Goal: Task Accomplishment & Management: Manage account settings

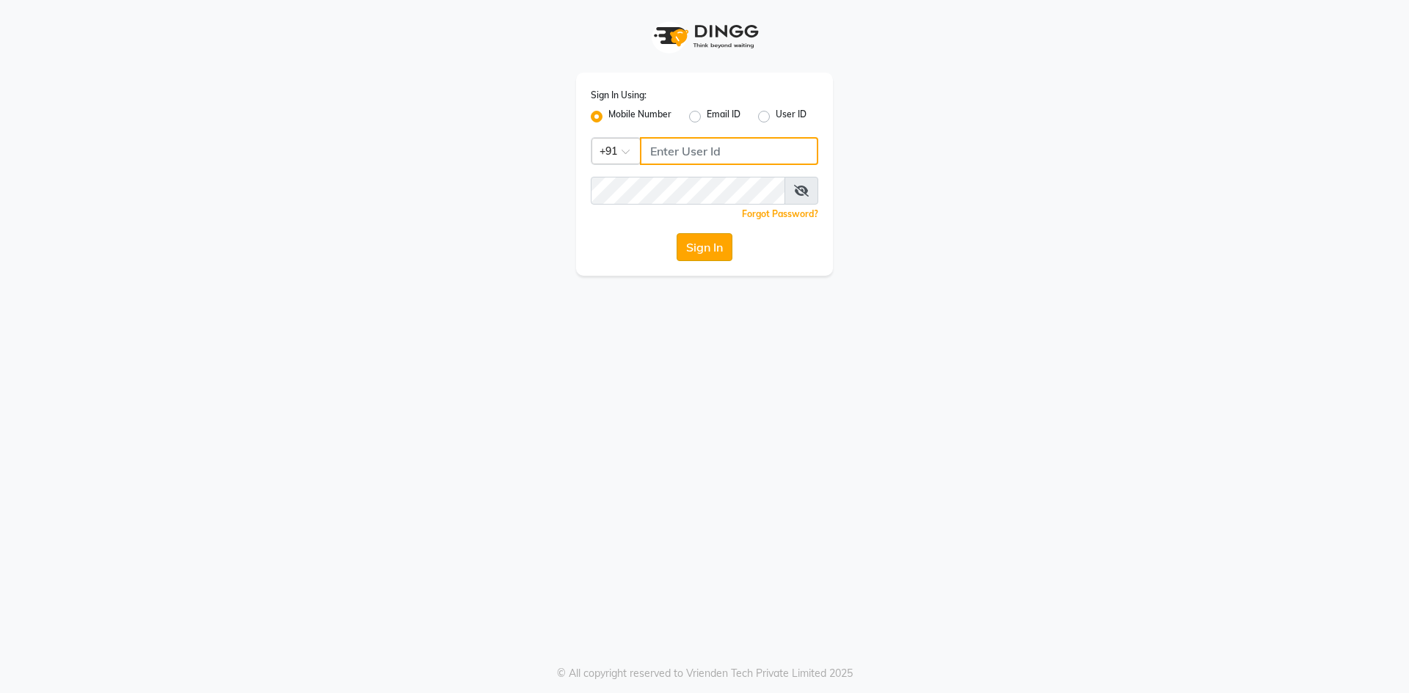
type input "9606078825"
click at [701, 238] on button "Sign In" at bounding box center [704, 247] width 56 height 28
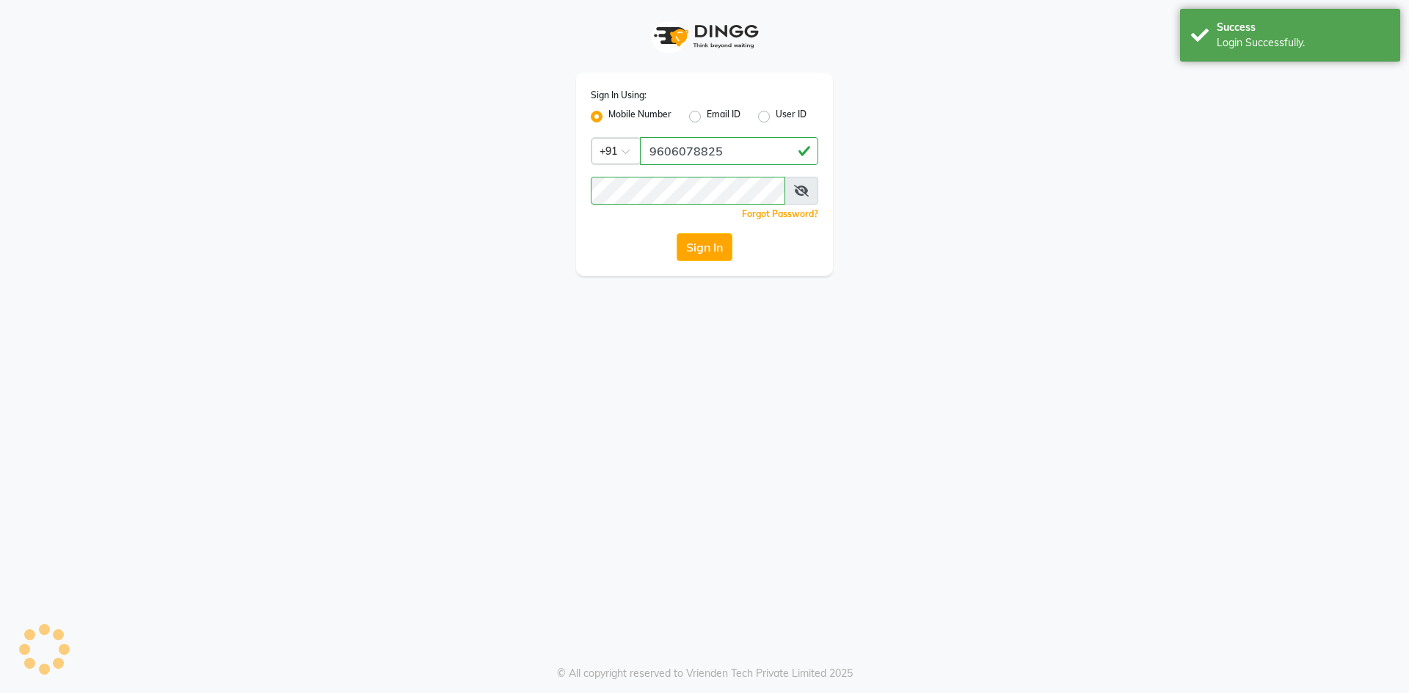
select select "90"
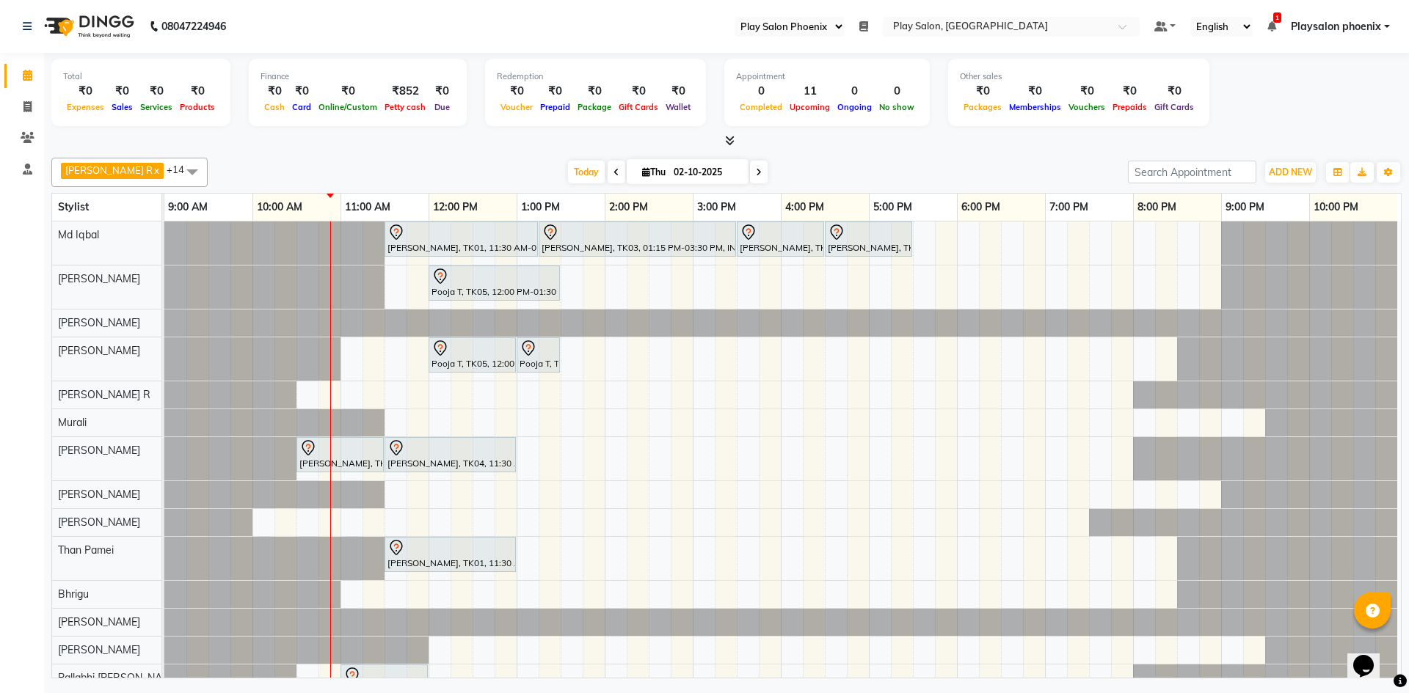
click at [571, 274] on div "[PERSON_NAME], TK01, 11:30 AM-01:15 PM, INOA Root Touch-Up Long [PERSON_NAME], …" at bounding box center [782, 479] width 1236 height 514
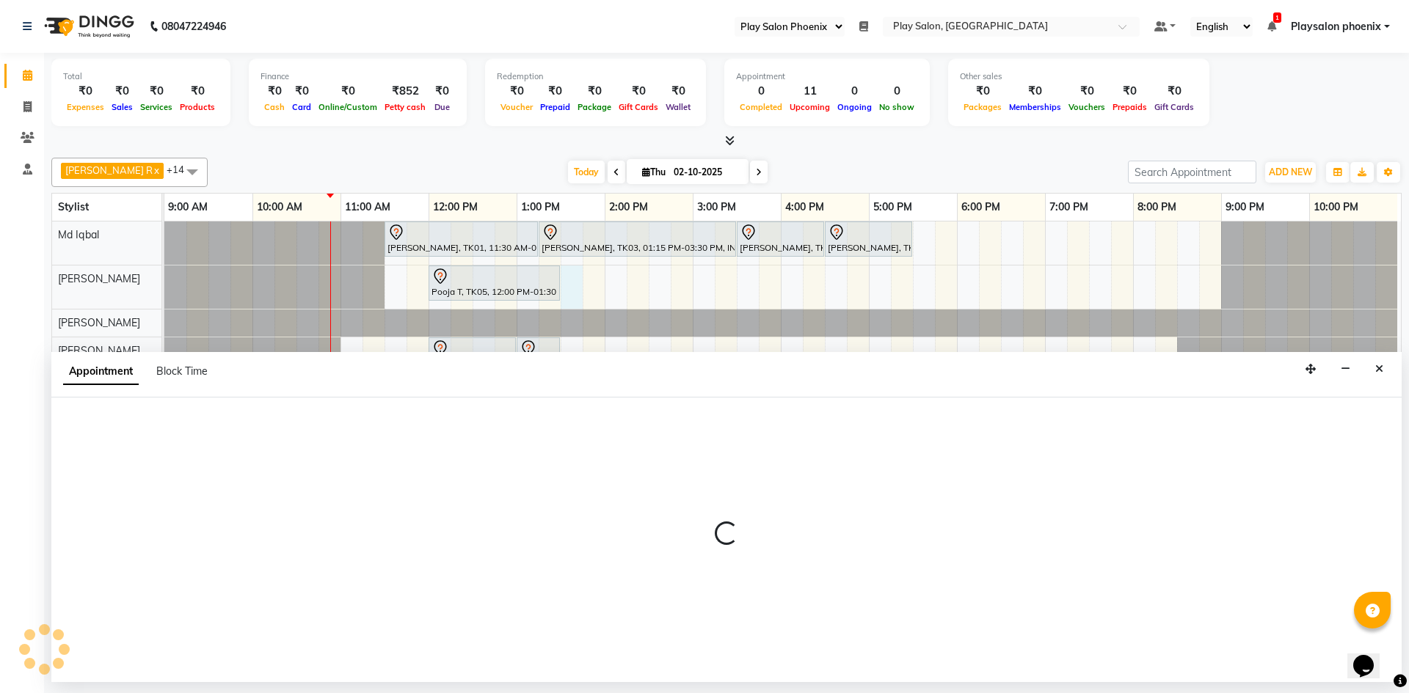
select select "81425"
select select "810"
select select "tentative"
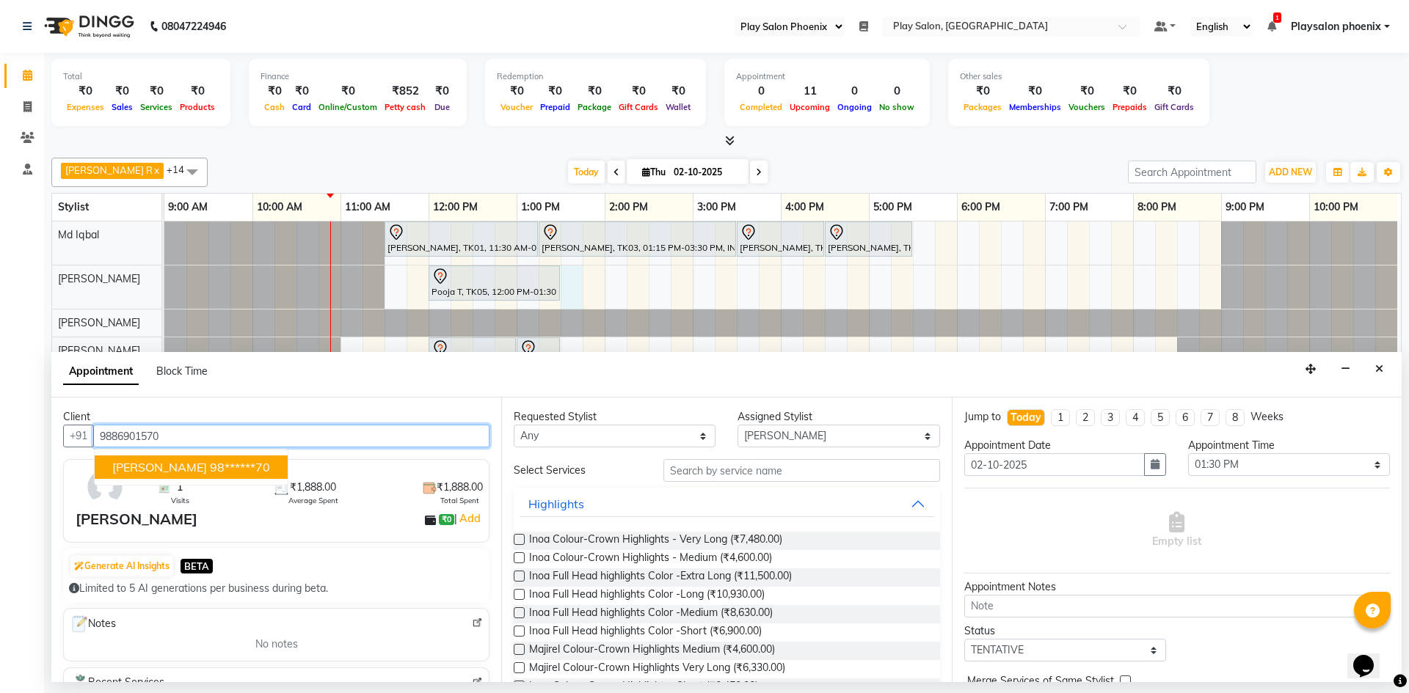
click at [150, 469] on span "[PERSON_NAME]" at bounding box center [159, 467] width 95 height 15
type input "98******70"
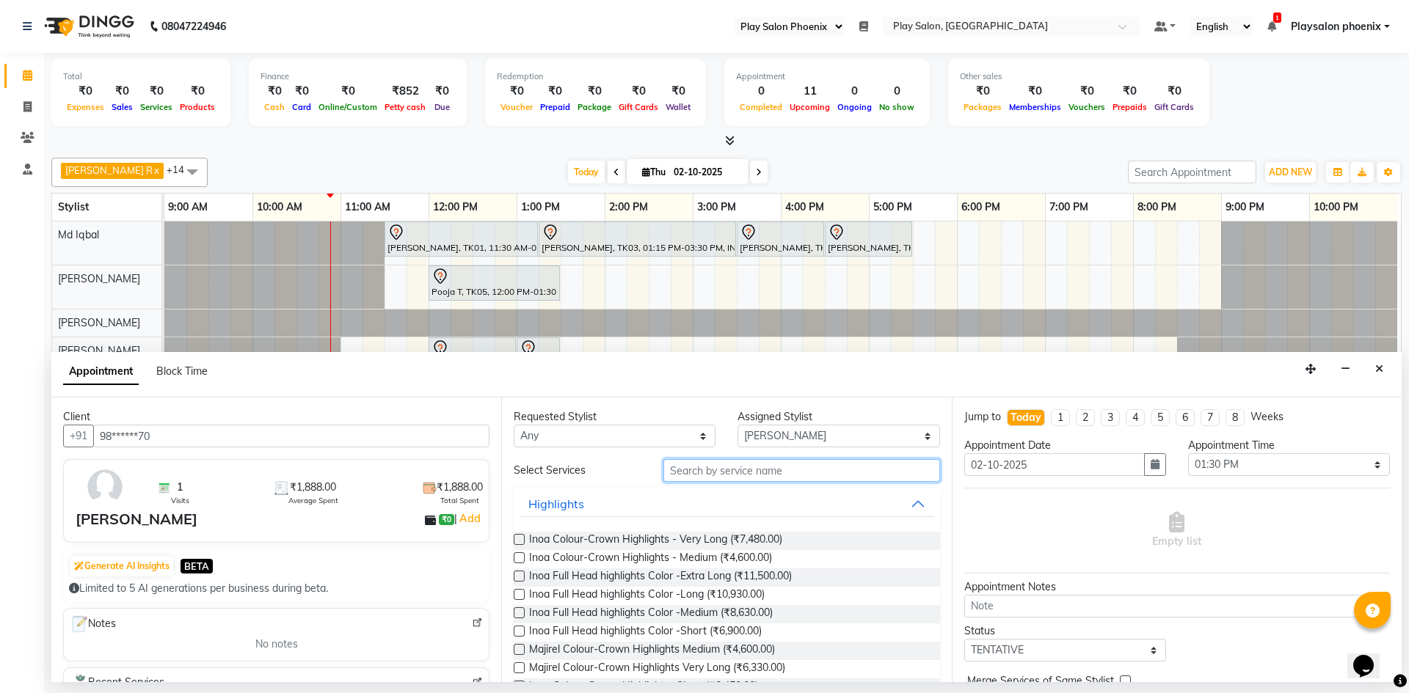
click at [715, 461] on input "text" at bounding box center [801, 470] width 277 height 23
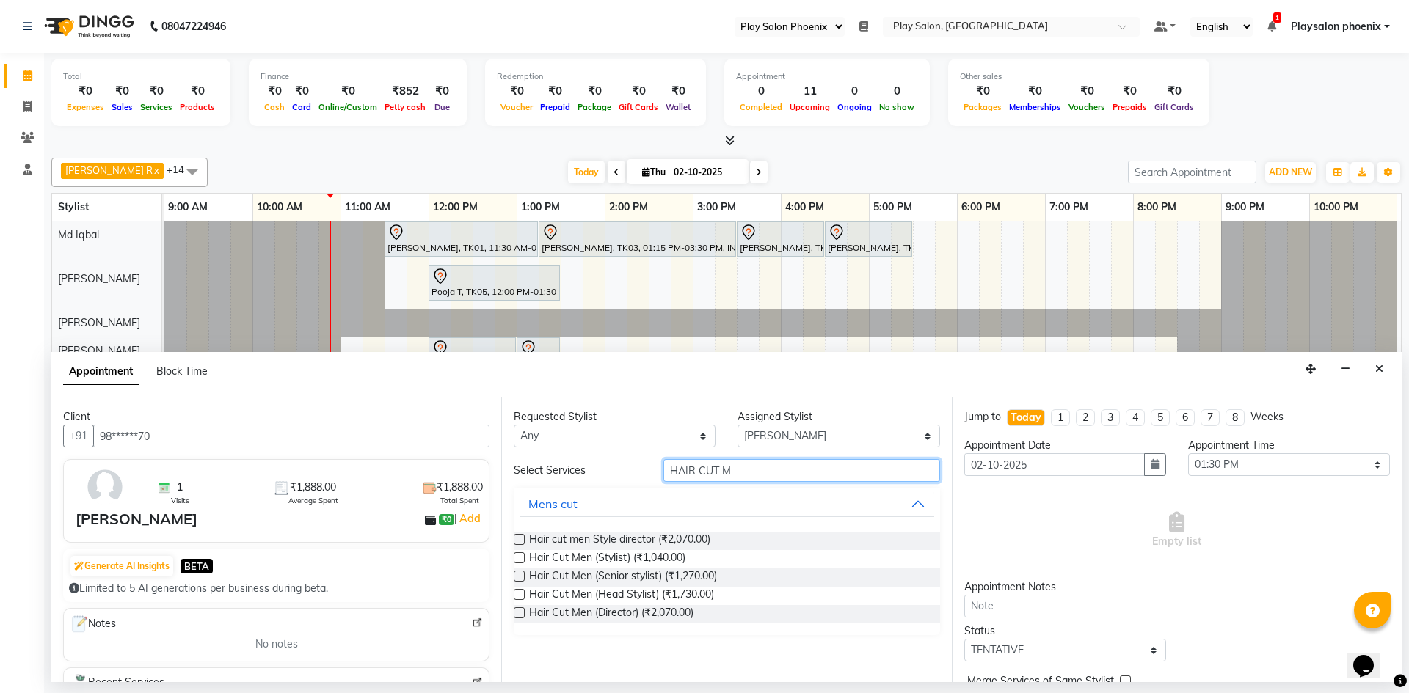
type input "HAIR CUT M"
click at [518, 577] on label at bounding box center [519, 576] width 11 height 11
click at [518, 577] on input "checkbox" at bounding box center [519, 578] width 10 height 10
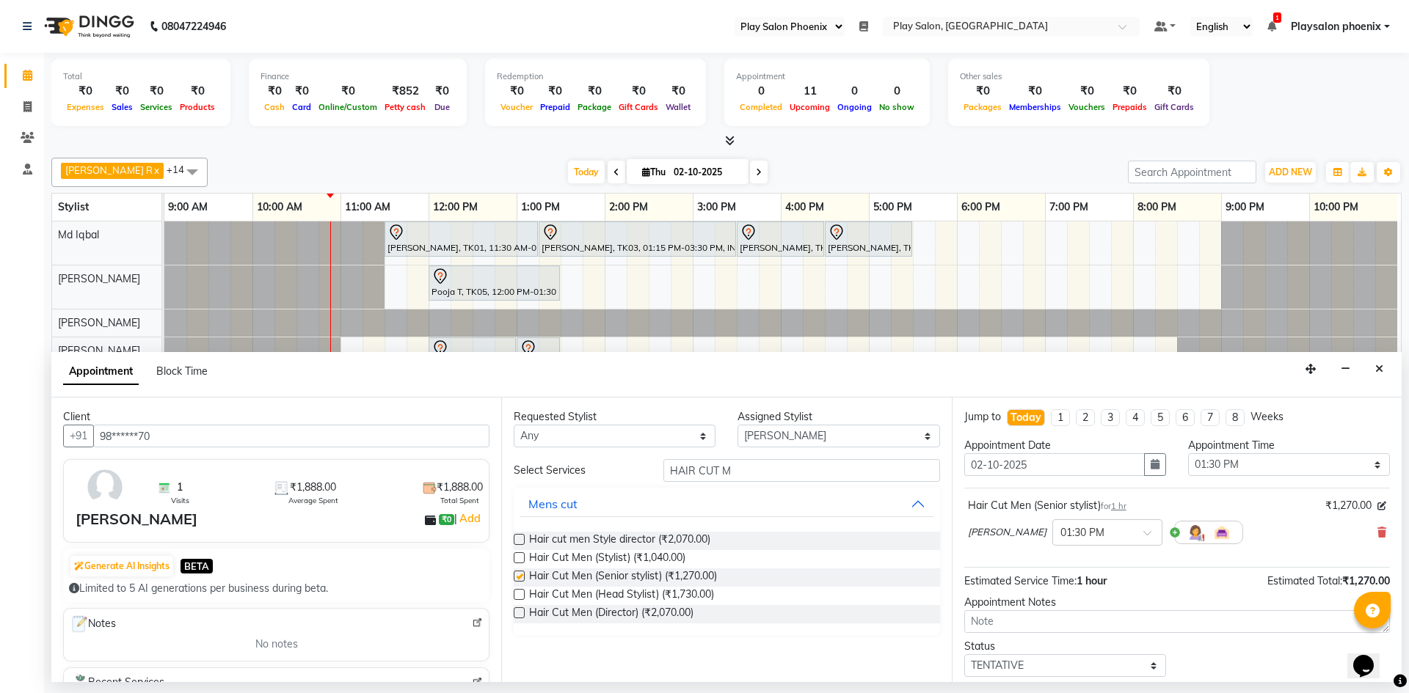
checkbox input "false"
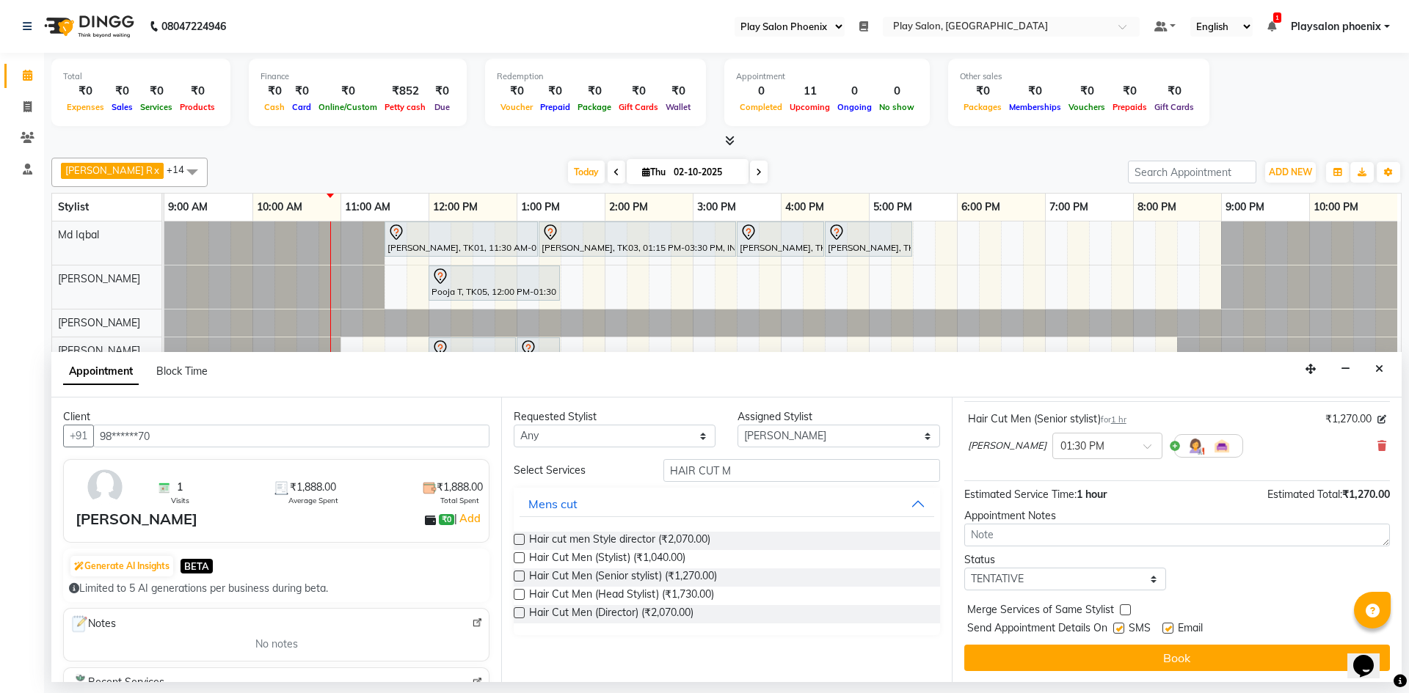
scroll to position [87, 0]
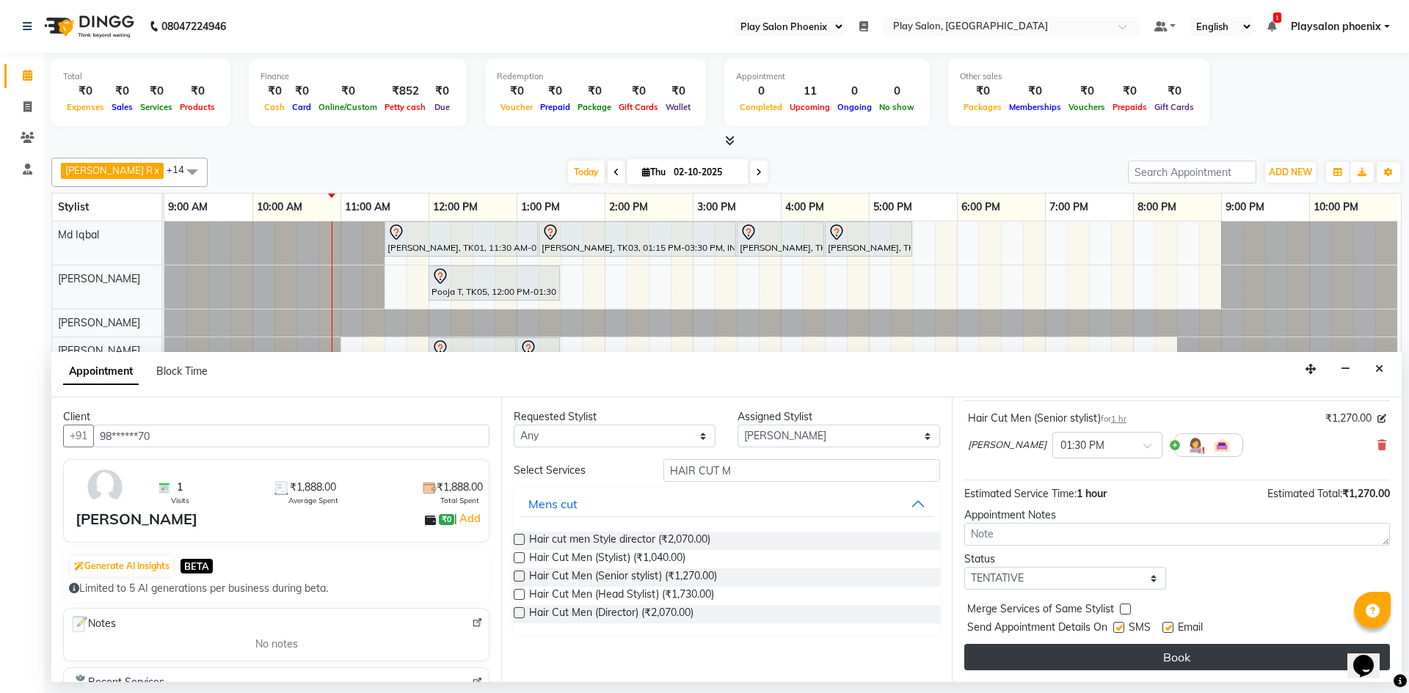
click at [1137, 657] on button "Book" at bounding box center [1177, 657] width 426 height 26
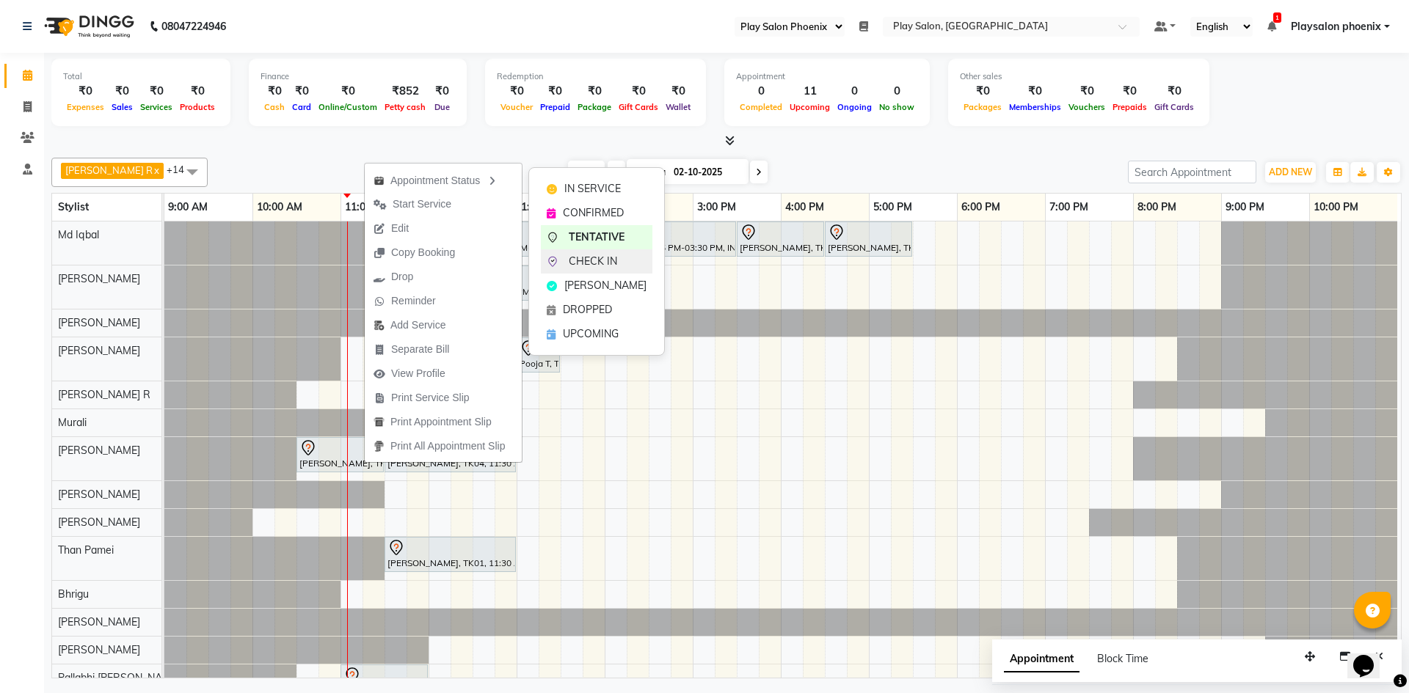
click at [605, 256] on span "CHECK IN" at bounding box center [593, 261] width 48 height 15
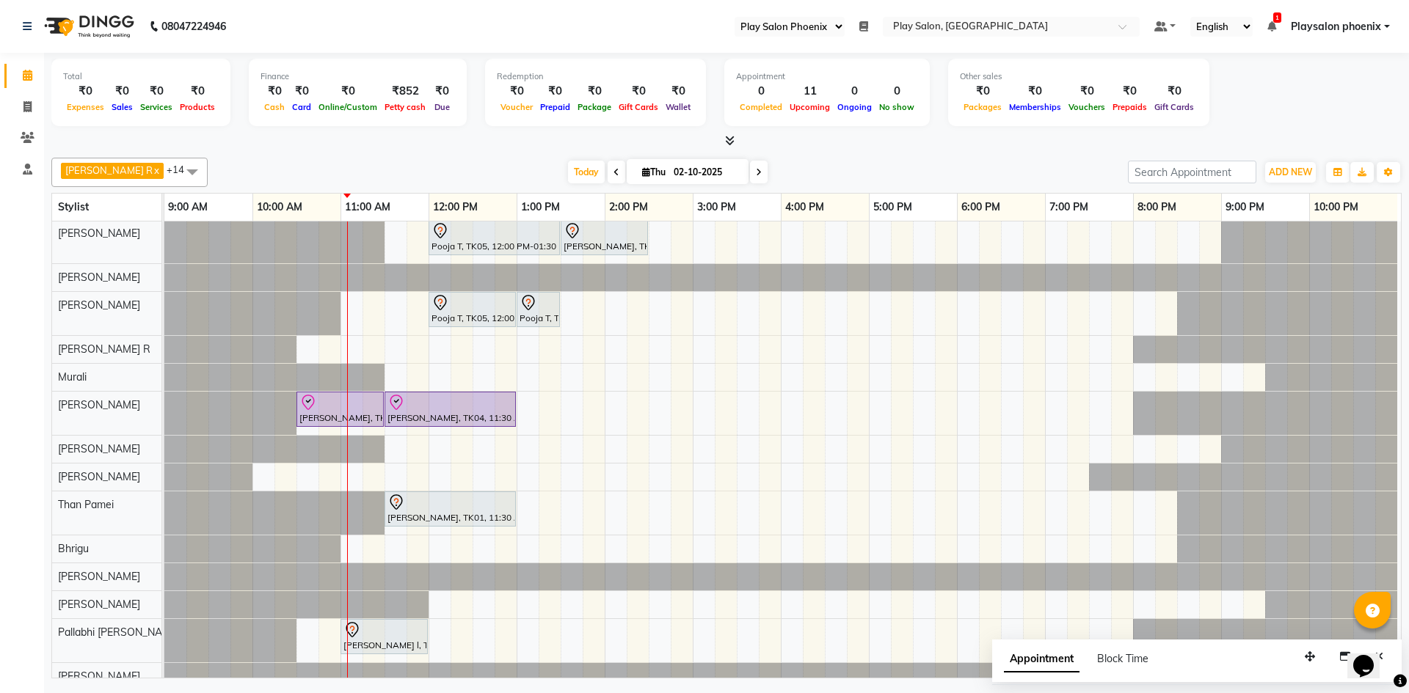
scroll to position [69, 0]
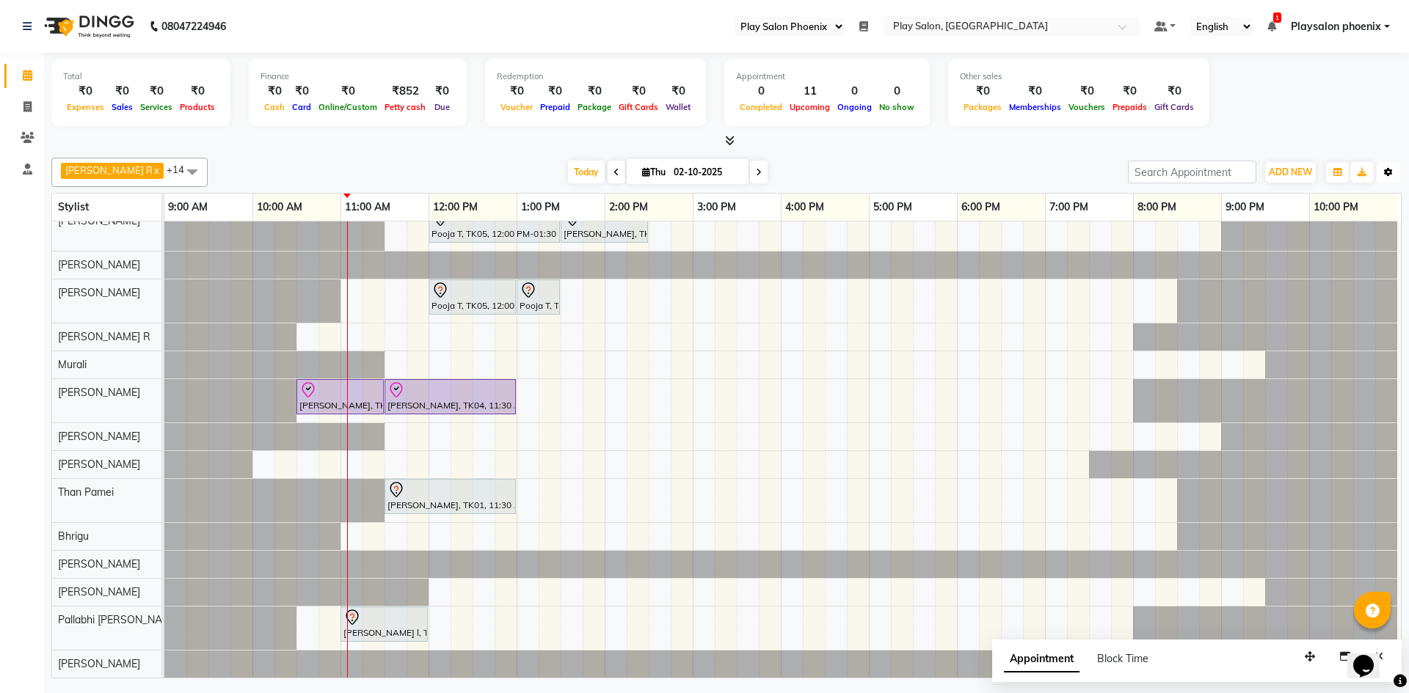
click at [1395, 175] on button "Toggle Dropdown" at bounding box center [1387, 172] width 23 height 21
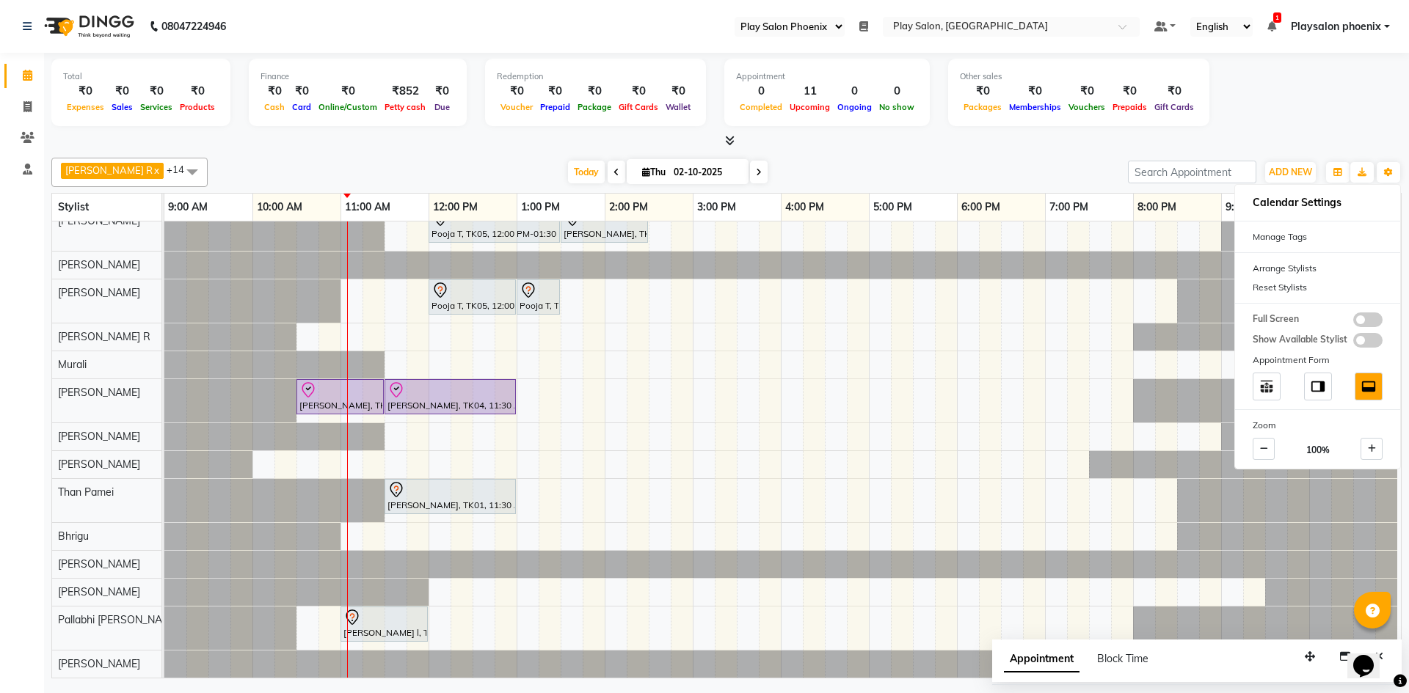
click at [866, 25] on icon at bounding box center [863, 26] width 9 height 10
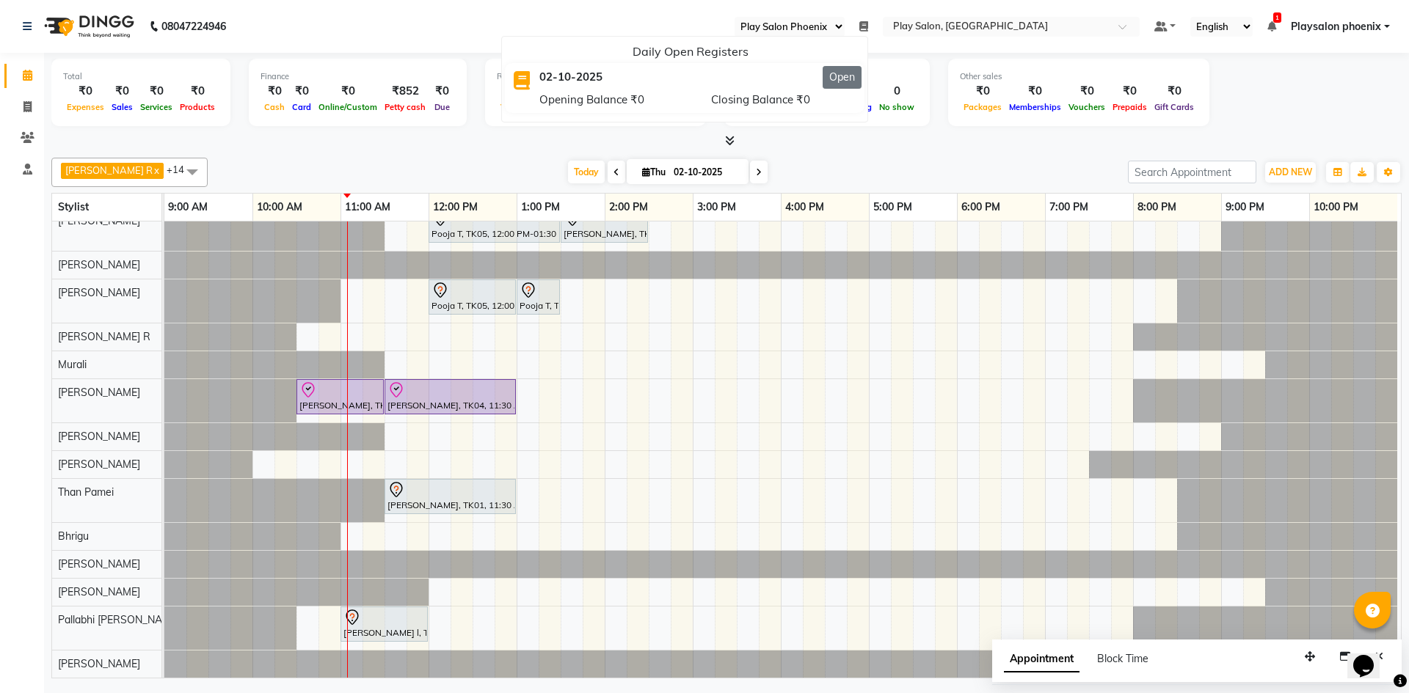
click at [843, 82] on button "Open" at bounding box center [841, 77] width 39 height 23
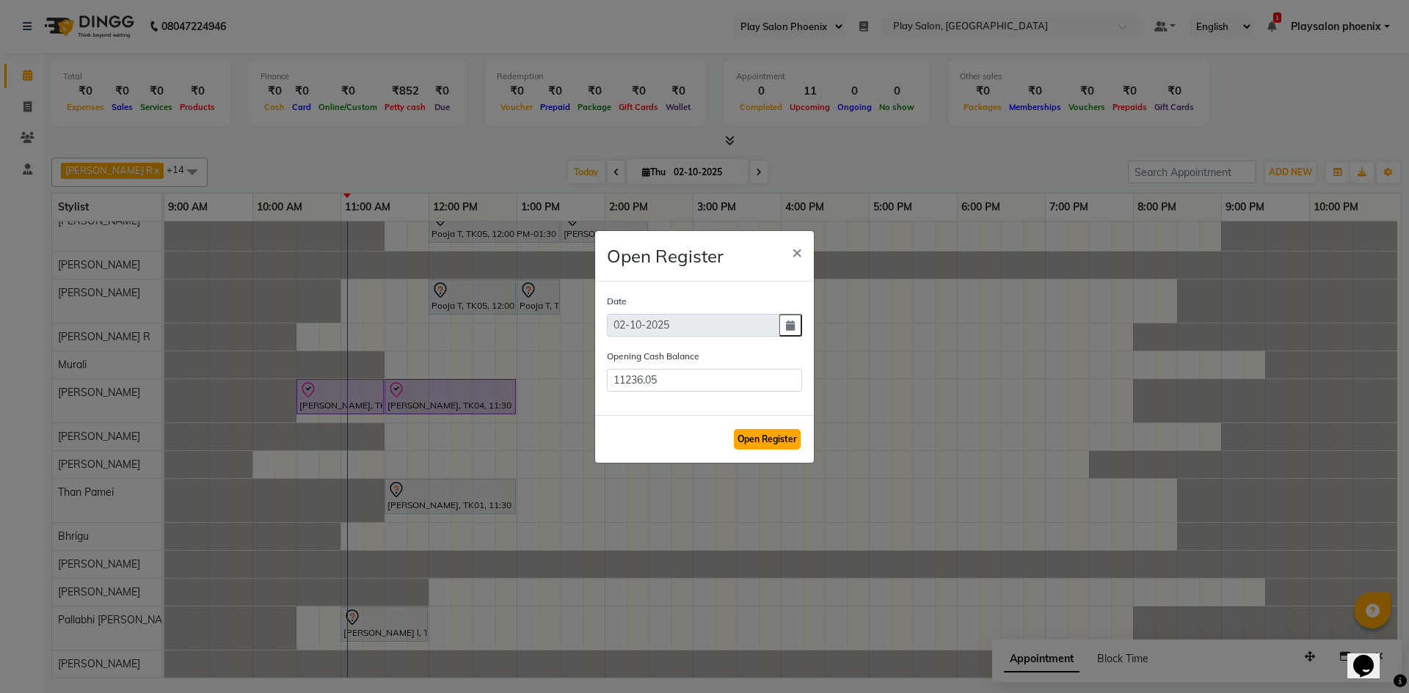
click at [786, 438] on button "Open Register" at bounding box center [767, 439] width 67 height 21
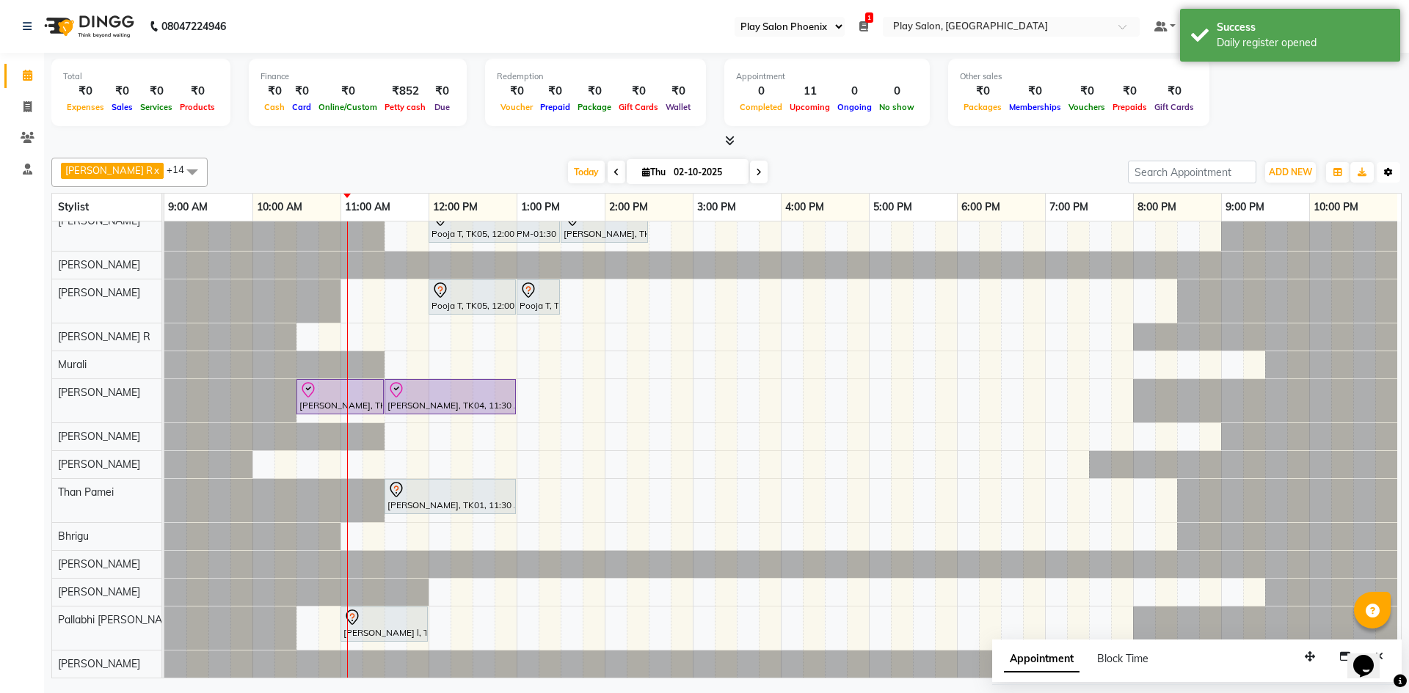
click at [1391, 169] on icon "button" at bounding box center [1388, 172] width 9 height 9
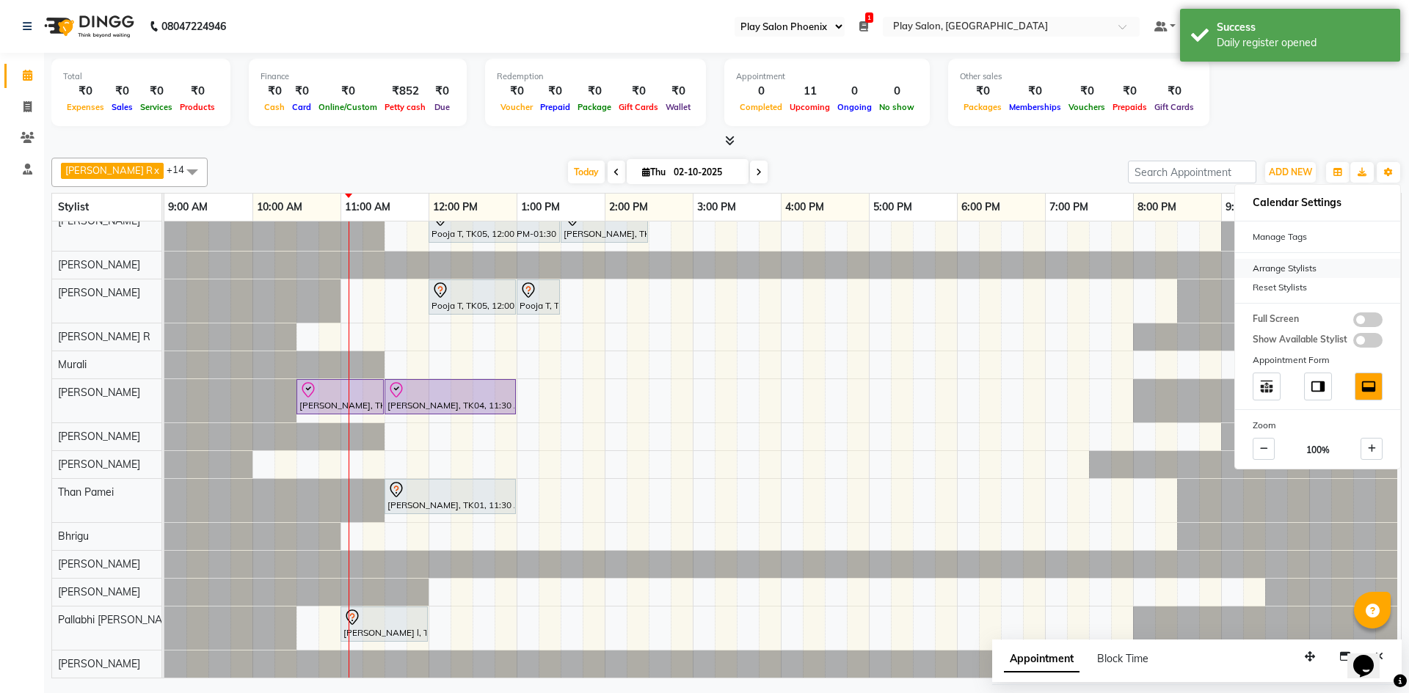
click at [1296, 271] on div "Arrange Stylists" at bounding box center [1317, 268] width 165 height 19
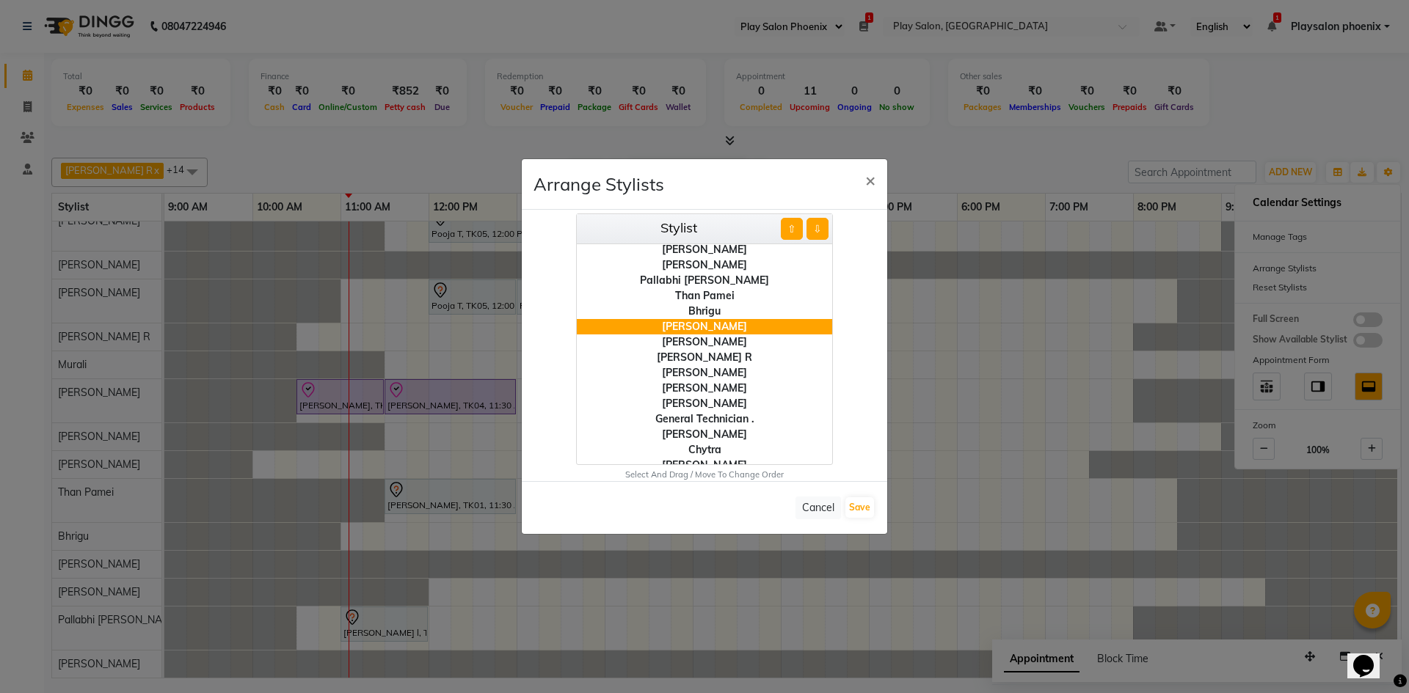
scroll to position [88, 0]
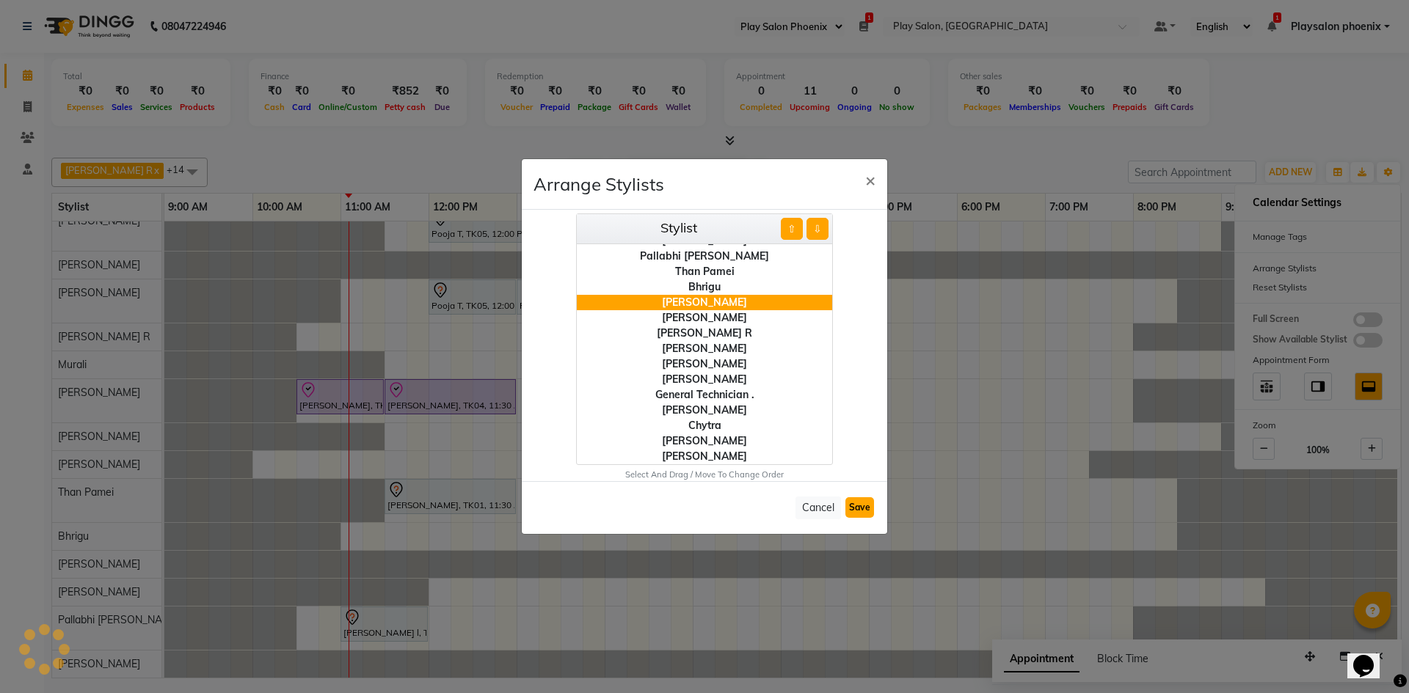
click at [854, 503] on button "Save" at bounding box center [859, 507] width 29 height 21
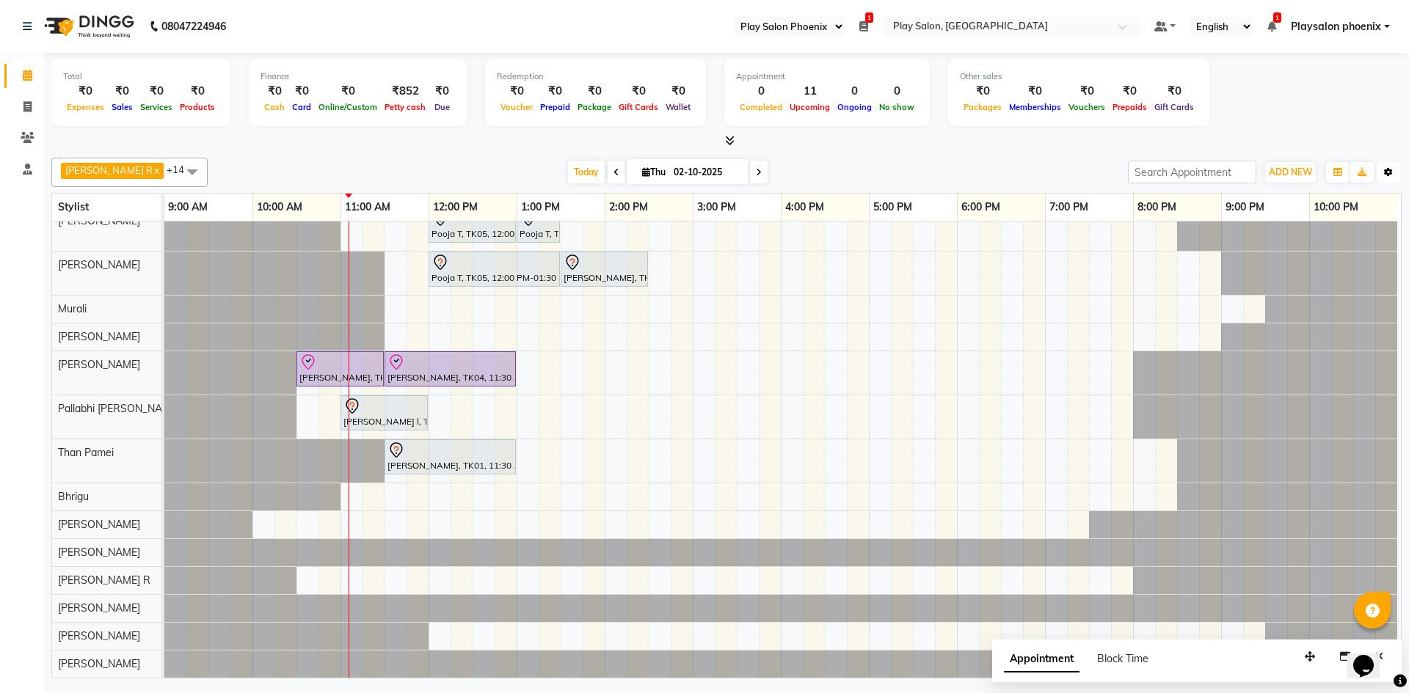
click at [1385, 180] on button "Toggle Dropdown" at bounding box center [1387, 172] width 23 height 21
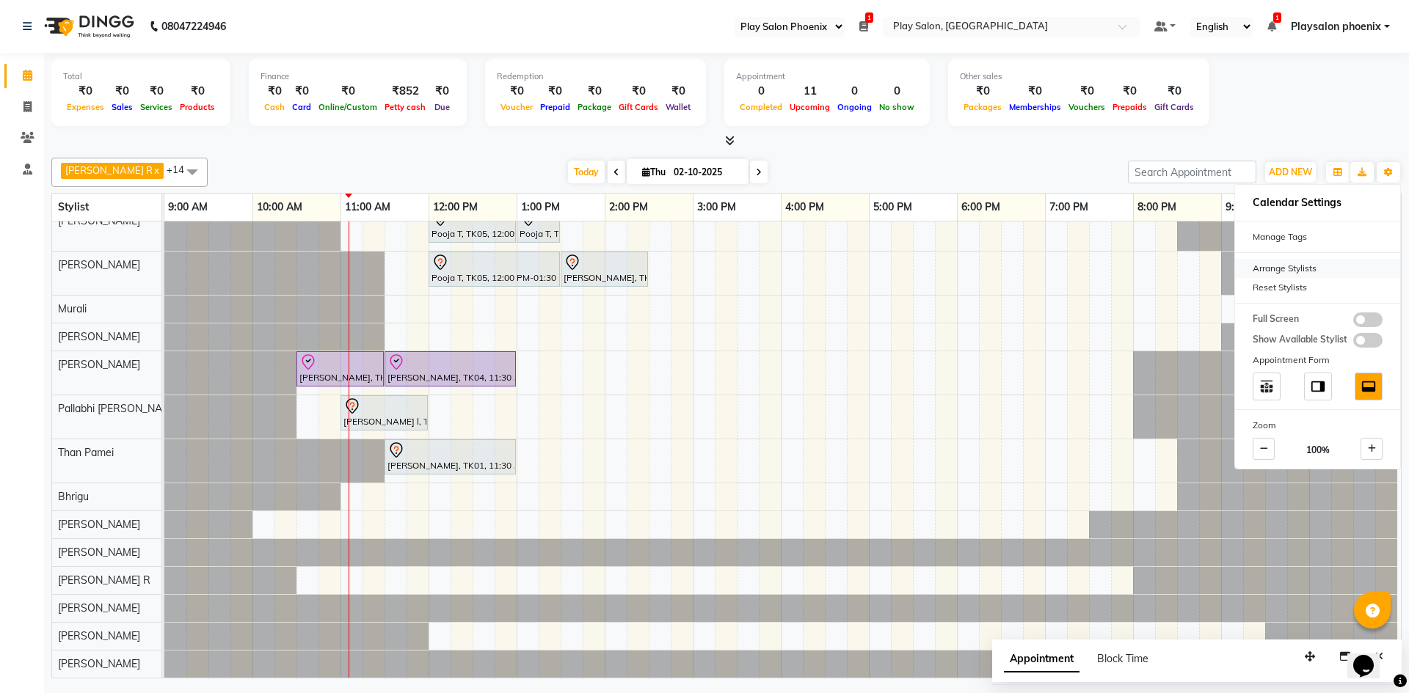
click at [1275, 266] on div "Arrange Stylists" at bounding box center [1317, 268] width 165 height 19
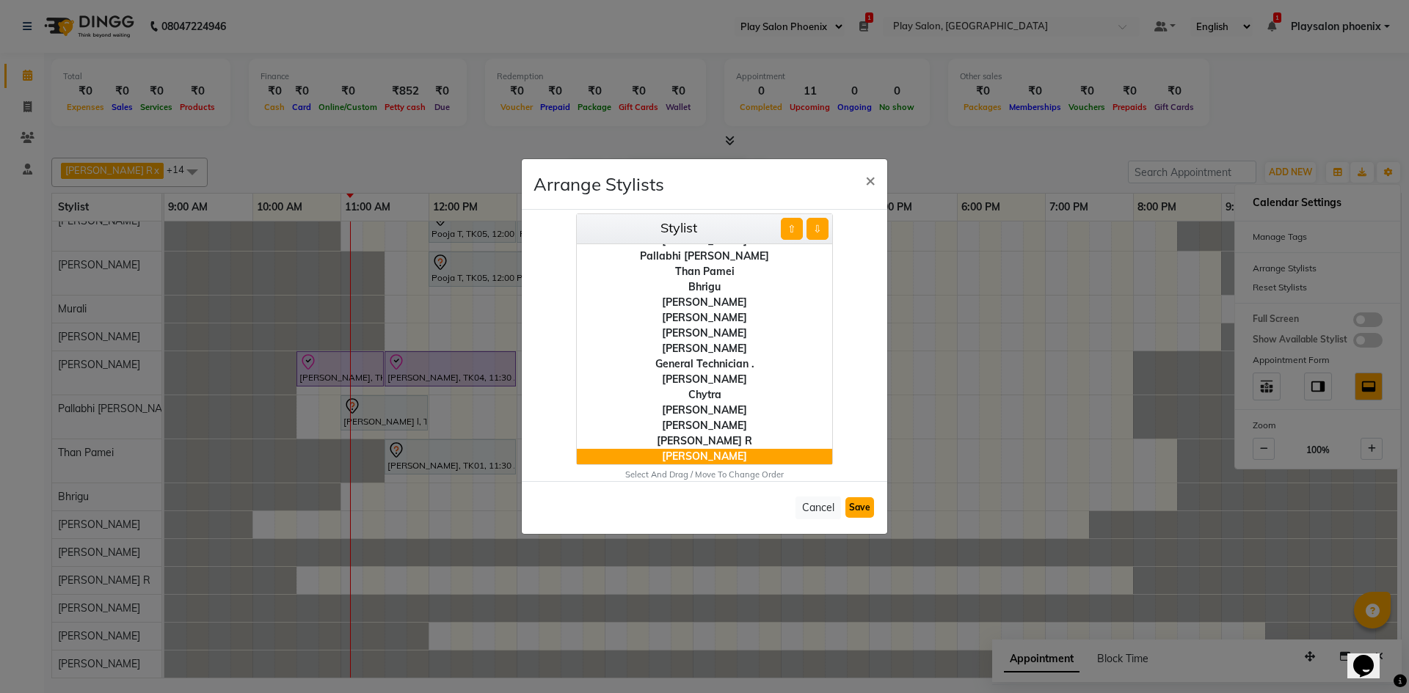
click at [858, 508] on button "Save" at bounding box center [859, 507] width 29 height 21
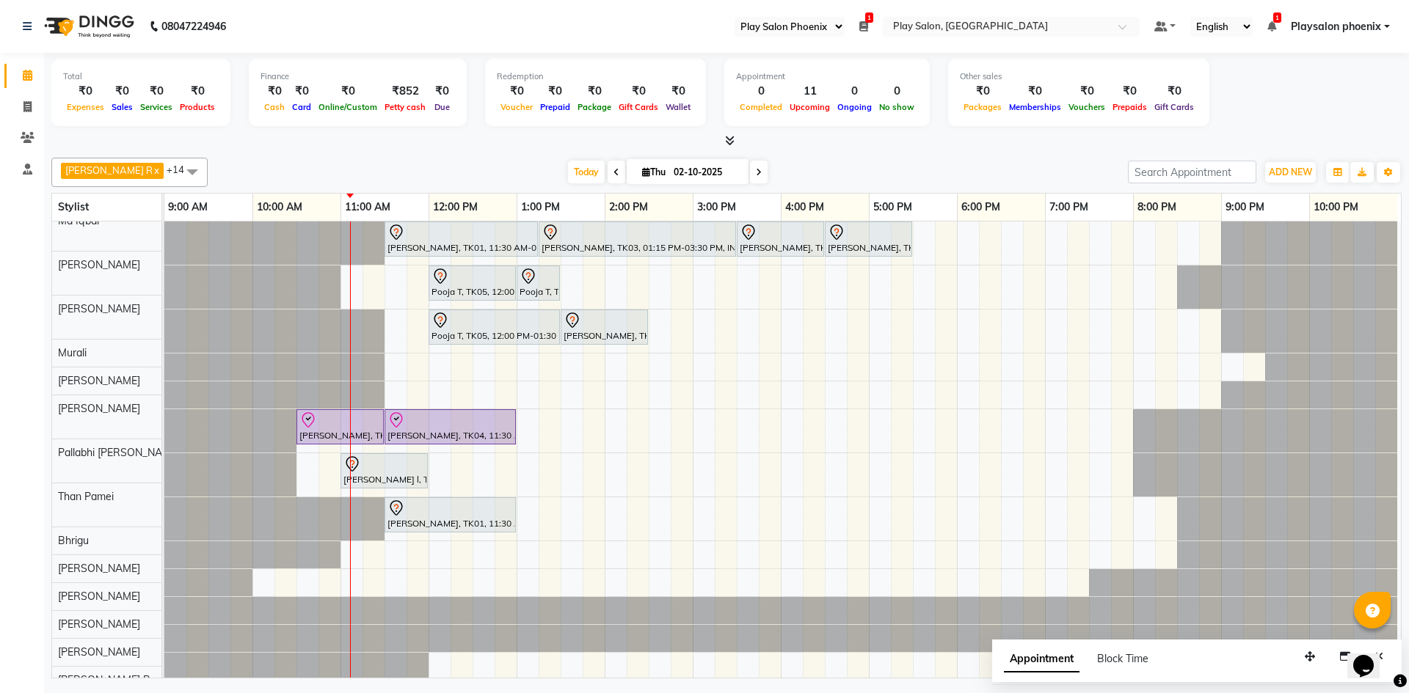
scroll to position [0, 0]
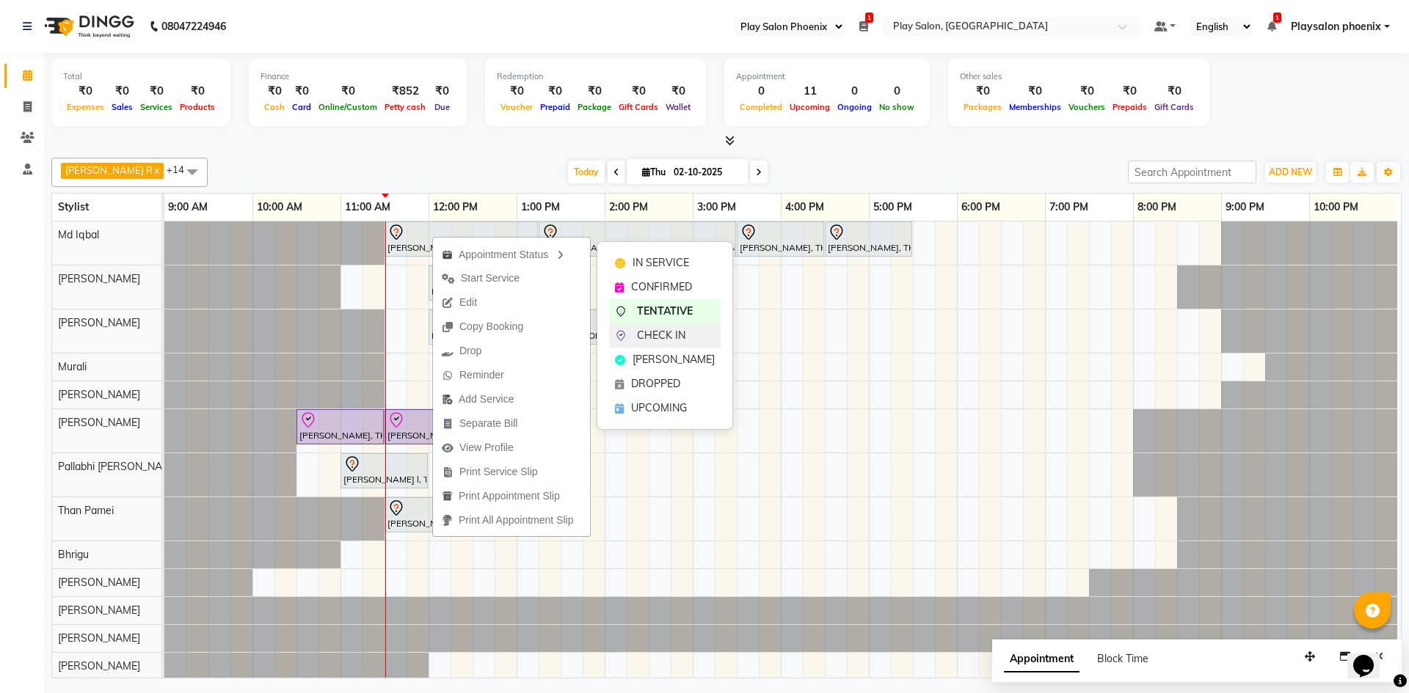
click at [685, 335] on div "CHECK IN" at bounding box center [665, 336] width 112 height 24
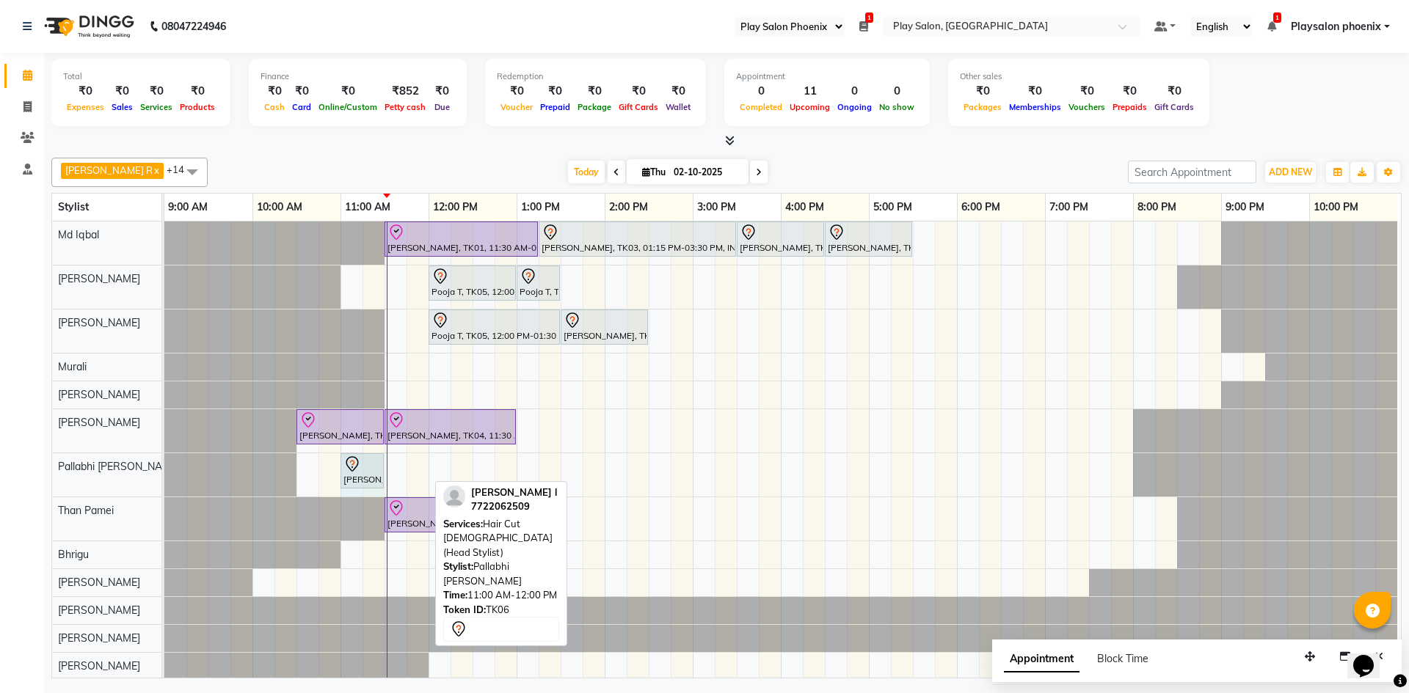
drag, startPoint x: 425, startPoint y: 459, endPoint x: 373, endPoint y: 455, distance: 52.2
click at [164, 455] on div "[PERSON_NAME] l, TK06, 11:00 AM-12:00 PM, Hair Cut [DEMOGRAPHIC_DATA] (Head Sty…" at bounding box center [164, 474] width 0 height 43
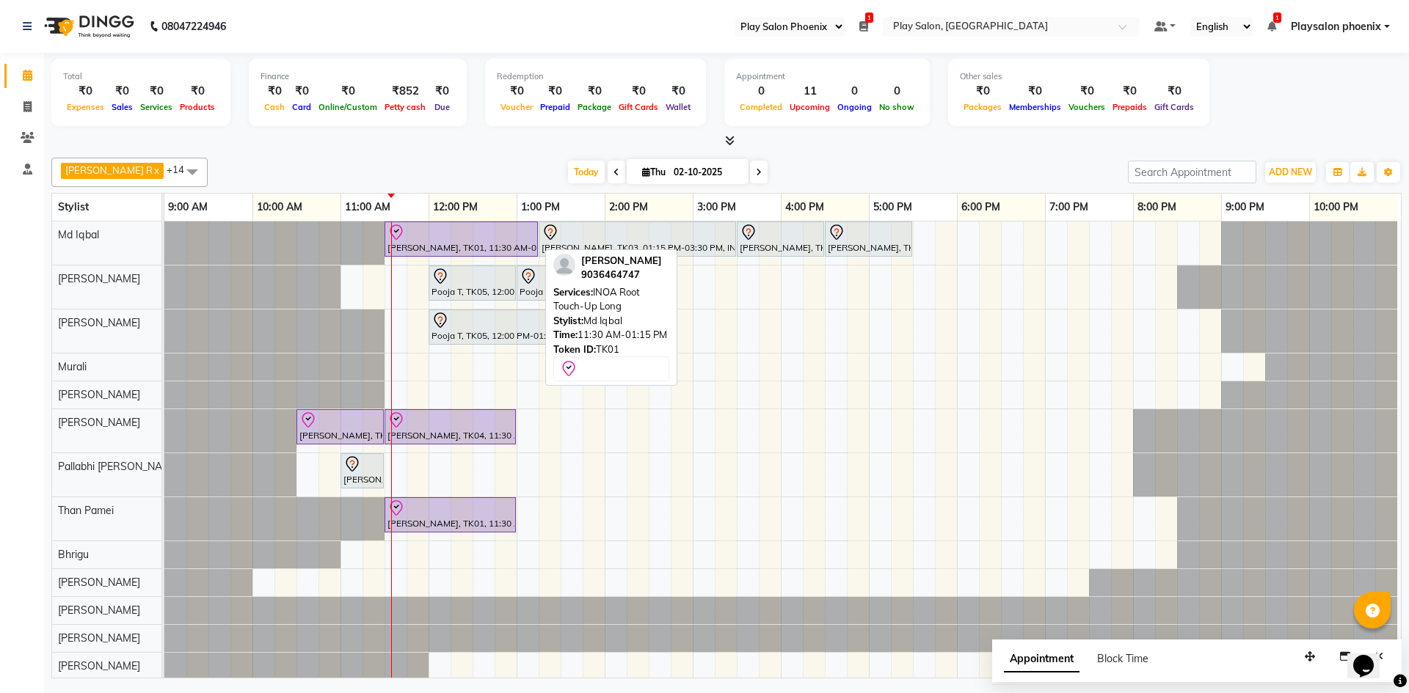
click at [495, 236] on div at bounding box center [460, 233] width 147 height 18
select select "8"
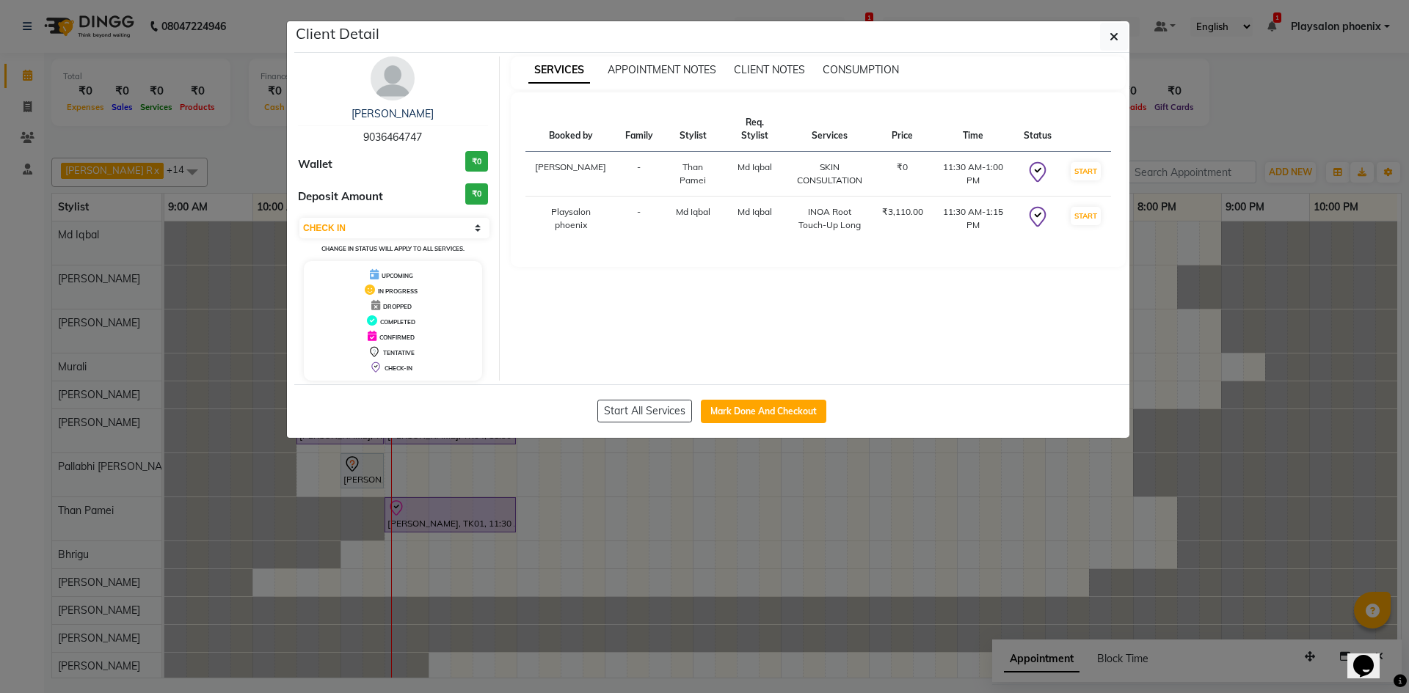
click at [395, 91] on img at bounding box center [393, 78] width 44 height 44
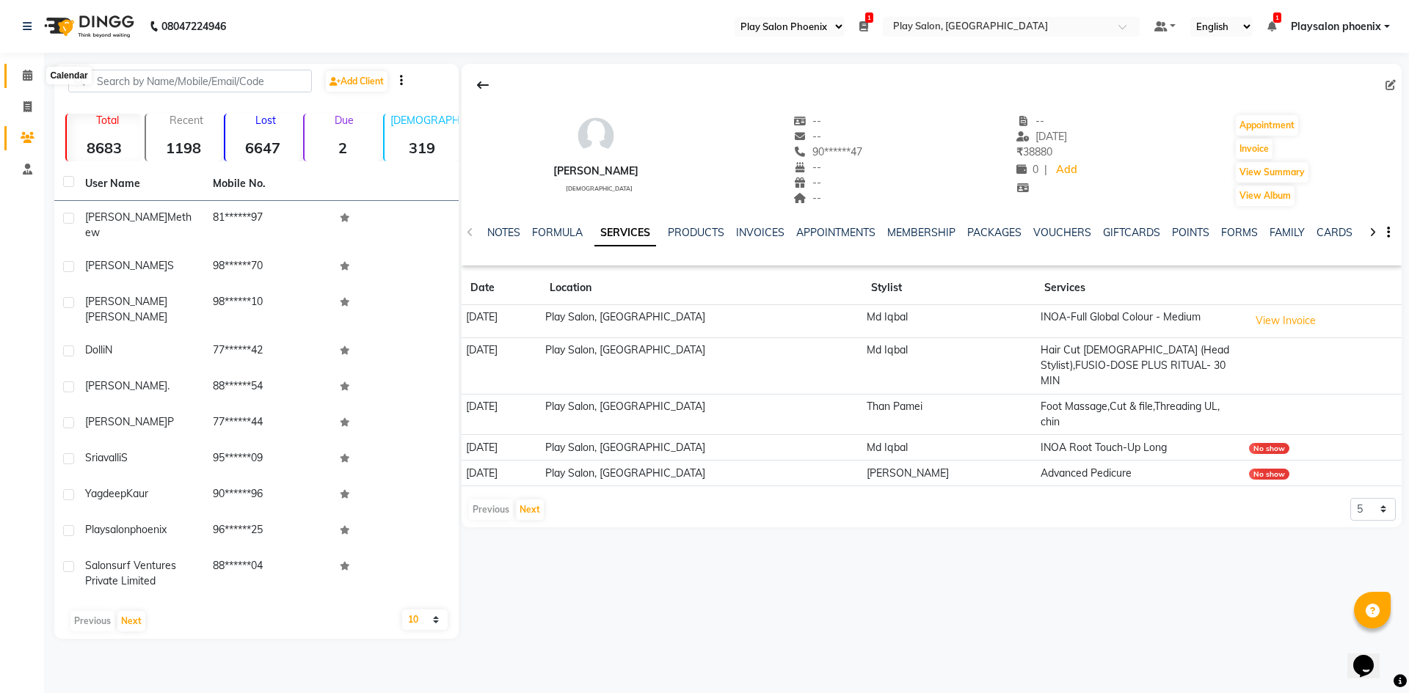
click at [27, 82] on span at bounding box center [28, 75] width 26 height 17
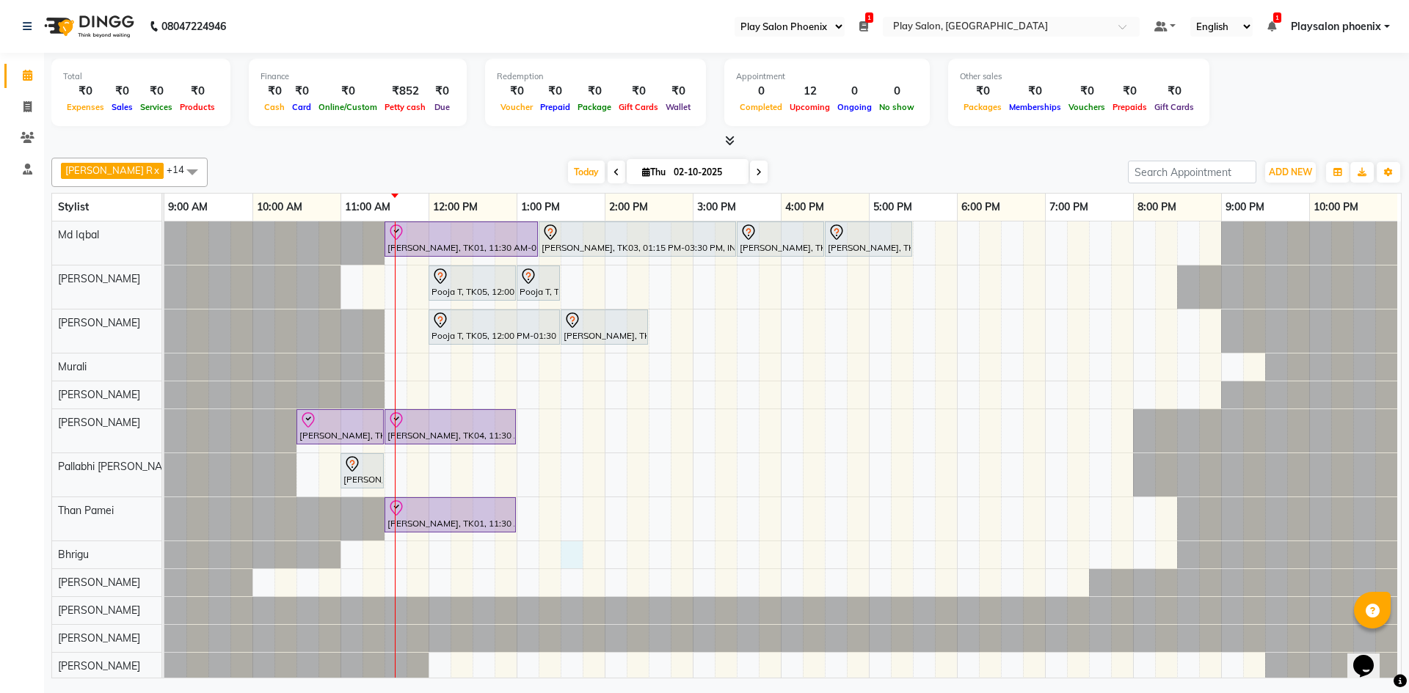
click at [563, 558] on div "[PERSON_NAME], TK01, 11:30 AM-01:15 PM, INOA Root Touch-Up Long [PERSON_NAME], …" at bounding box center [782, 479] width 1236 height 514
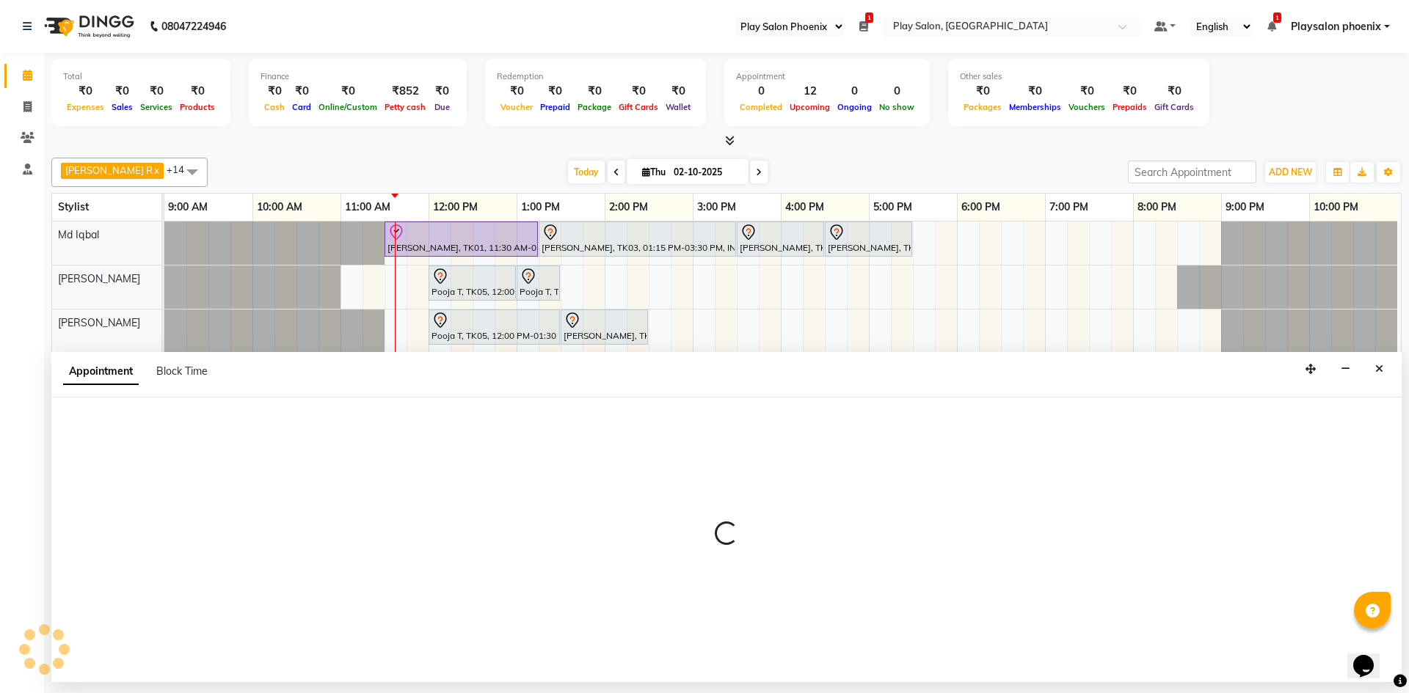
select select "89416"
select select "810"
select select "tentative"
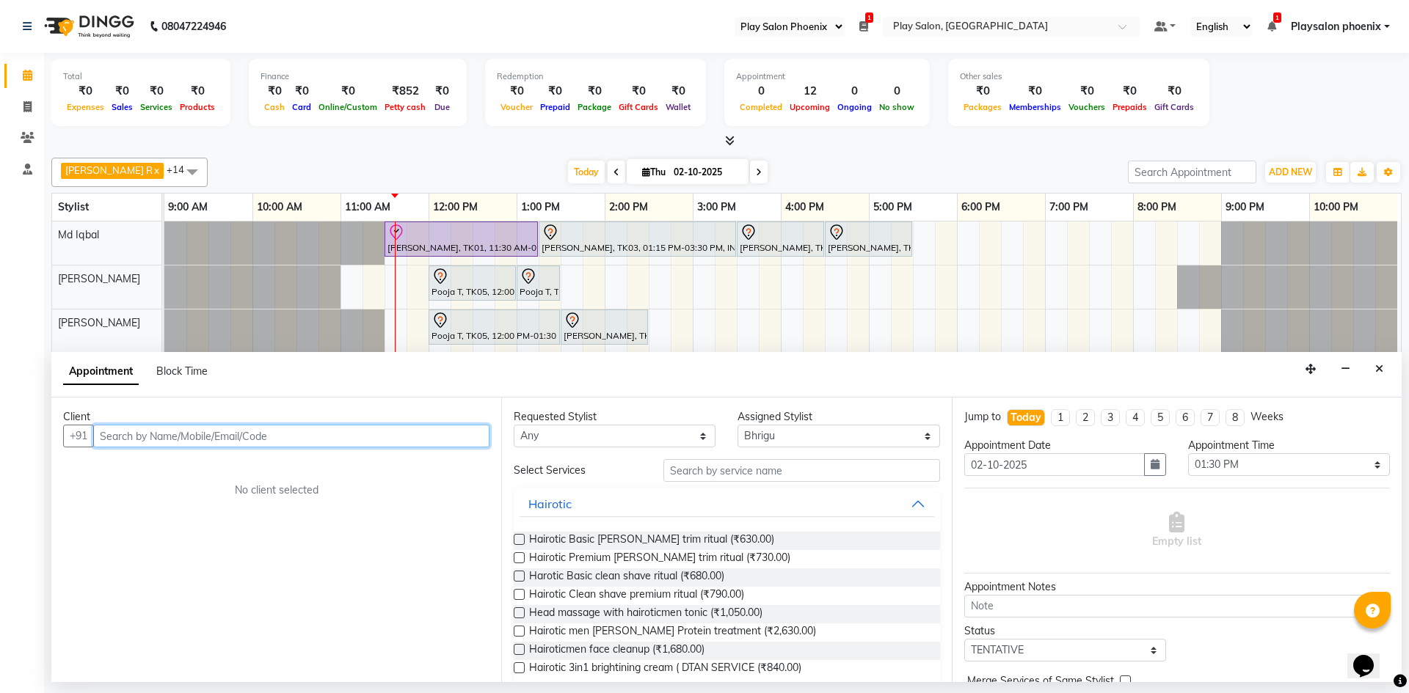
click at [288, 439] on input "text" at bounding box center [291, 436] width 396 height 23
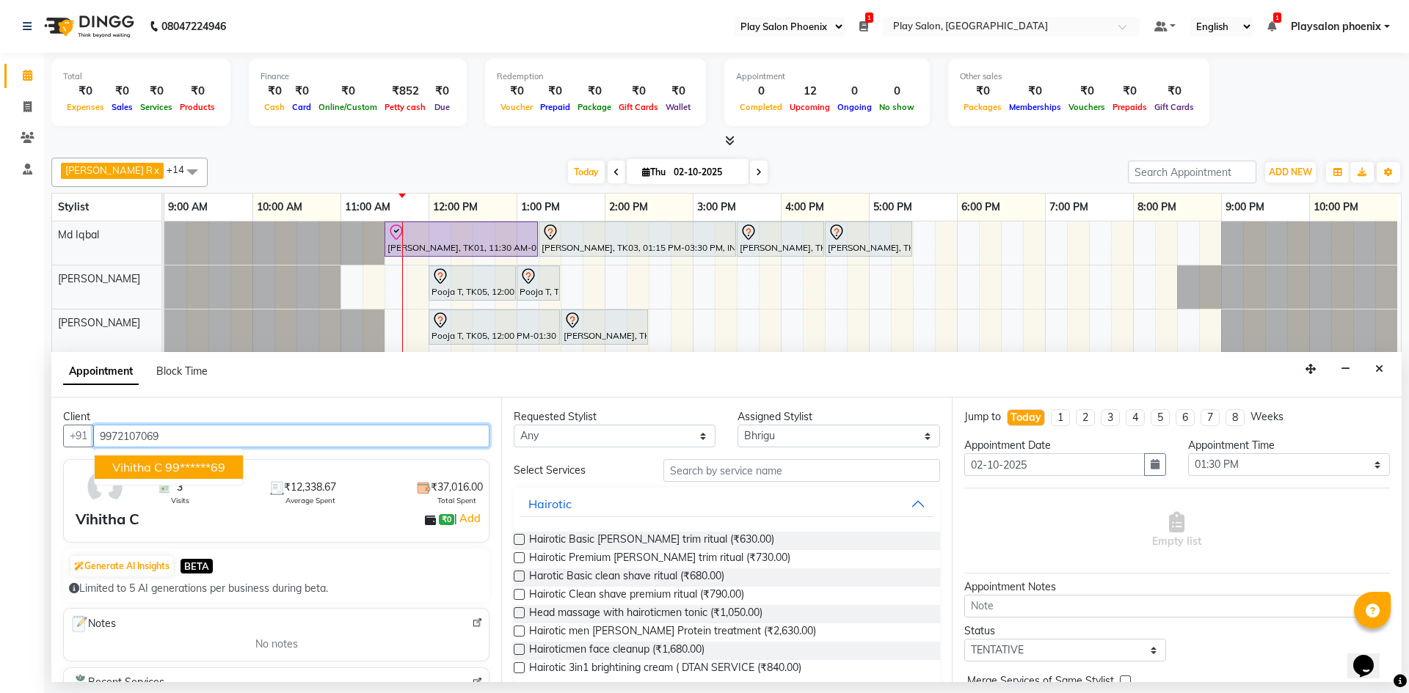
click at [183, 469] on ngb-highlight "99******69" at bounding box center [195, 467] width 60 height 15
type input "99******69"
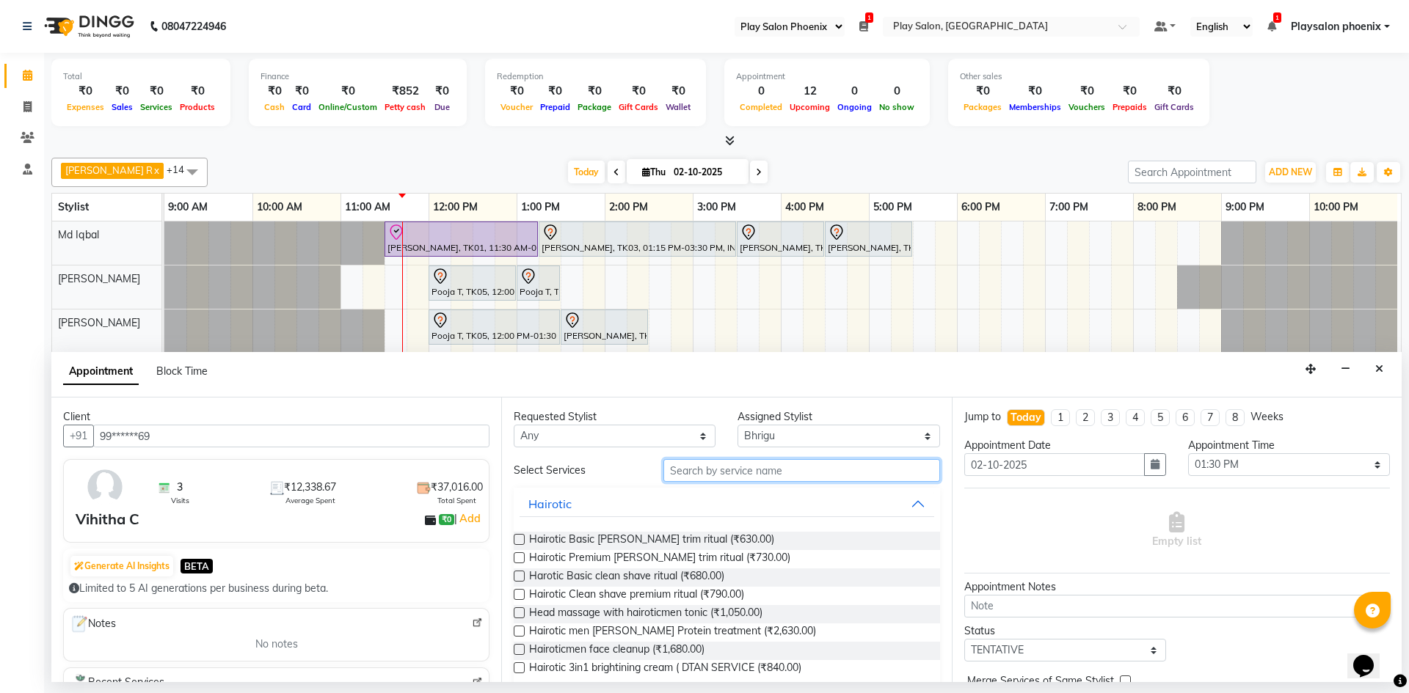
click at [723, 461] on input "text" at bounding box center [801, 470] width 277 height 23
type input "n"
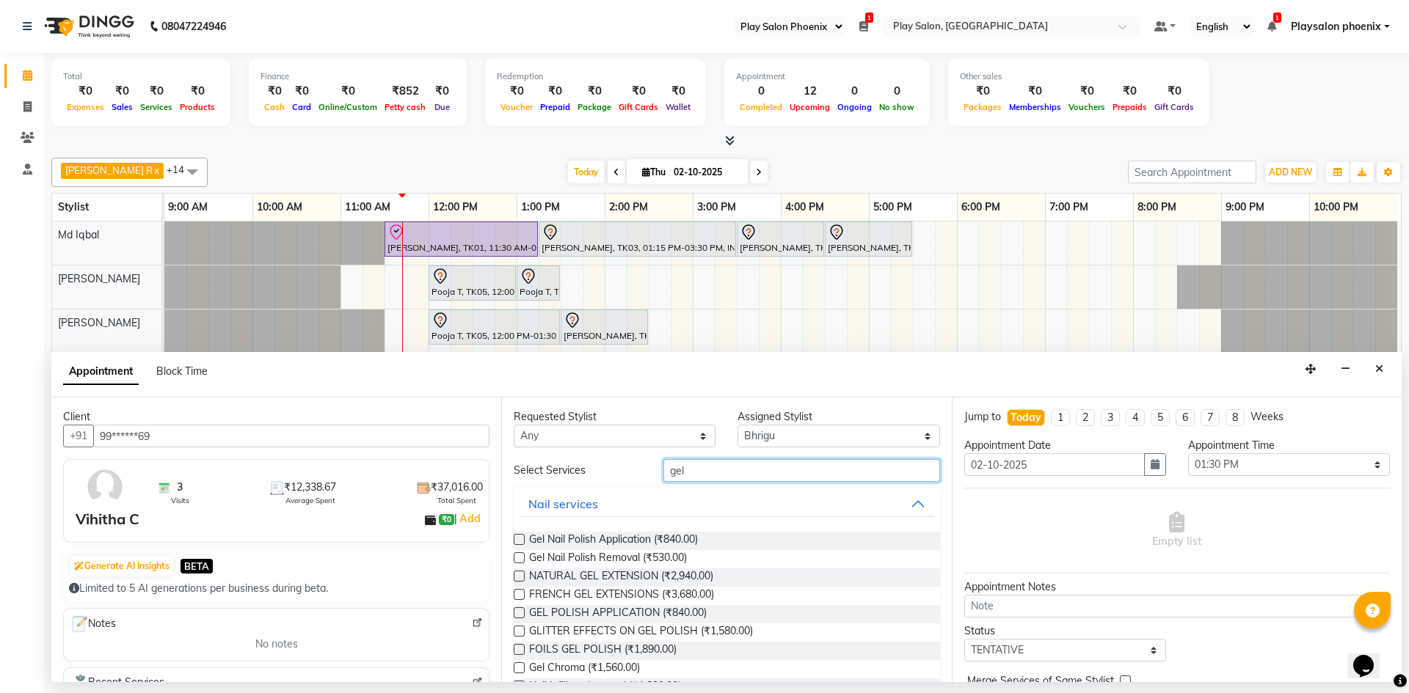
type input "gel"
click at [519, 538] on label at bounding box center [519, 539] width 11 height 11
click at [519, 538] on input "checkbox" at bounding box center [519, 541] width 10 height 10
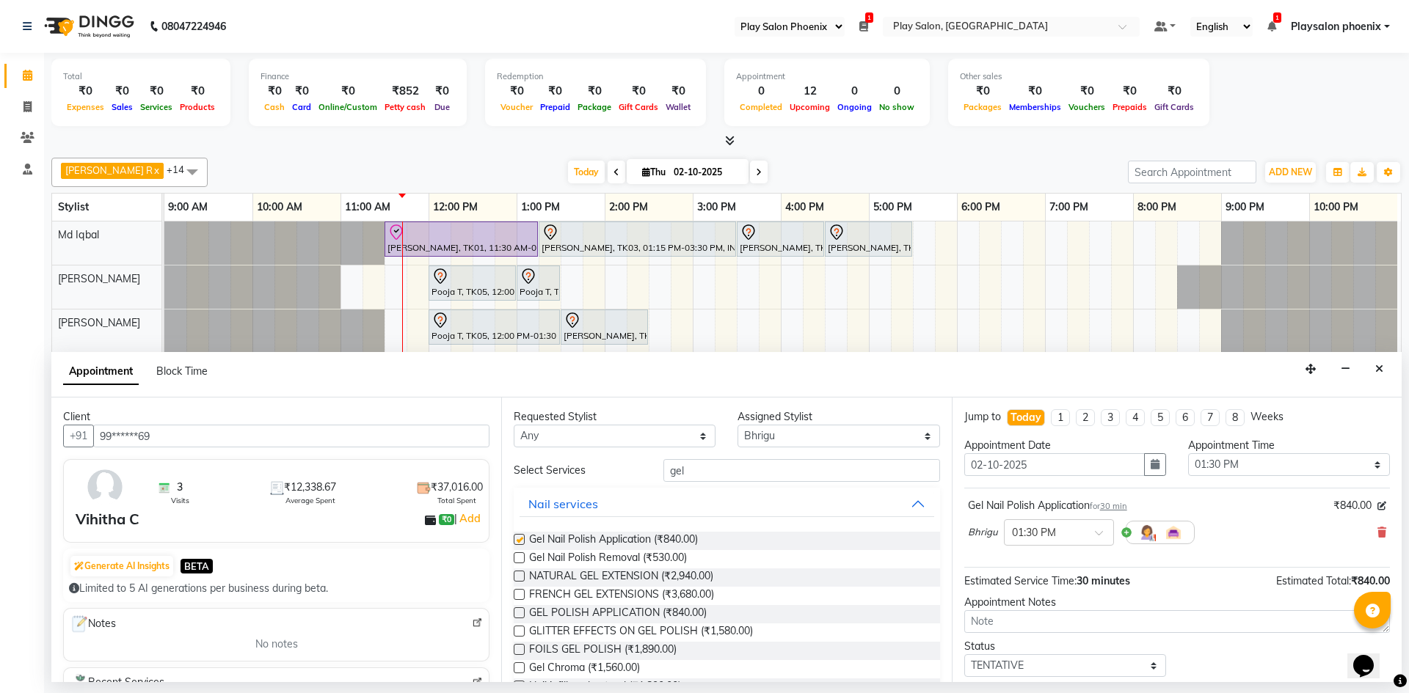
checkbox input "false"
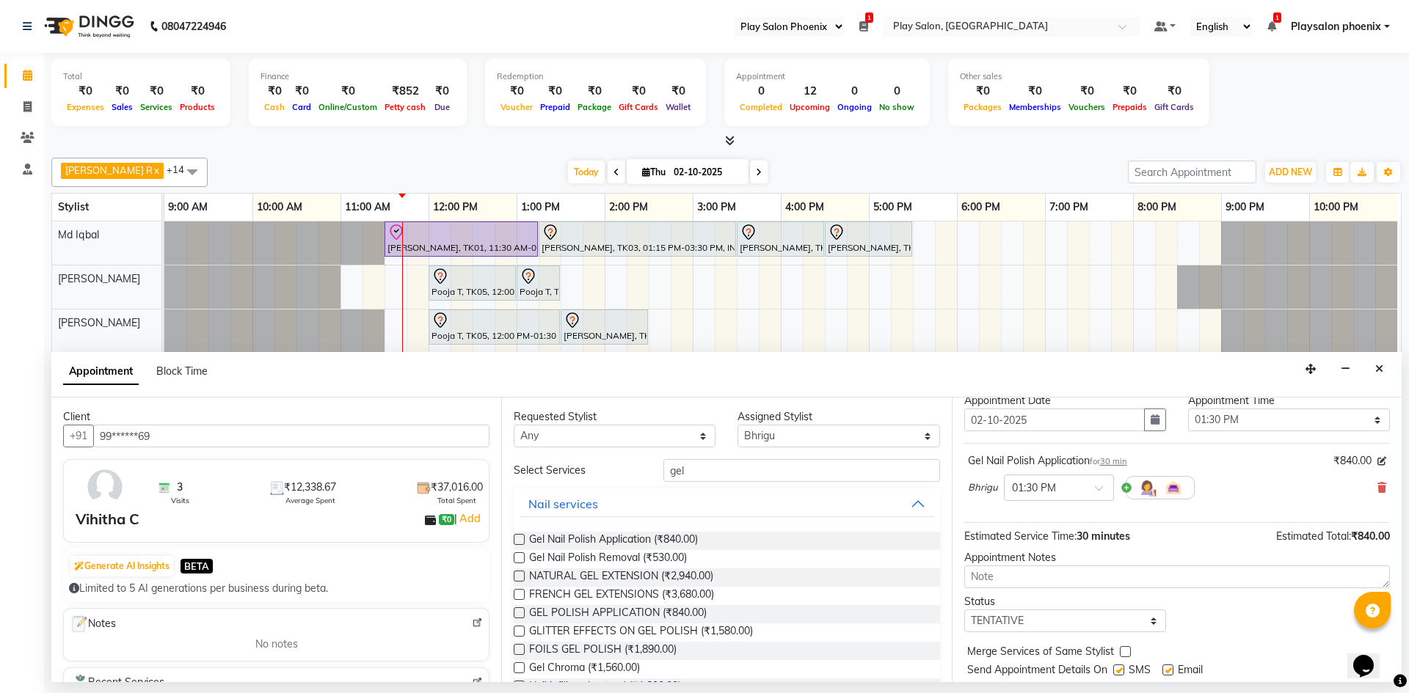
scroll to position [87, 0]
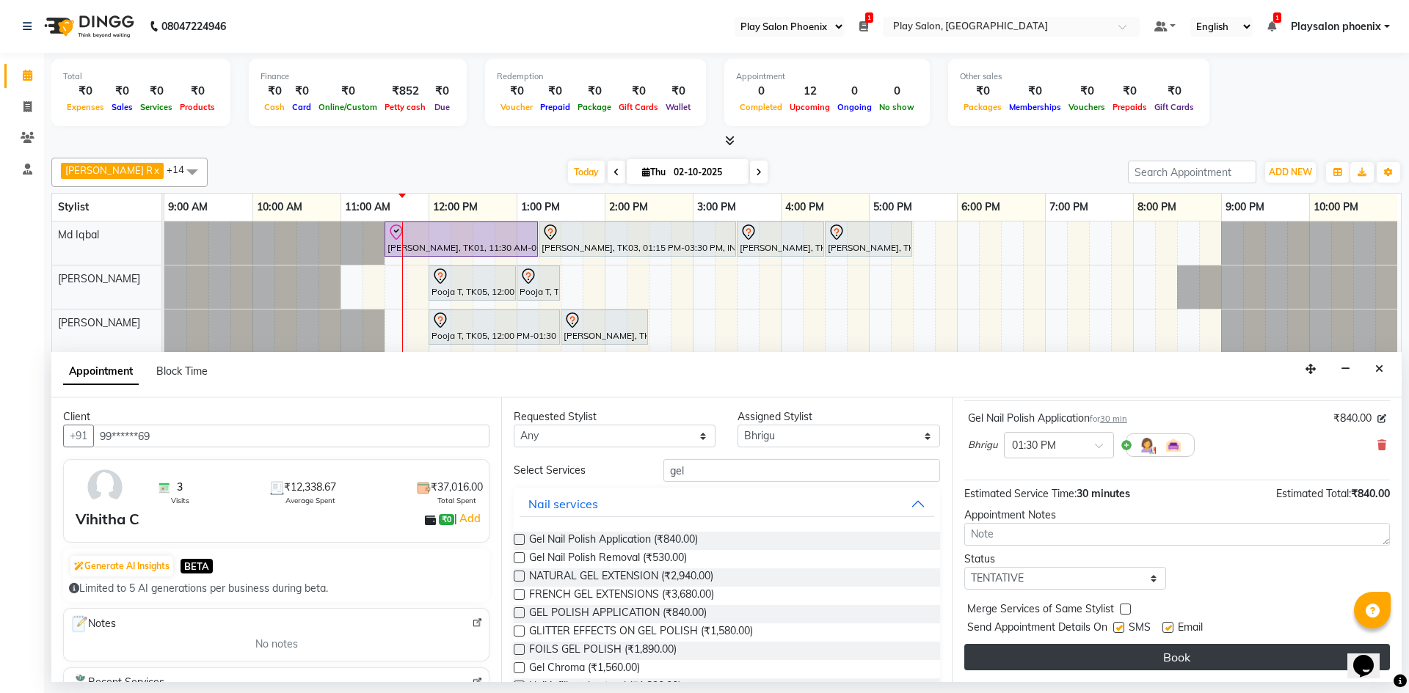
click at [1180, 657] on button "Book" at bounding box center [1177, 657] width 426 height 26
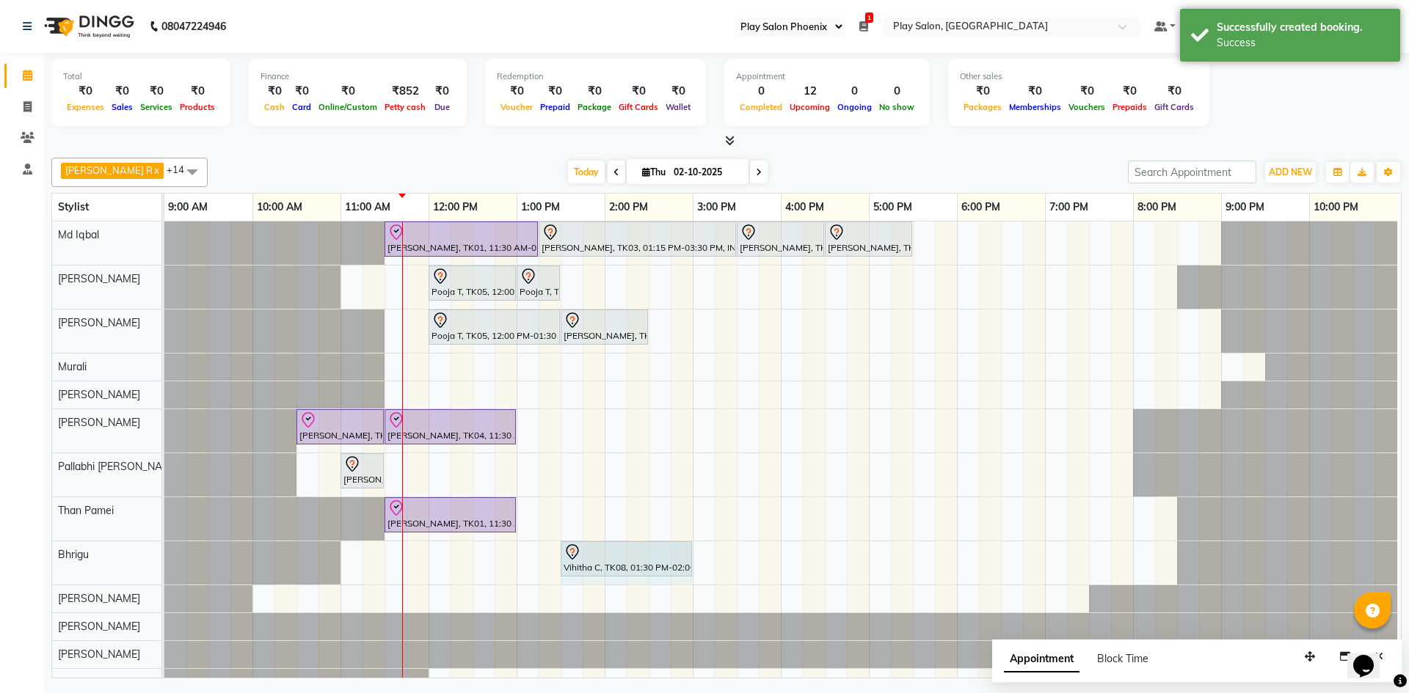
drag, startPoint x: 603, startPoint y: 563, endPoint x: 690, endPoint y: 563, distance: 86.6
click at [164, 563] on div "Vihitha C, TK08, 01:30 PM-02:00 PM, Gel Nail Polish Application Vihitha C, TK08…" at bounding box center [164, 562] width 0 height 43
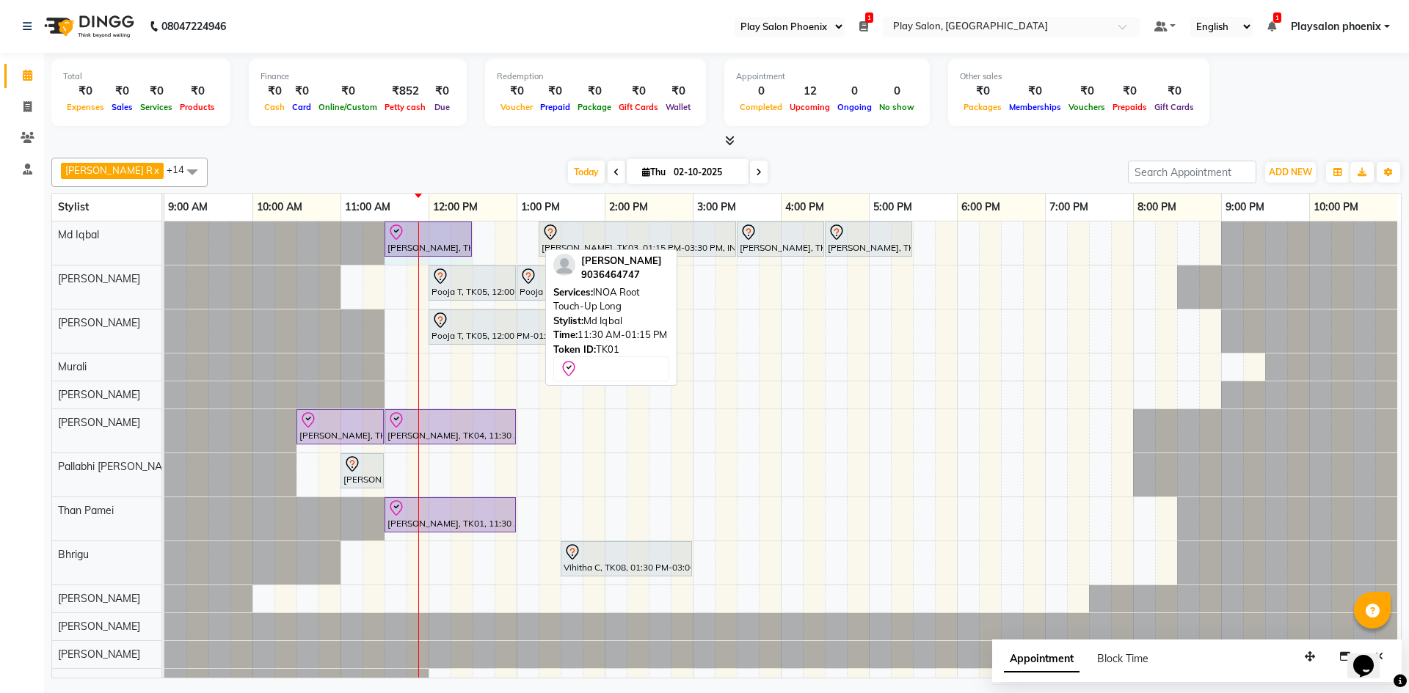
drag, startPoint x: 535, startPoint y: 236, endPoint x: 467, endPoint y: 233, distance: 68.3
click at [164, 233] on div "[PERSON_NAME], TK01, 11:30 AM-01:15 PM, INOA Root Touch-Up Long [PERSON_NAME], …" at bounding box center [164, 243] width 0 height 43
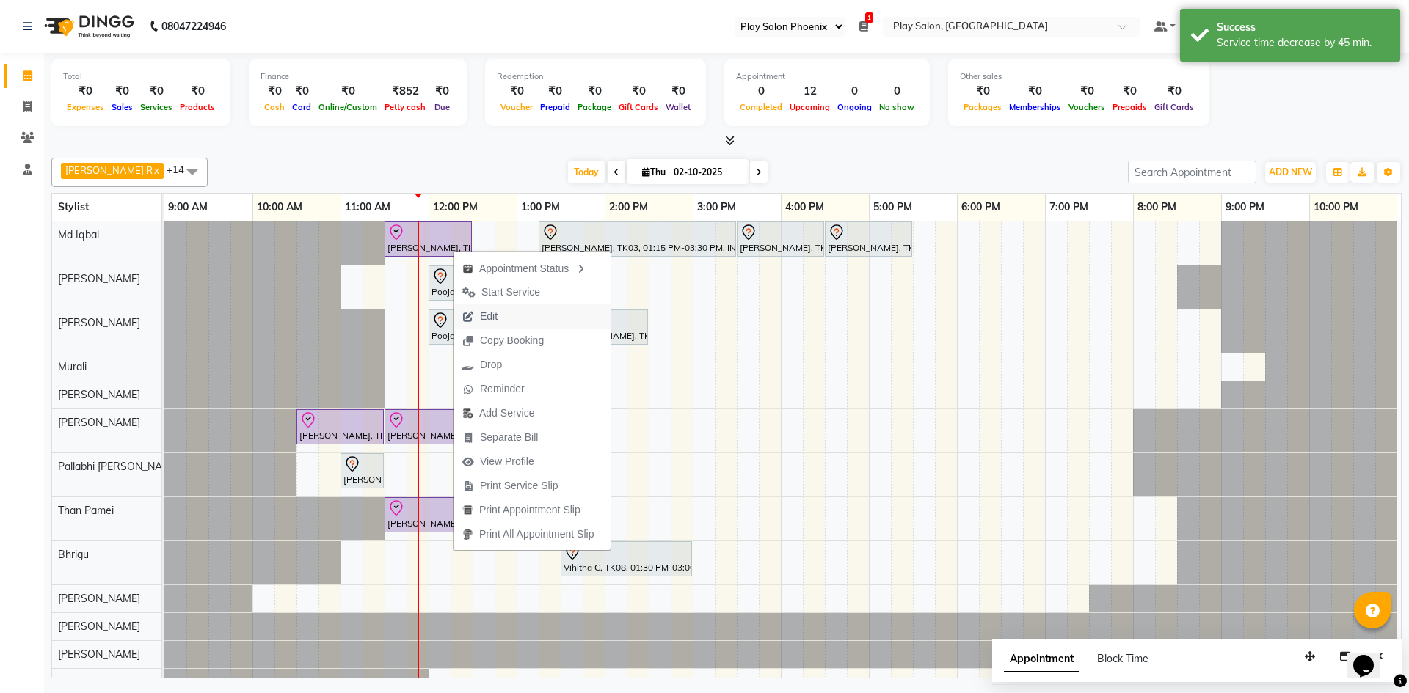
click at [498, 321] on span "Edit" at bounding box center [479, 316] width 53 height 24
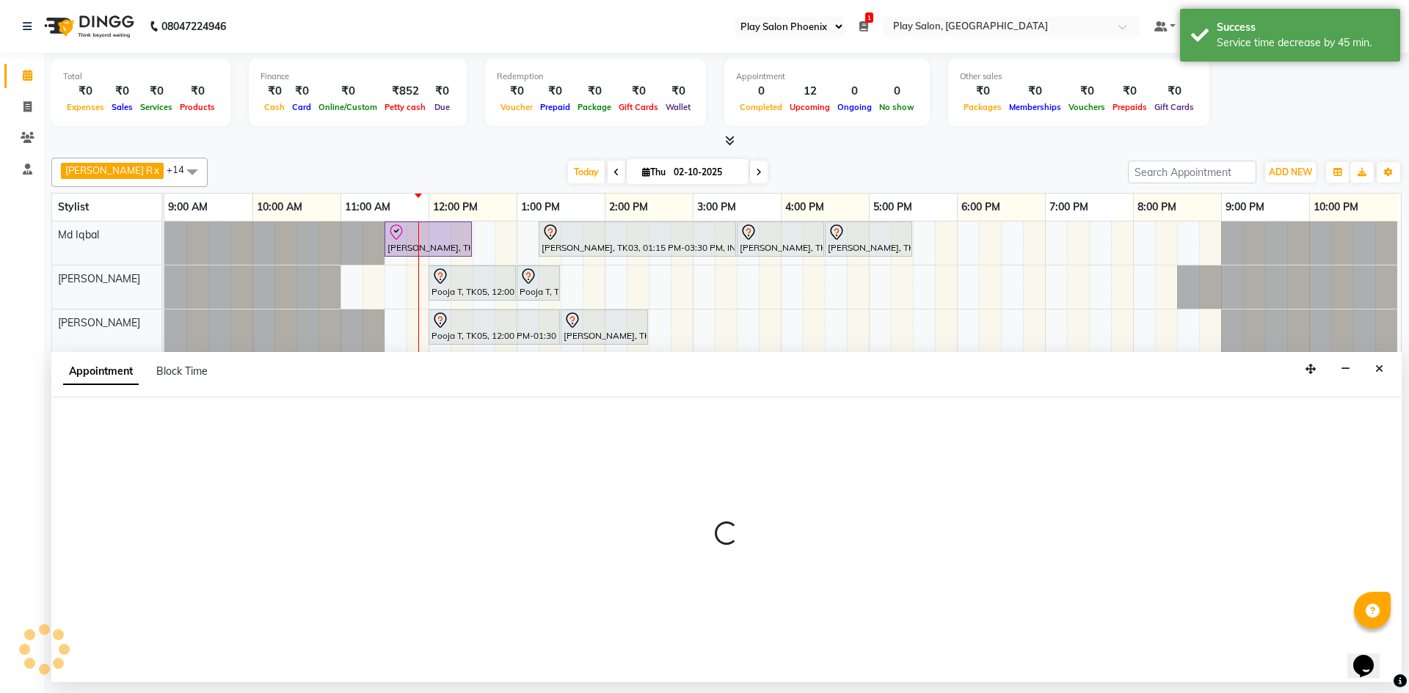
select select "check-in"
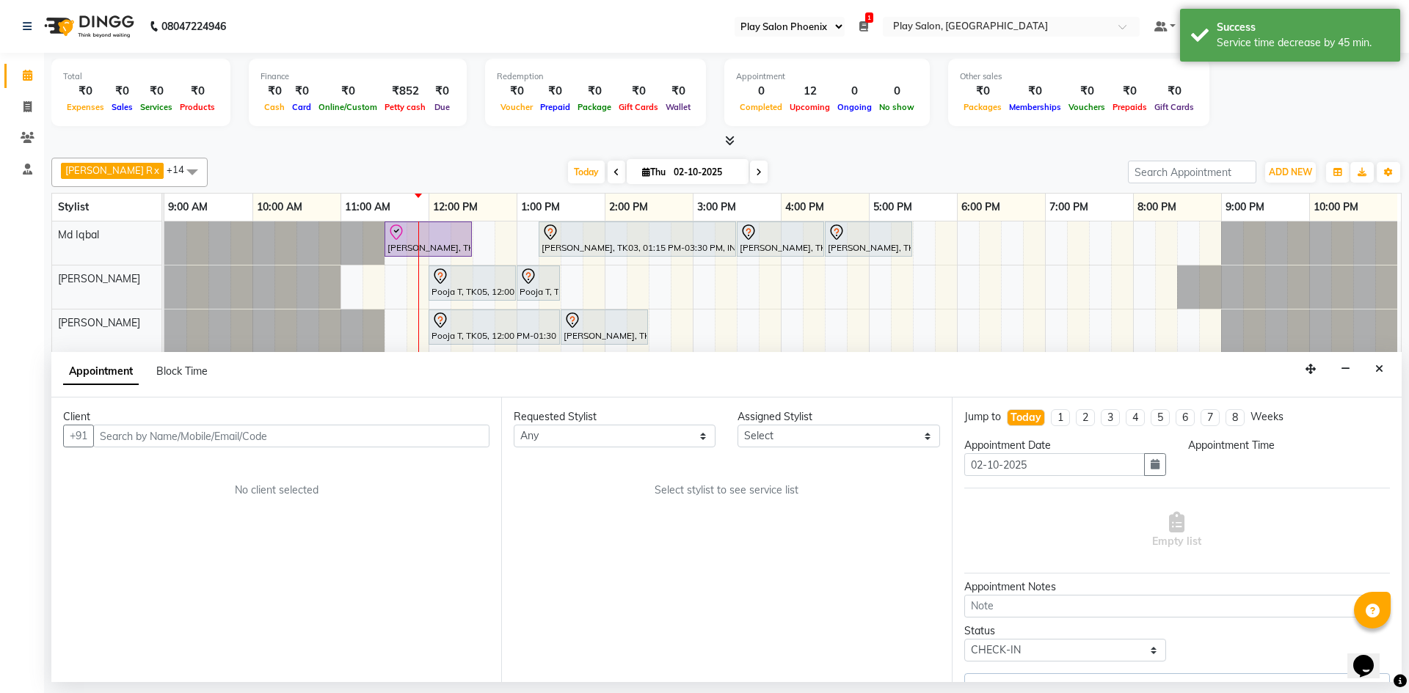
scroll to position [0, 7]
select select "690"
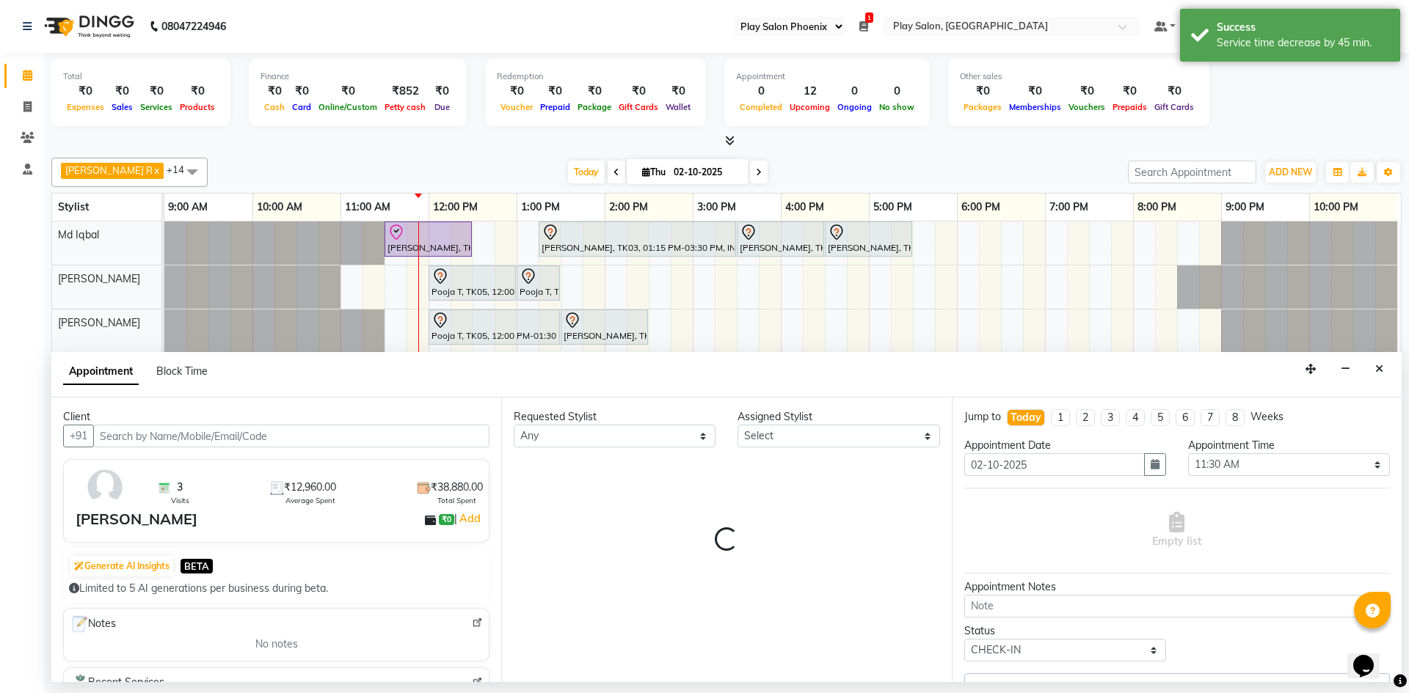
select select "81412"
select select "87914"
select select "4216"
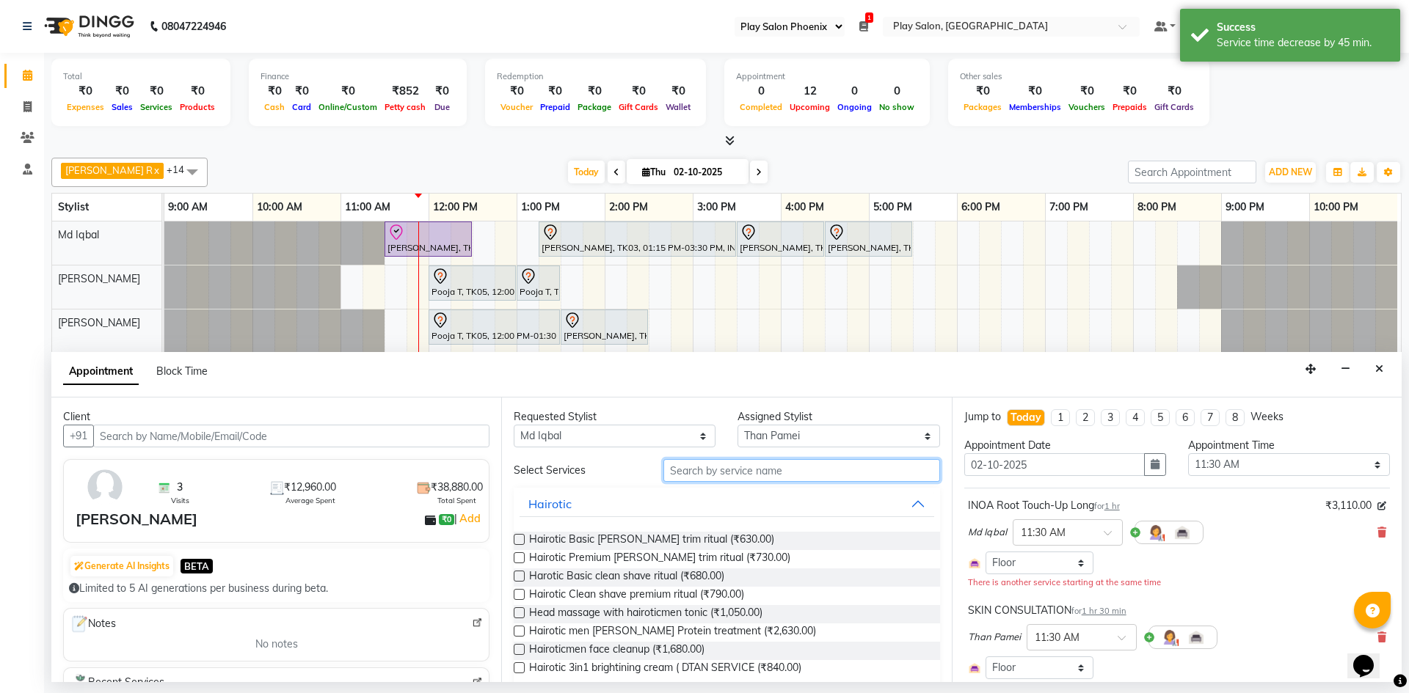
click at [696, 470] on input "text" at bounding box center [801, 470] width 277 height 23
click at [861, 427] on select "Select Albaz [PERSON_NAME] Chytra [PERSON_NAME] General Technician . [PERSON_NA…" at bounding box center [838, 436] width 202 height 23
select select "81412"
click at [737, 425] on select "Select Albaz [PERSON_NAME] Chytra [PERSON_NAME] General Technician . [PERSON_NA…" at bounding box center [838, 436] width 202 height 23
click at [714, 468] on input "text" at bounding box center [801, 470] width 277 height 23
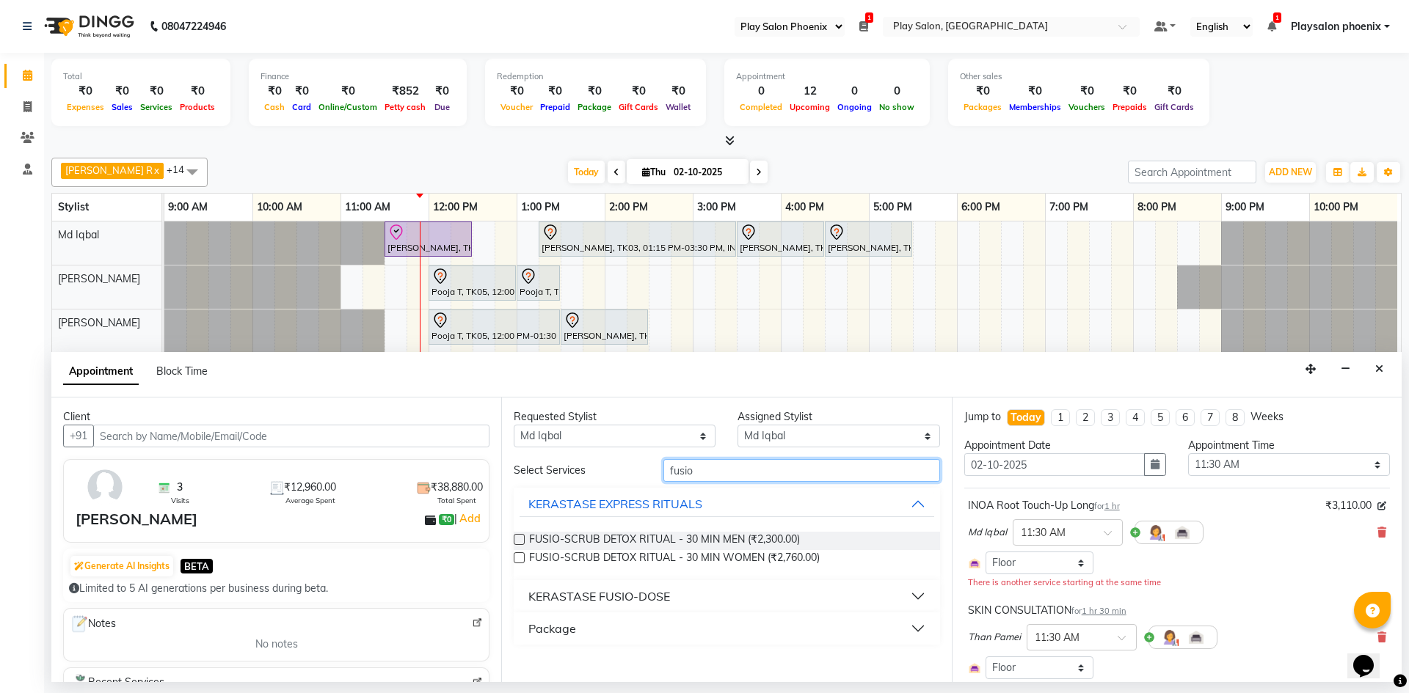
type input "fusio"
click at [920, 632] on button "Package" at bounding box center [726, 629] width 414 height 26
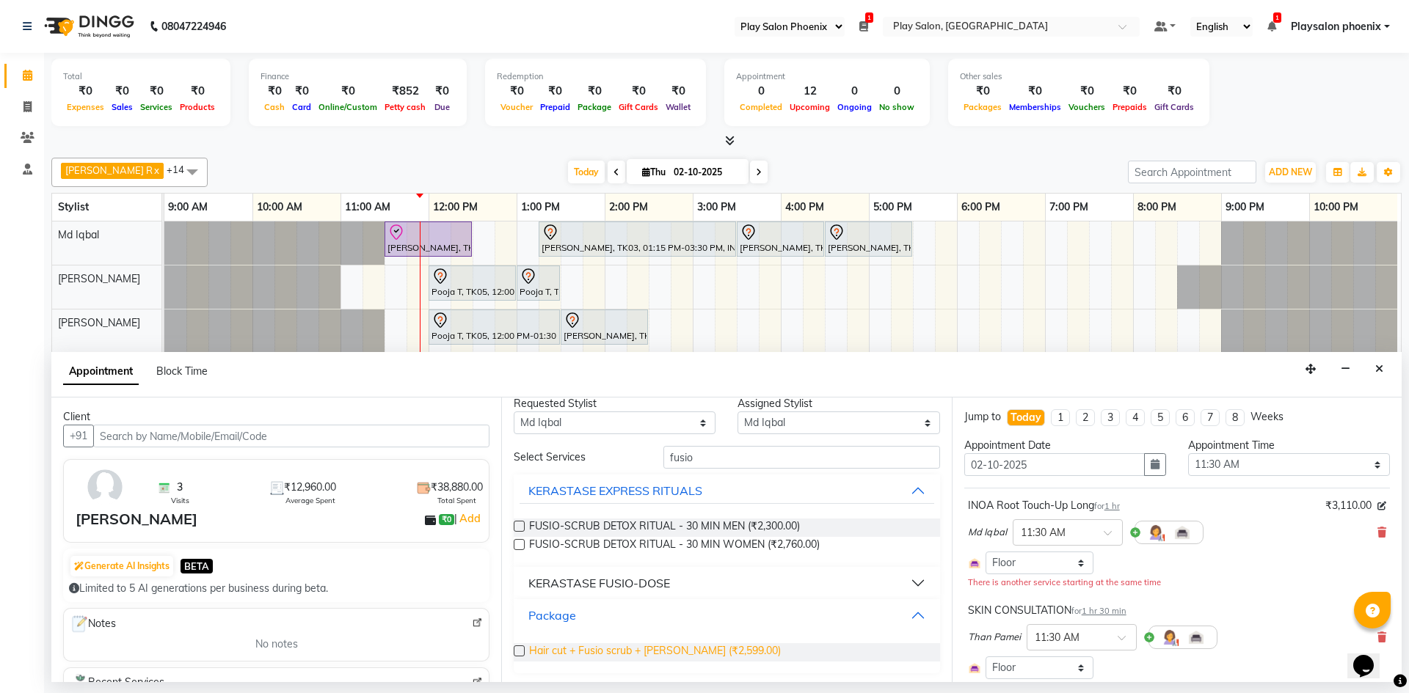
scroll to position [16, 0]
click at [897, 576] on button "KERASTASE FUSIO-DOSE" at bounding box center [726, 580] width 414 height 26
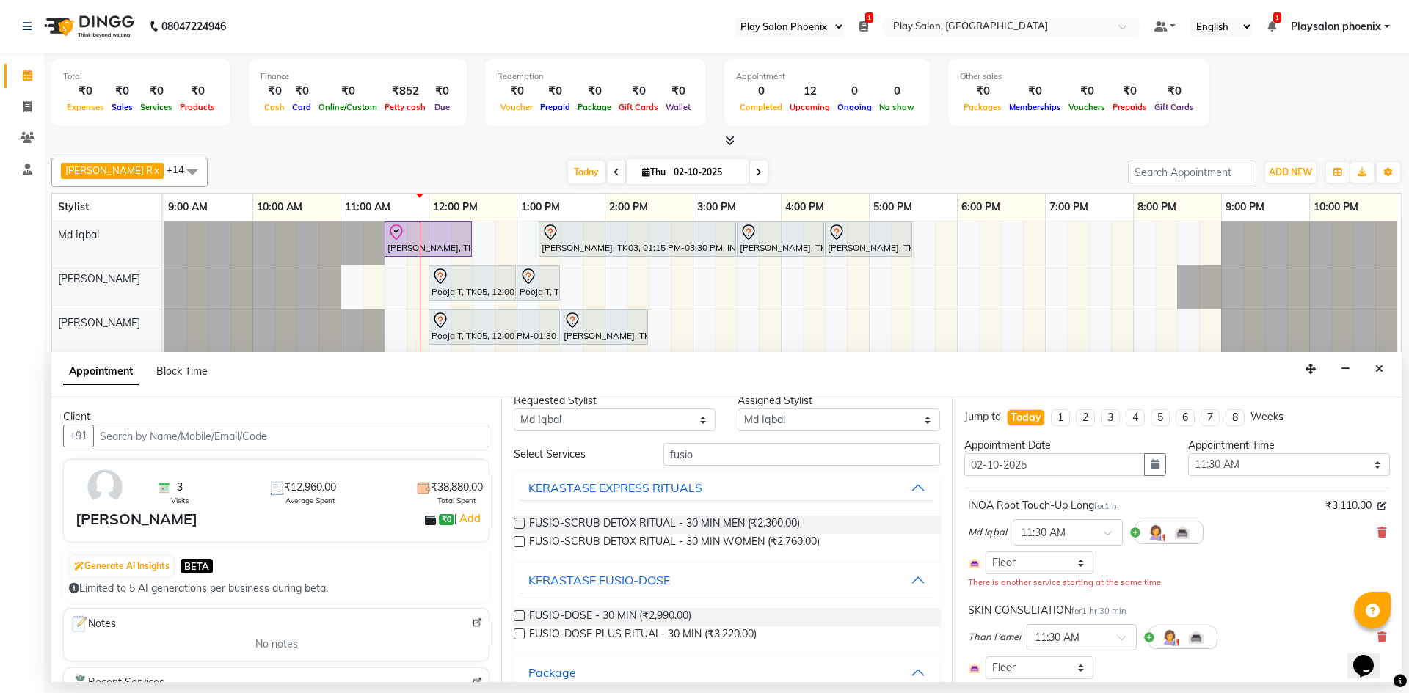
click at [515, 636] on label at bounding box center [519, 634] width 11 height 11
click at [515, 636] on input "checkbox" at bounding box center [519, 636] width 10 height 10
checkbox input "false"
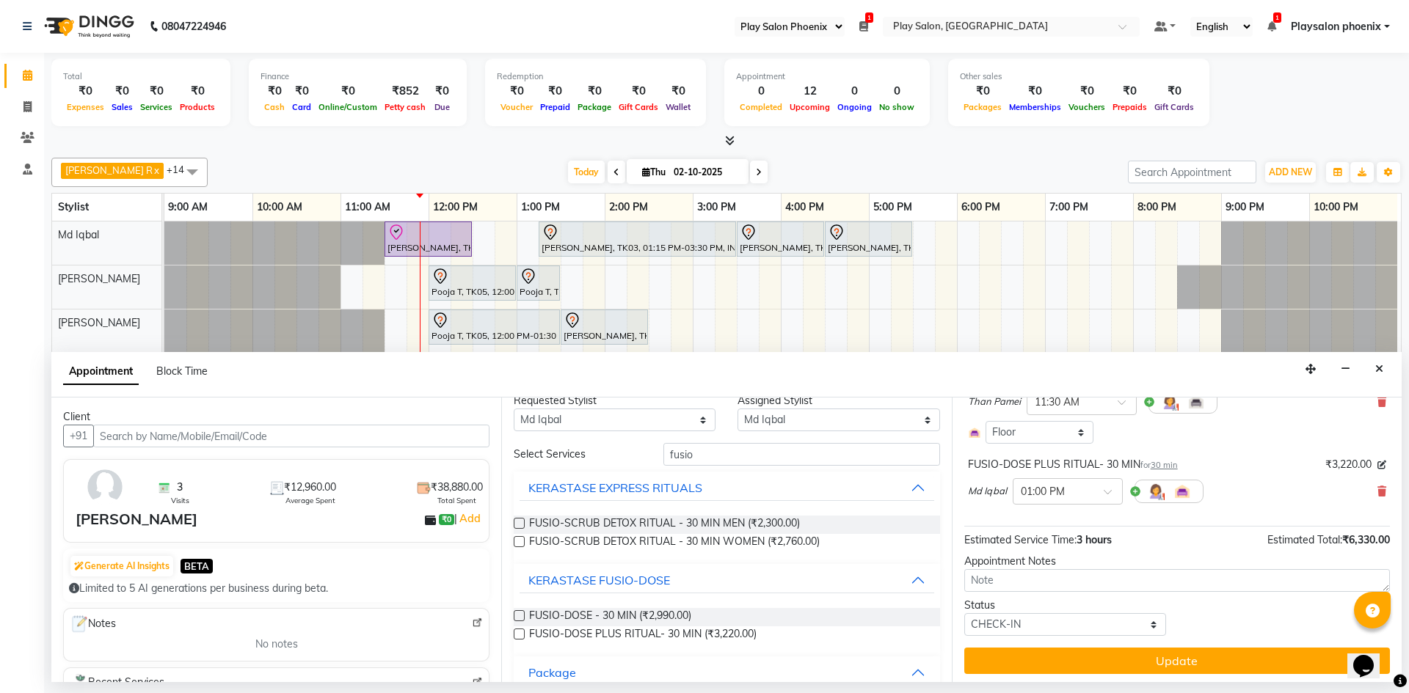
scroll to position [224, 0]
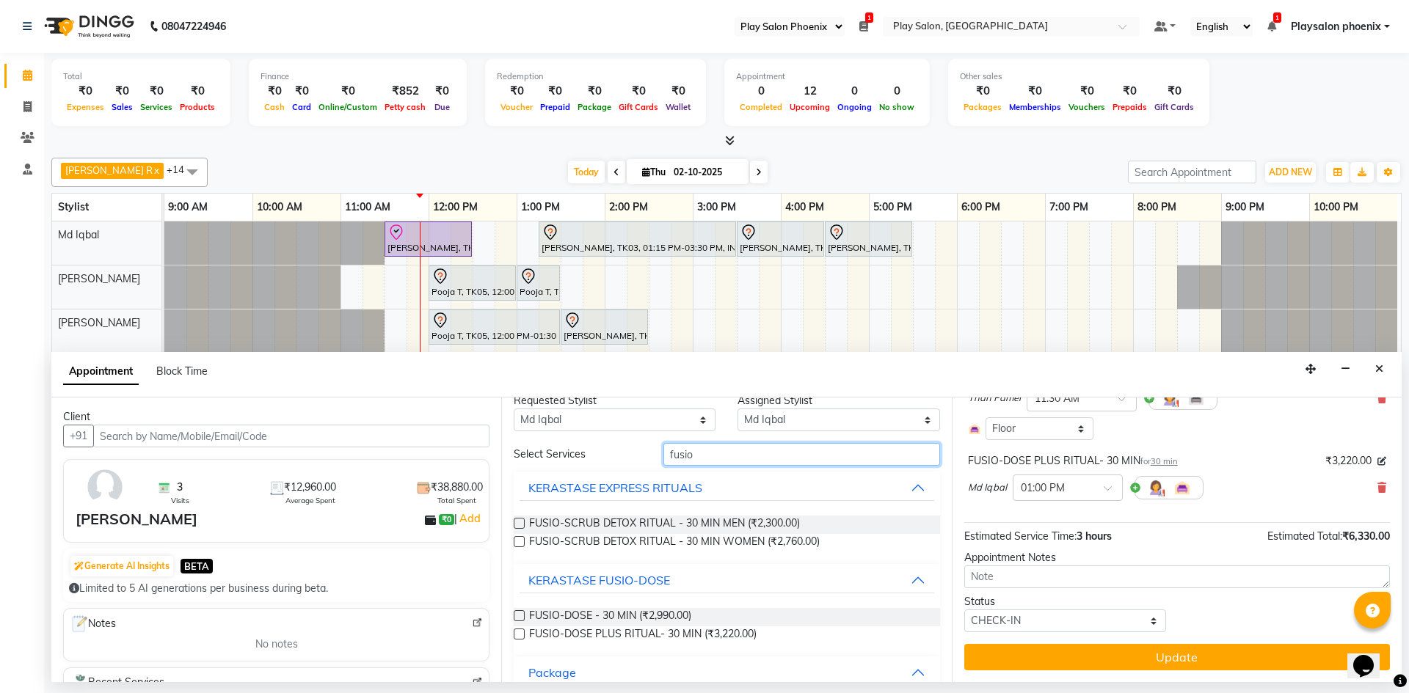
drag, startPoint x: 724, startPoint y: 453, endPoint x: 618, endPoint y: 453, distance: 106.4
click at [618, 453] on div "Select Services fusio" at bounding box center [727, 454] width 448 height 23
type input "h"
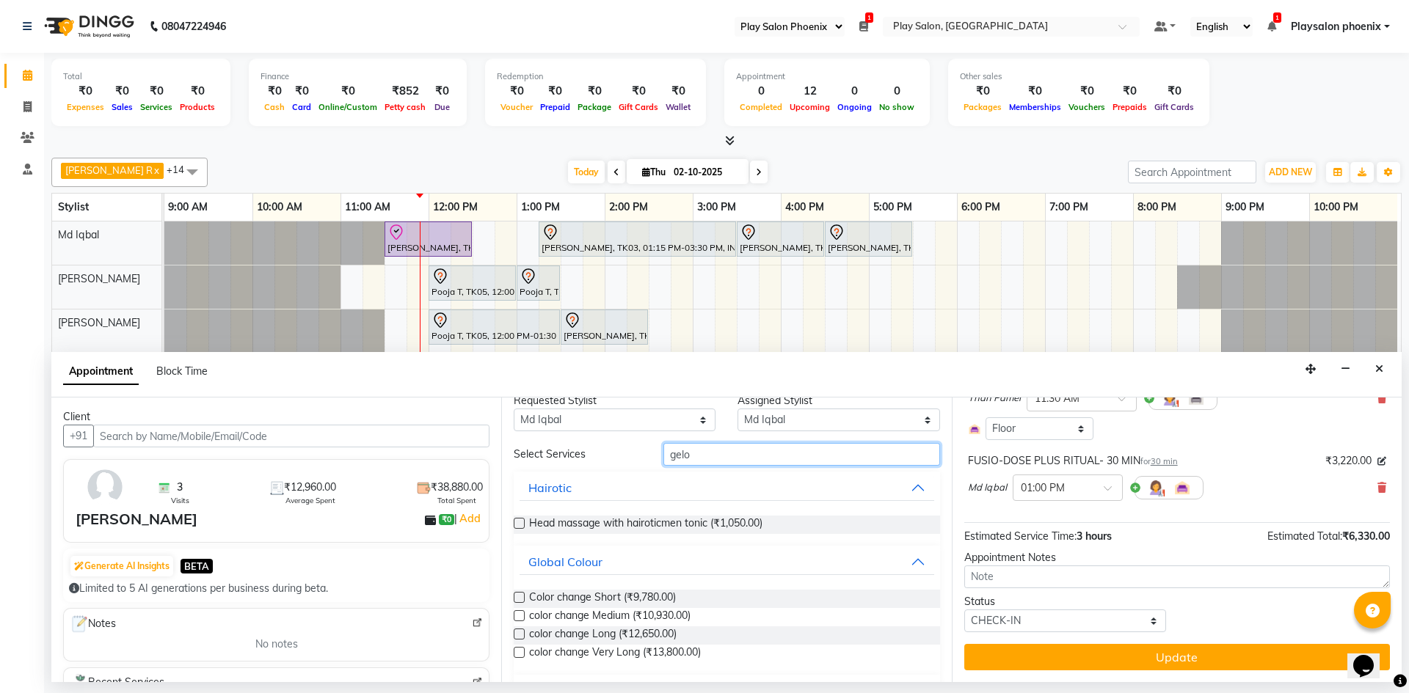
scroll to position [0, 0]
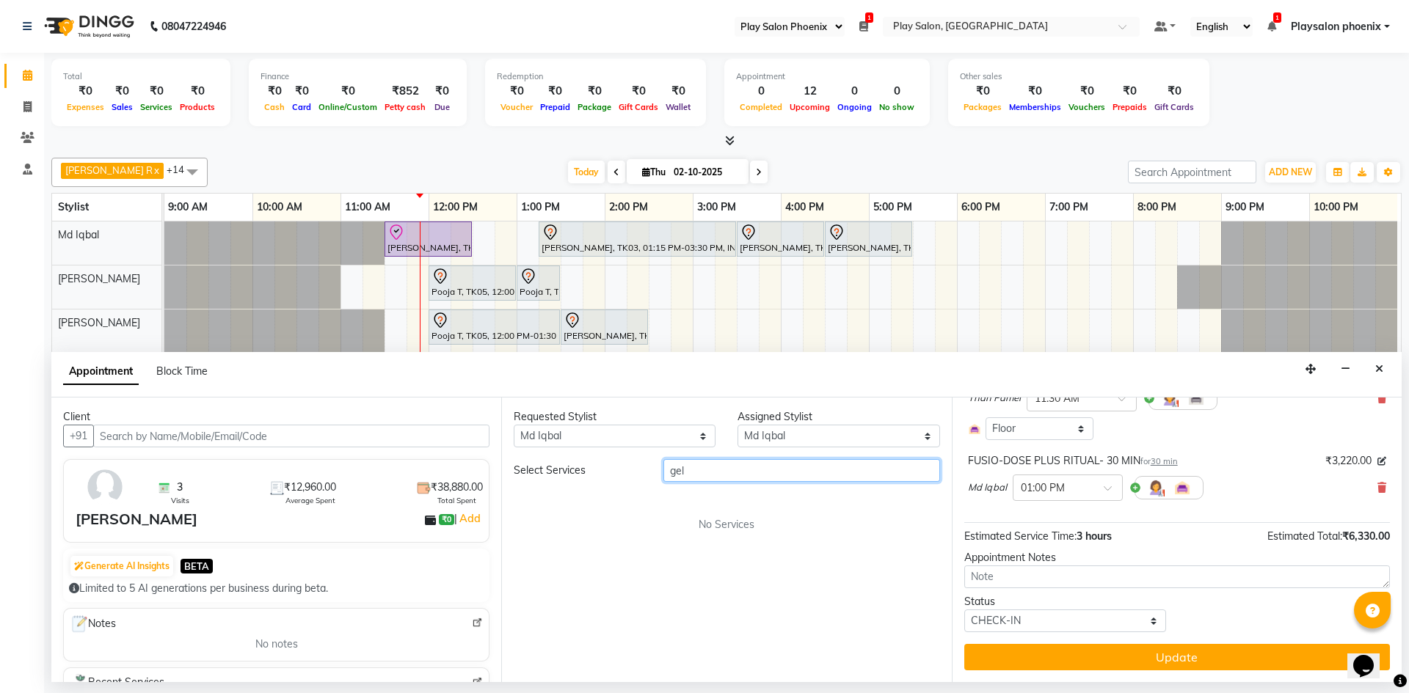
type input "gel"
click at [903, 430] on select "Select Albaz [PERSON_NAME] Chytra [PERSON_NAME] General Technician . [PERSON_NA…" at bounding box center [838, 436] width 202 height 23
select select "87444"
click at [737, 425] on select "Select Albaz [PERSON_NAME] Chytra [PERSON_NAME] General Technician . [PERSON_NA…" at bounding box center [838, 436] width 202 height 23
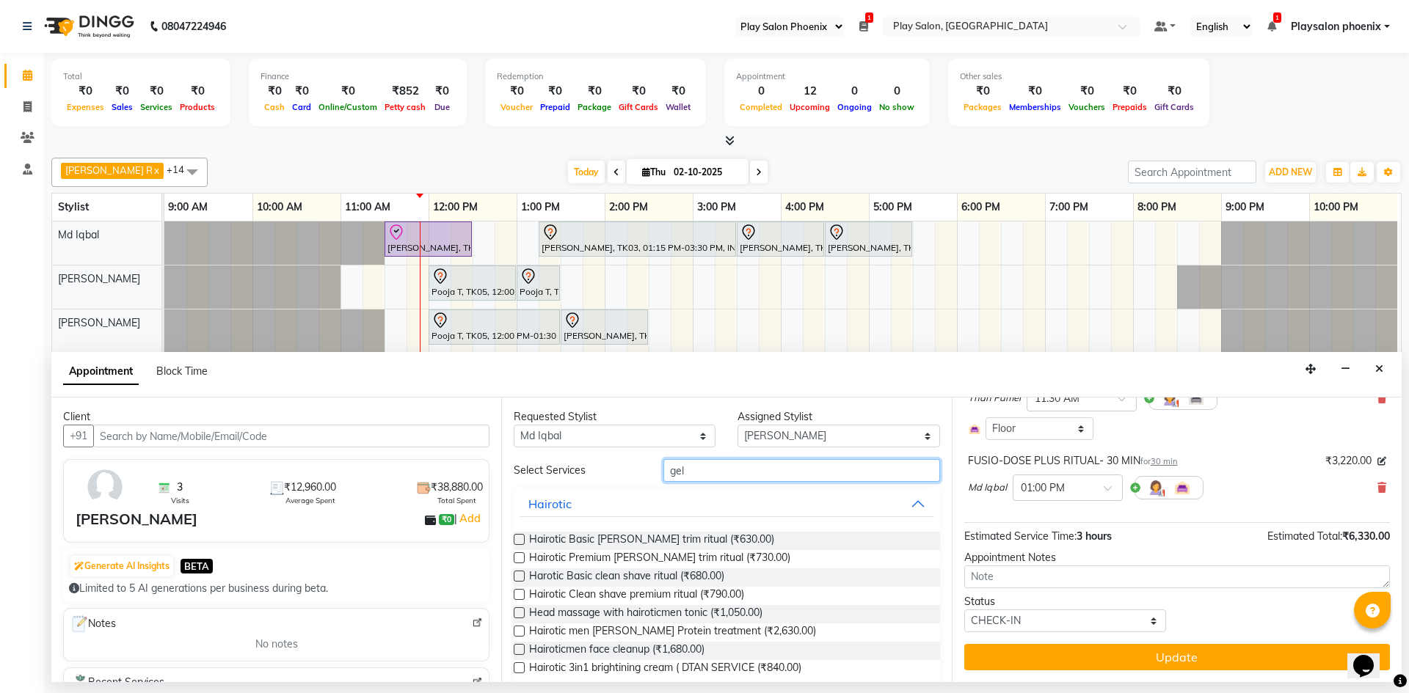
drag, startPoint x: 778, startPoint y: 475, endPoint x: 616, endPoint y: 475, distance: 161.4
click at [616, 475] on div "Select Services gel" at bounding box center [727, 470] width 448 height 23
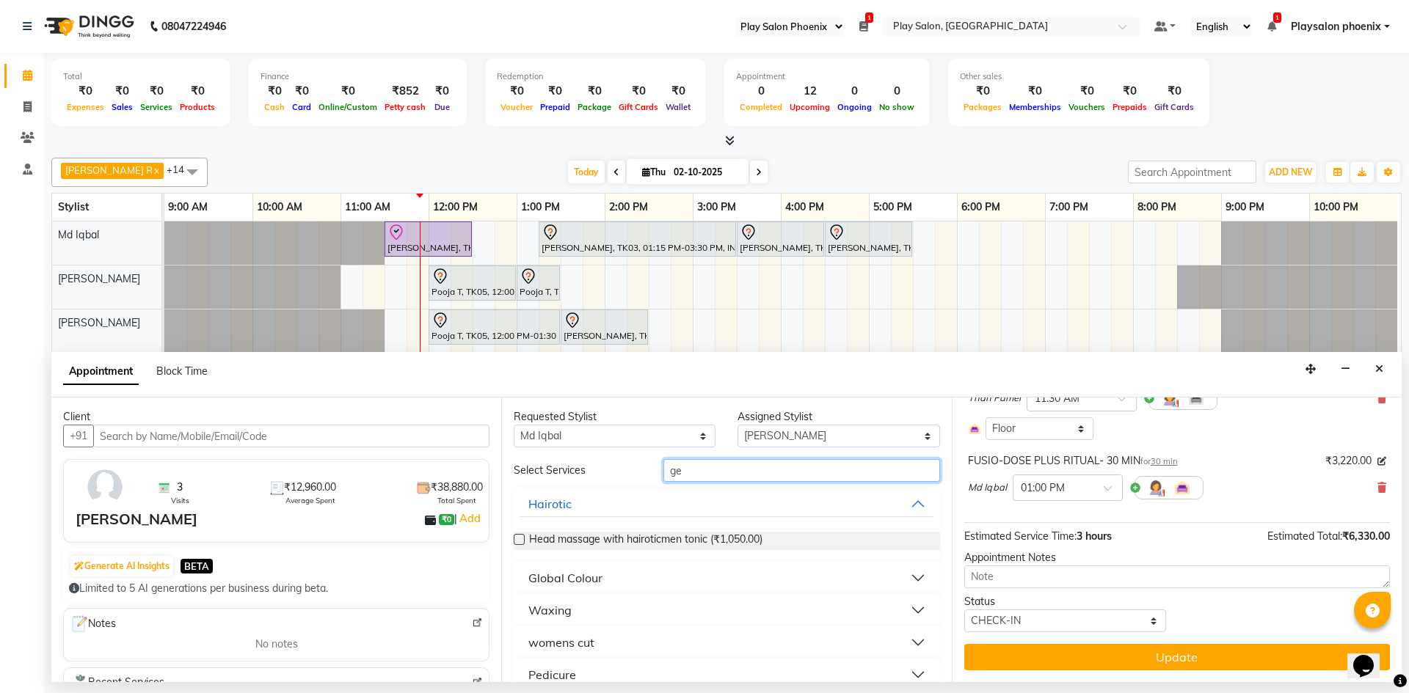
type input "gel"
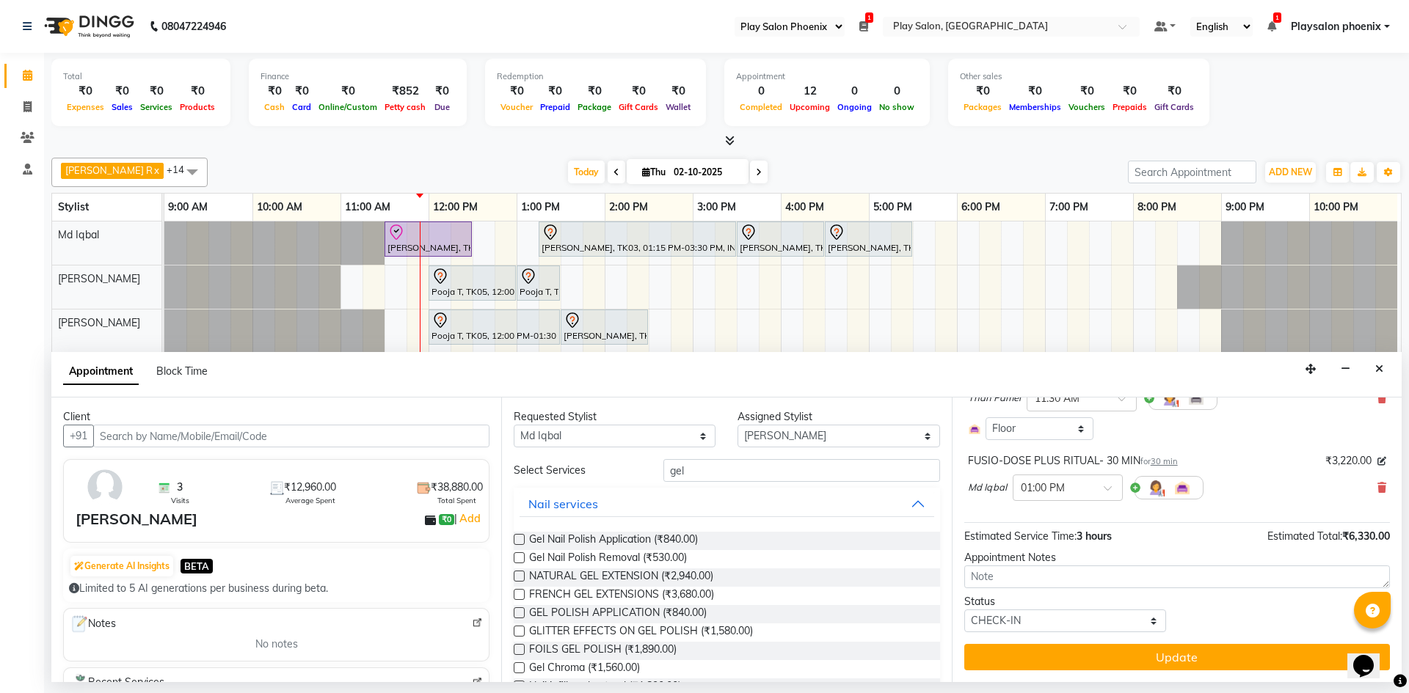
click at [510, 539] on div "Requested Stylist Any Albaz [PERSON_NAME] Chytra [PERSON_NAME] General Technici…" at bounding box center [726, 540] width 450 height 285
click at [762, 476] on input "gel" at bounding box center [801, 470] width 277 height 23
click at [517, 537] on label at bounding box center [519, 539] width 11 height 11
click at [517, 537] on input "checkbox" at bounding box center [519, 541] width 10 height 10
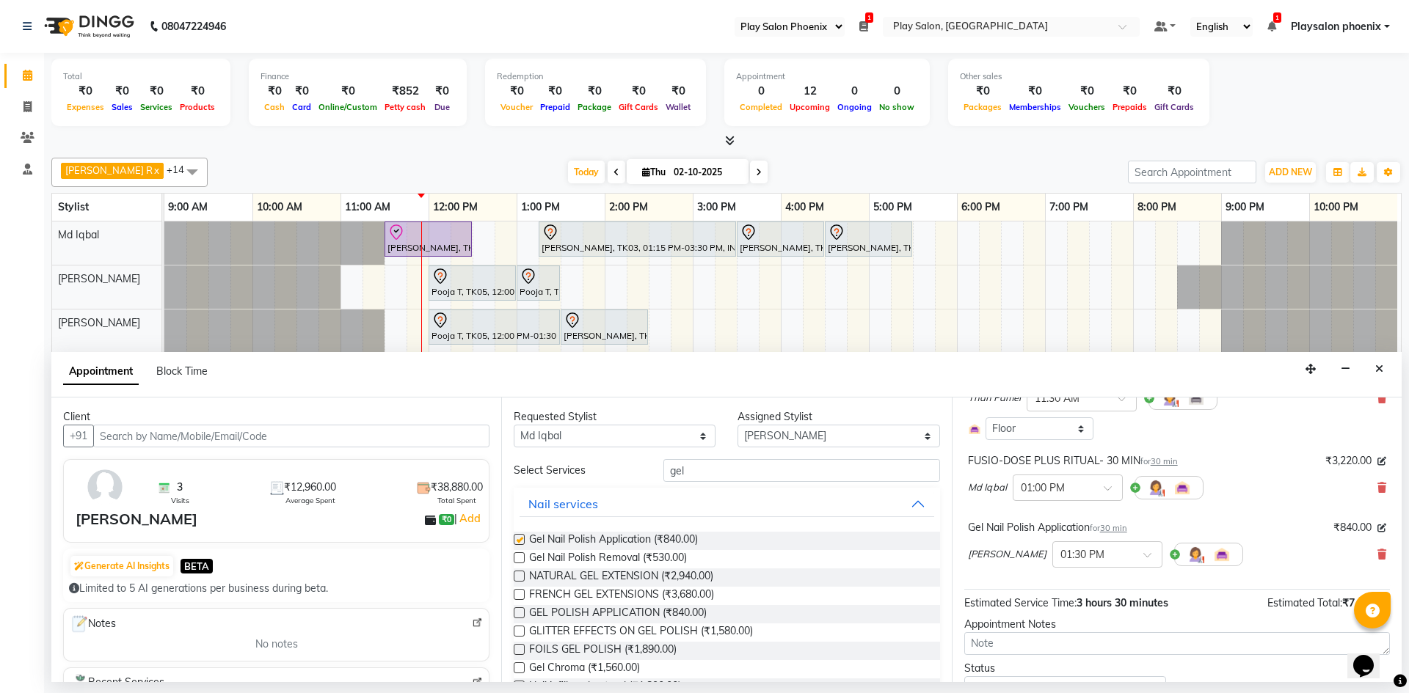
checkbox input "false"
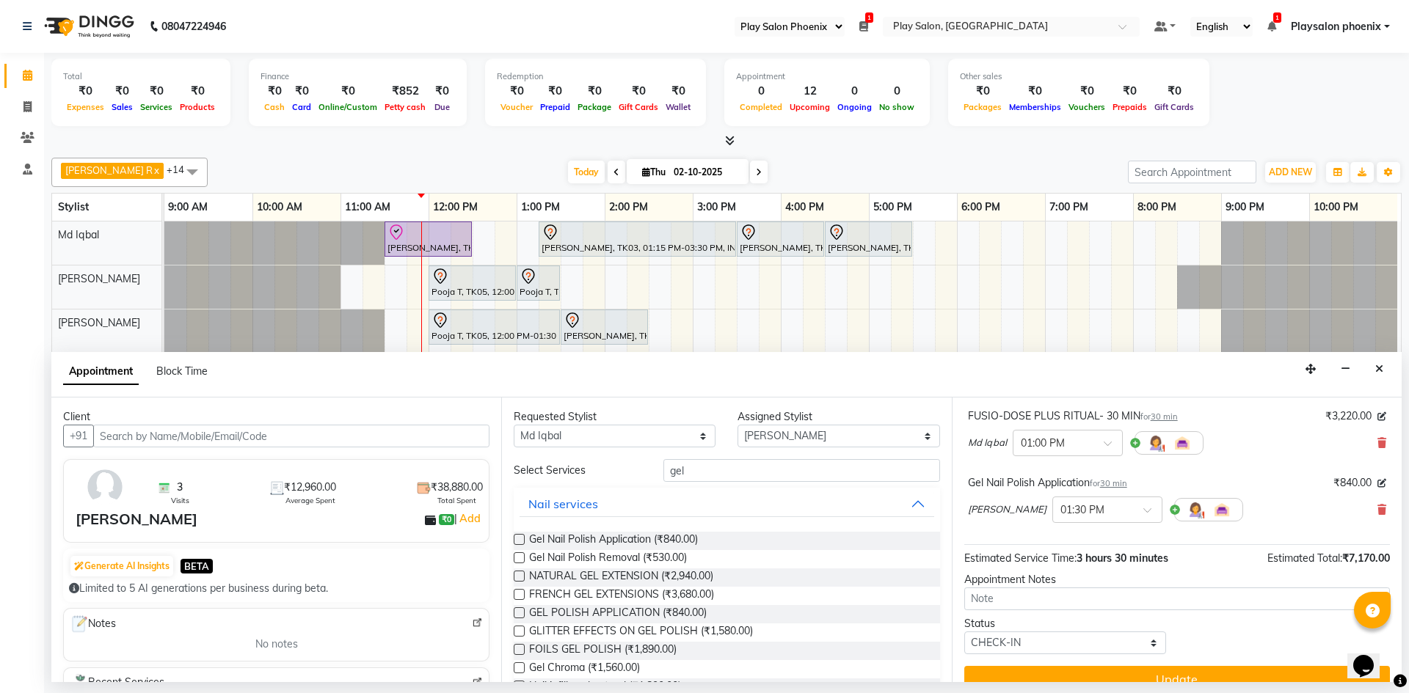
scroll to position [291, 0]
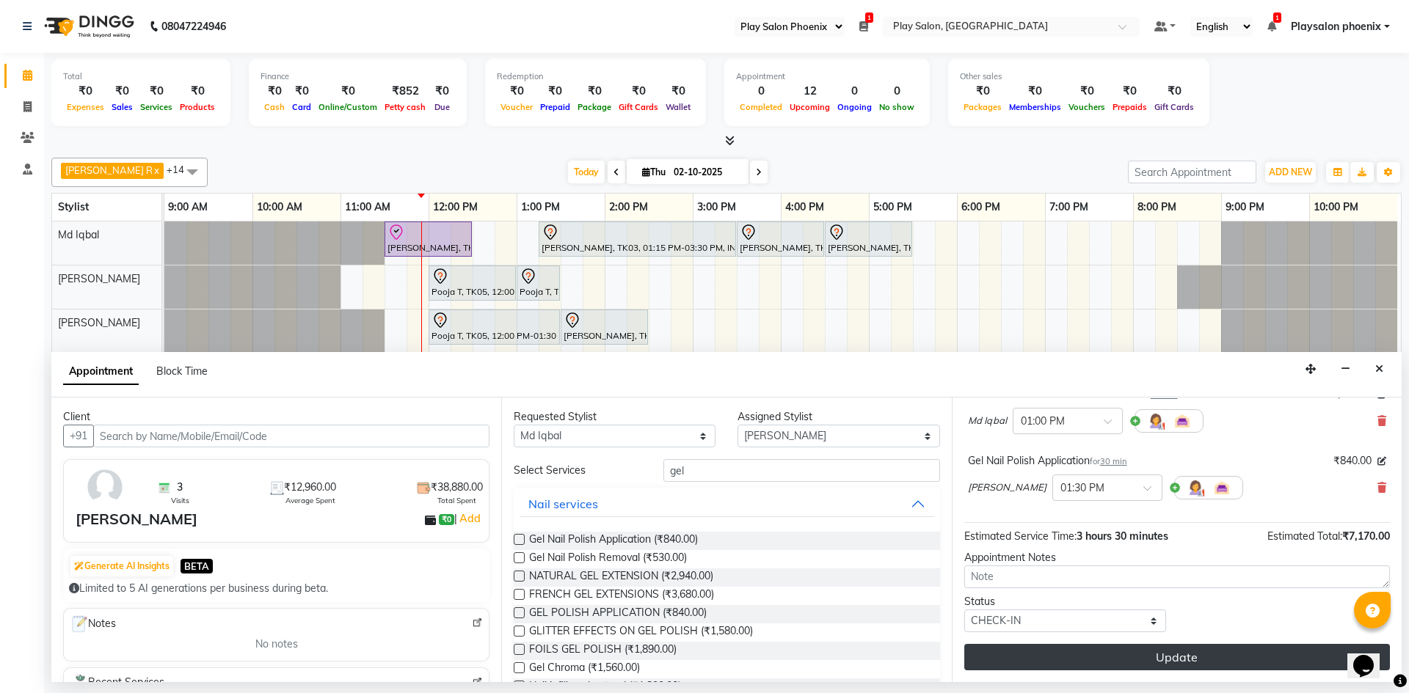
click at [1171, 666] on button "Update" at bounding box center [1177, 657] width 426 height 26
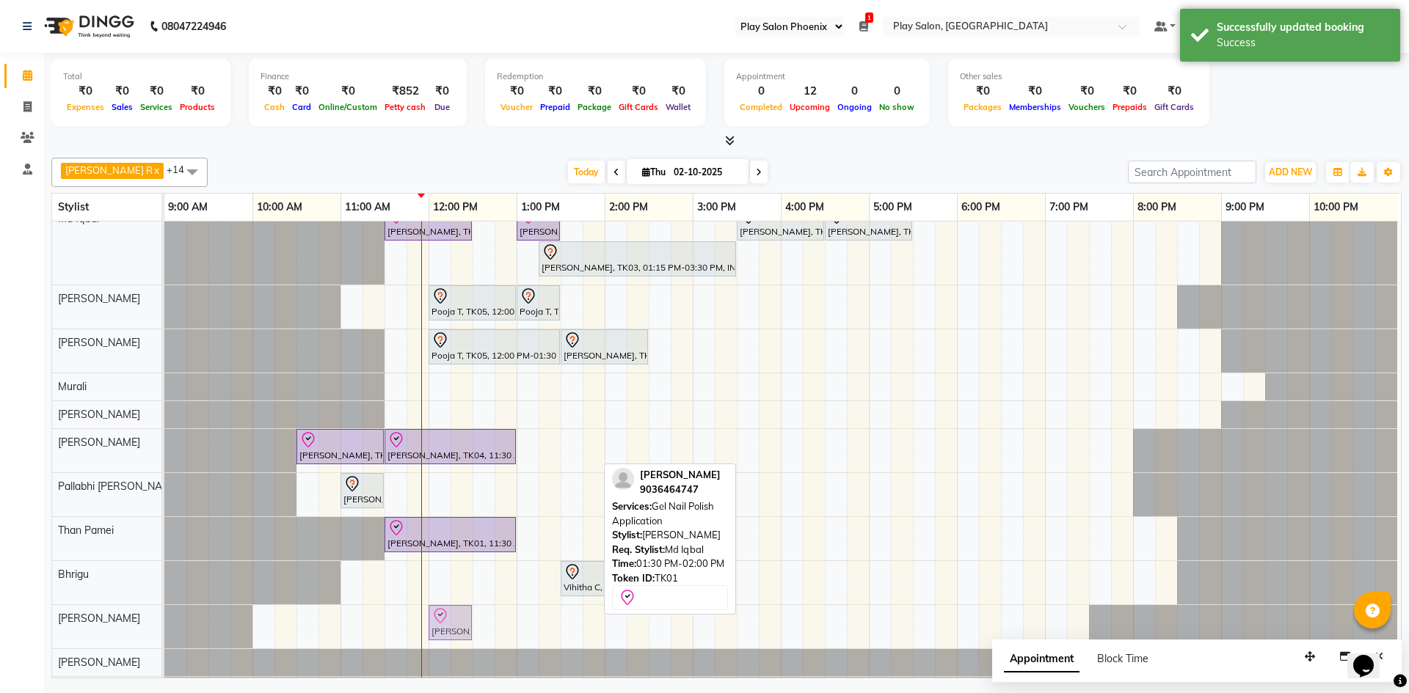
scroll to position [0, 0]
drag, startPoint x: 578, startPoint y: 640, endPoint x: 450, endPoint y: 632, distance: 128.6
click at [164, 632] on div "[PERSON_NAME], TK01, 01:30 PM-02:00 PM, Gel Nail Polish Application [PERSON_NAM…" at bounding box center [164, 624] width 0 height 43
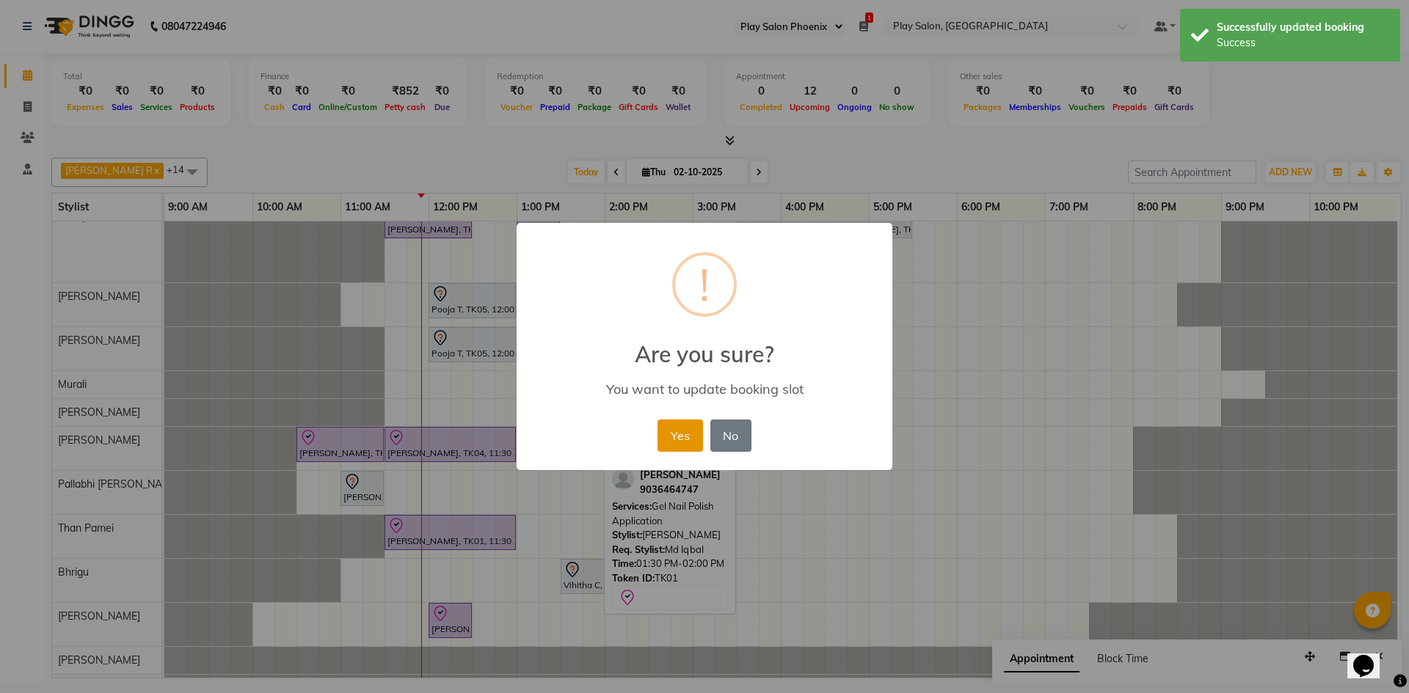
click at [669, 432] on button "Yes" at bounding box center [679, 436] width 45 height 32
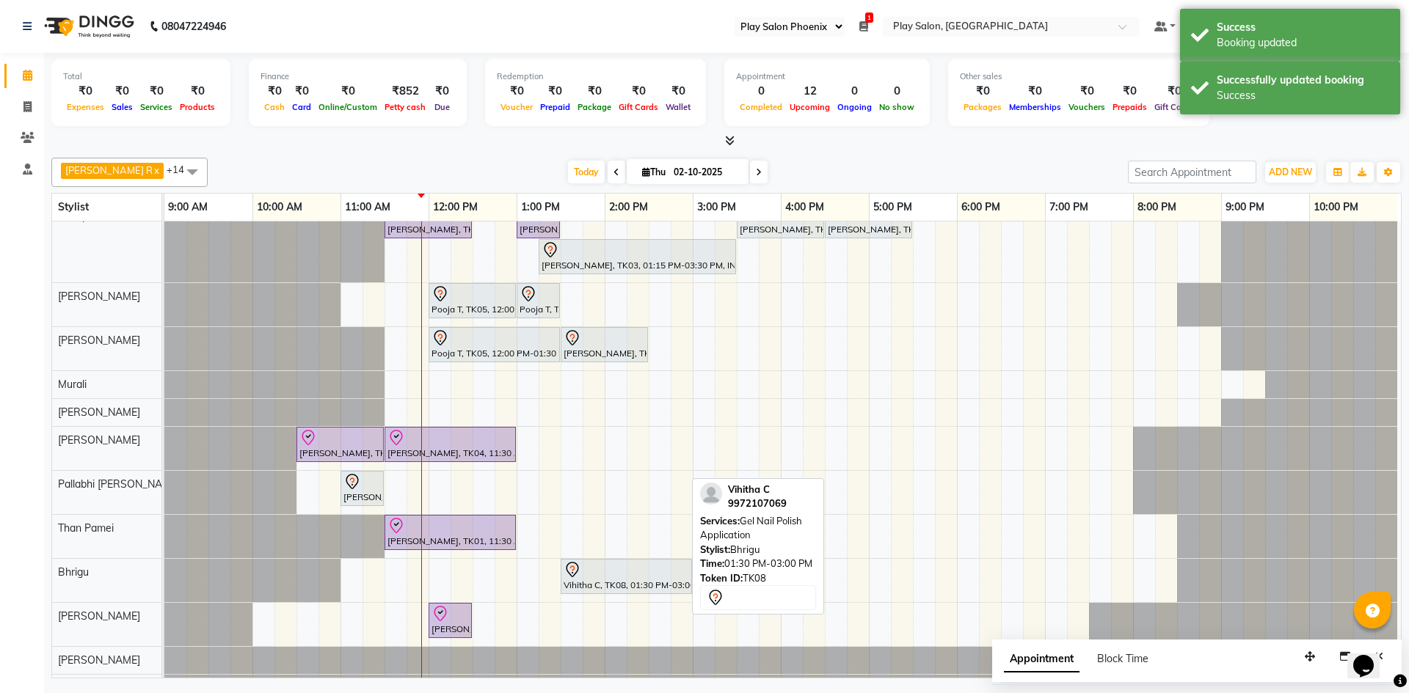
click at [593, 585] on div "Vihitha C, TK08, 01:30 PM-03:00 PM, Gel Nail Polish Application" at bounding box center [626, 576] width 128 height 31
click at [593, 584] on div "Vihitha C, TK08, 01:30 PM-03:00 PM, Gel Nail Polish Application" at bounding box center [626, 576] width 128 height 31
select select "7"
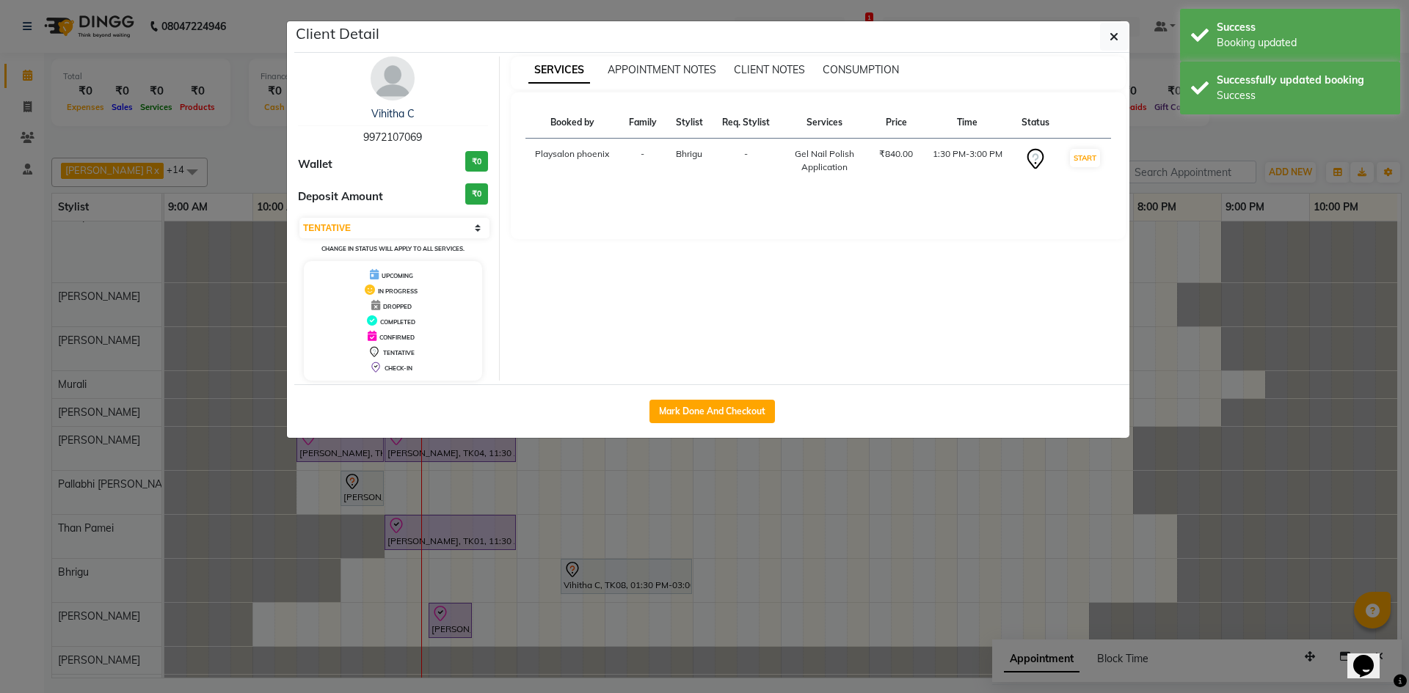
click at [386, 78] on img at bounding box center [393, 78] width 44 height 44
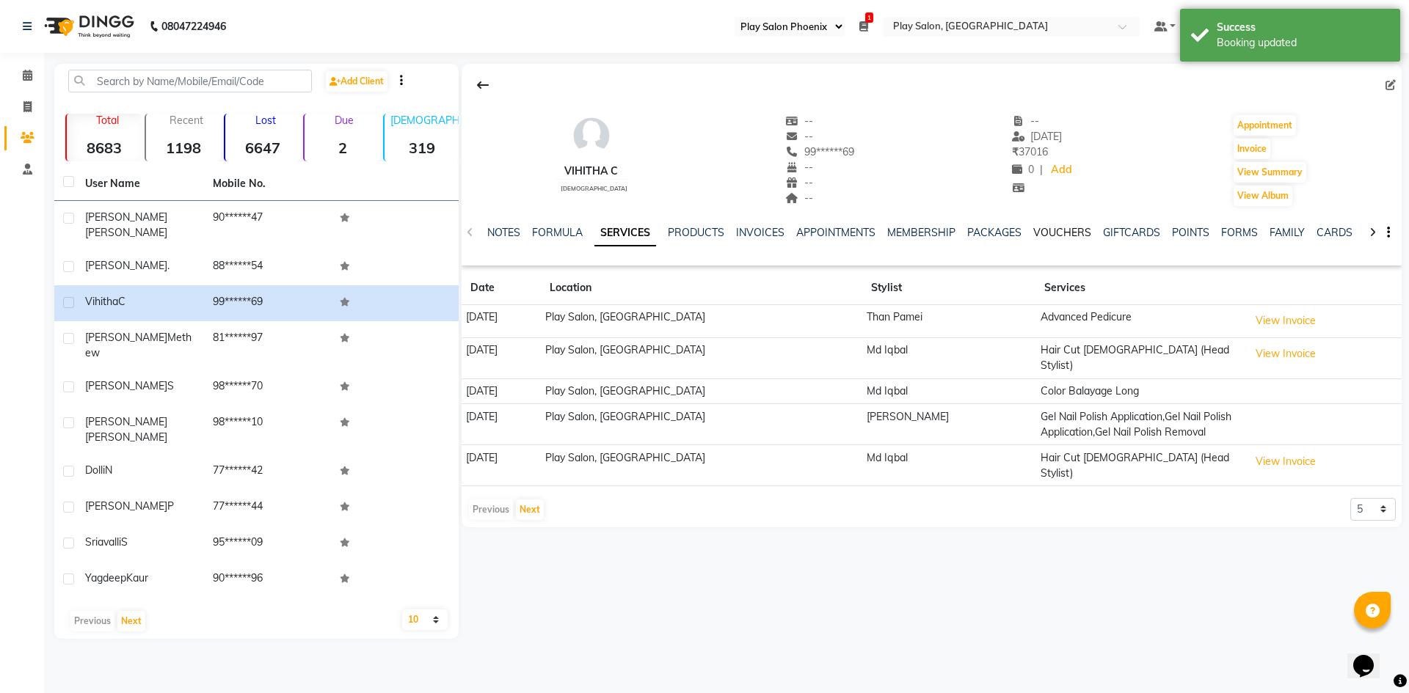
click at [1078, 236] on link "VOUCHERS" at bounding box center [1062, 232] width 58 height 13
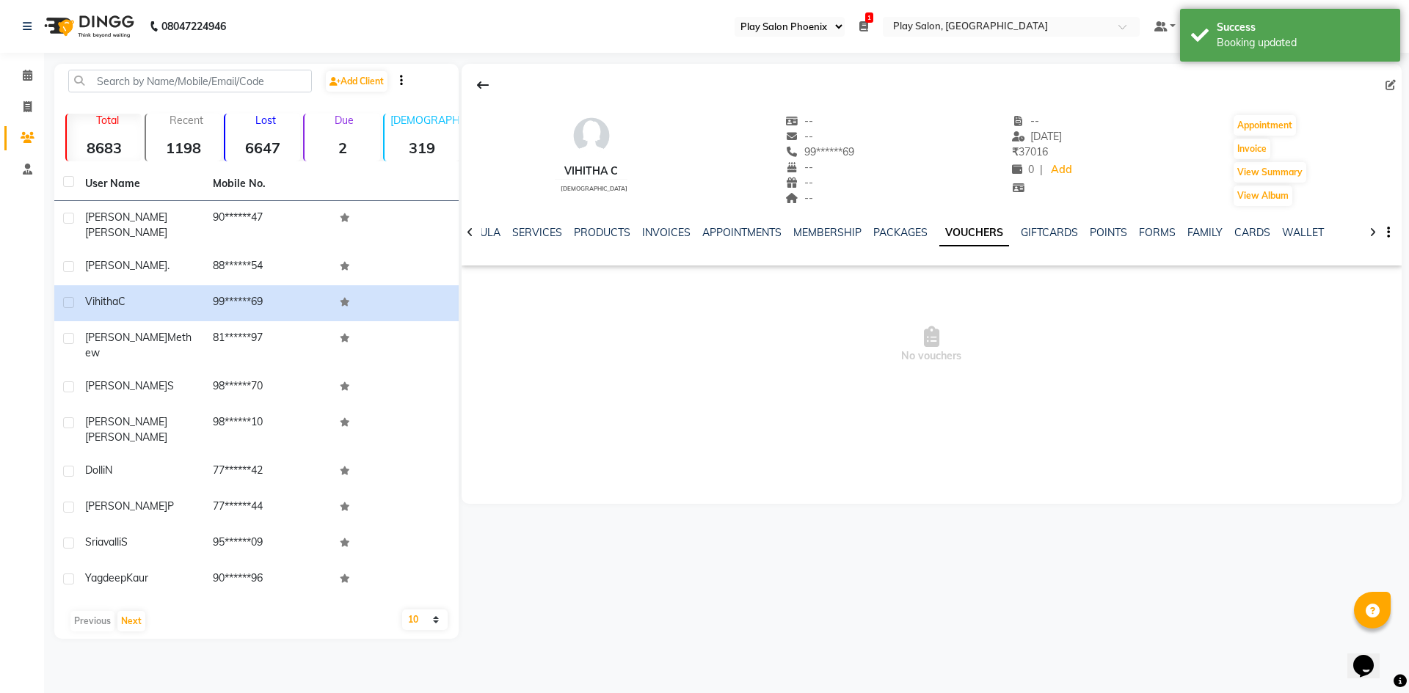
click at [539, 239] on div "SERVICES" at bounding box center [537, 232] width 50 height 15
click at [546, 235] on link "SERVICES" at bounding box center [537, 232] width 50 height 13
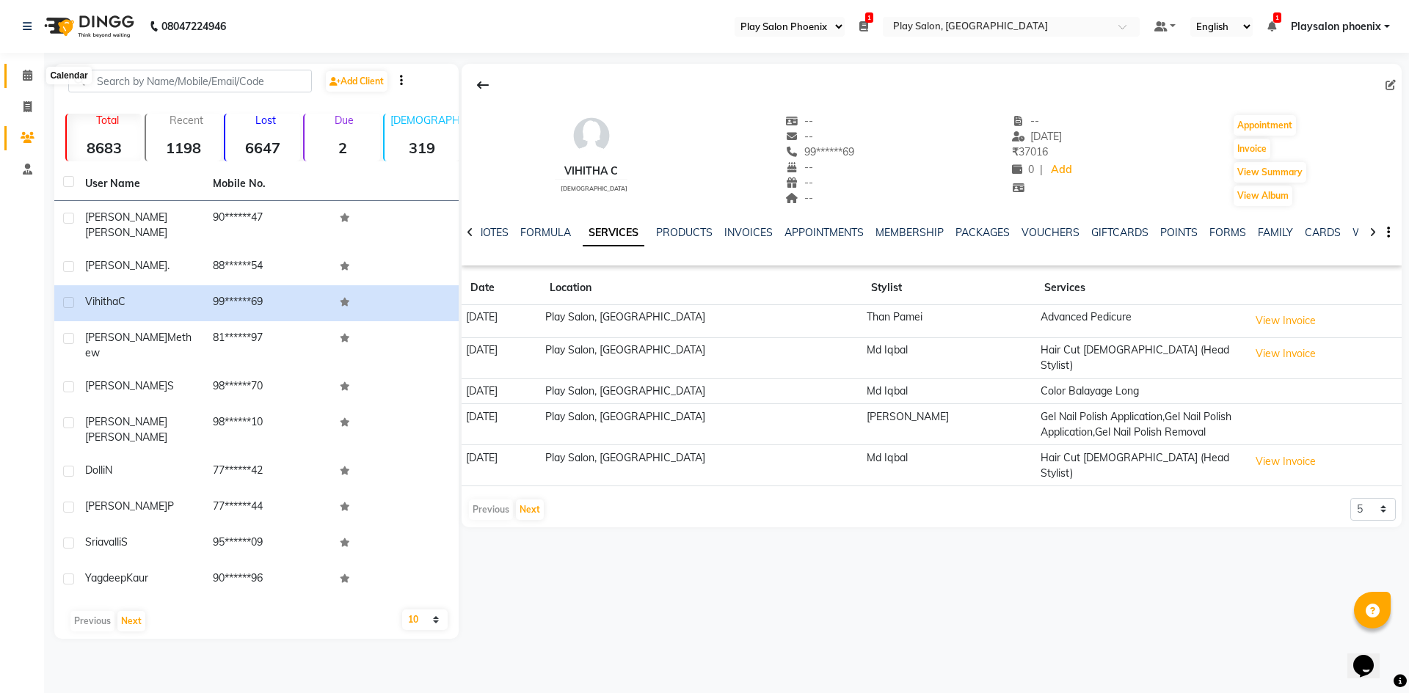
click at [26, 73] on icon at bounding box center [28, 75] width 10 height 11
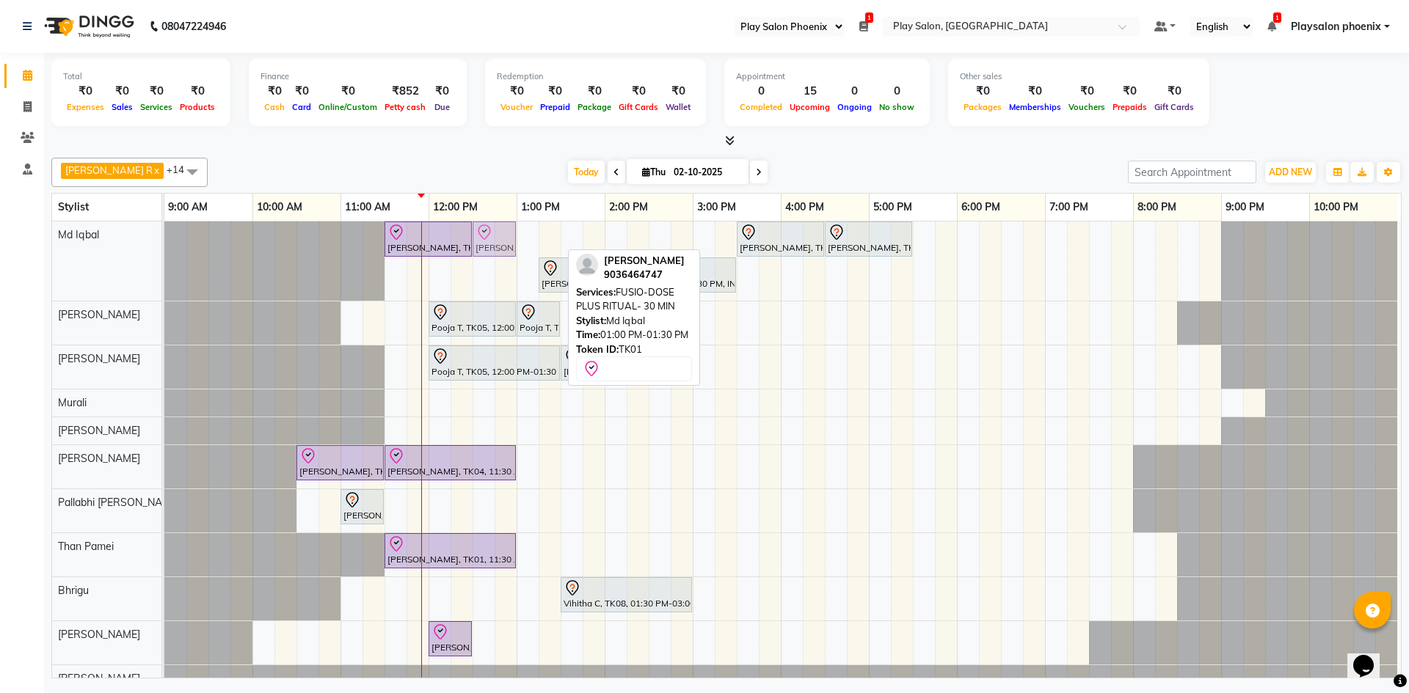
drag, startPoint x: 541, startPoint y: 239, endPoint x: 494, endPoint y: 242, distance: 47.8
click at [164, 242] on div "[PERSON_NAME], TK01, 11:30 AM-12:30 PM, INOA Root Touch-Up Long [PERSON_NAME], …" at bounding box center [164, 261] width 0 height 79
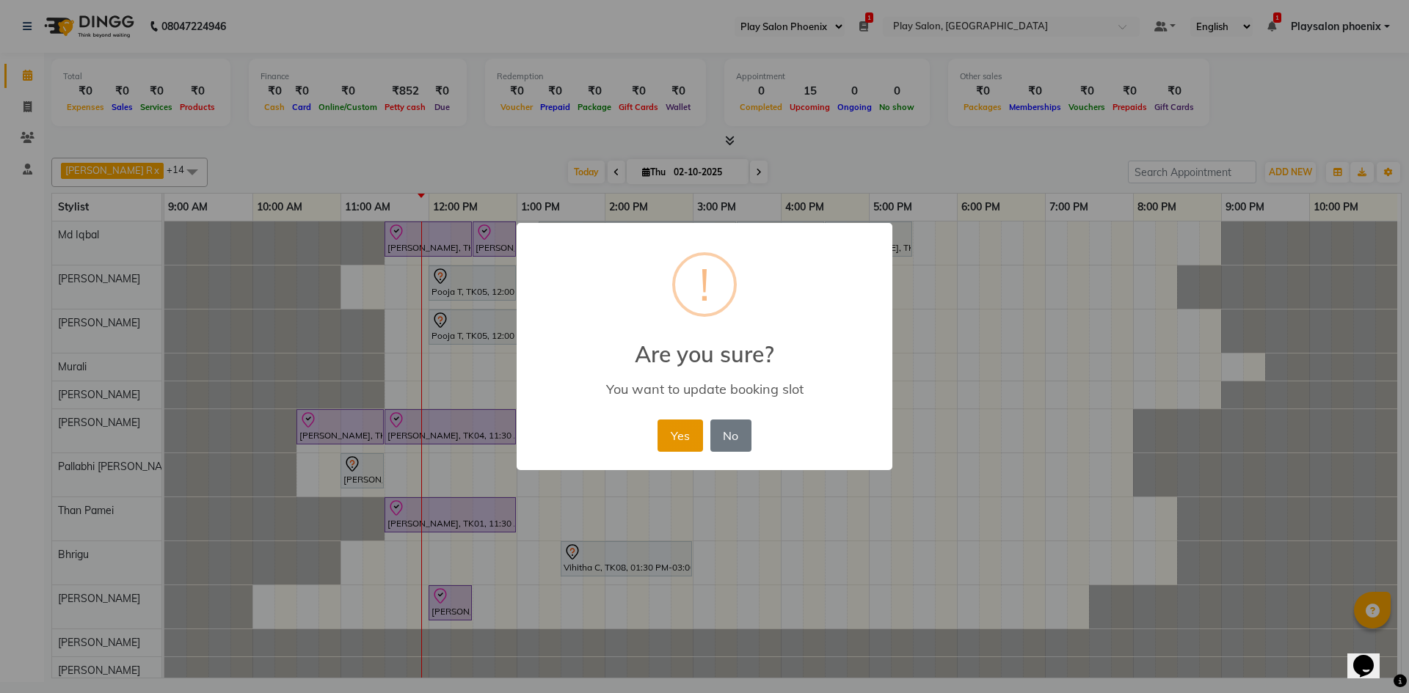
click at [674, 442] on button "Yes" at bounding box center [679, 436] width 45 height 32
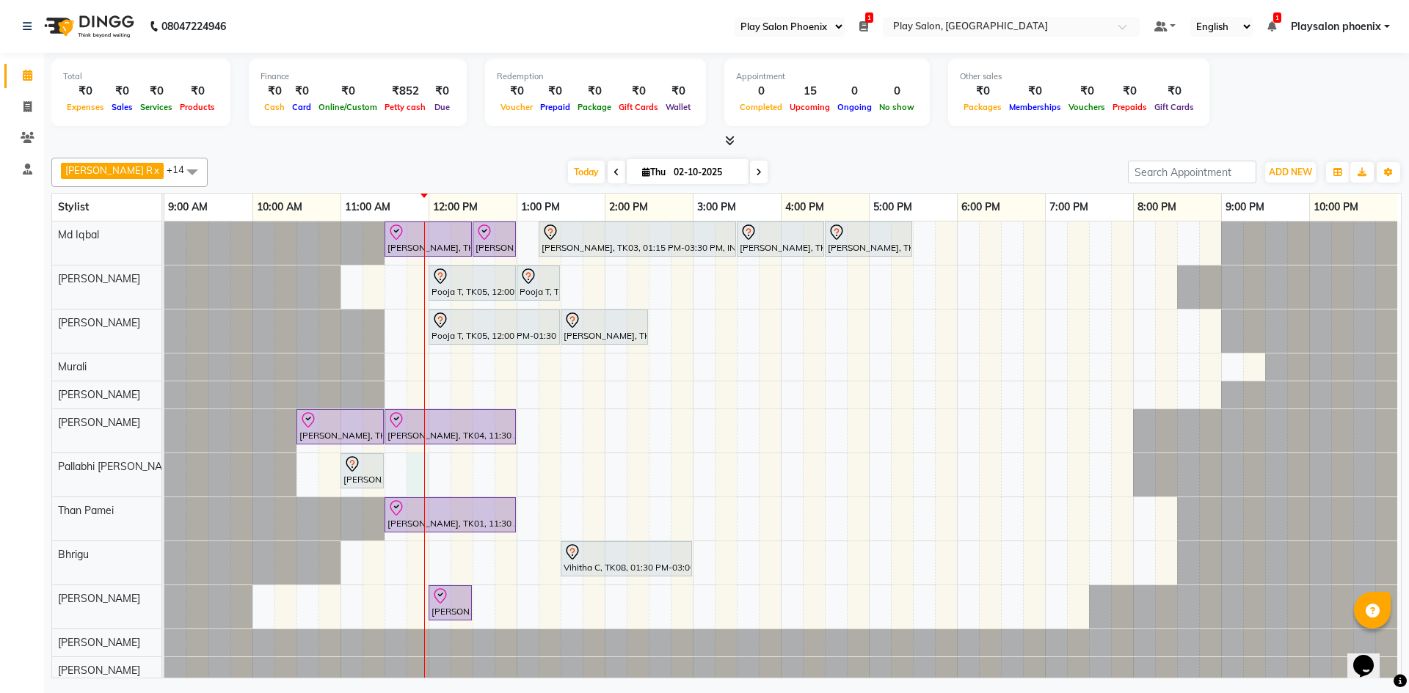
click at [417, 474] on div "[PERSON_NAME], TK01, 11:30 AM-12:30 PM, INOA Root Touch-Up Long [PERSON_NAME], …" at bounding box center [782, 495] width 1236 height 547
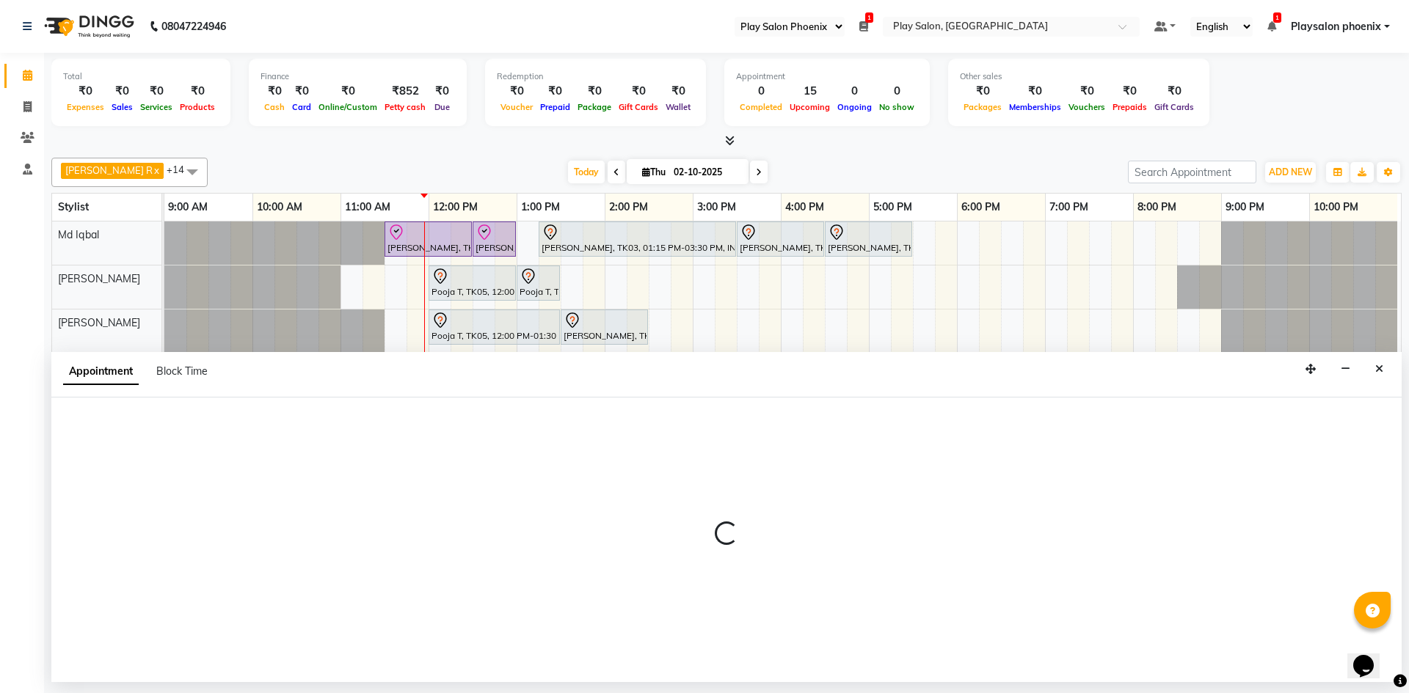
select select "92102"
select select "tentative"
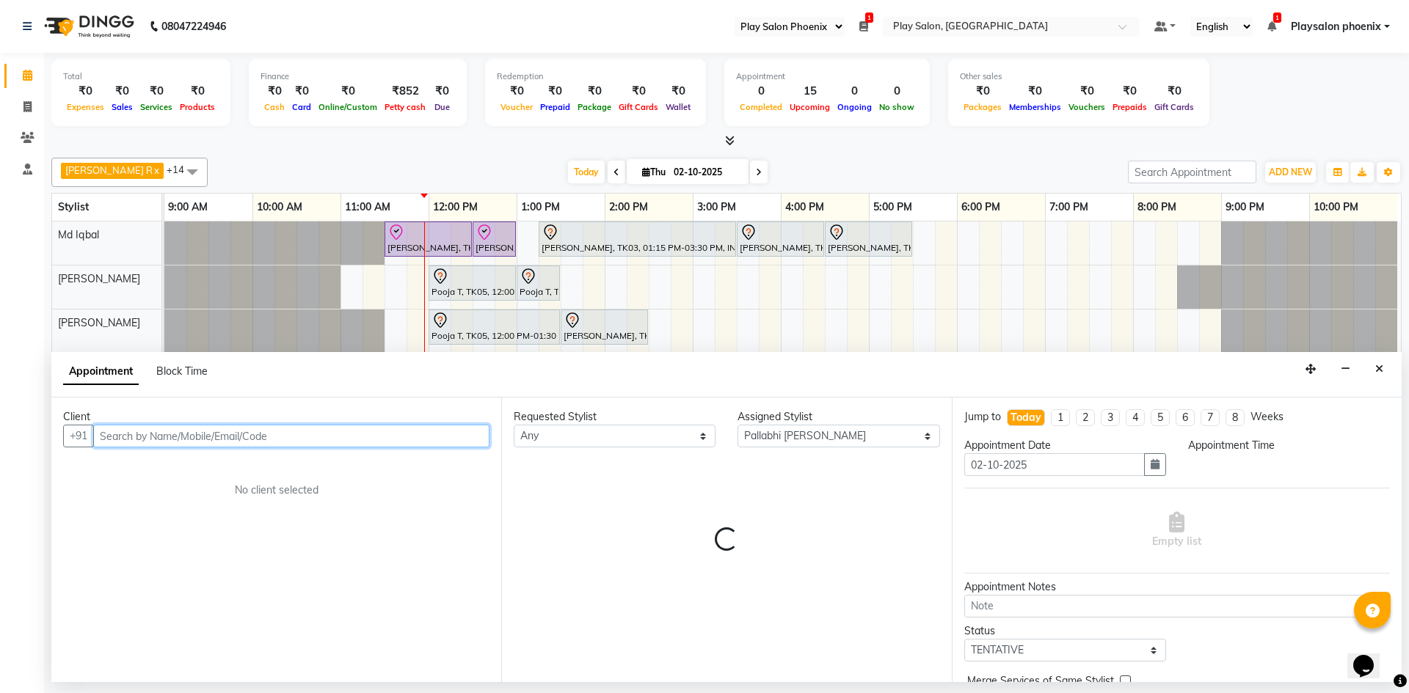
select select "705"
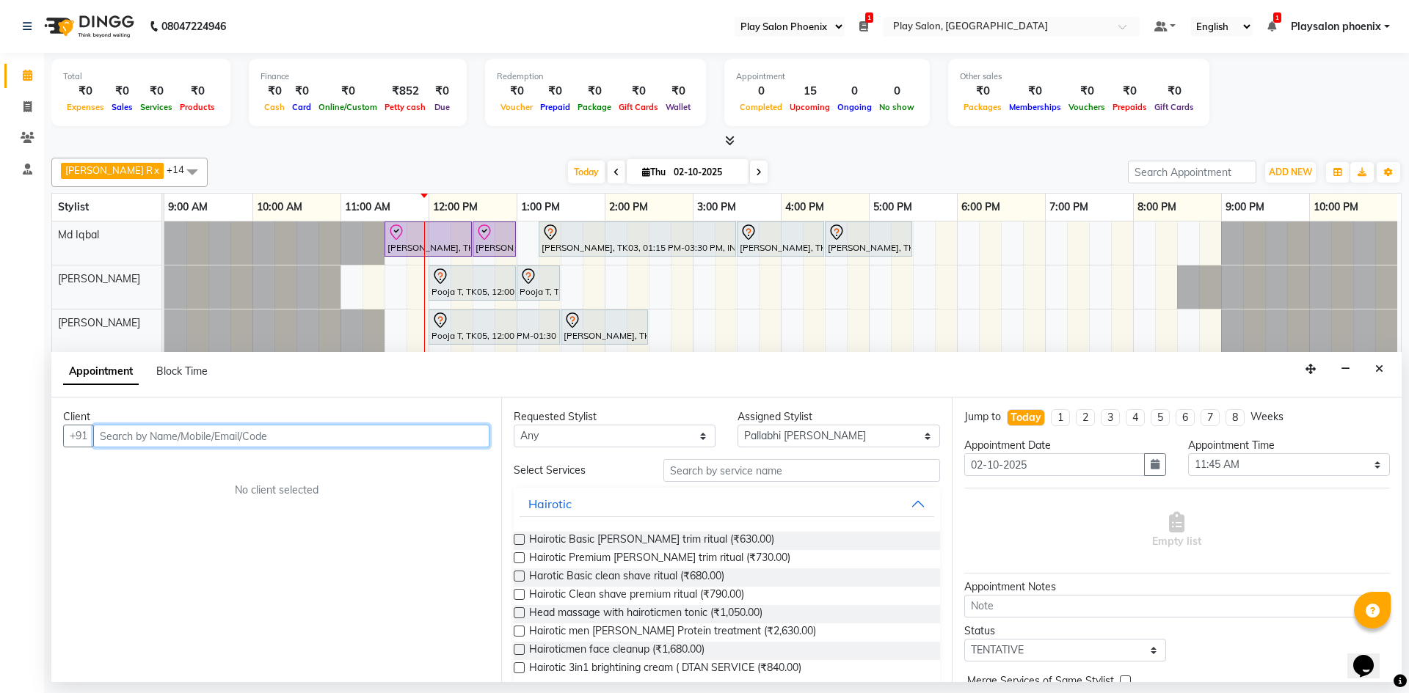
click at [302, 444] on input "text" at bounding box center [291, 436] width 396 height 23
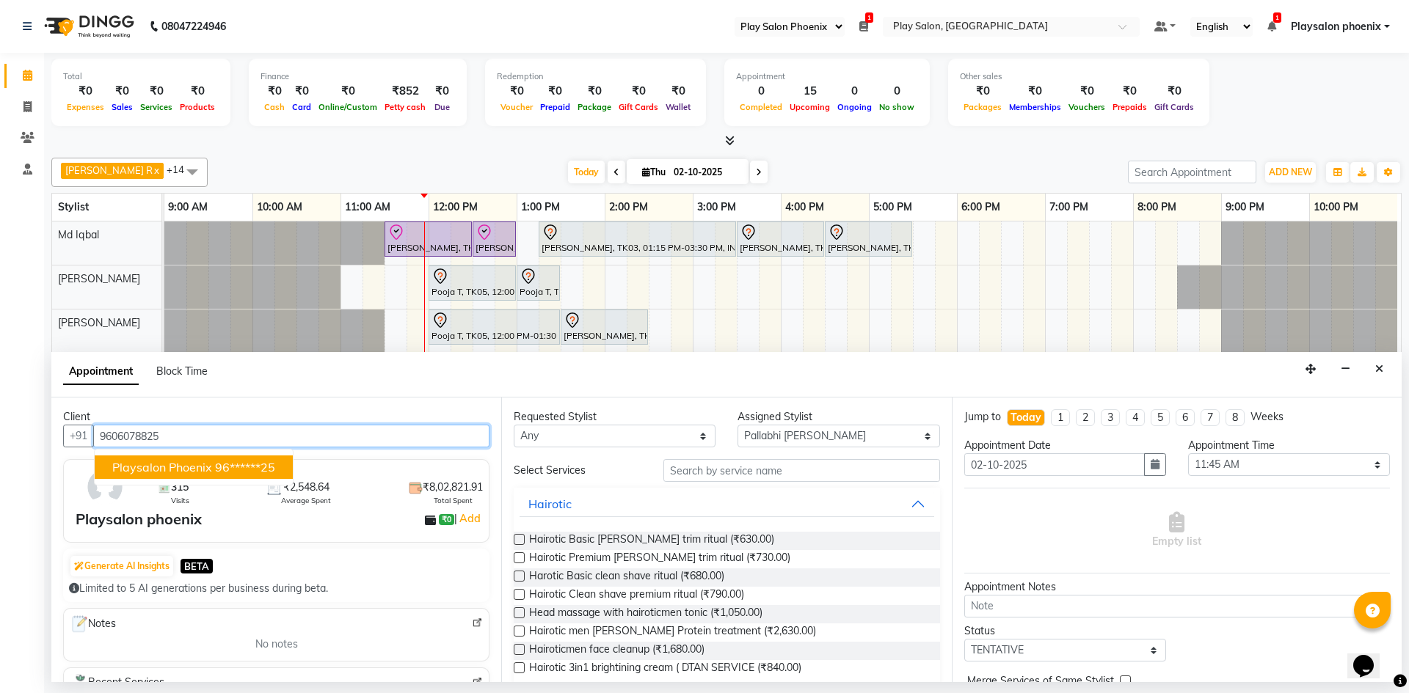
click at [265, 472] on ngb-highlight "96******25" at bounding box center [245, 467] width 60 height 15
type input "96******25"
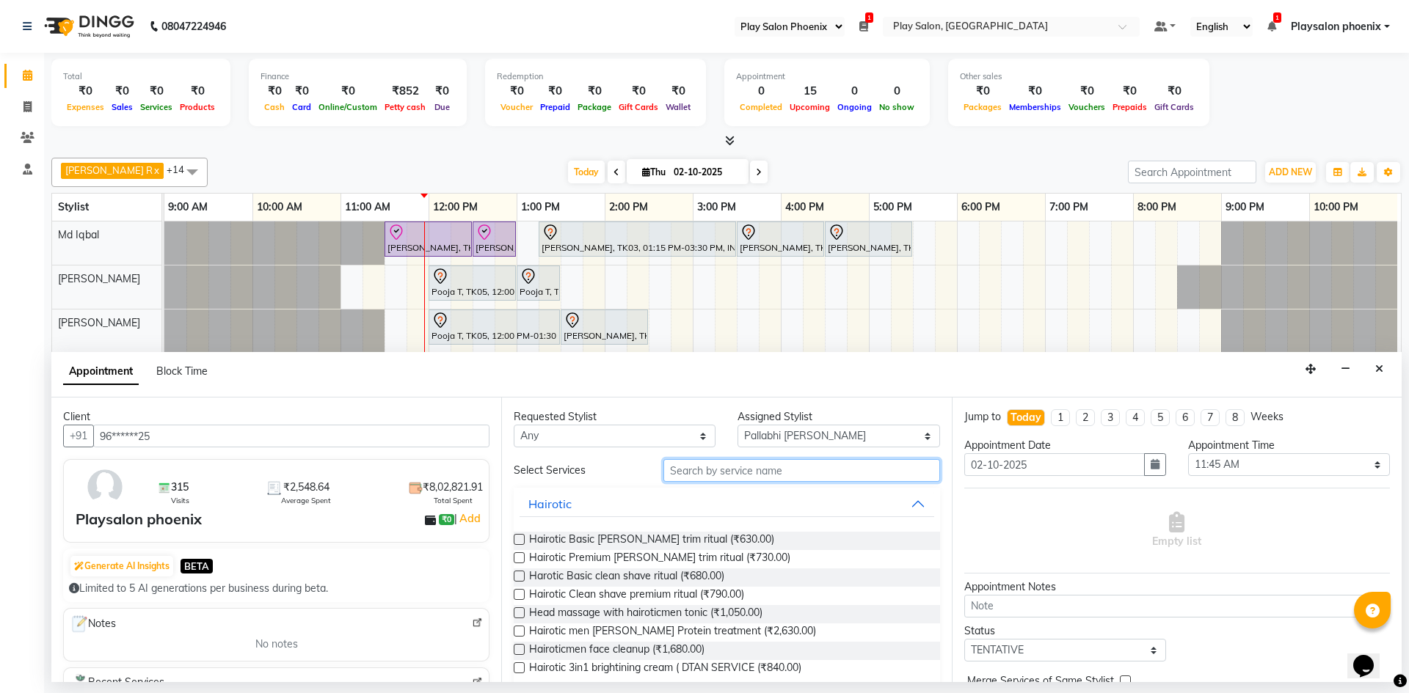
click at [717, 468] on input "text" at bounding box center [801, 470] width 277 height 23
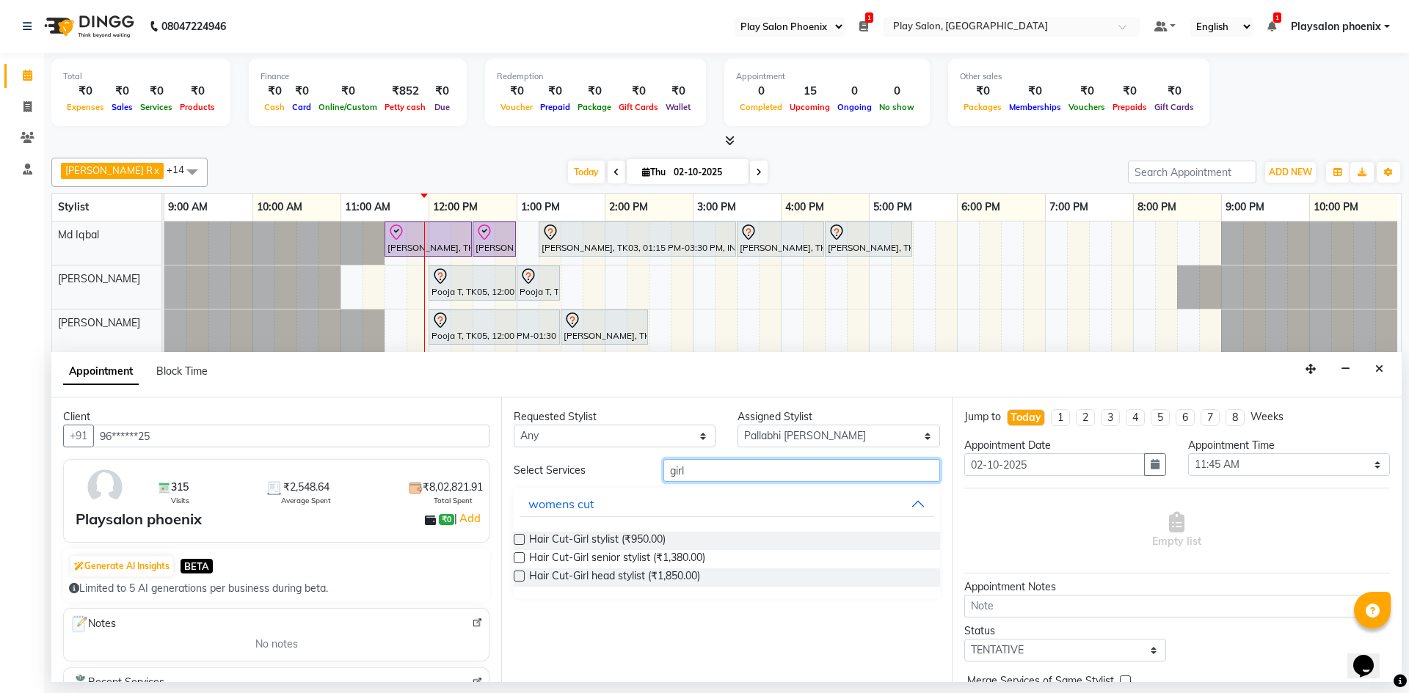
type input "girl"
click at [521, 572] on label at bounding box center [519, 576] width 11 height 11
click at [521, 573] on input "checkbox" at bounding box center [519, 578] width 10 height 10
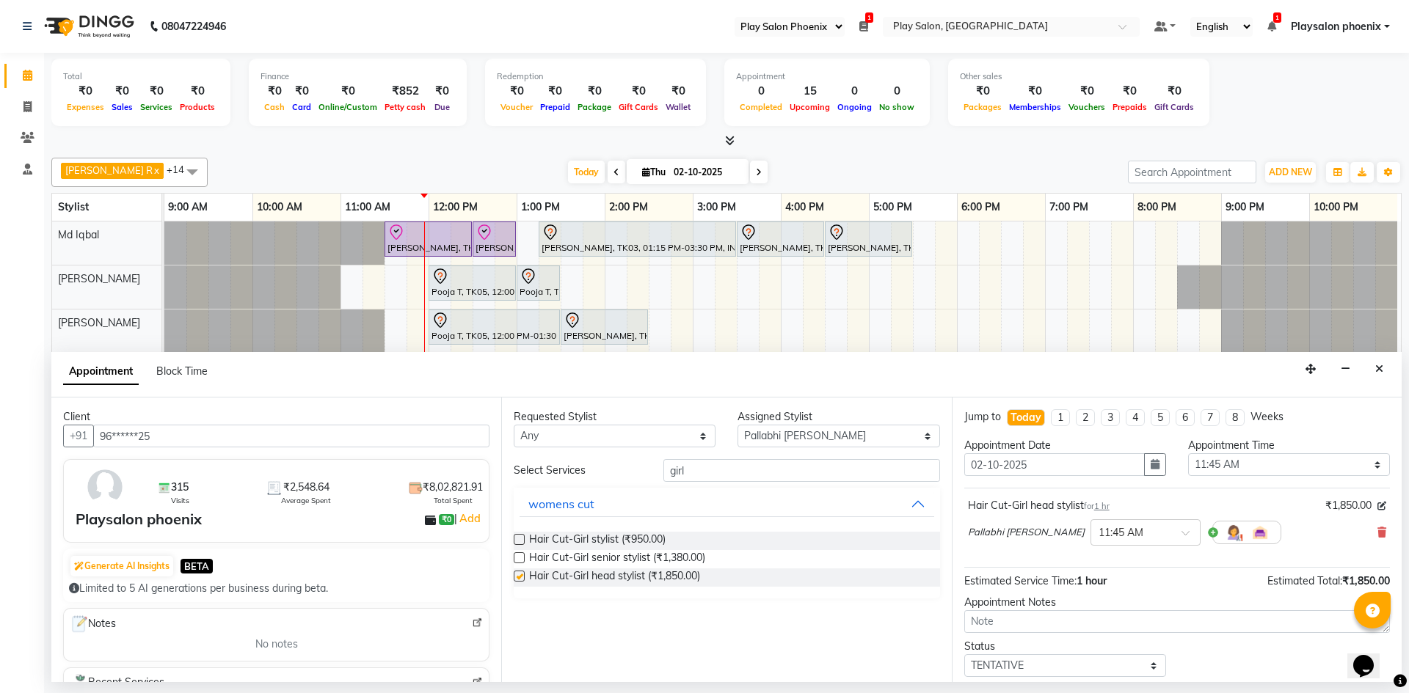
scroll to position [57, 0]
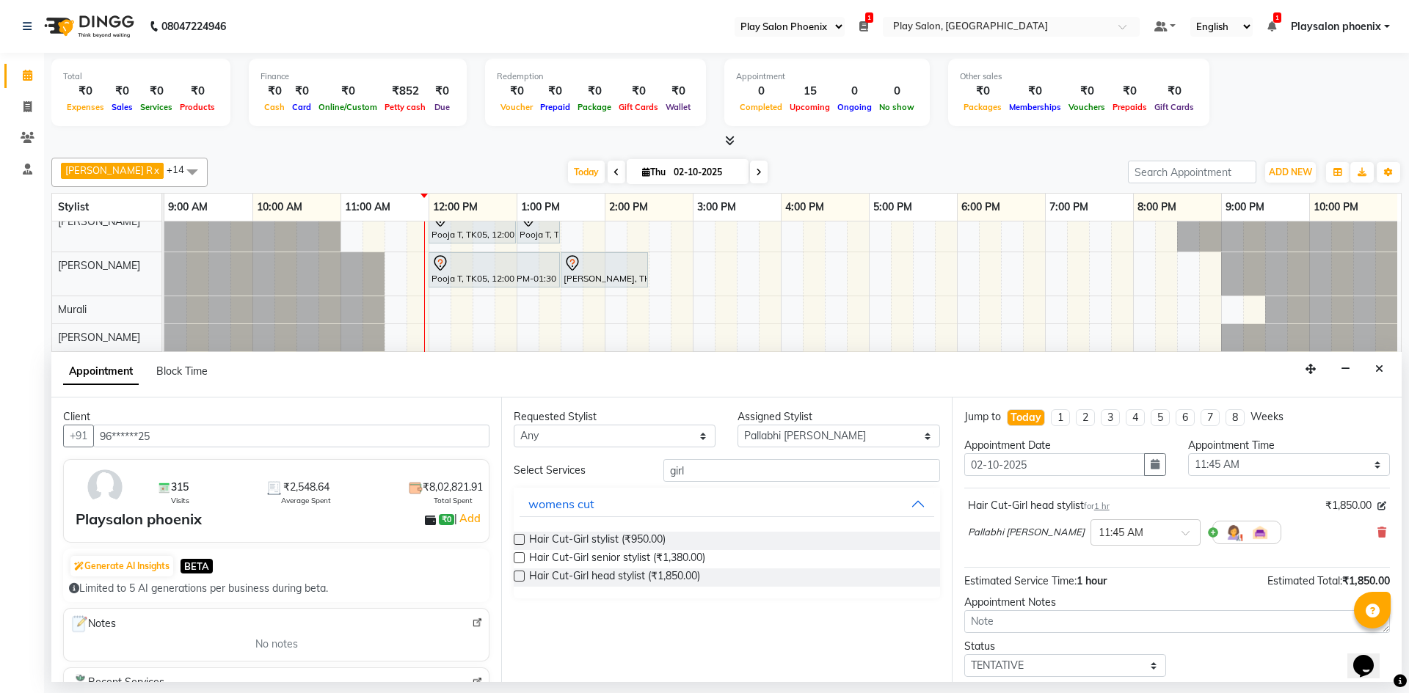
checkbox input "false"
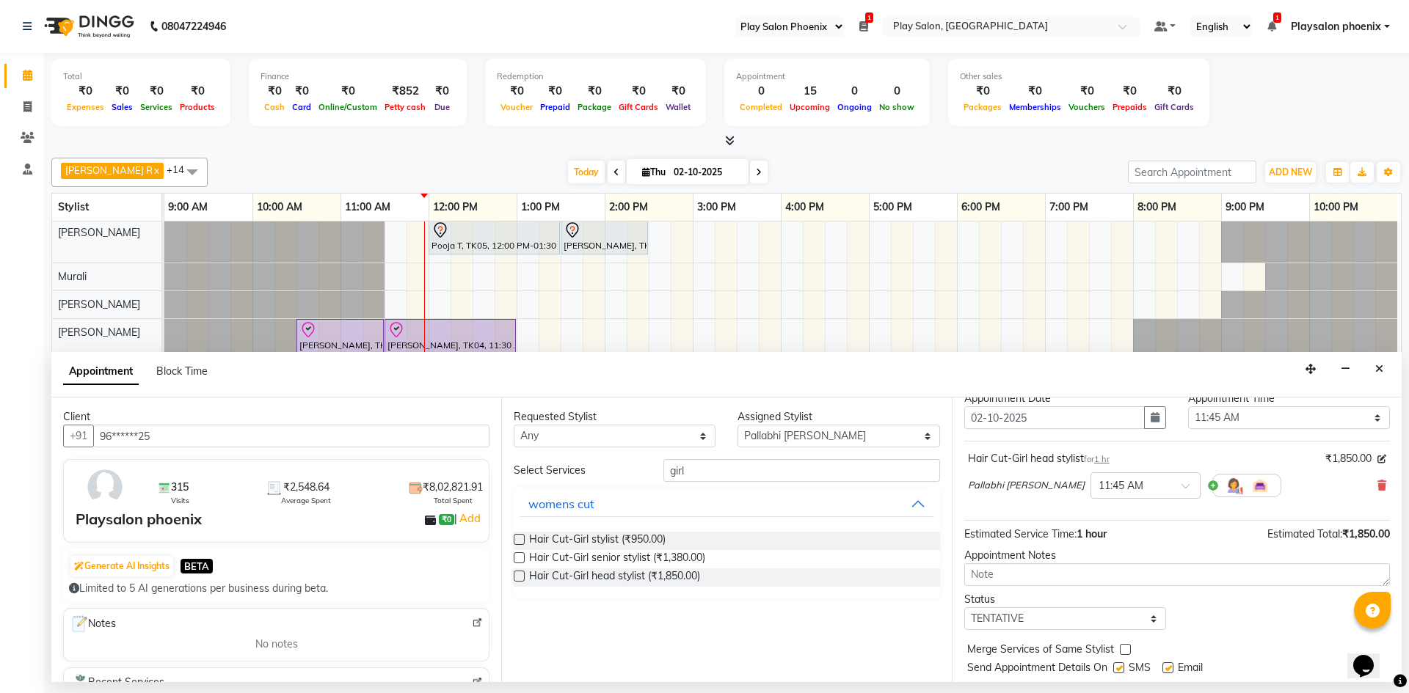
scroll to position [87, 0]
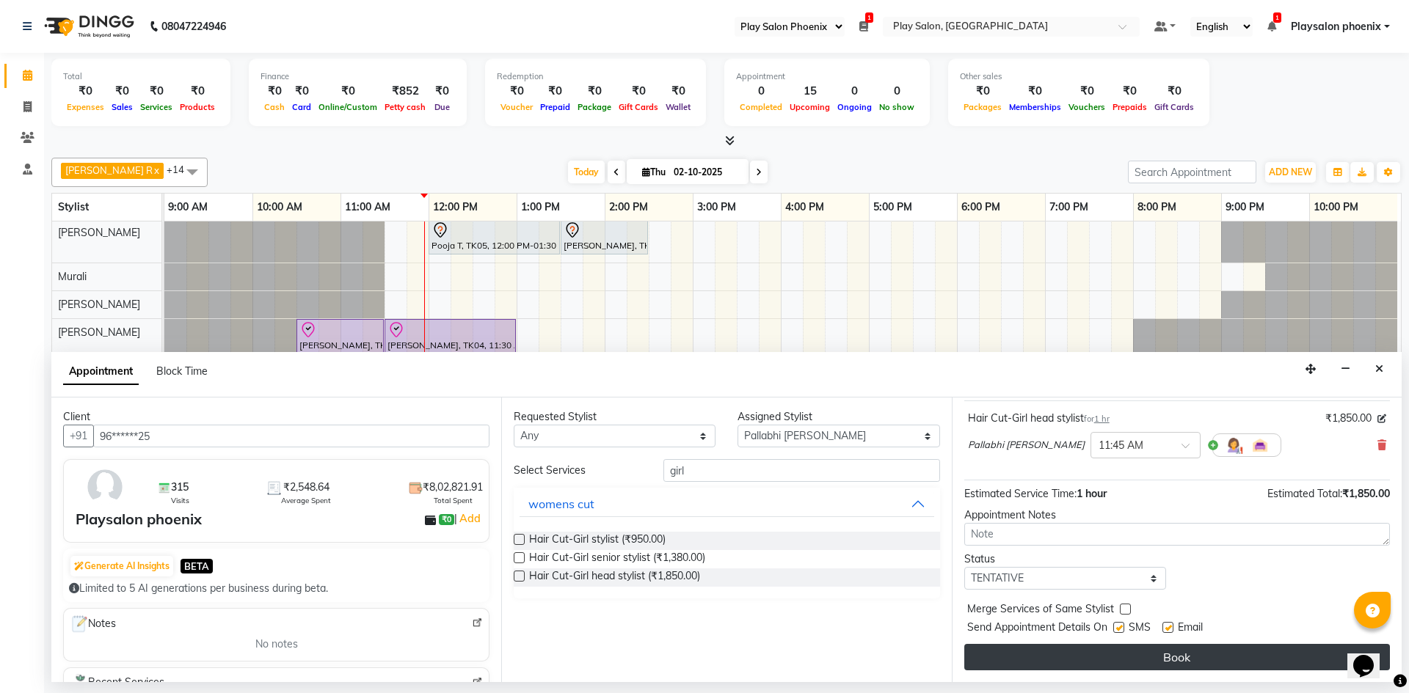
click at [1172, 657] on button "Book" at bounding box center [1177, 657] width 426 height 26
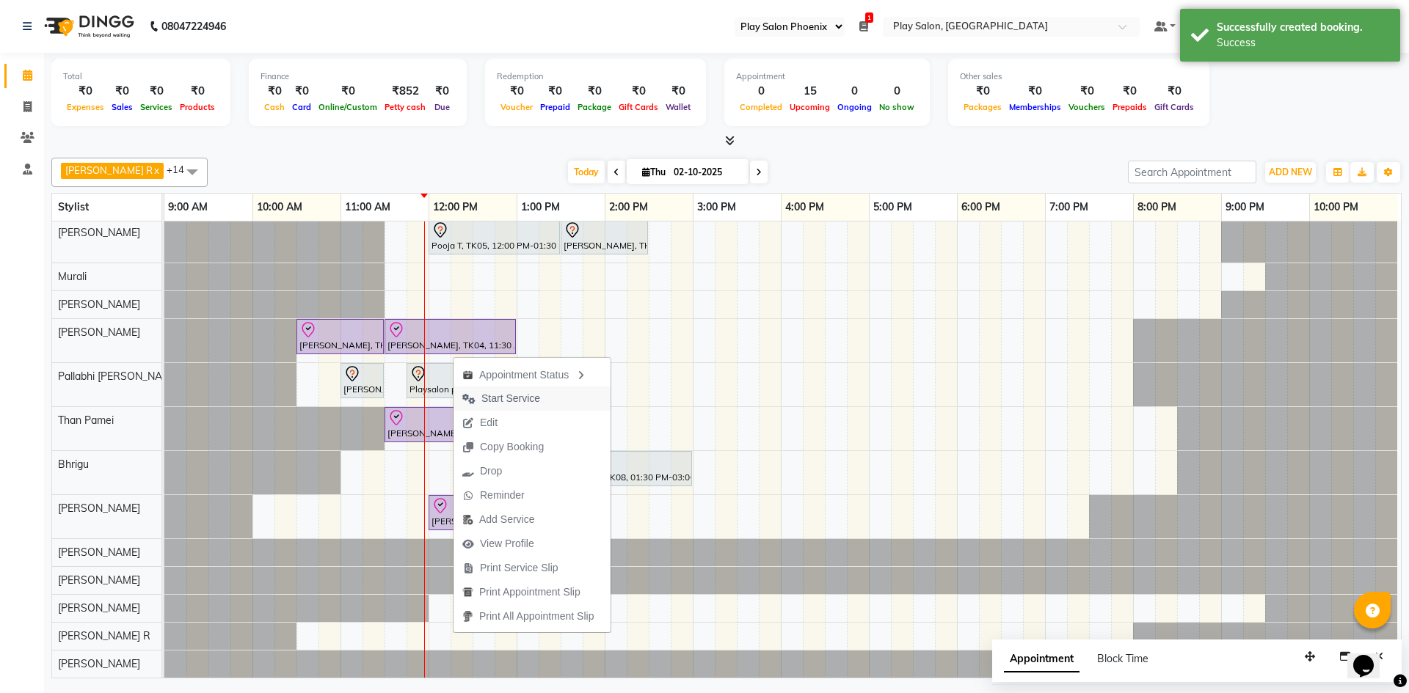
click at [511, 394] on span "Start Service" at bounding box center [510, 398] width 59 height 15
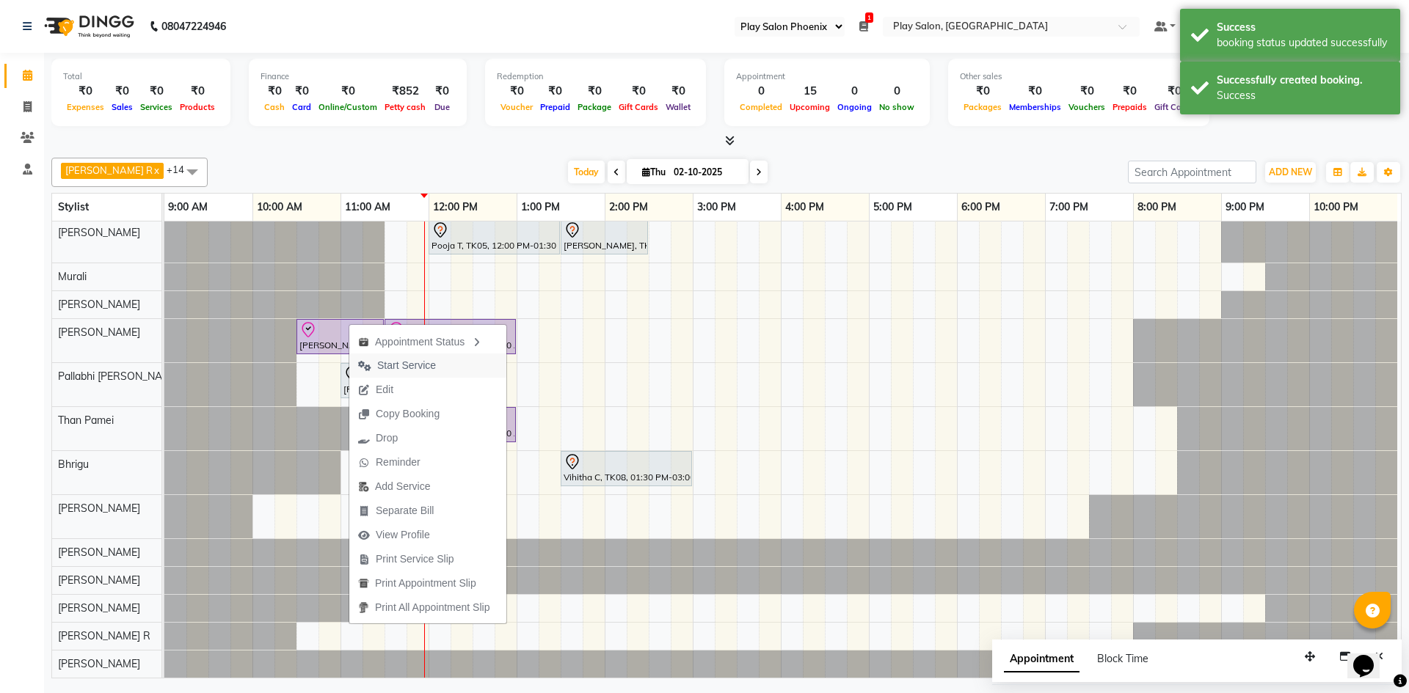
click at [394, 368] on span "Start Service" at bounding box center [406, 365] width 59 height 15
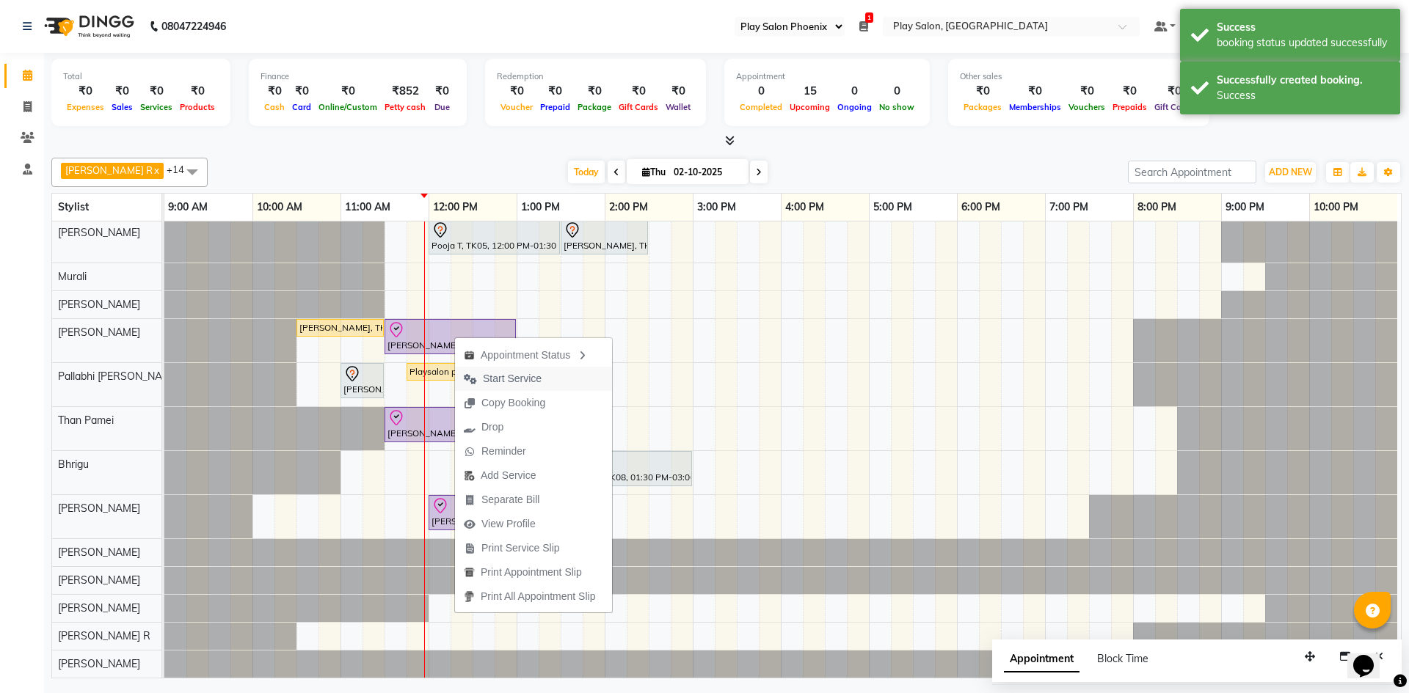
click at [493, 376] on span "Start Service" at bounding box center [512, 378] width 59 height 15
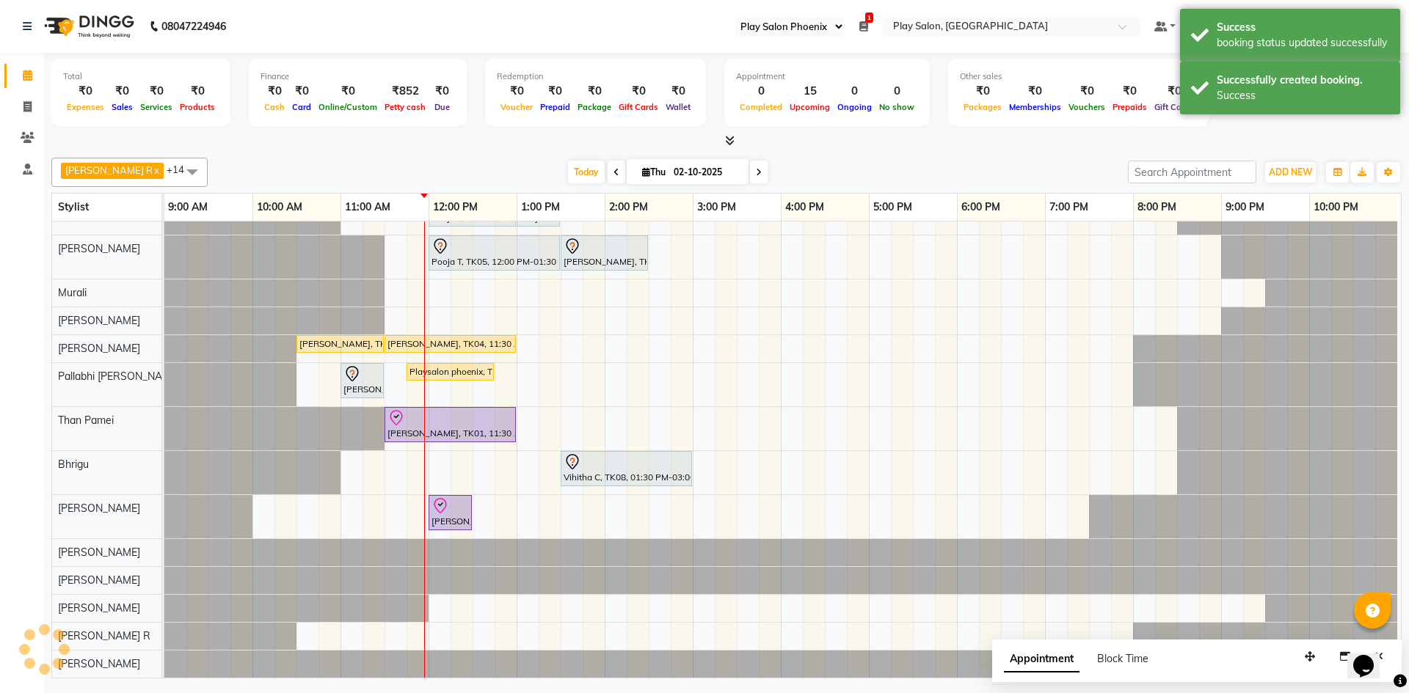
scroll to position [85, 0]
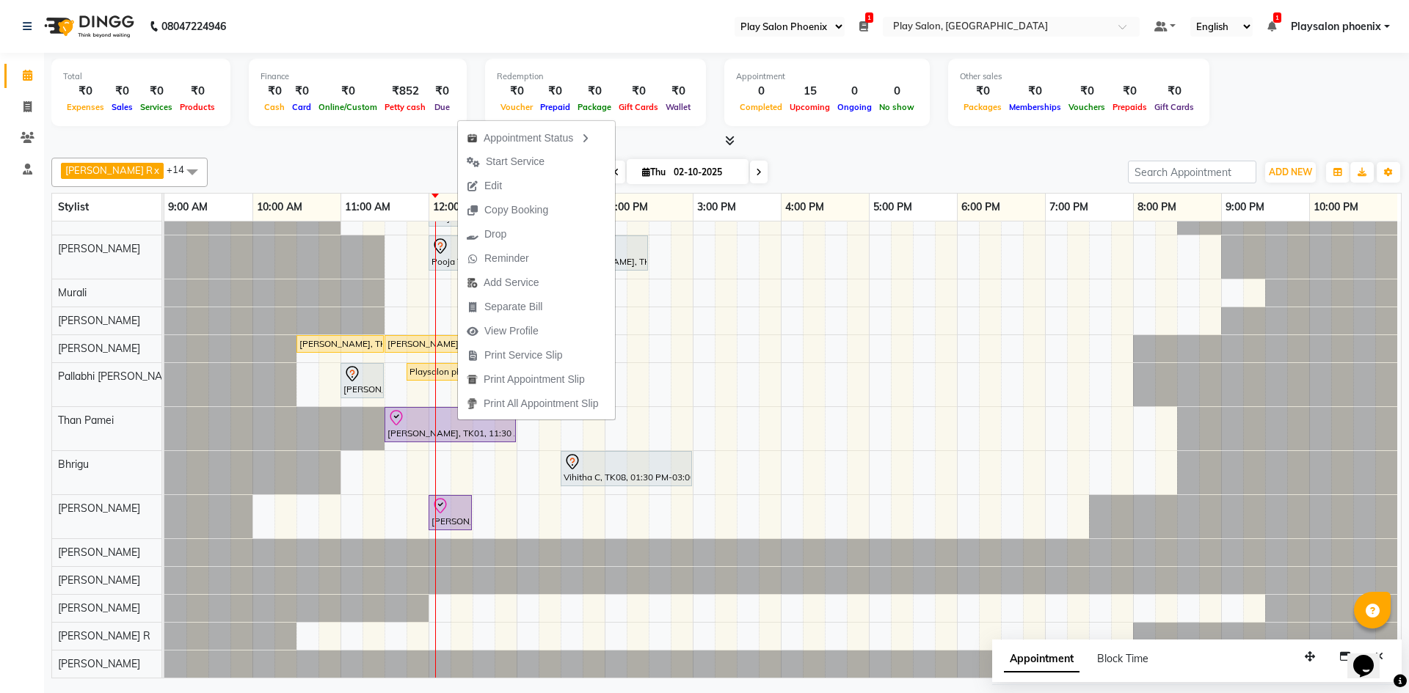
click at [669, 169] on input "02-10-2025" at bounding box center [705, 172] width 73 height 22
select select "10"
select select "2025"
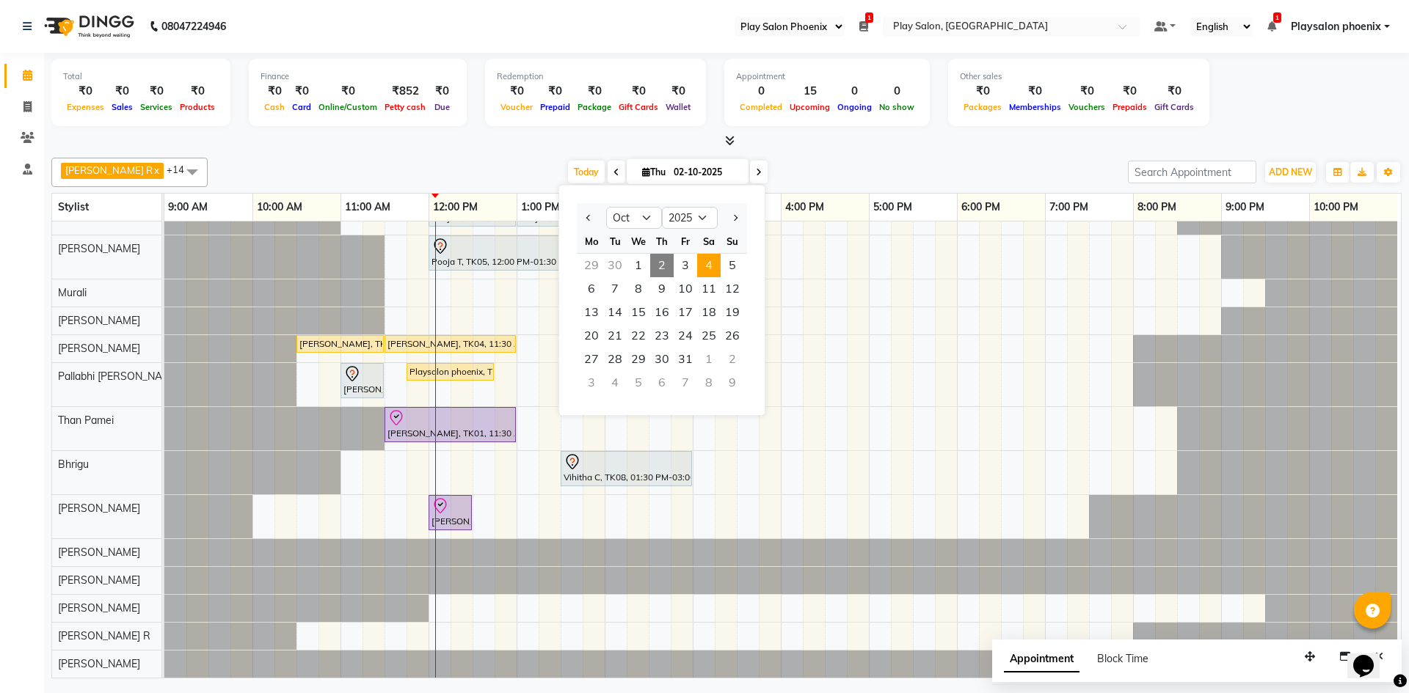
click at [715, 269] on span "4" at bounding box center [708, 265] width 23 height 23
type input "04-10-2025"
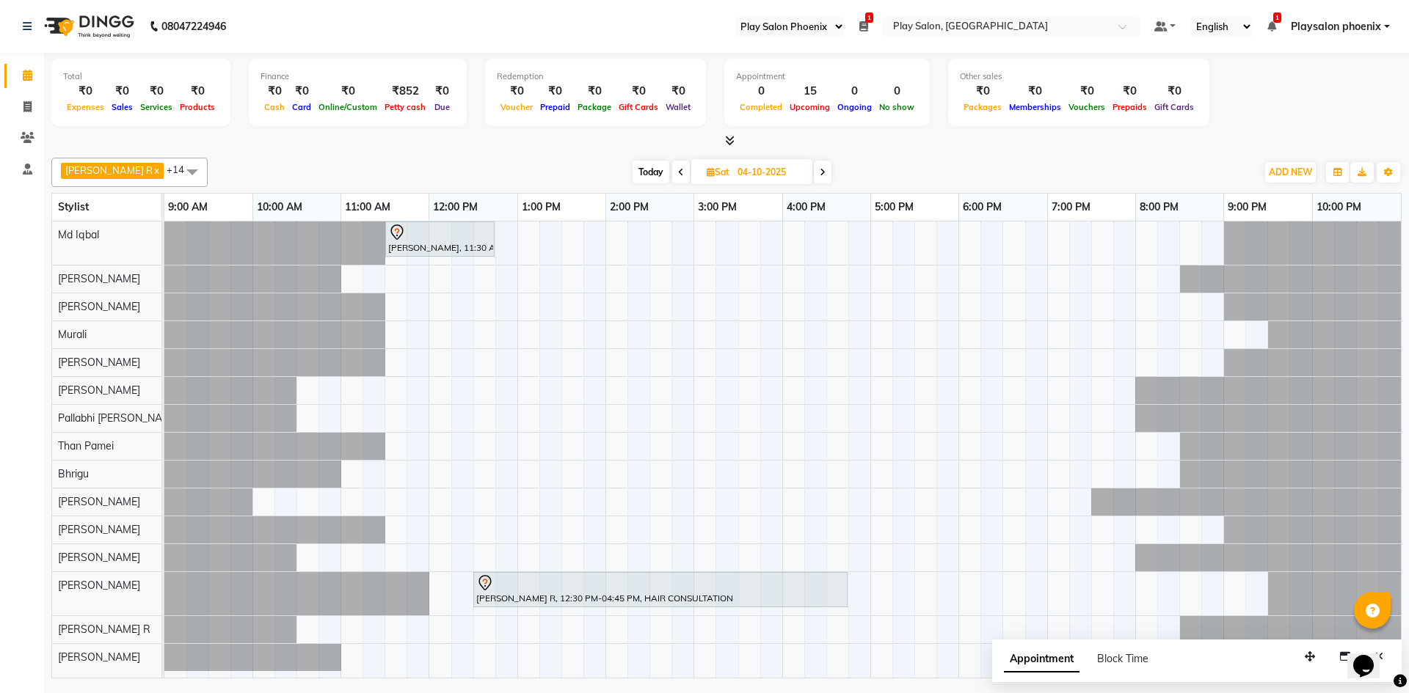
click at [437, 663] on div "[PERSON_NAME], 11:30 AM-12:45 PM, Hair Cut [DEMOGRAPHIC_DATA] (Head Stylist) [P…" at bounding box center [782, 450] width 1236 height 456
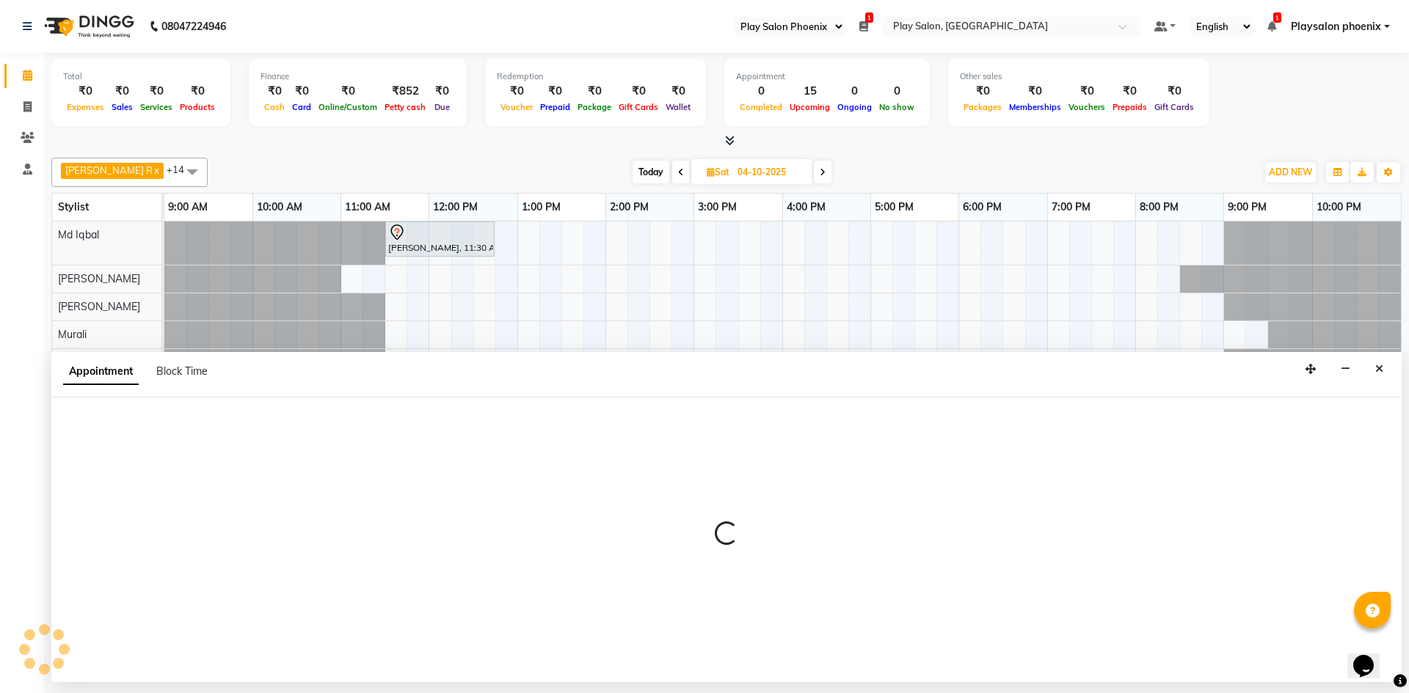
select select "81423"
select select "tentative"
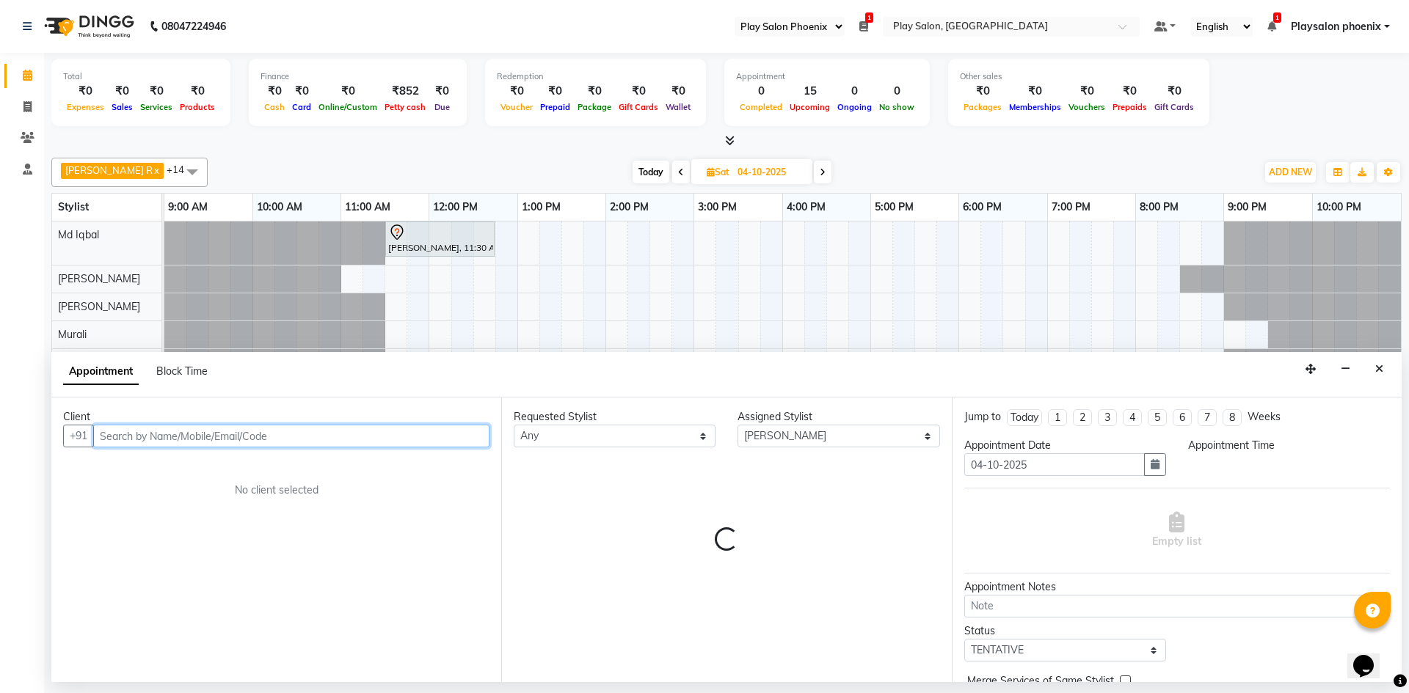
select select "720"
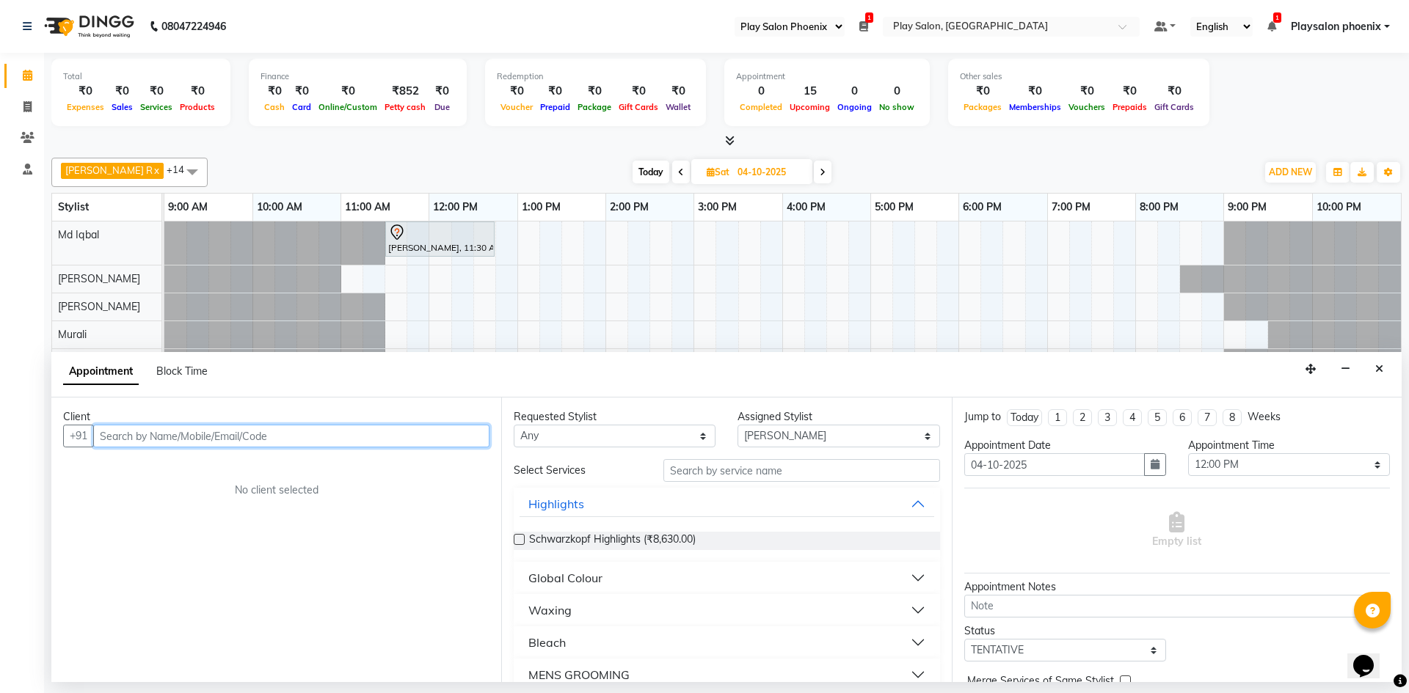
click at [208, 434] on input "text" at bounding box center [291, 436] width 396 height 23
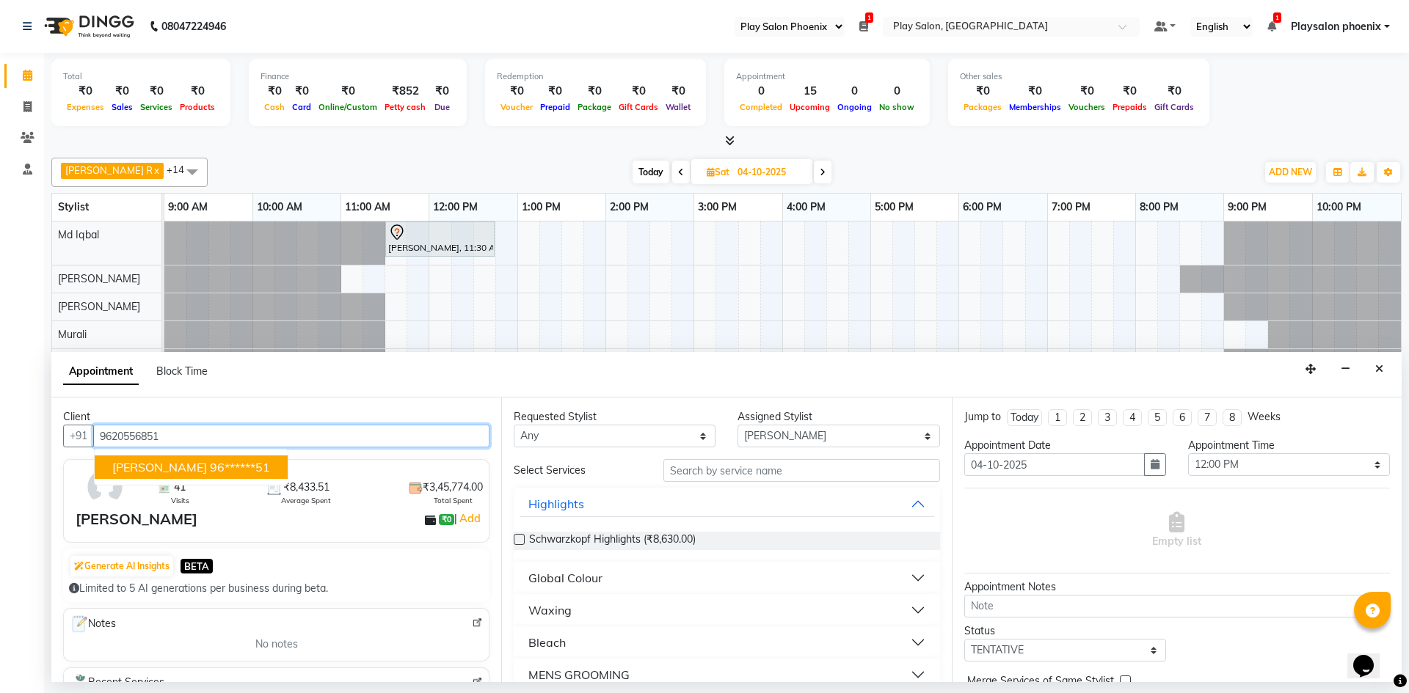
click at [213, 472] on ngb-highlight "96******51" at bounding box center [240, 467] width 60 height 15
type input "96******51"
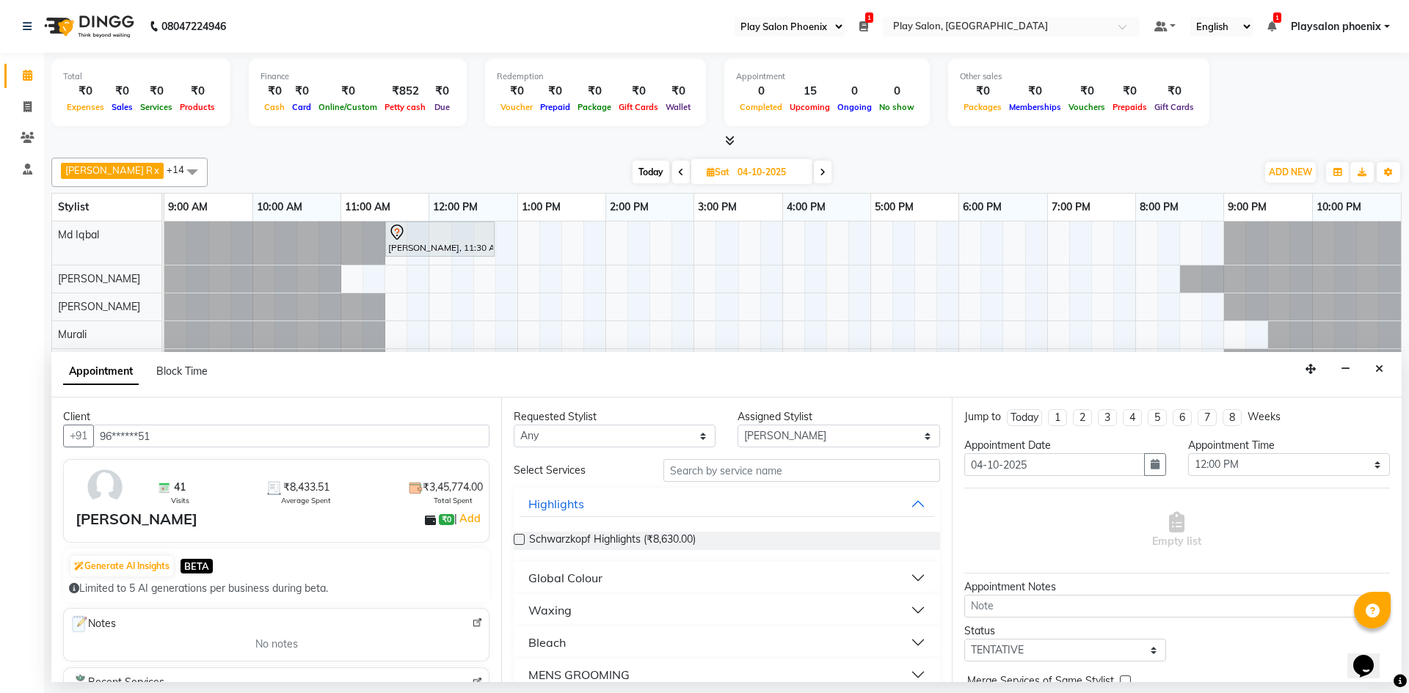
click at [784, 447] on div "Requested Stylist Any Albaz [PERSON_NAME] Chytra [PERSON_NAME] General Technici…" at bounding box center [726, 540] width 450 height 285
click at [784, 439] on select "Select Albaz [PERSON_NAME] Chytra [PERSON_NAME] General Technician . [PERSON_NA…" at bounding box center [838, 436] width 202 height 23
select select "81417"
click at [737, 425] on select "Select Albaz [PERSON_NAME] Chytra [PERSON_NAME] General Technician . [PERSON_NA…" at bounding box center [838, 436] width 202 height 23
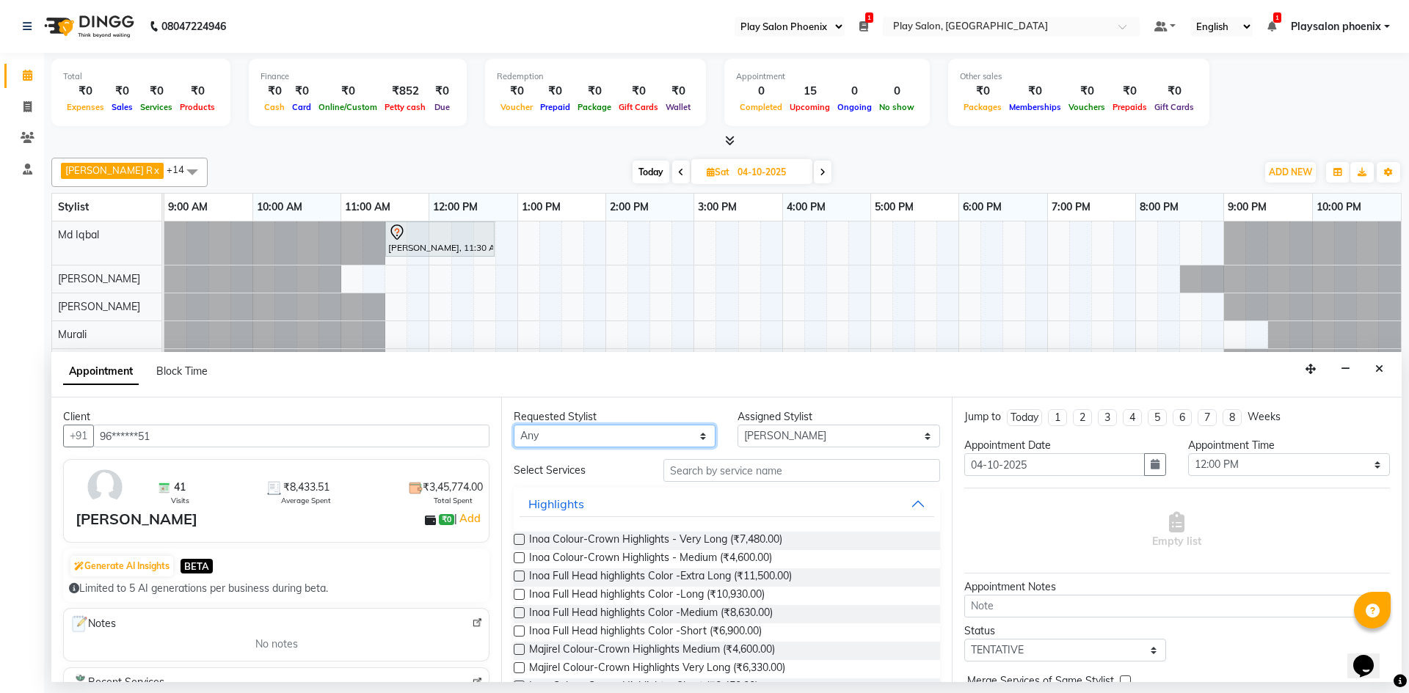
click at [655, 439] on select "Any Albaz [PERSON_NAME] [PERSON_NAME] General Technician . [PERSON_NAME] [PERSO…" at bounding box center [615, 436] width 202 height 23
select select "81417"
click at [514, 425] on select "Any Albaz [PERSON_NAME] [PERSON_NAME] General Technician . [PERSON_NAME] [PERSO…" at bounding box center [615, 436] width 202 height 23
click at [707, 476] on input "text" at bounding box center [801, 470] width 277 height 23
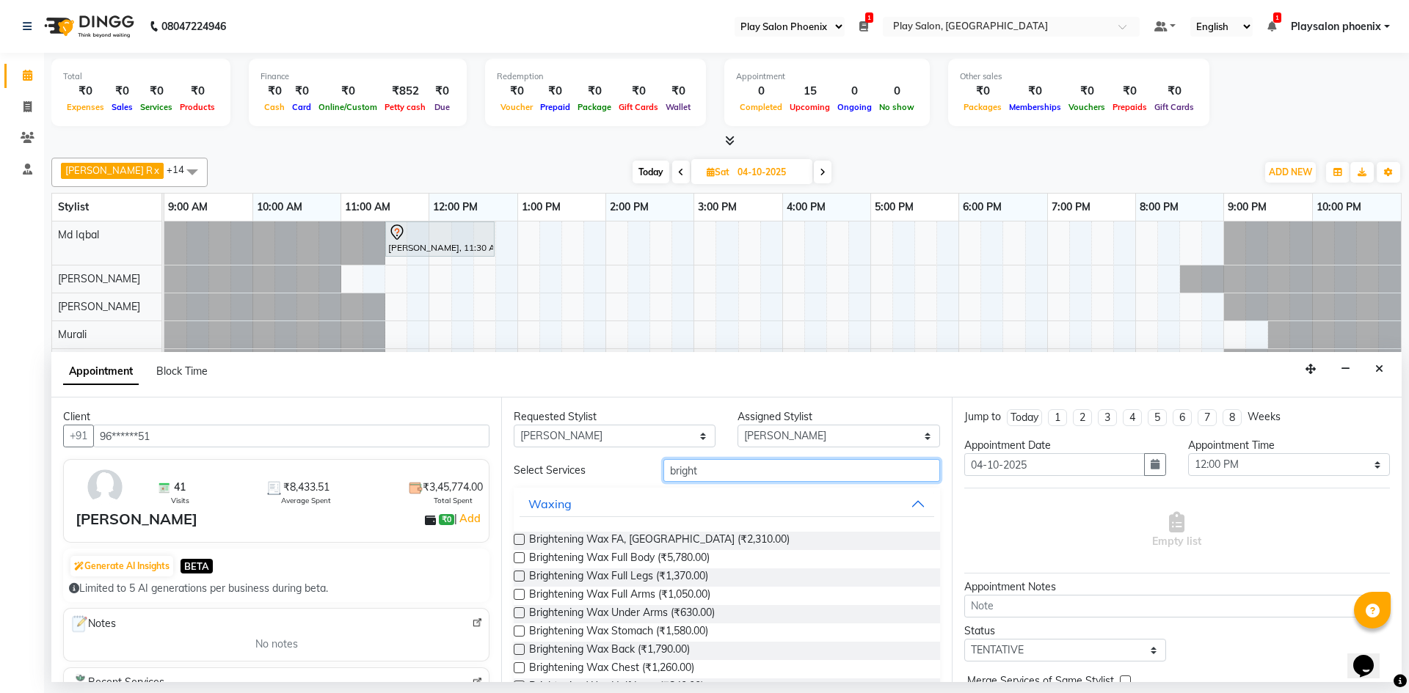
type input "bright"
click at [517, 539] on label at bounding box center [519, 539] width 11 height 11
click at [517, 539] on input "checkbox" at bounding box center [519, 541] width 10 height 10
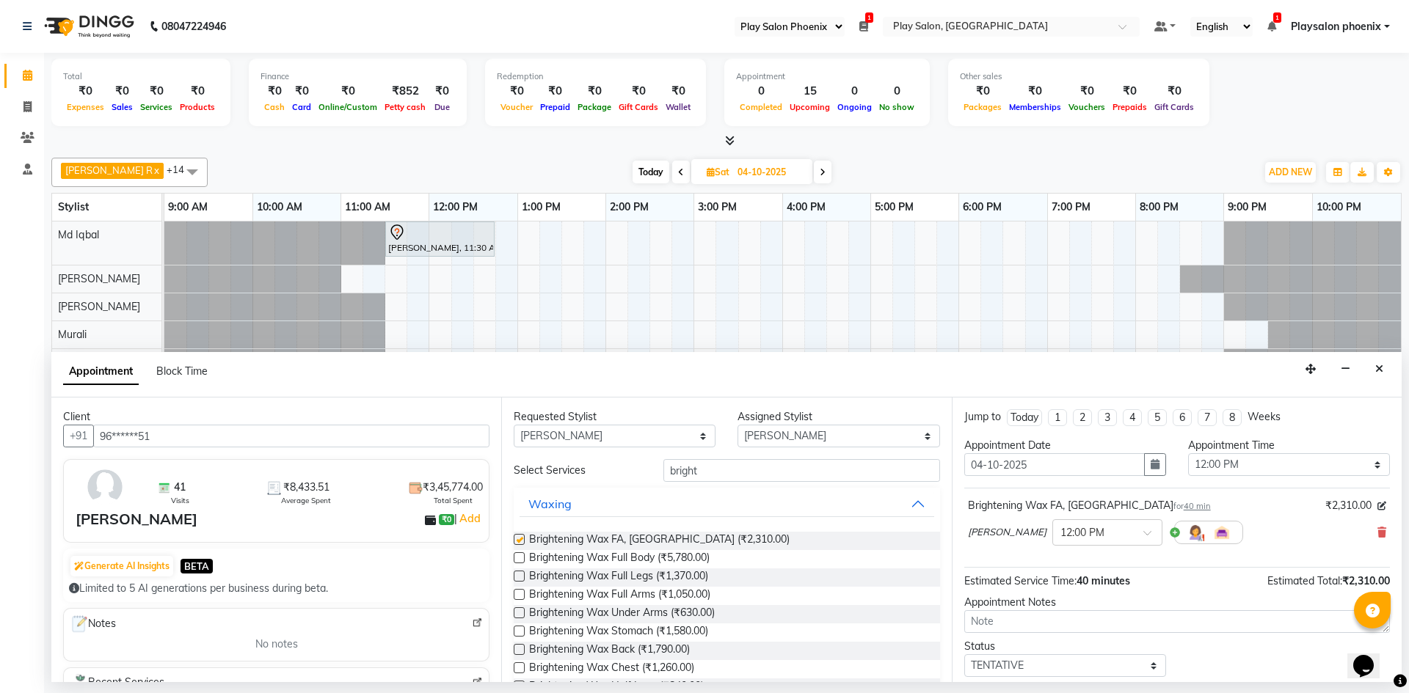
checkbox input "false"
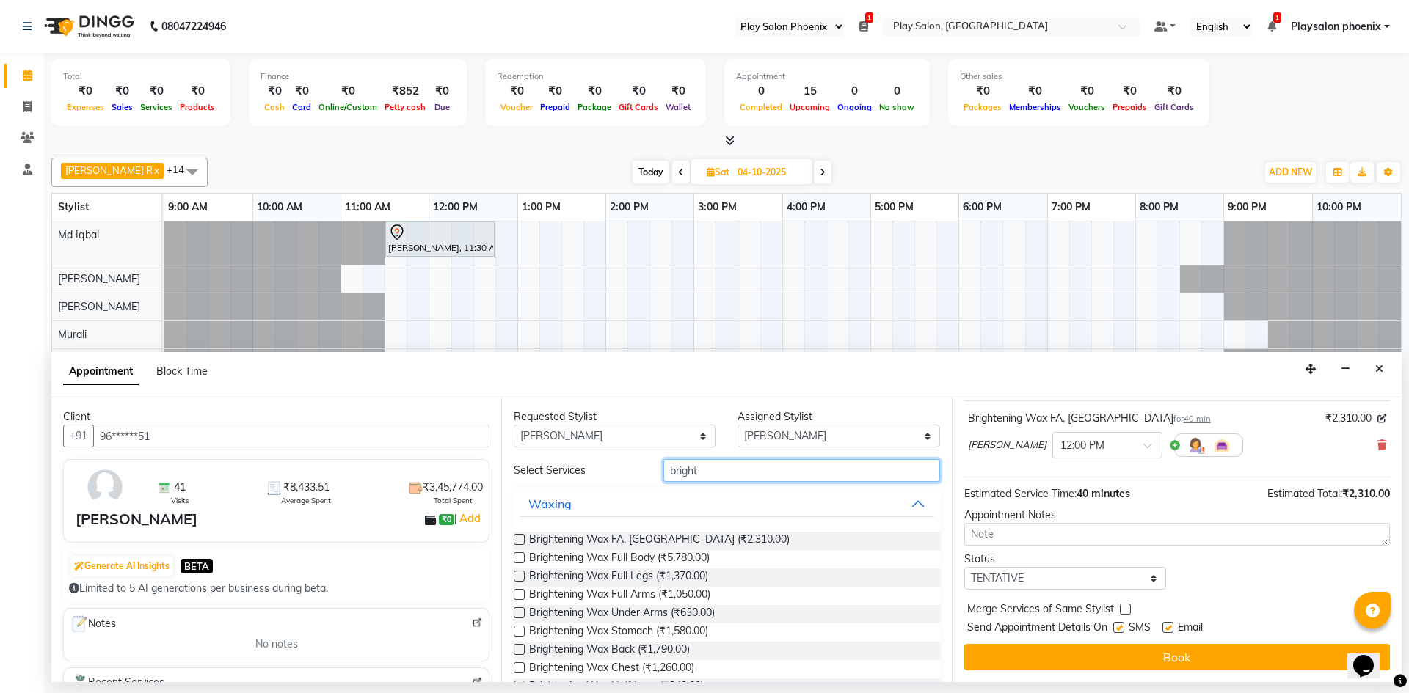
drag, startPoint x: 731, startPoint y: 466, endPoint x: 541, endPoint y: 488, distance: 192.0
click at [541, 488] on div "Select Services bright Waxing Brightening Wax FA, [GEOGRAPHIC_DATA] (₹2,310.00)…" at bounding box center [727, 689] width 426 height 461
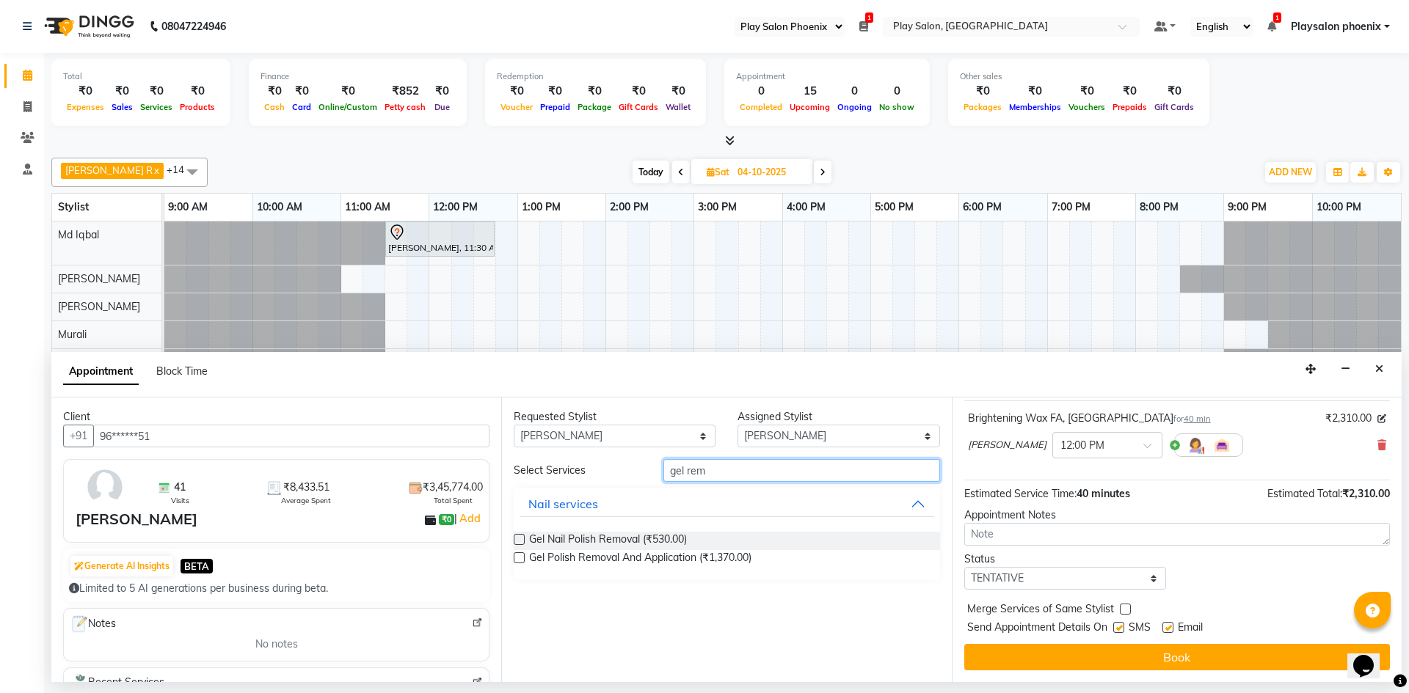
type input "gel rem"
click at [516, 539] on label at bounding box center [519, 539] width 11 height 11
click at [516, 539] on input "checkbox" at bounding box center [519, 541] width 10 height 10
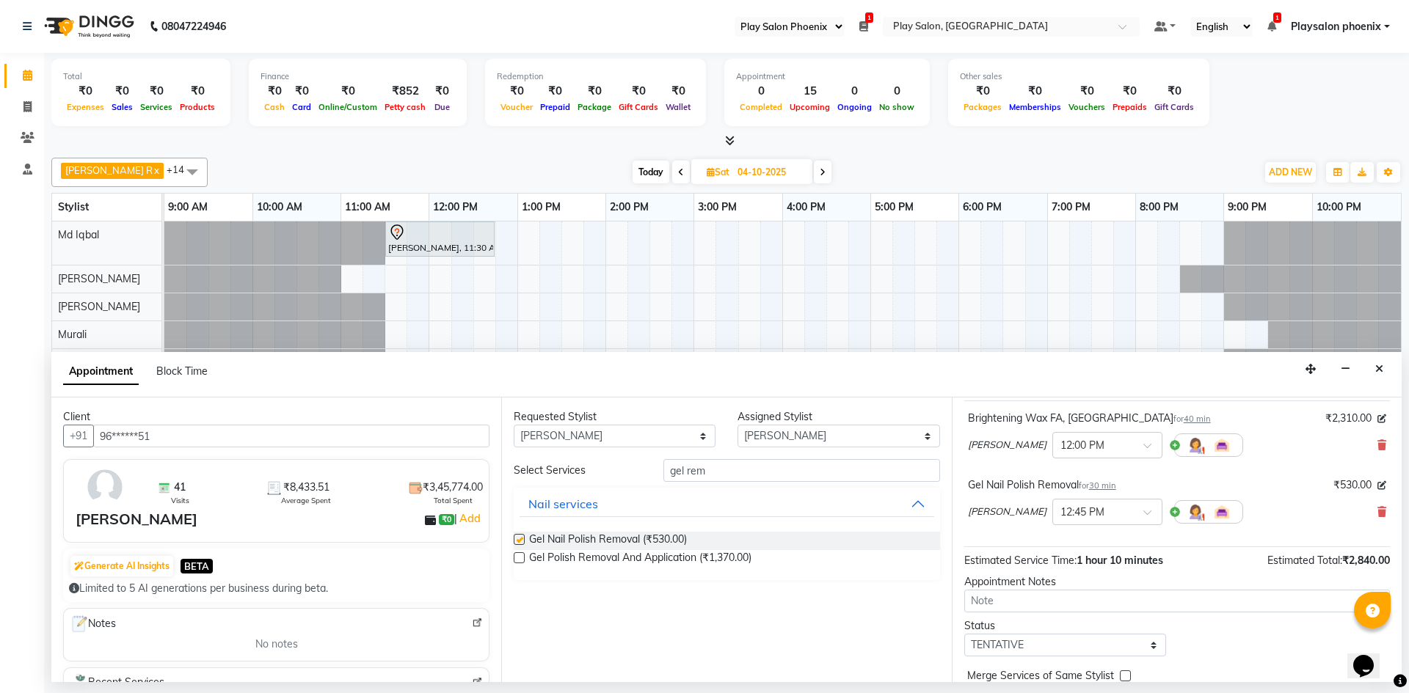
checkbox input "false"
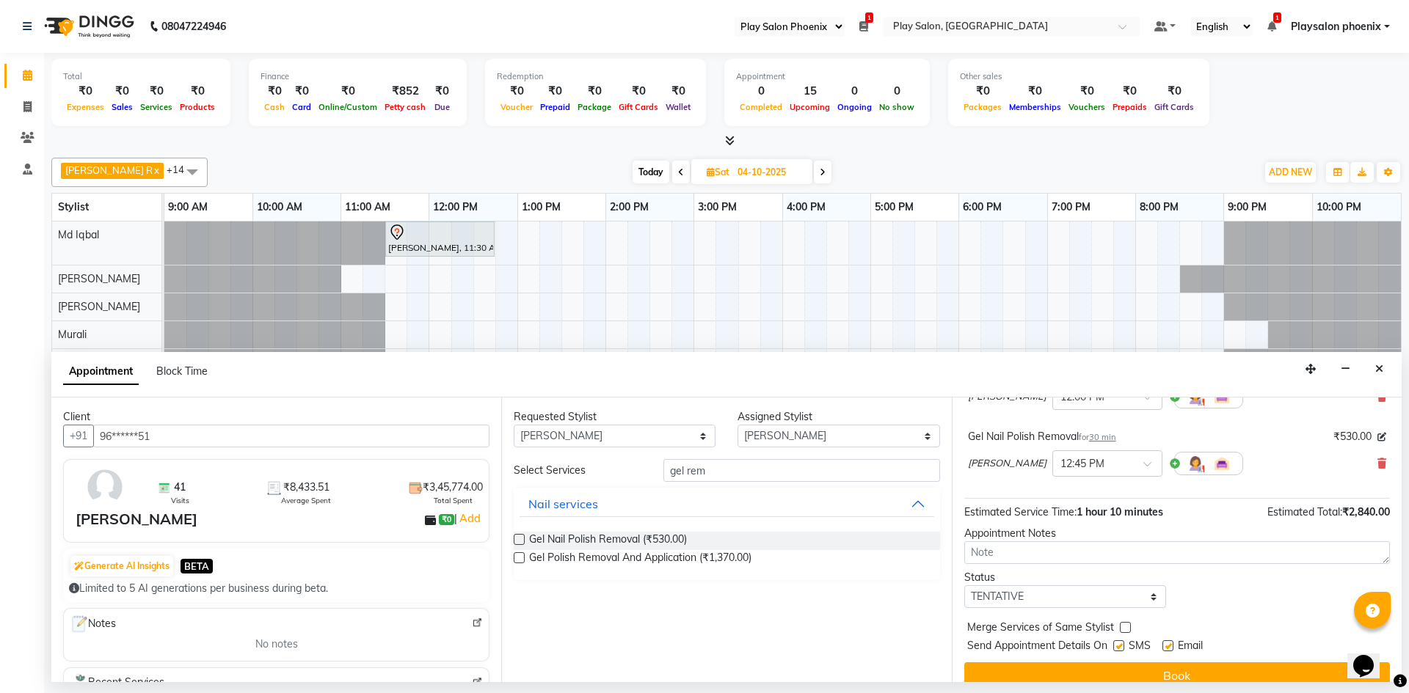
scroll to position [154, 0]
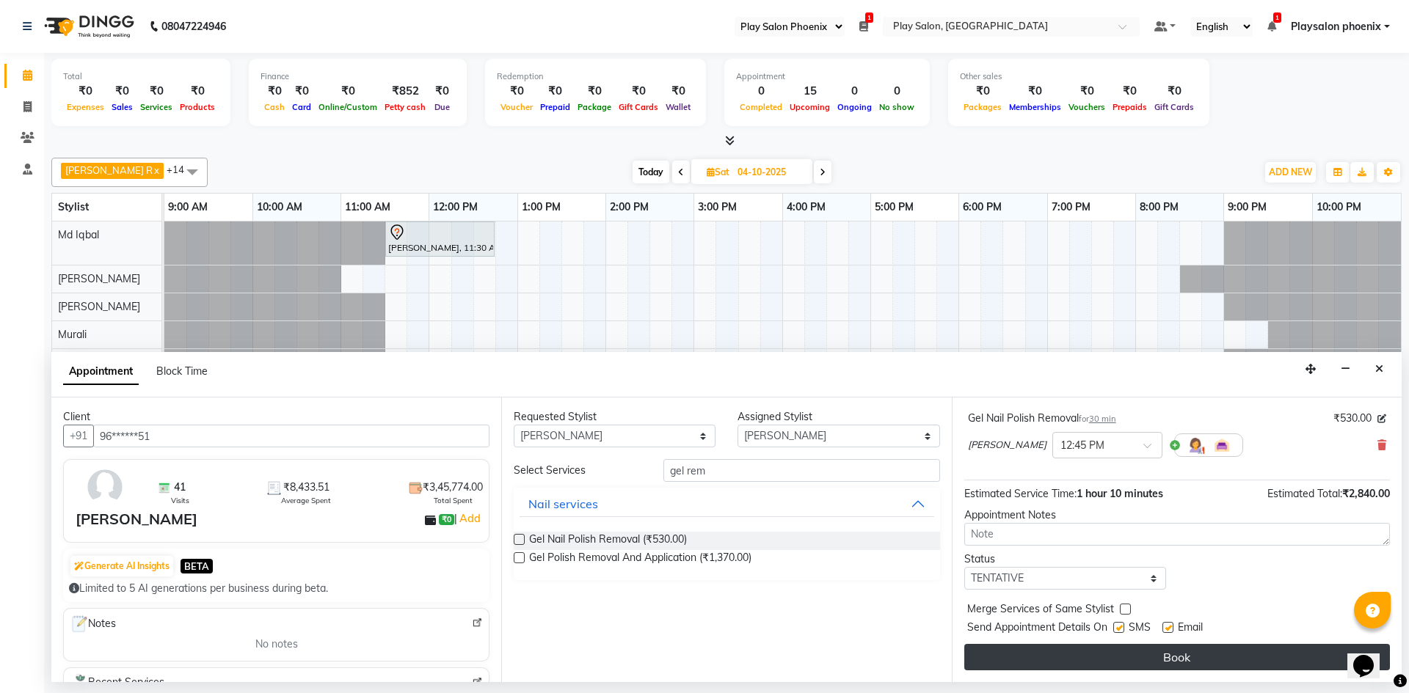
click at [1154, 654] on button "Book" at bounding box center [1177, 657] width 426 height 26
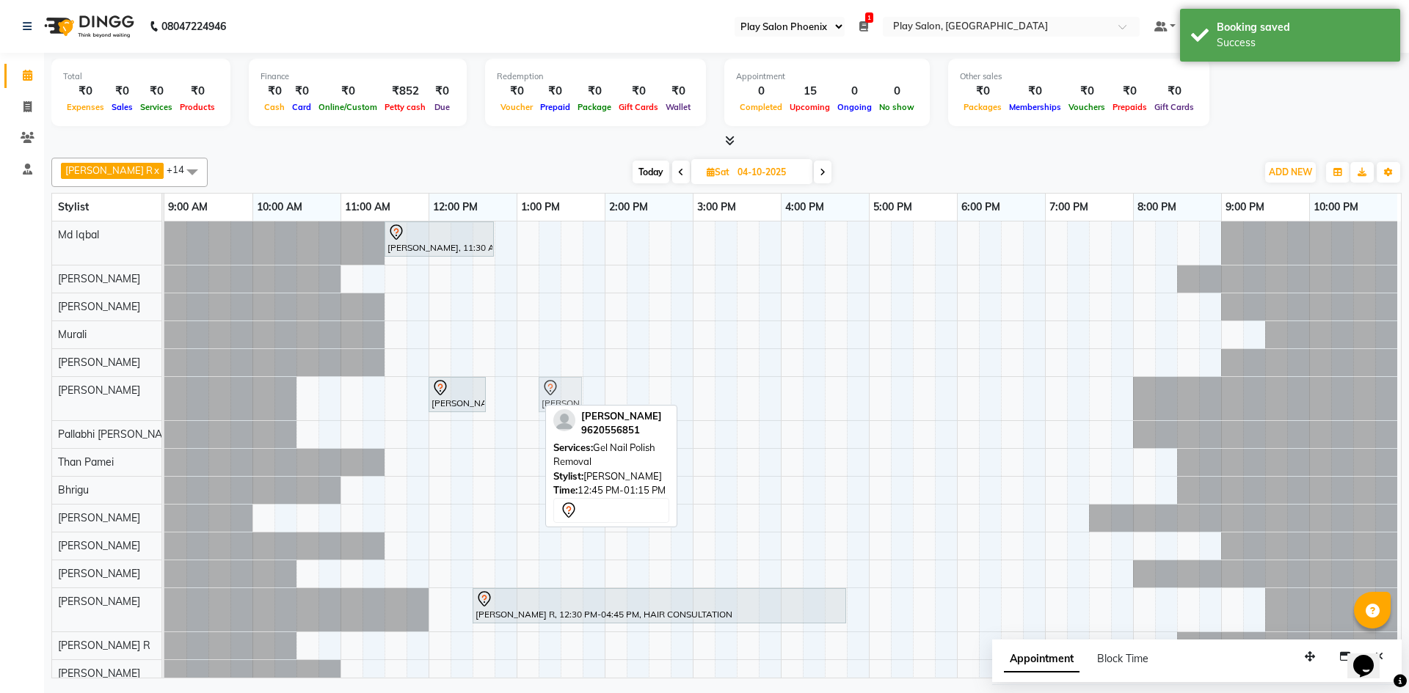
drag, startPoint x: 519, startPoint y: 395, endPoint x: 528, endPoint y: 396, distance: 8.1
click at [164, 400] on div "[PERSON_NAME], 12:00 PM-12:40 PM, Brightening Wax FA, FL [PERSON_NAME], 12:45 P…" at bounding box center [164, 398] width 0 height 43
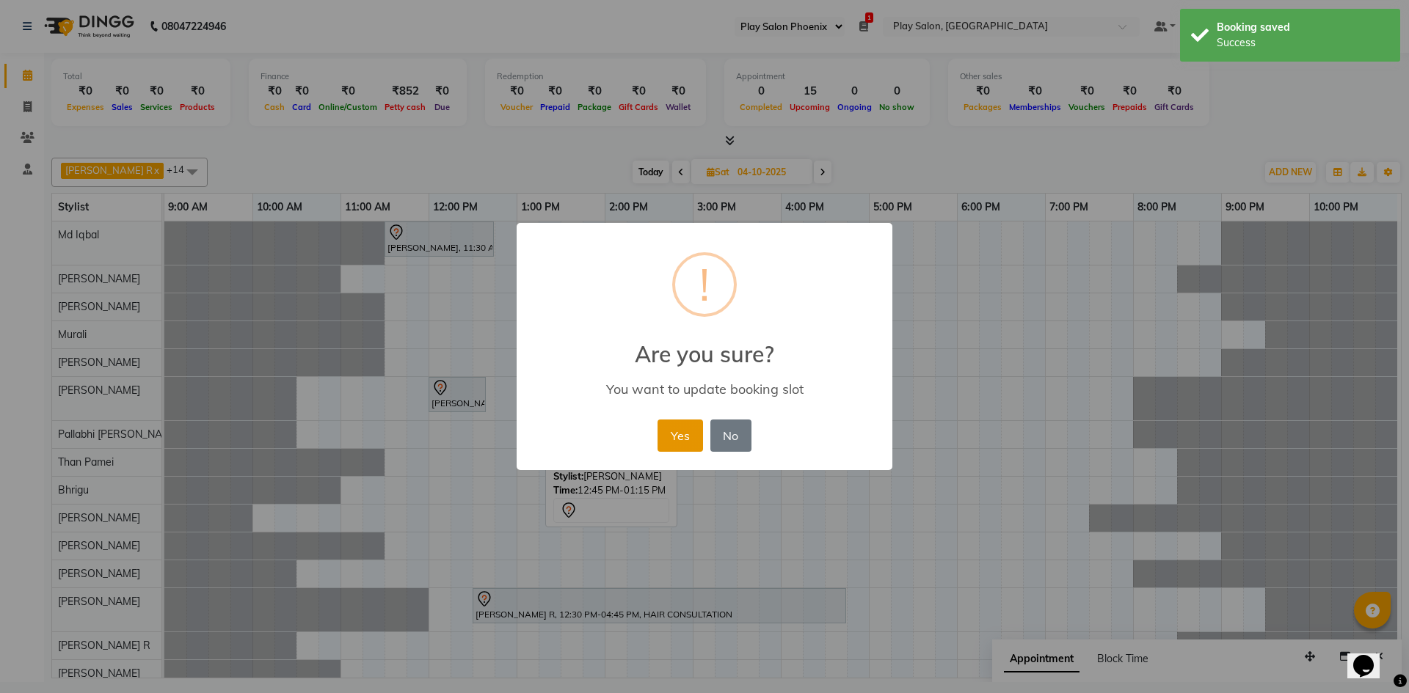
click at [680, 444] on button "Yes" at bounding box center [679, 436] width 45 height 32
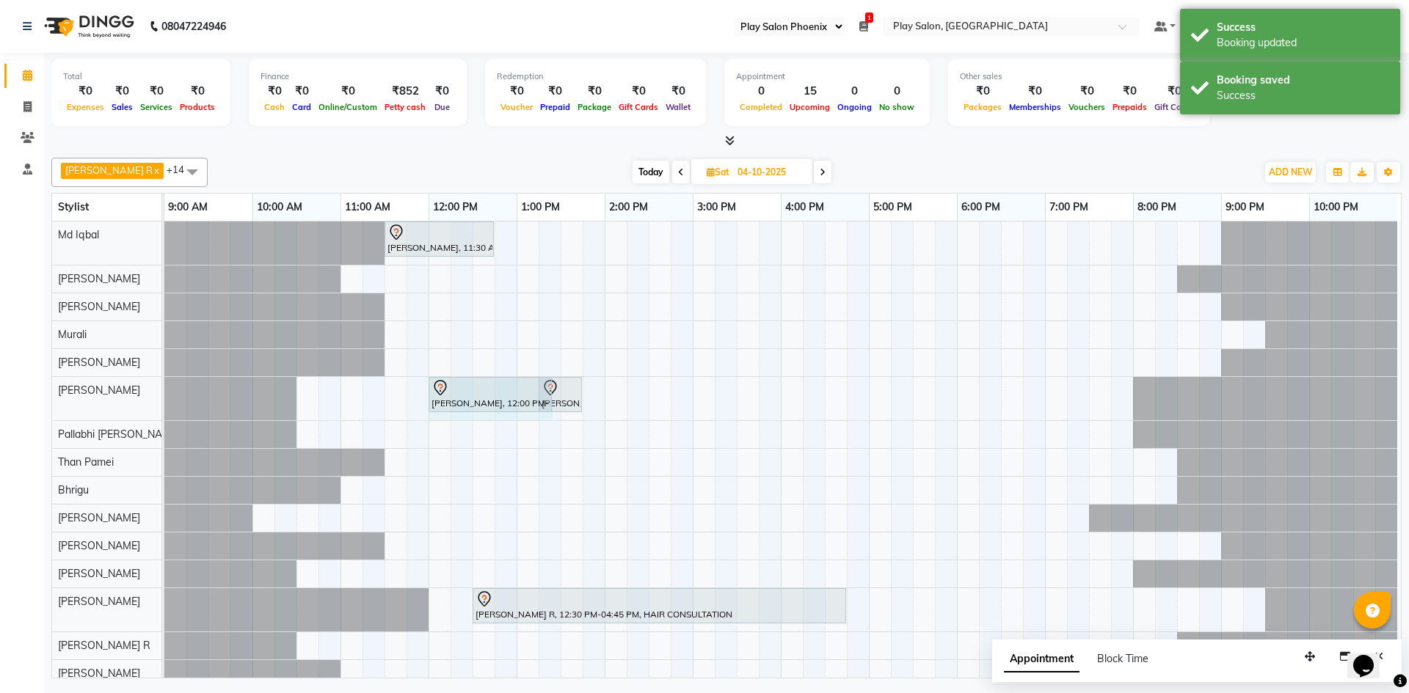
drag, startPoint x: 485, startPoint y: 401, endPoint x: 539, endPoint y: 404, distance: 54.3
click at [164, 404] on div "[PERSON_NAME], 12:00 PM-12:40 PM, Brightening Wax FA, FL [PERSON_NAME], 01:15 P…" at bounding box center [164, 398] width 0 height 43
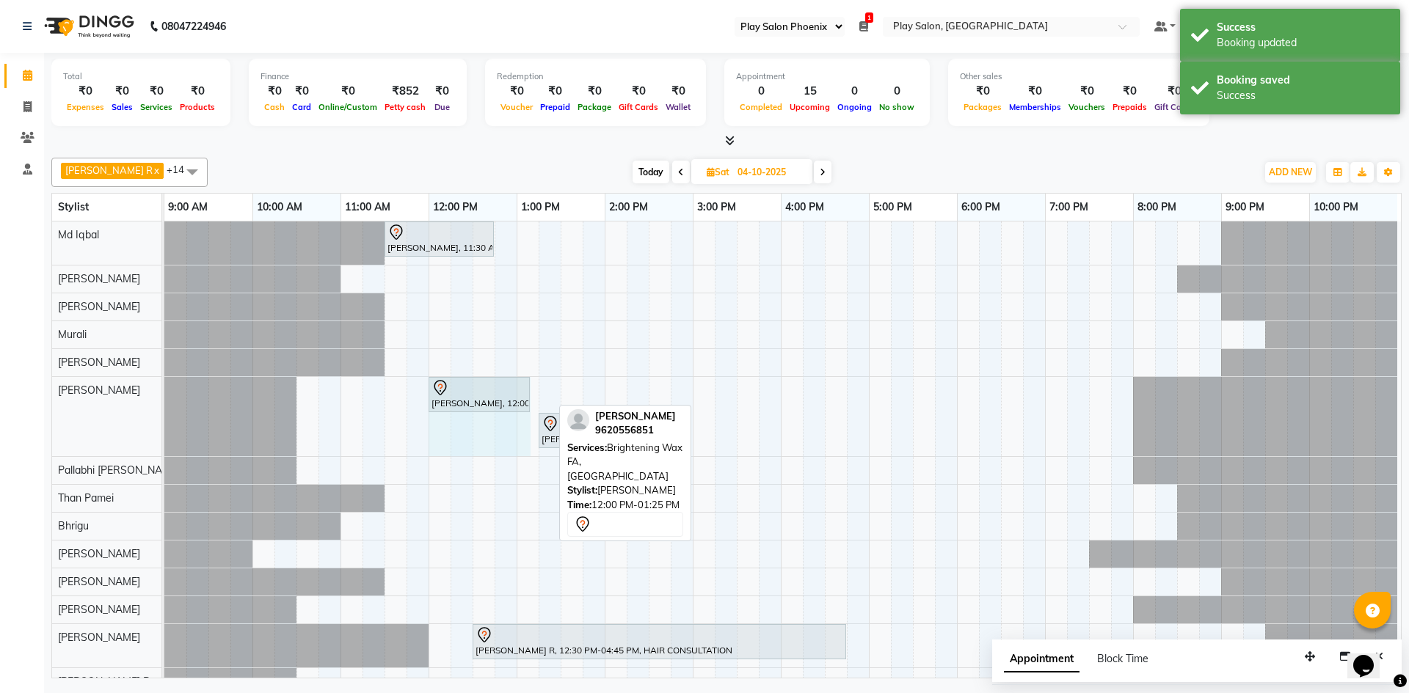
drag, startPoint x: 550, startPoint y: 399, endPoint x: 536, endPoint y: 401, distance: 13.3
click at [536, 401] on div "[PERSON_NAME], 11:30 AM-12:45 PM, Hair Cut [DEMOGRAPHIC_DATA] (Head Stylist) [P…" at bounding box center [782, 473] width 1236 height 502
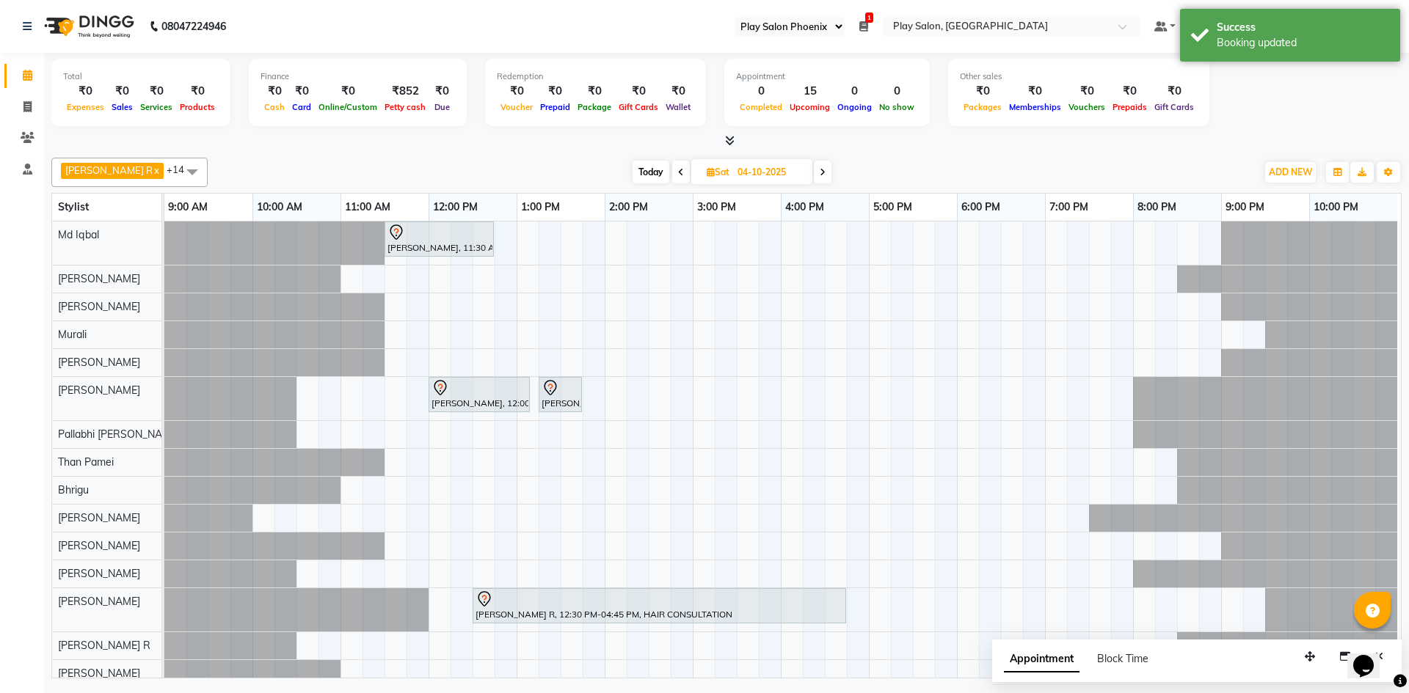
click at [636, 172] on span "Today" at bounding box center [650, 172] width 37 height 23
type input "02-10-2025"
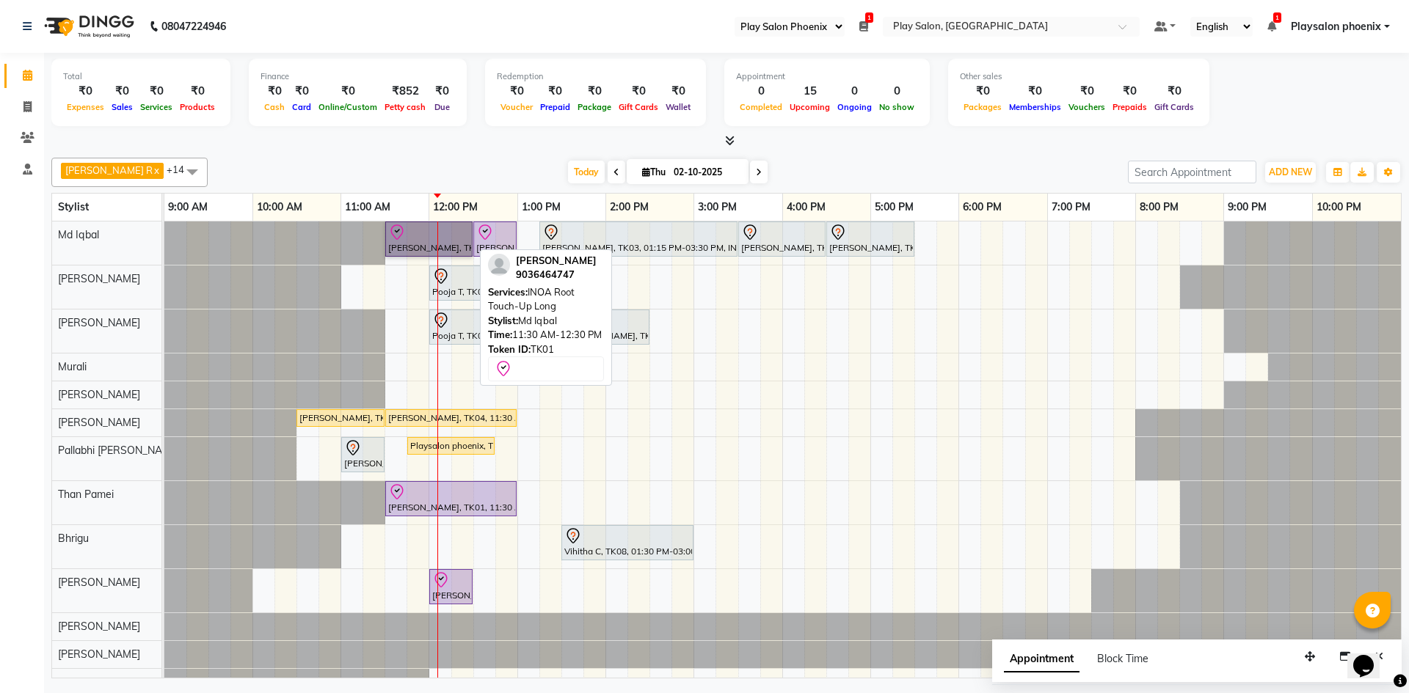
drag, startPoint x: 437, startPoint y: 235, endPoint x: 396, endPoint y: 246, distance: 41.8
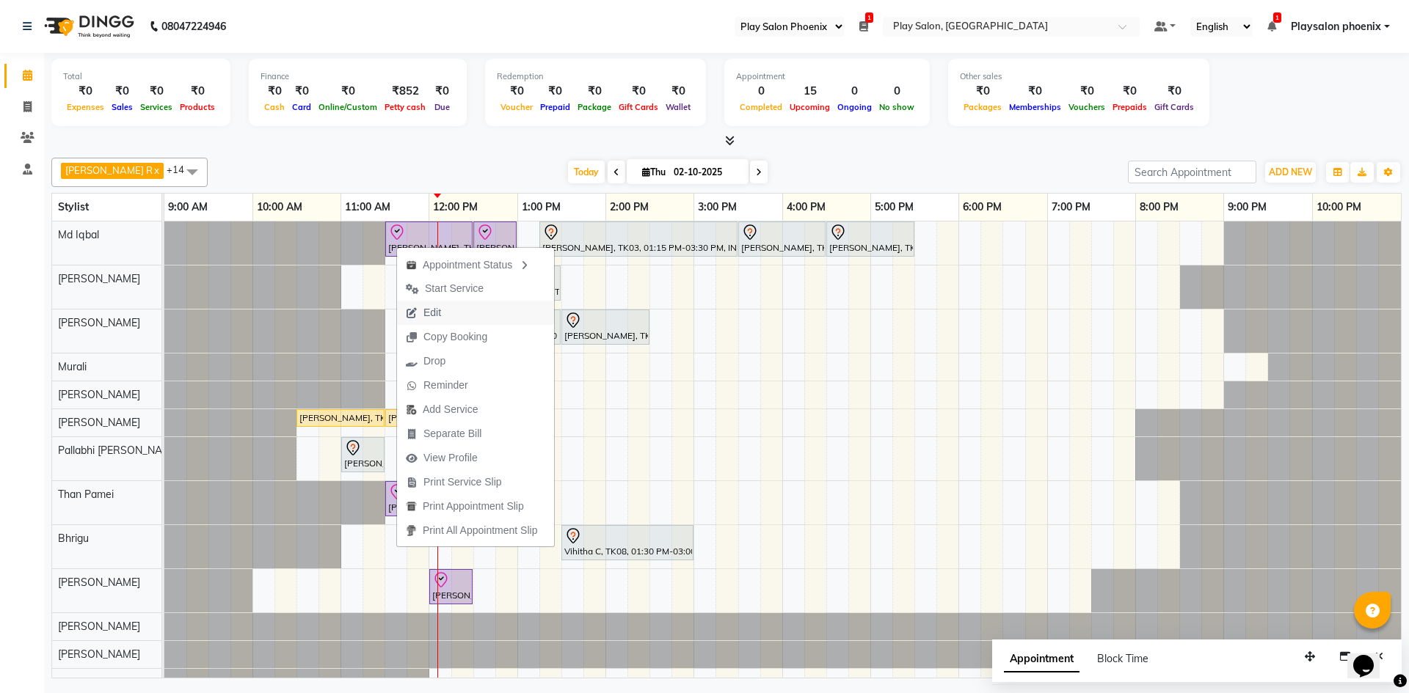
click at [444, 307] on span "Edit" at bounding box center [423, 313] width 53 height 24
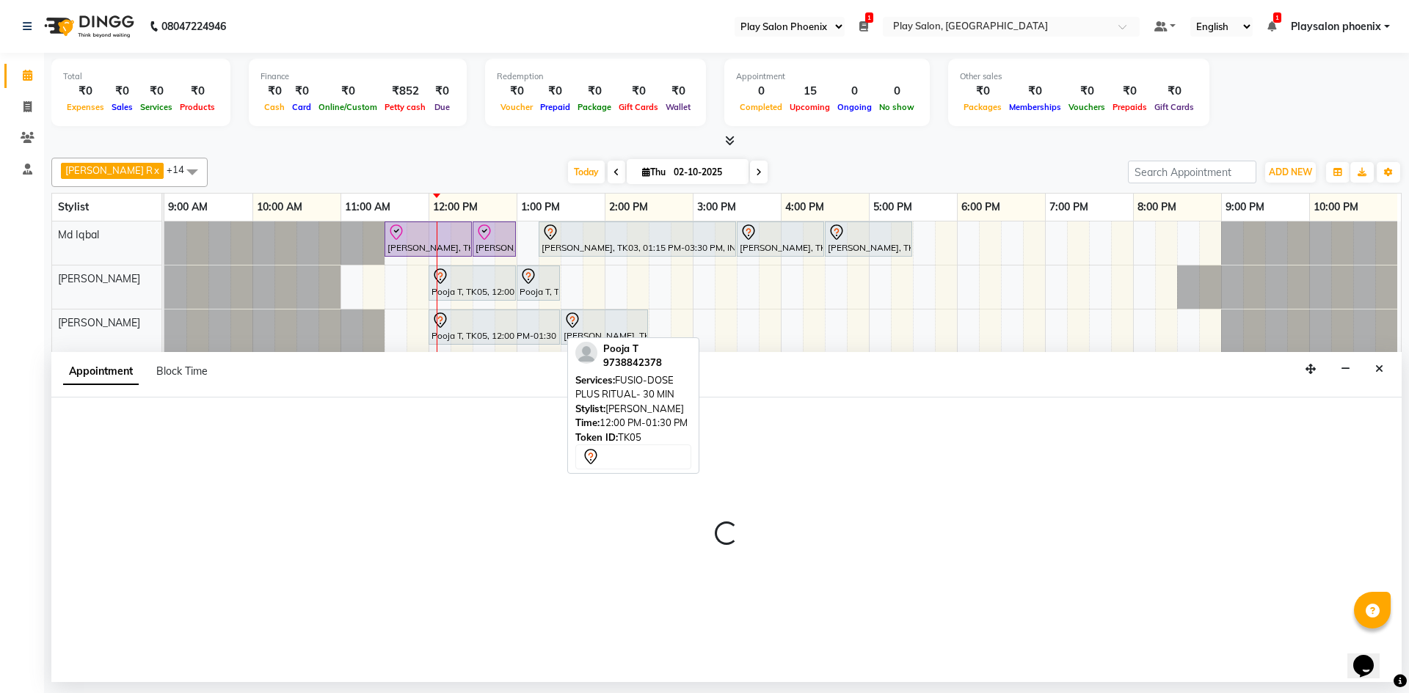
select select "tentative"
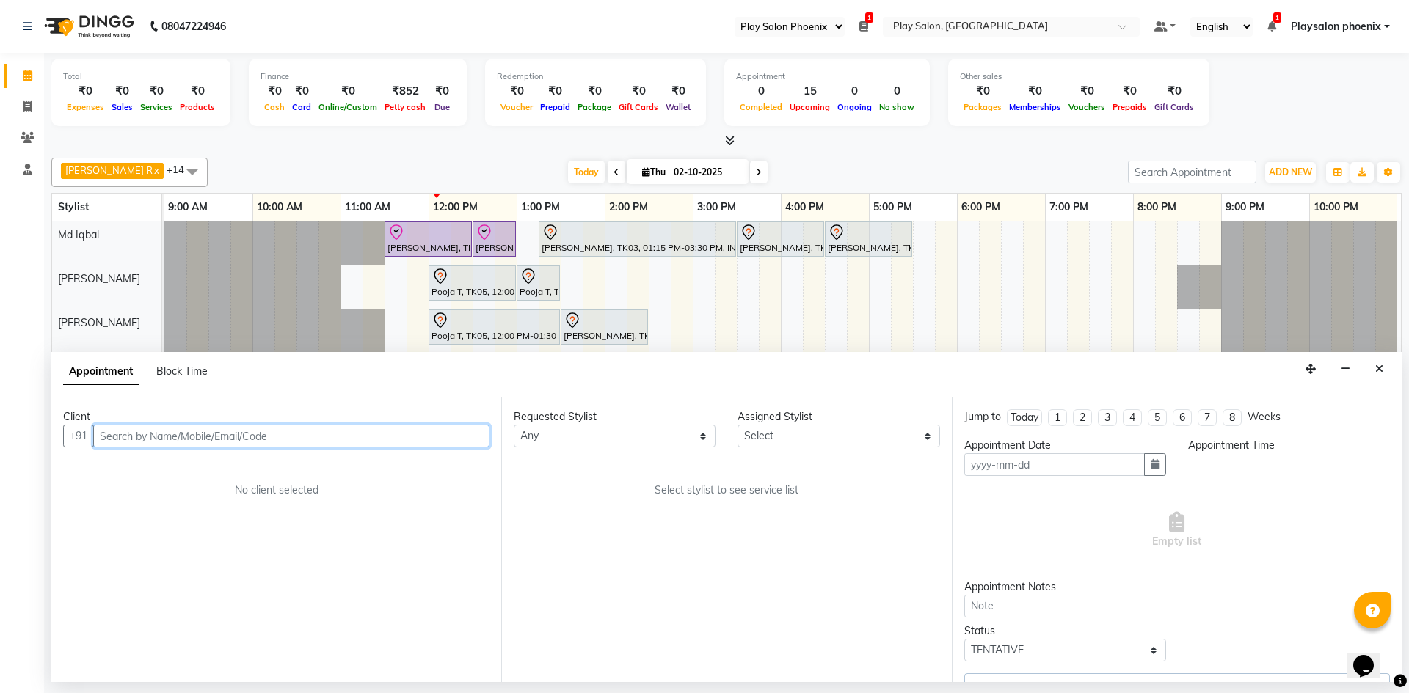
type input "02-10-2025"
select select "check-in"
select select "81412"
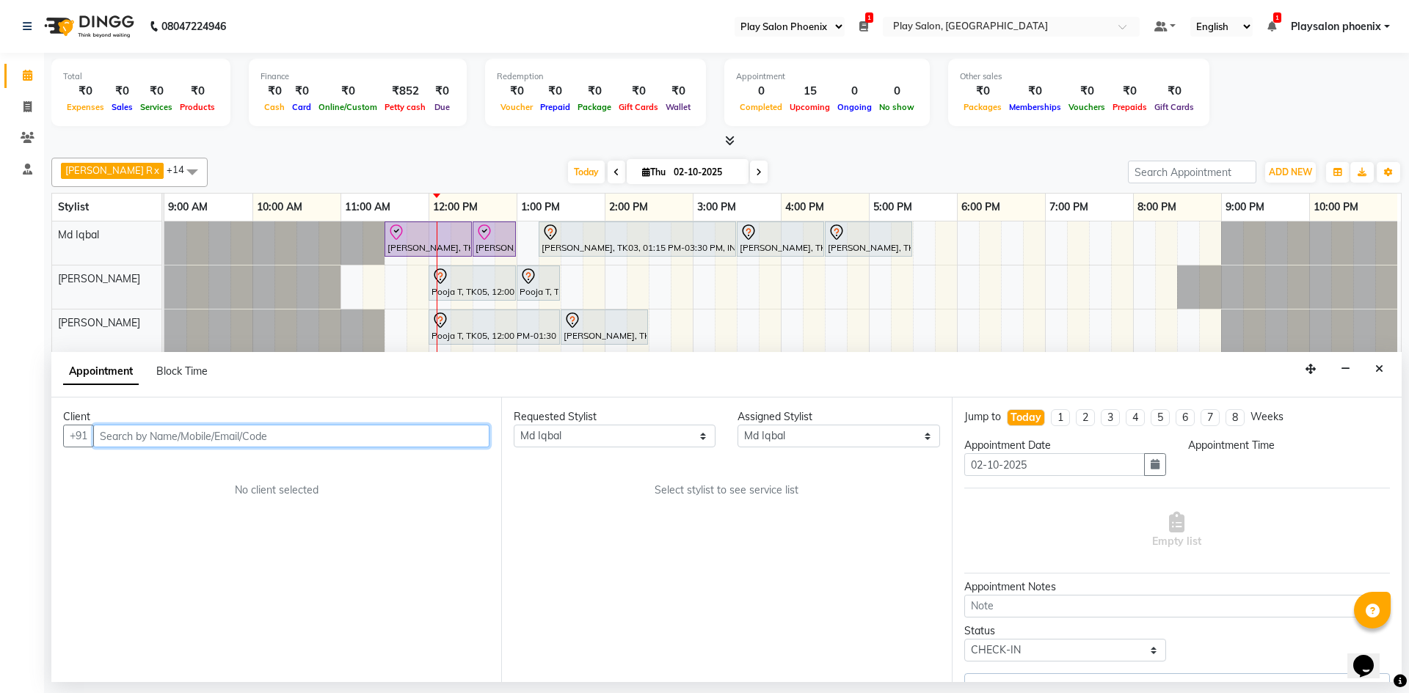
select select "690"
select select "4216"
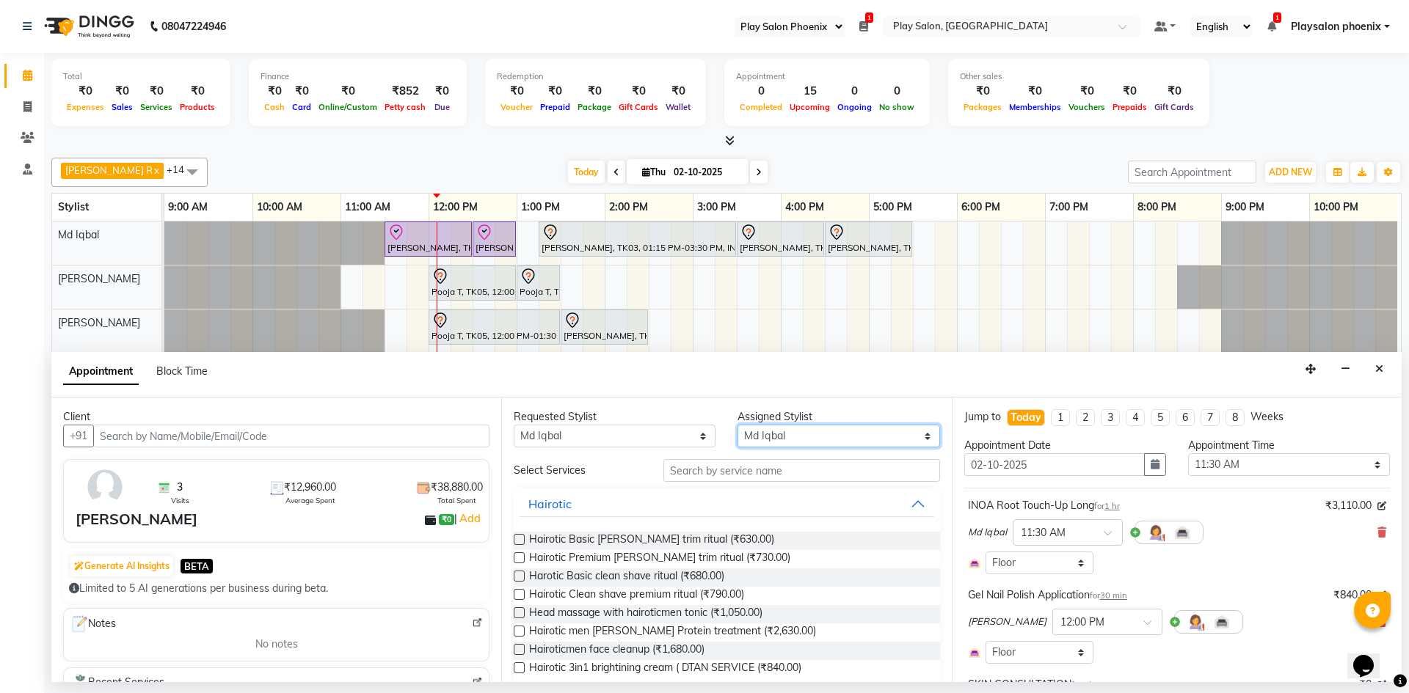
click at [767, 437] on select "Select Albaz [PERSON_NAME] Chytra [PERSON_NAME] General Technician . [PERSON_NA…" at bounding box center [838, 436] width 202 height 23
select select "81420"
click at [737, 425] on select "Select Albaz [PERSON_NAME] Chytra [PERSON_NAME] General Technician . [PERSON_NA…" at bounding box center [838, 436] width 202 height 23
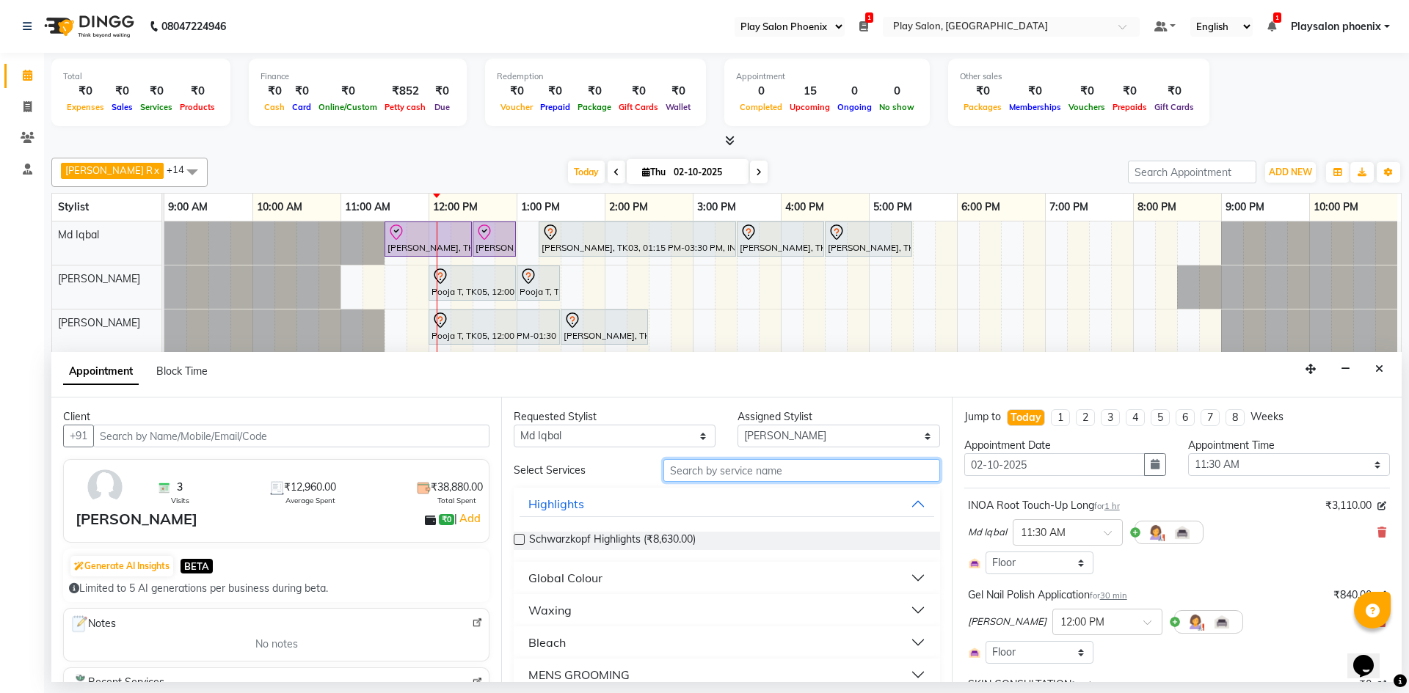
click at [784, 473] on input "text" at bounding box center [801, 470] width 277 height 23
type input "cut"
click at [842, 576] on button "Nail services" at bounding box center [726, 578] width 414 height 26
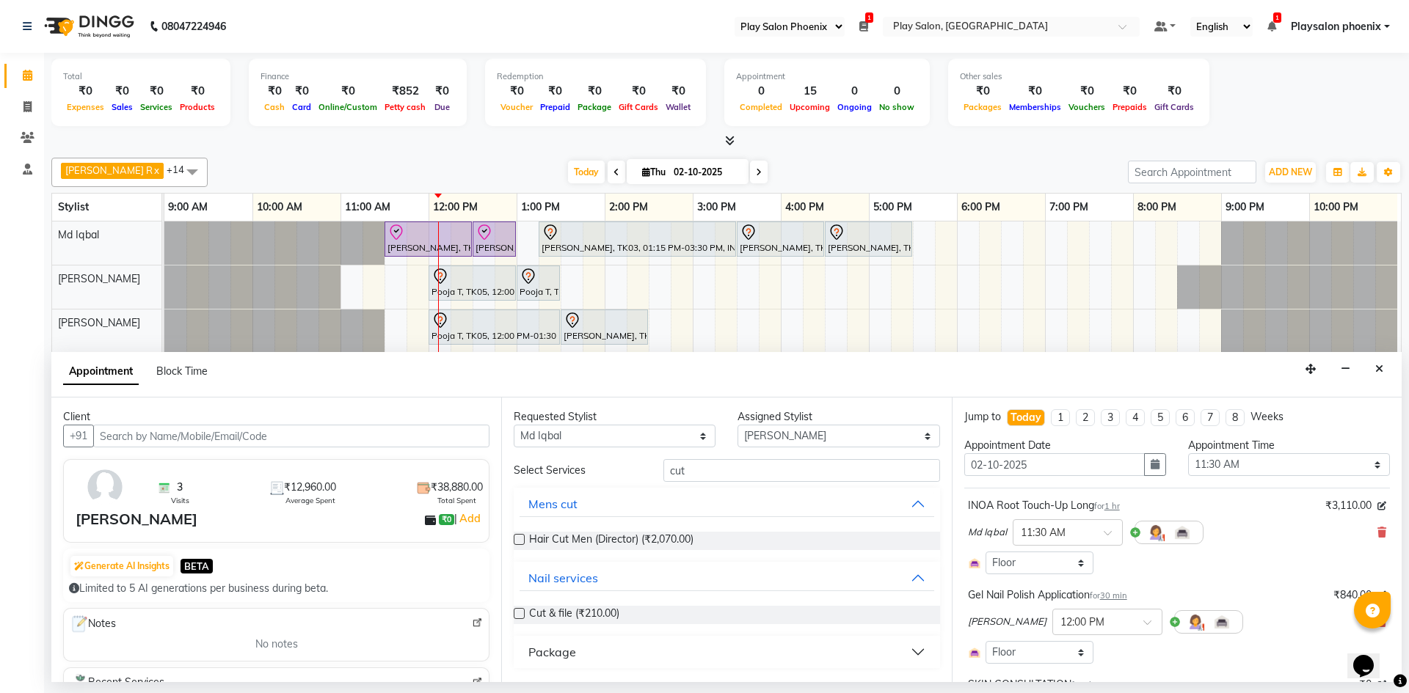
click at [522, 614] on label at bounding box center [519, 613] width 11 height 11
click at [522, 614] on input "checkbox" at bounding box center [519, 615] width 10 height 10
checkbox input "false"
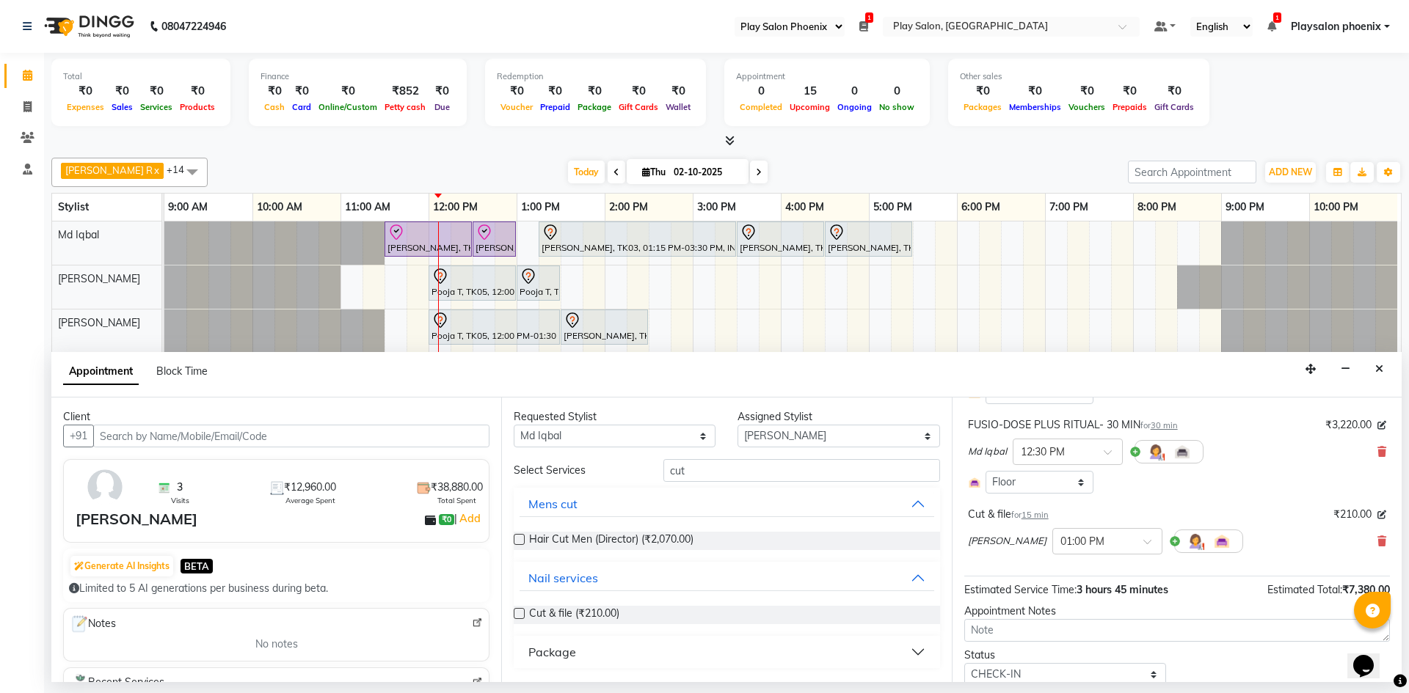
scroll to position [403, 0]
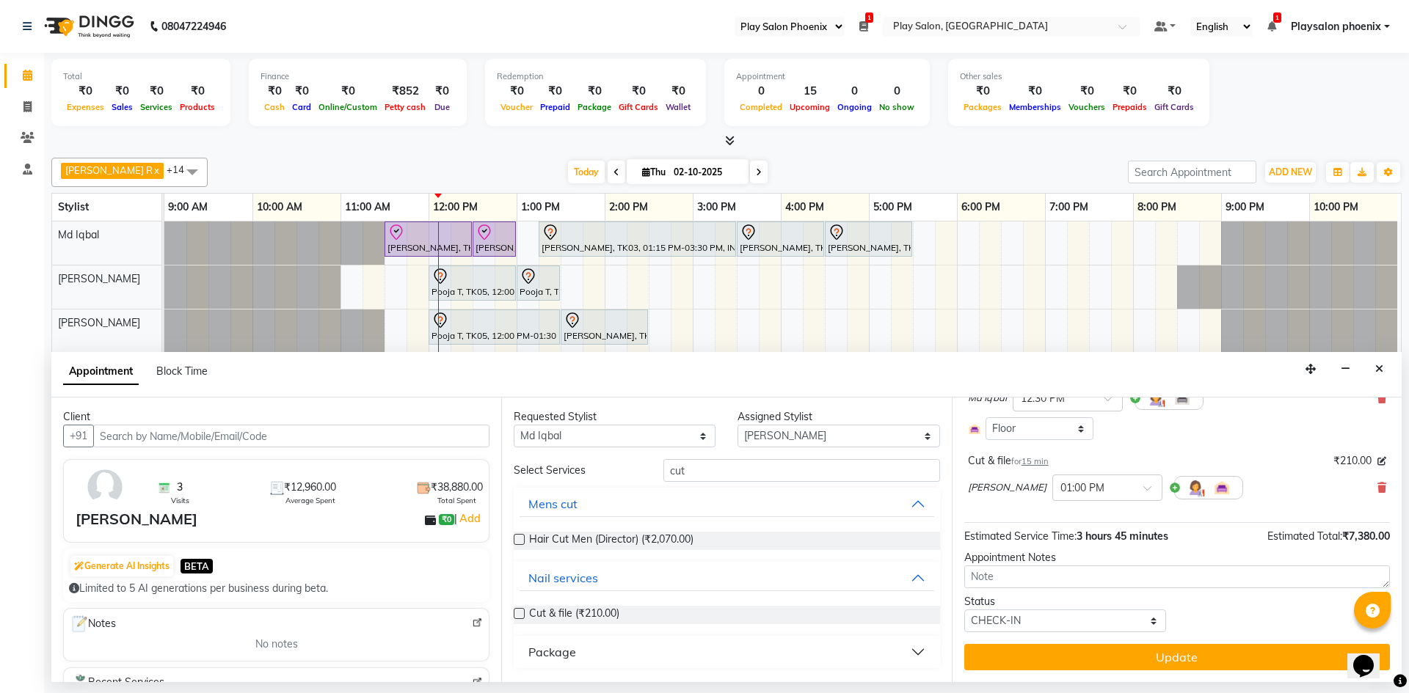
click at [1179, 661] on button "Update" at bounding box center [1177, 657] width 426 height 26
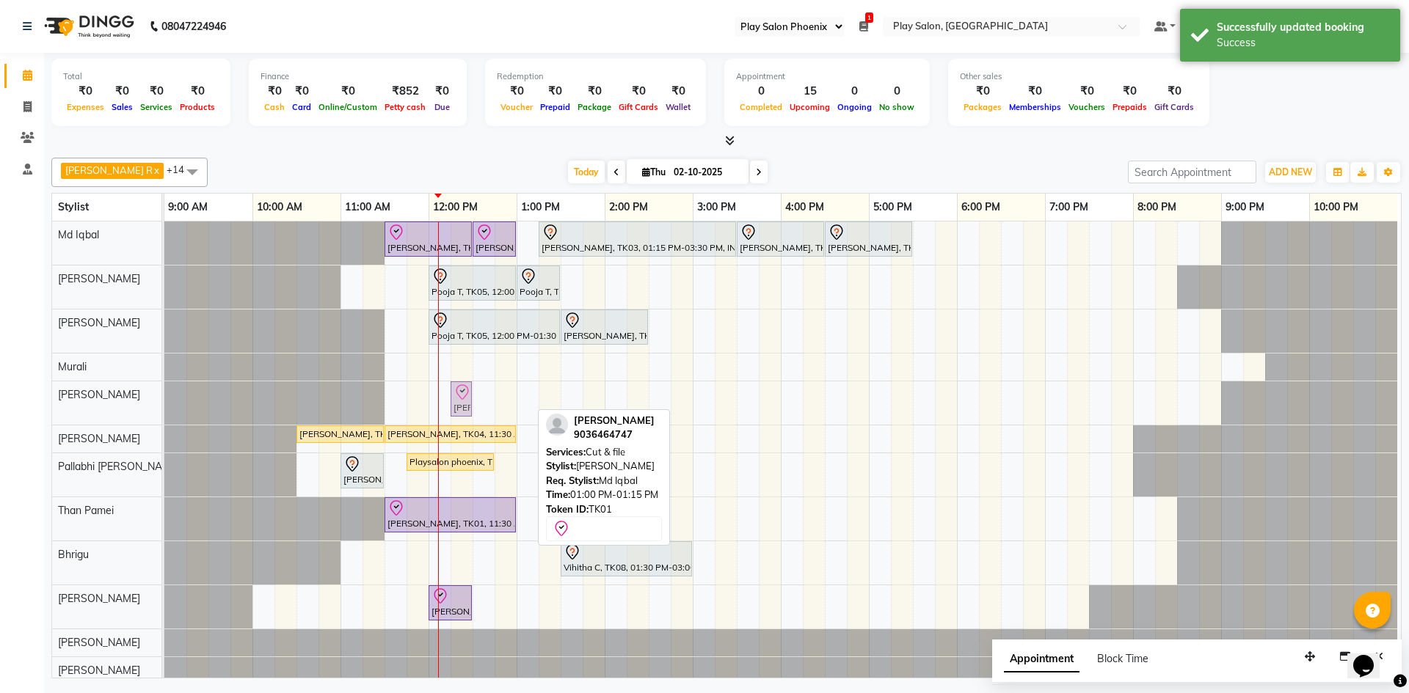
drag, startPoint x: 523, startPoint y: 406, endPoint x: 461, endPoint y: 415, distance: 62.2
click at [164, 415] on div "[PERSON_NAME], TK01, 01:00 PM-01:15 PM, Cut & file [PERSON_NAME], TK01, 01:00 P…" at bounding box center [164, 403] width 0 height 43
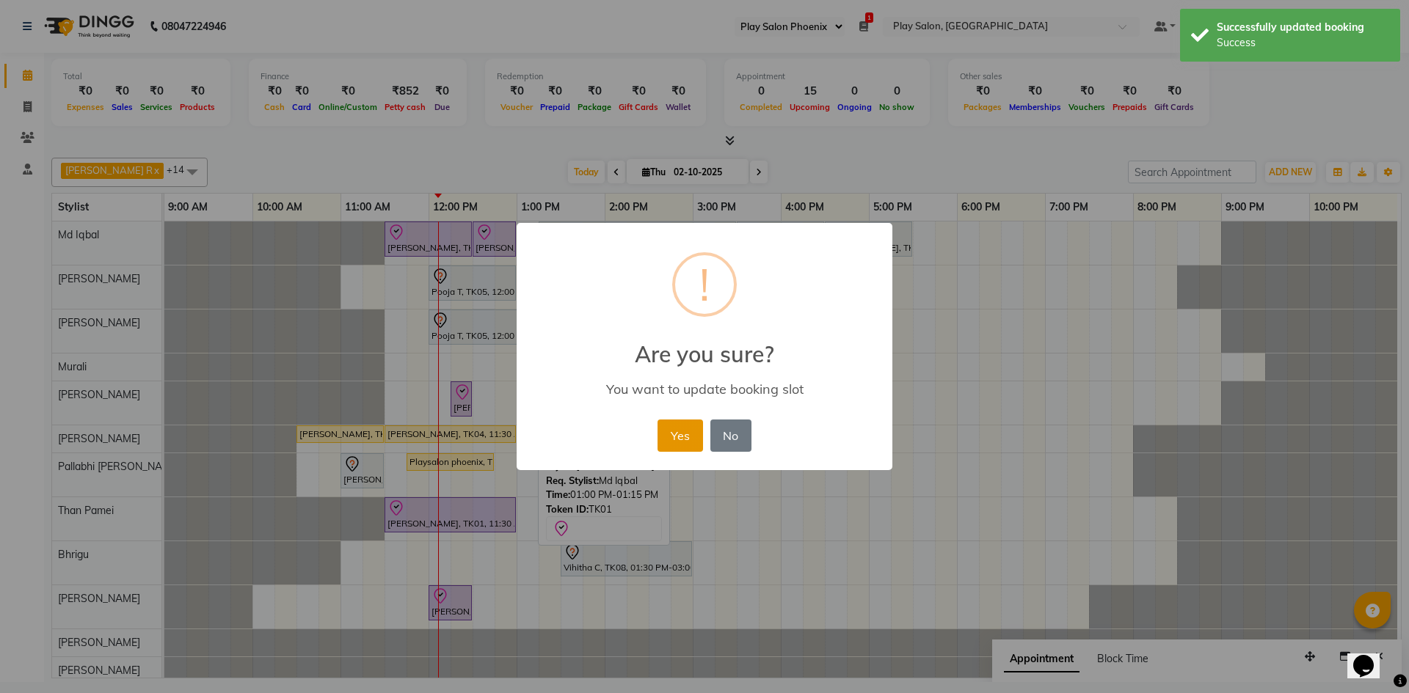
click at [673, 441] on button "Yes" at bounding box center [679, 436] width 45 height 32
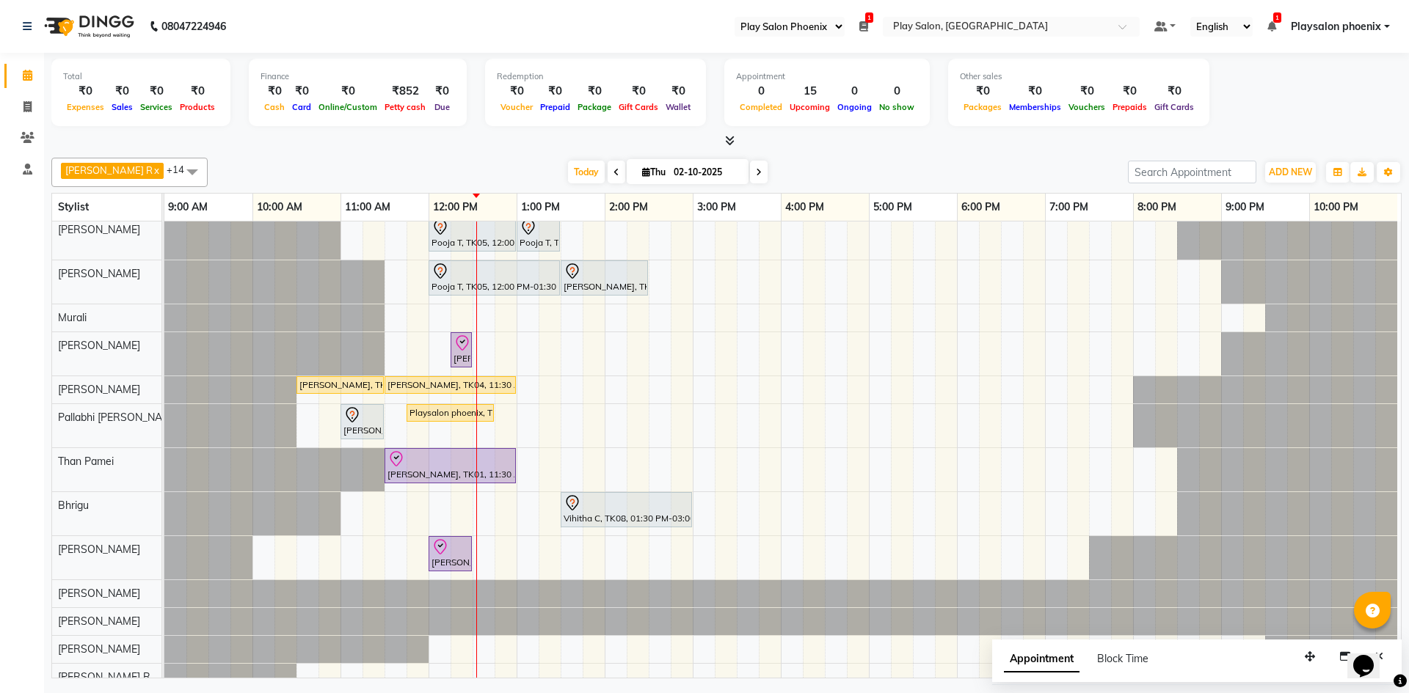
scroll to position [73, 0]
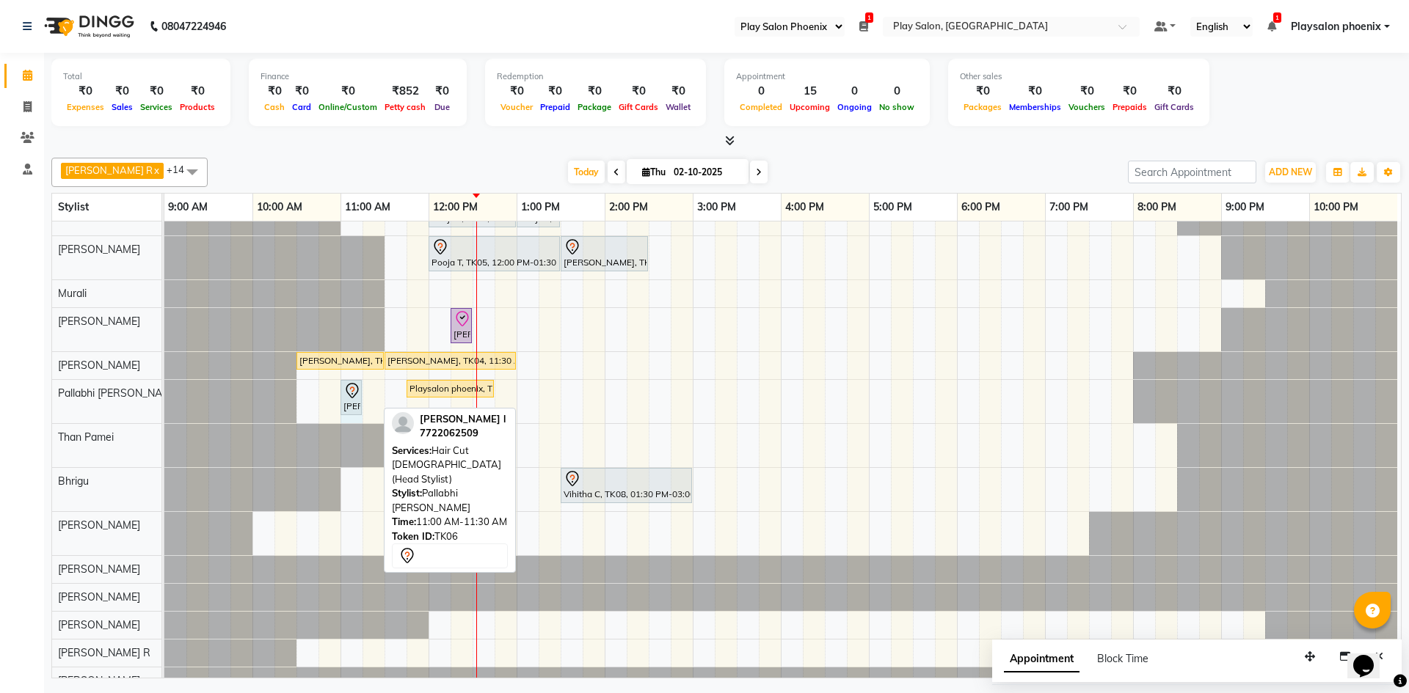
drag, startPoint x: 376, startPoint y: 392, endPoint x: 341, endPoint y: 395, distance: 35.3
click at [164, 395] on div "[PERSON_NAME] l, TK06, 11:00 AM-11:30 AM, Hair Cut [DEMOGRAPHIC_DATA] (Head Sty…" at bounding box center [164, 401] width 0 height 43
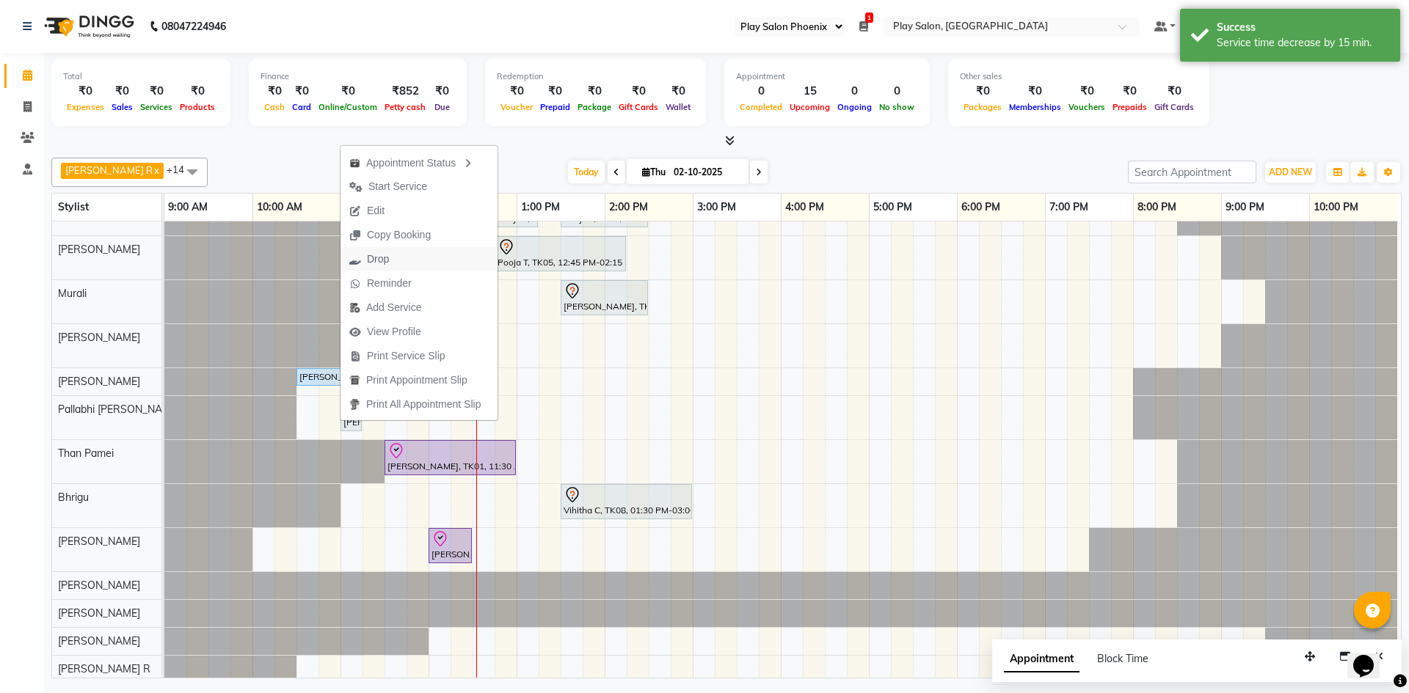
click at [401, 263] on button "Drop" at bounding box center [418, 259] width 157 height 24
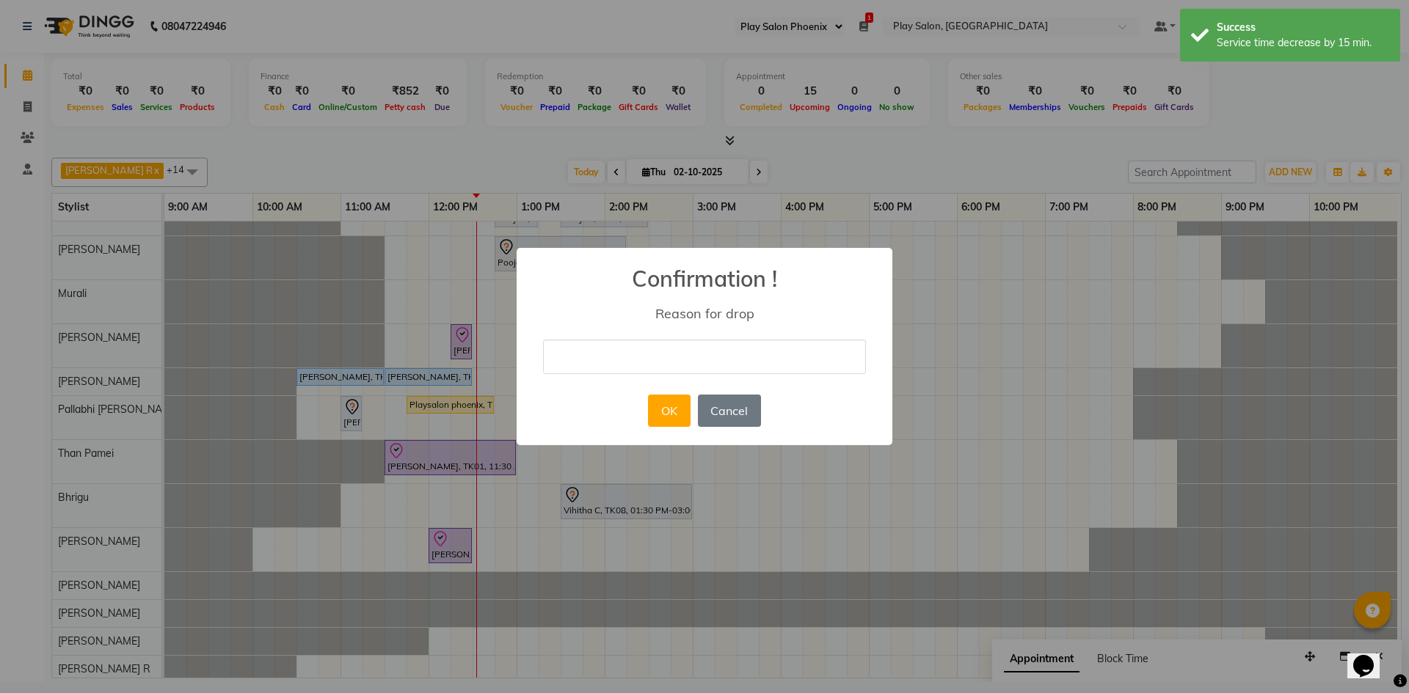
click at [652, 361] on input "text" at bounding box center [704, 357] width 323 height 34
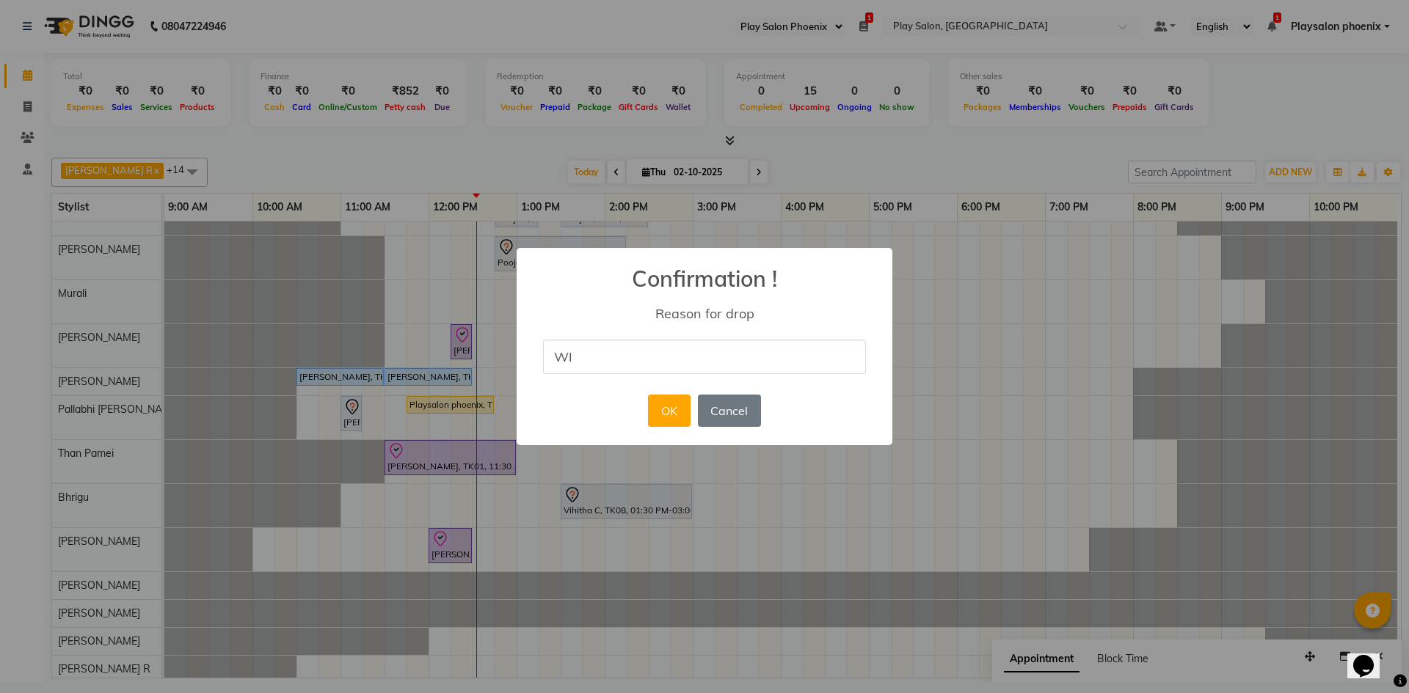
type input "W"
type input "will book some other day"
click at [679, 407] on button "OK" at bounding box center [669, 411] width 42 height 32
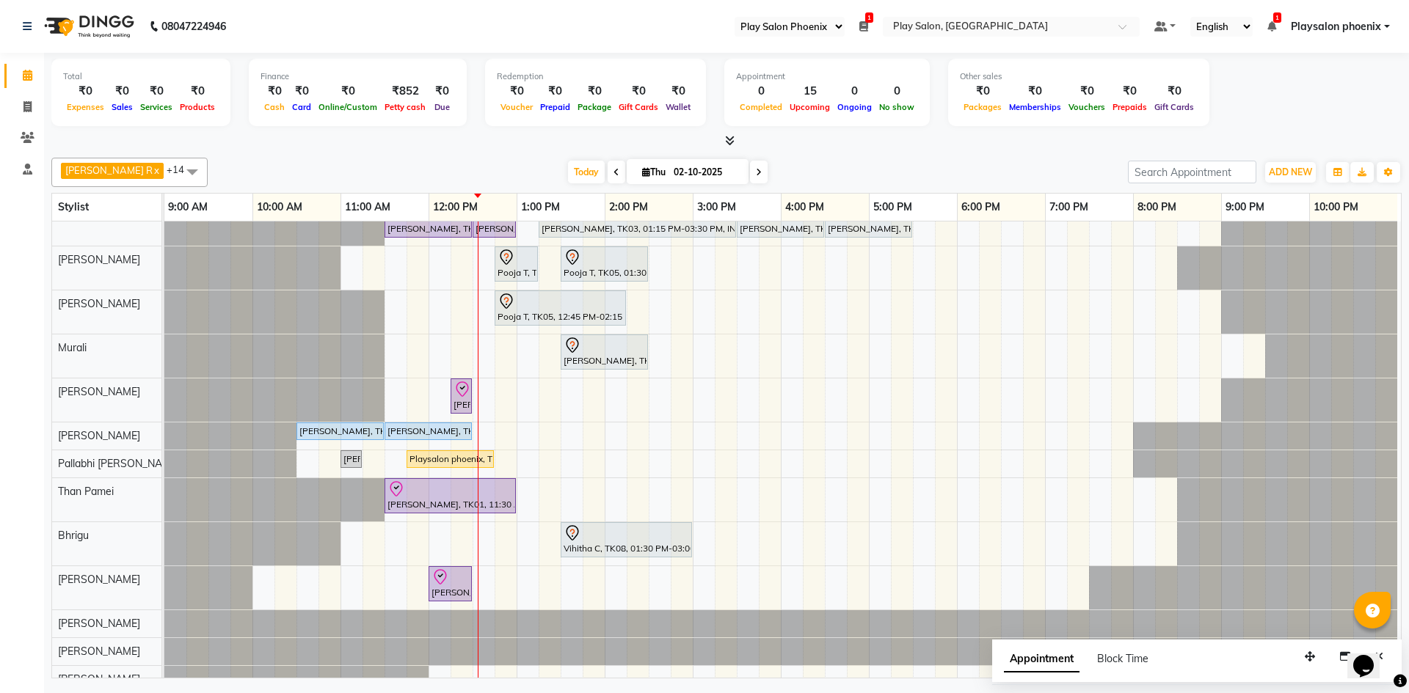
scroll to position [0, 0]
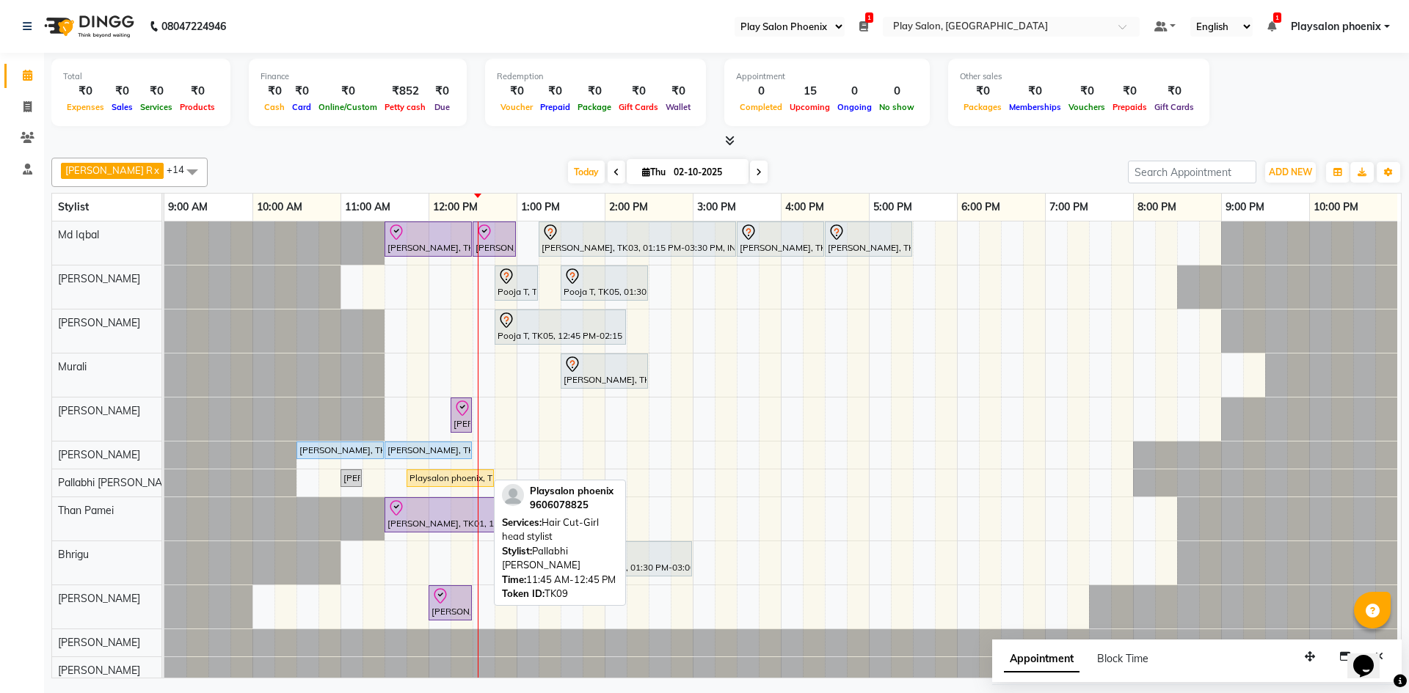
click at [439, 483] on div "Playsalon phoenix, TK09, 11:45 AM-12:45 PM, Hair Cut-Girl head stylist" at bounding box center [450, 478] width 84 height 13
select select "1"
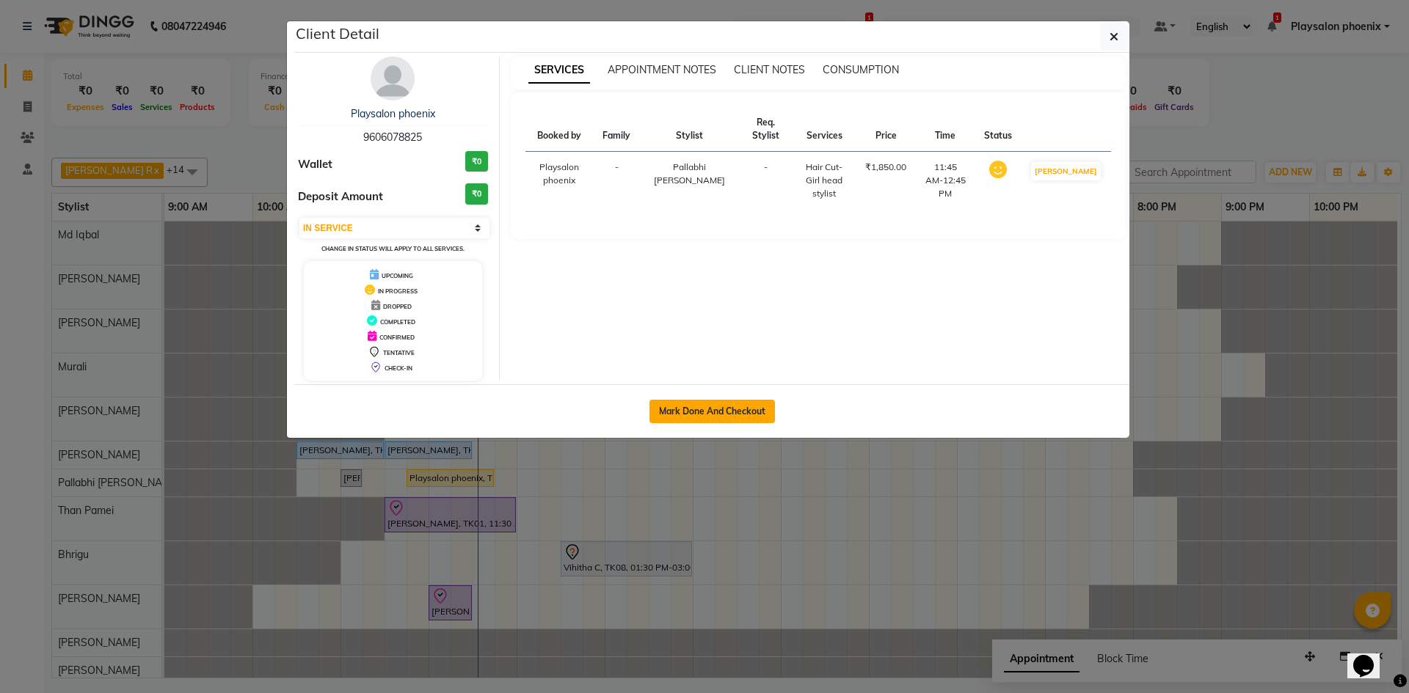
click at [686, 412] on button "Mark Done And Checkout" at bounding box center [711, 411] width 125 height 23
select select "8350"
select select "service"
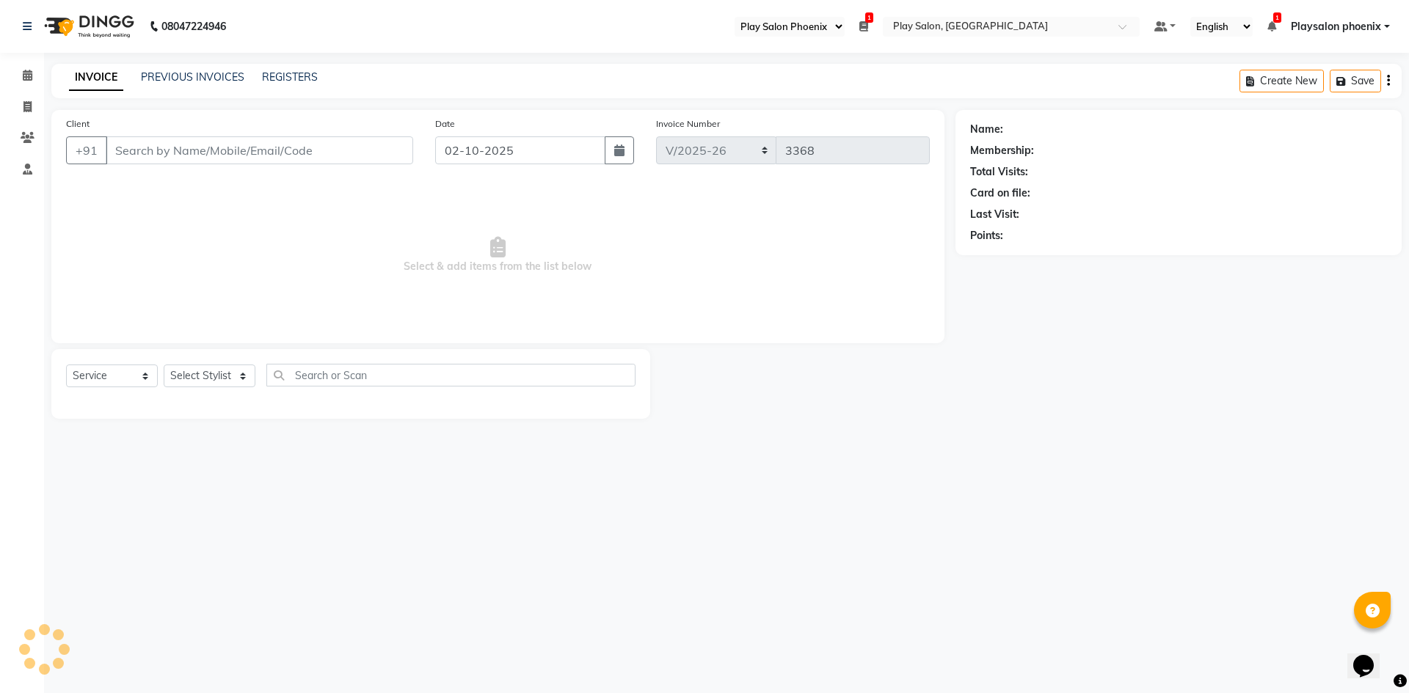
select select "3"
type input "96******25"
select select "92102"
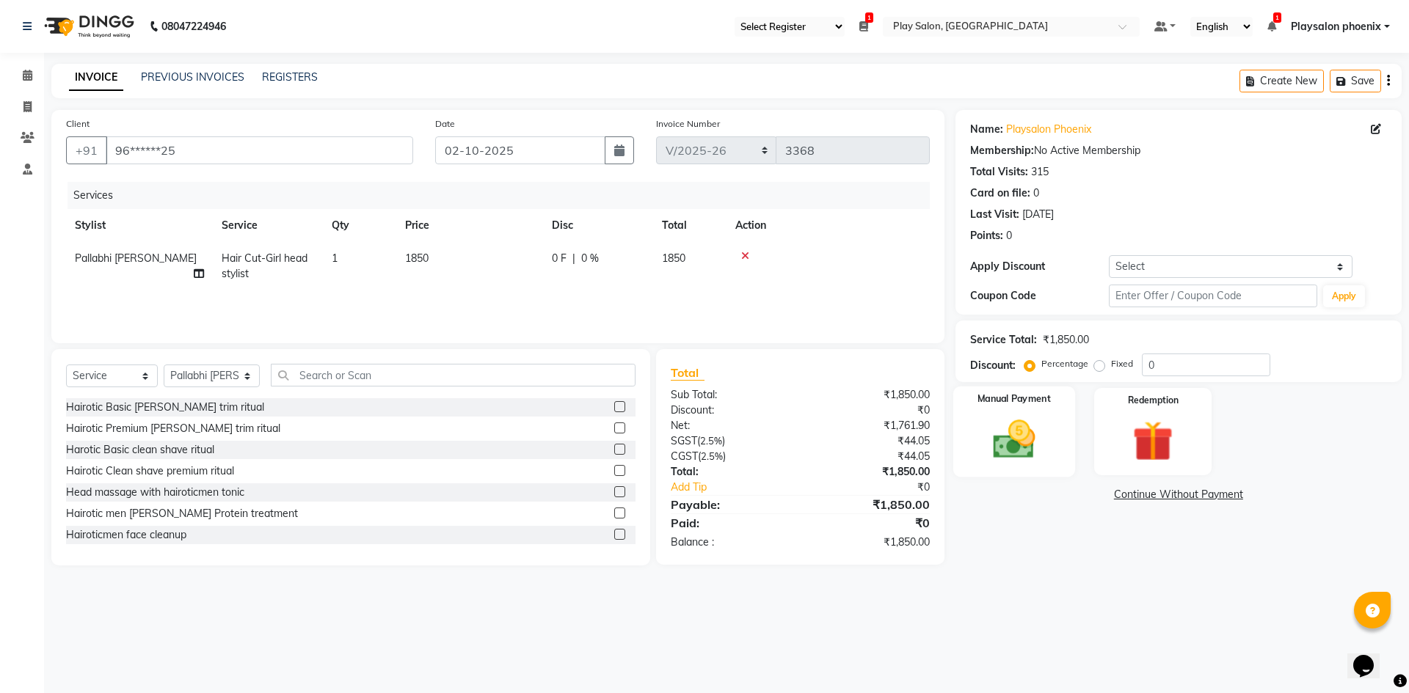
click at [997, 450] on img at bounding box center [1013, 439] width 68 height 48
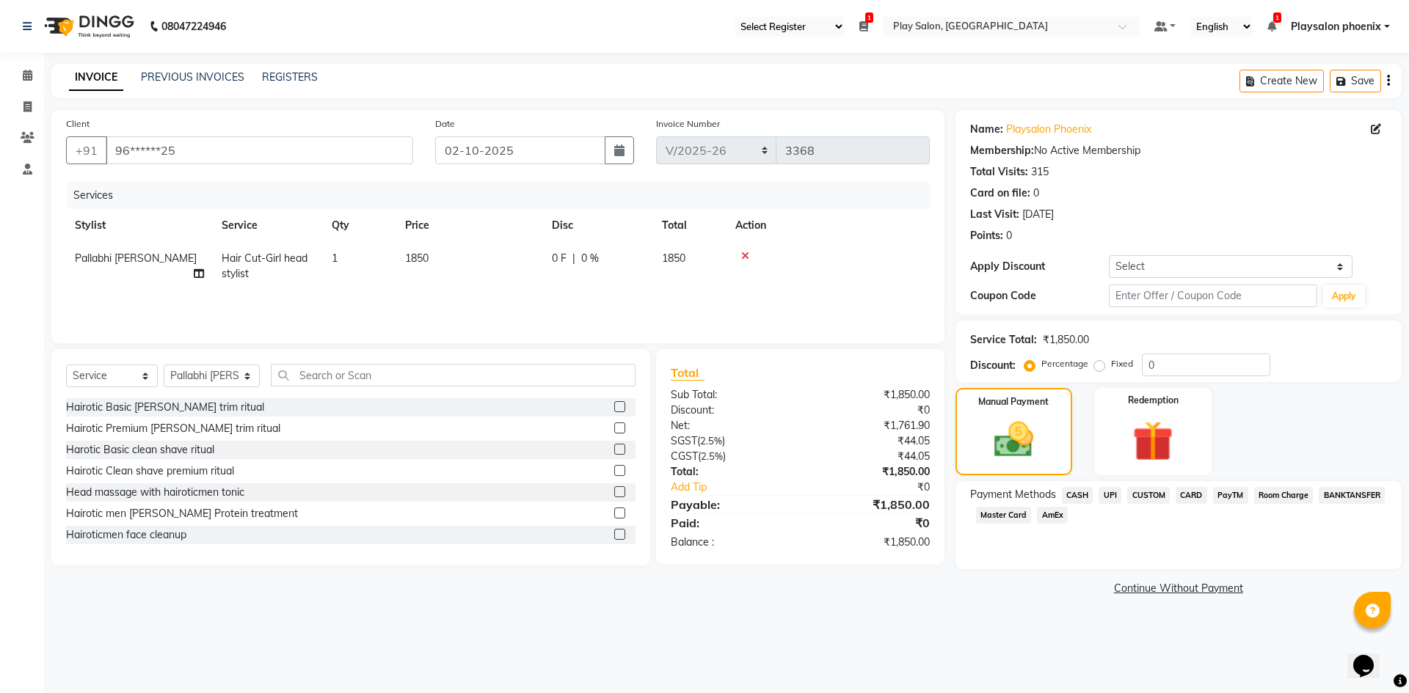
click at [1006, 517] on span "Master Card" at bounding box center [1004, 515] width 56 height 17
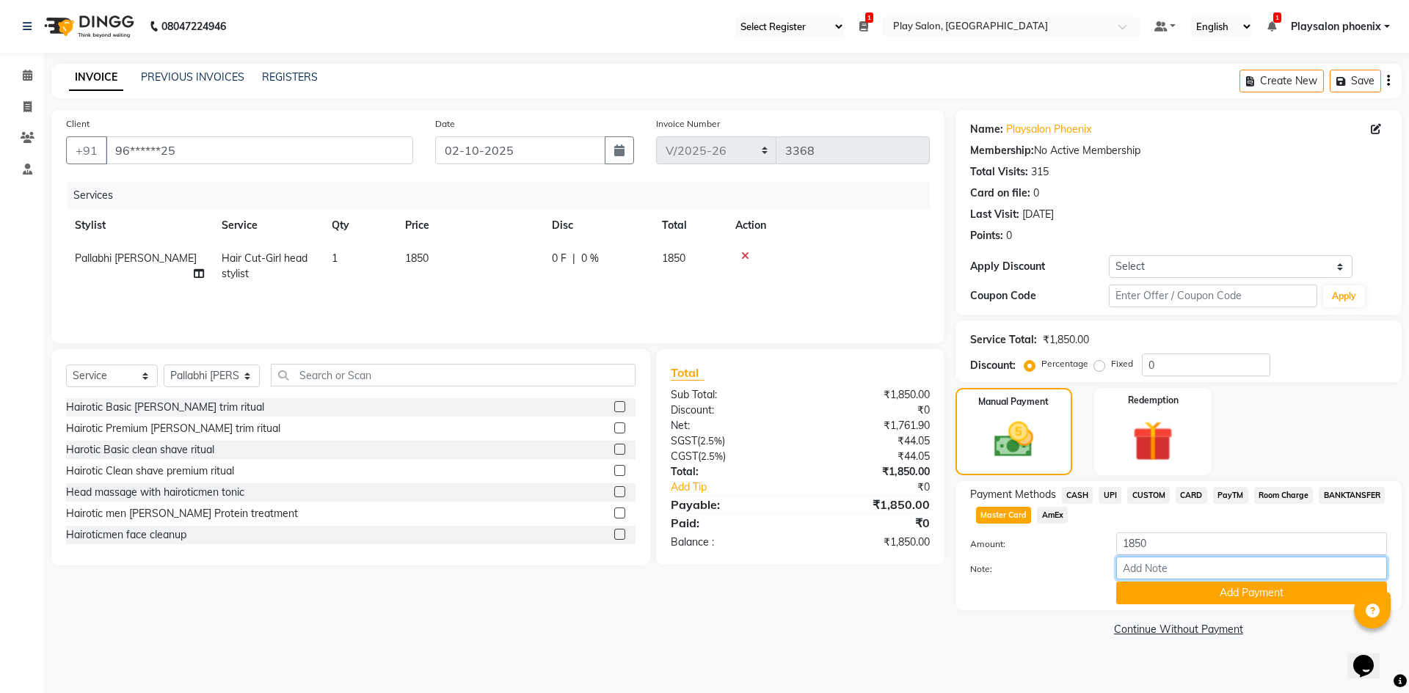
click at [1144, 568] on input "Note:" at bounding box center [1251, 568] width 271 height 23
type input "3326"
click at [1235, 591] on button "Add Payment" at bounding box center [1251, 593] width 271 height 23
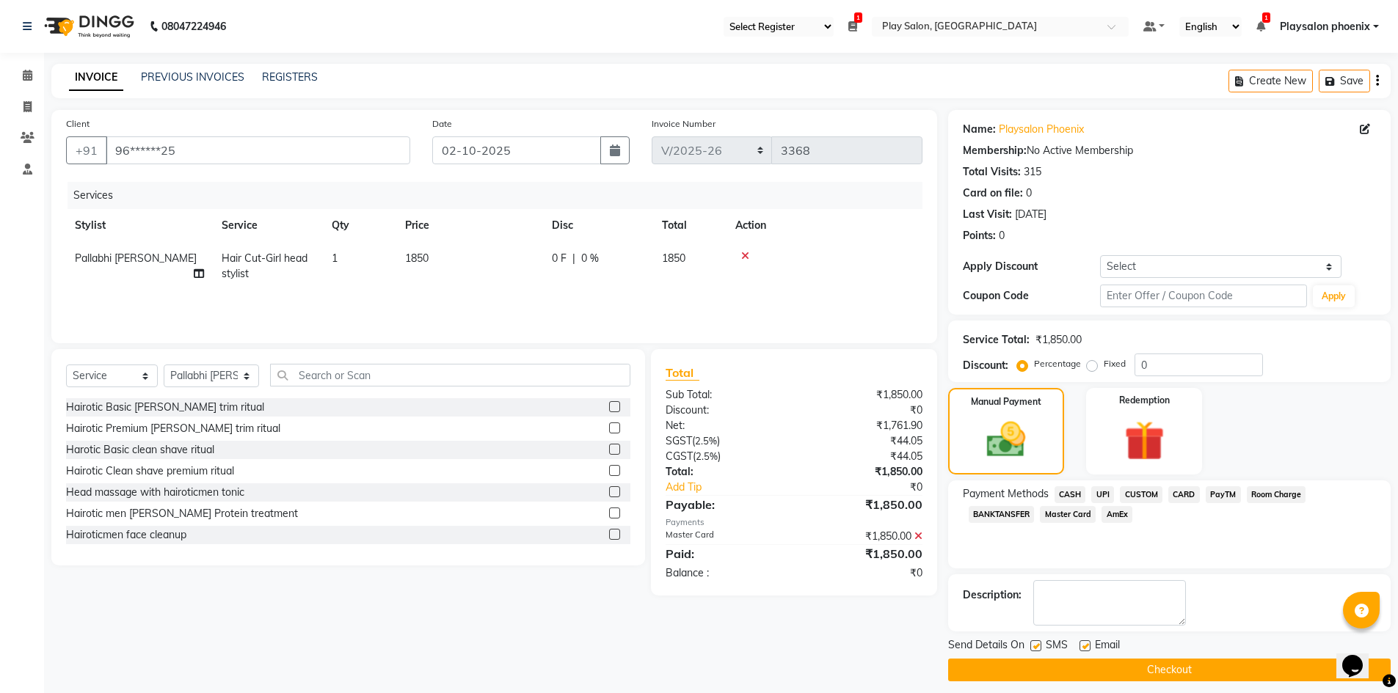
click at [1155, 666] on button "Checkout" at bounding box center [1169, 670] width 442 height 23
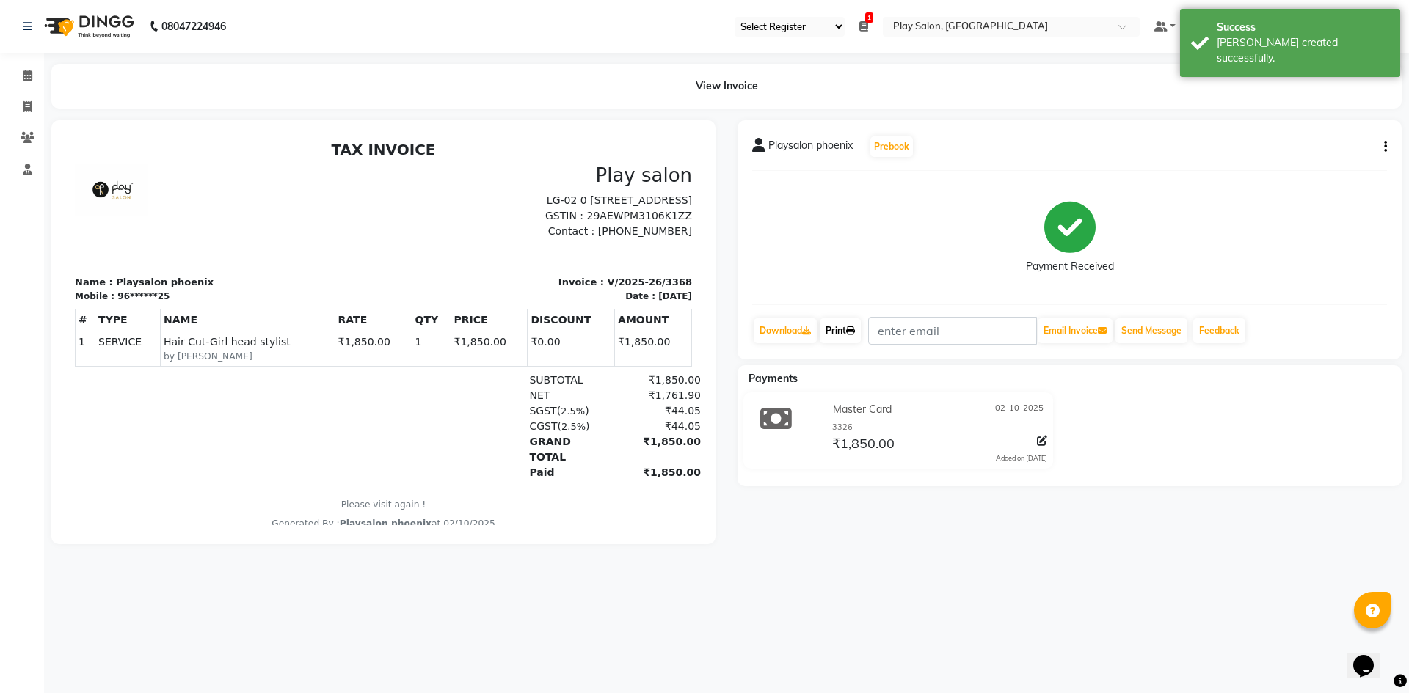
click at [838, 335] on link "Print" at bounding box center [840, 330] width 41 height 25
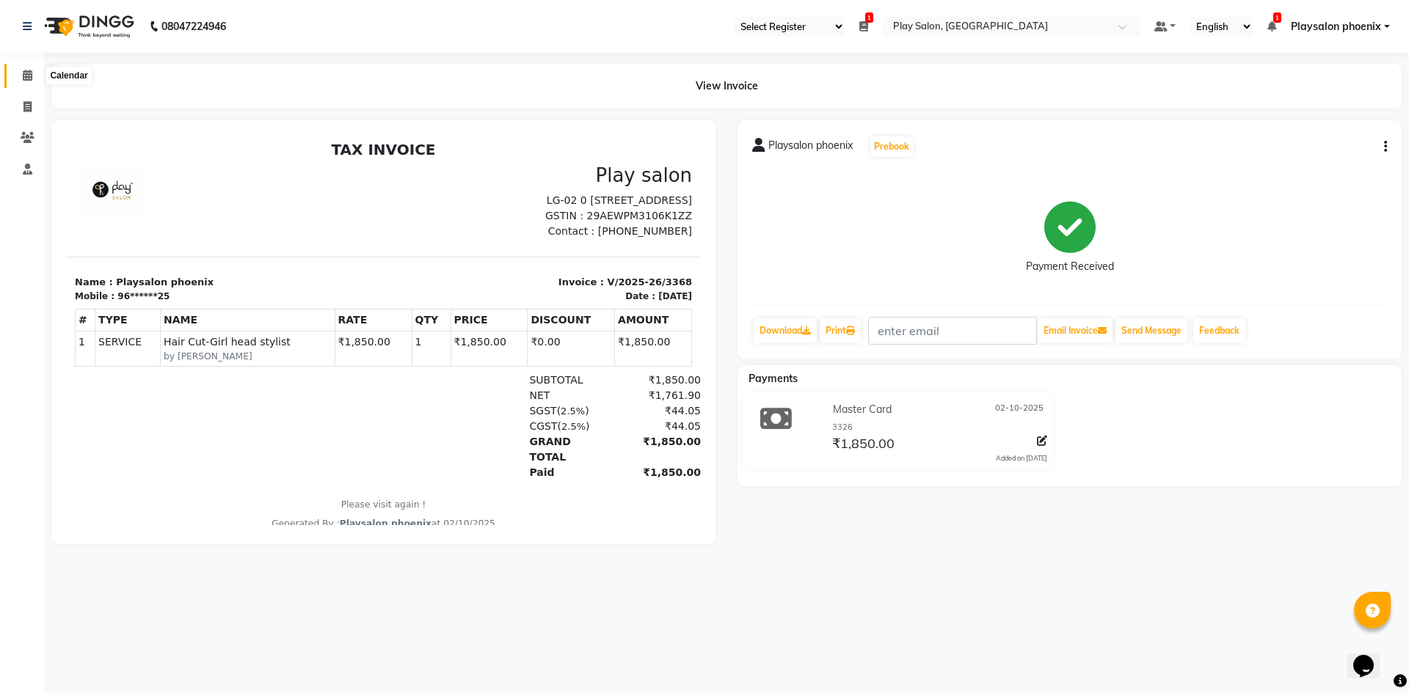
click at [32, 74] on icon at bounding box center [28, 75] width 10 height 11
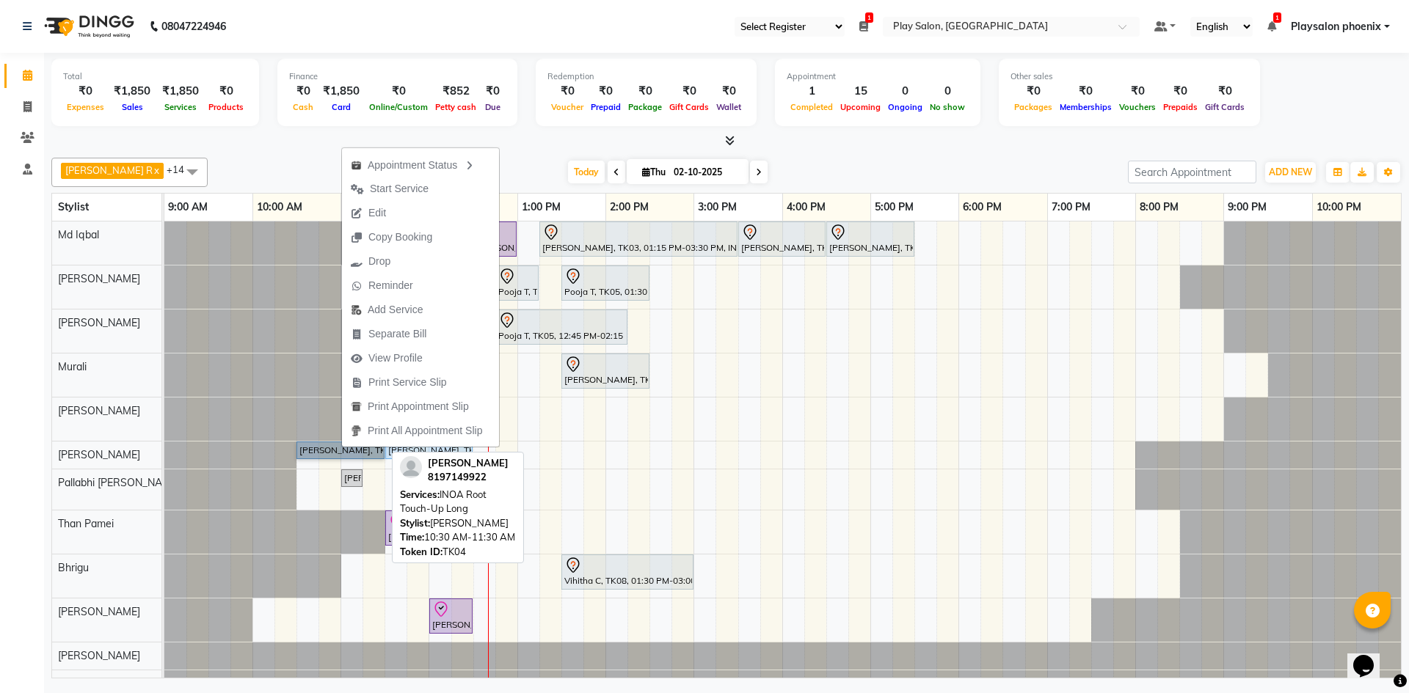
click at [321, 450] on link "[PERSON_NAME], TK04, 10:30 AM-11:30 AM, INOA Root Touch-Up Long" at bounding box center [340, 451] width 88 height 18
select select "5"
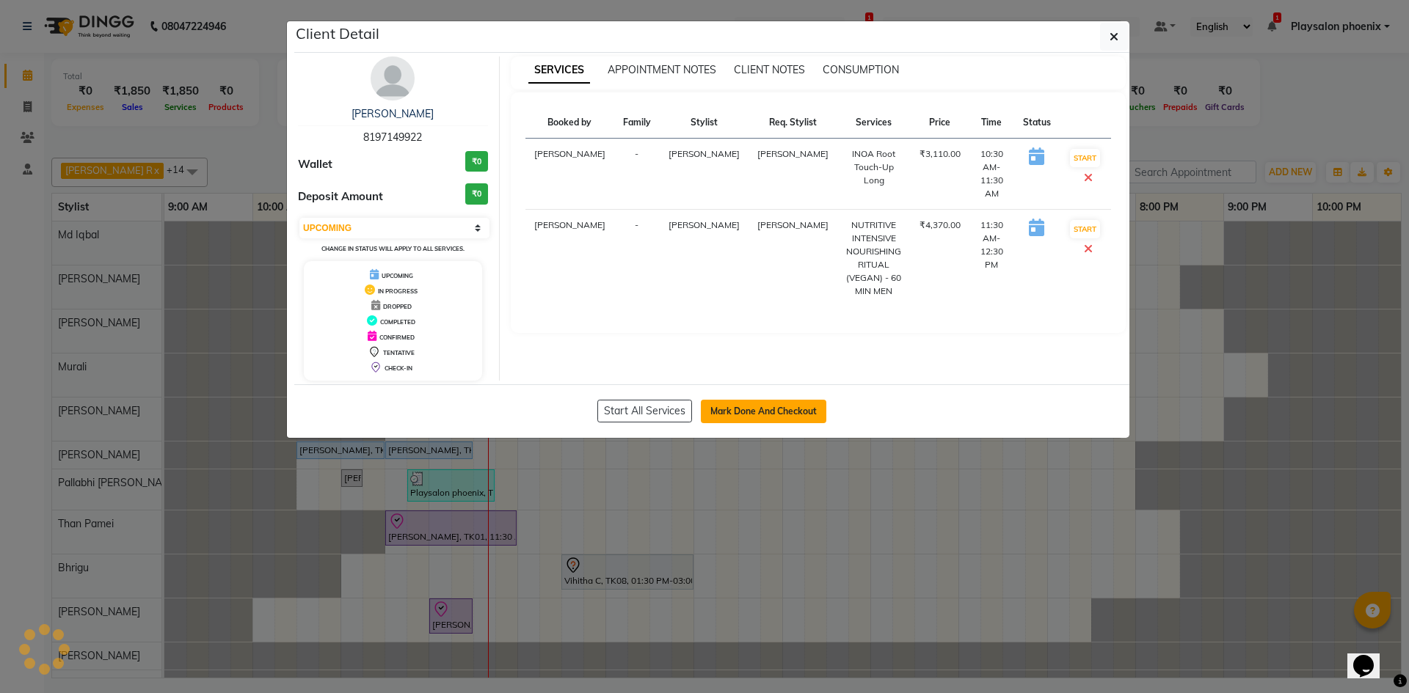
click at [784, 417] on button "Mark Done And Checkout" at bounding box center [763, 411] width 125 height 23
select select "service"
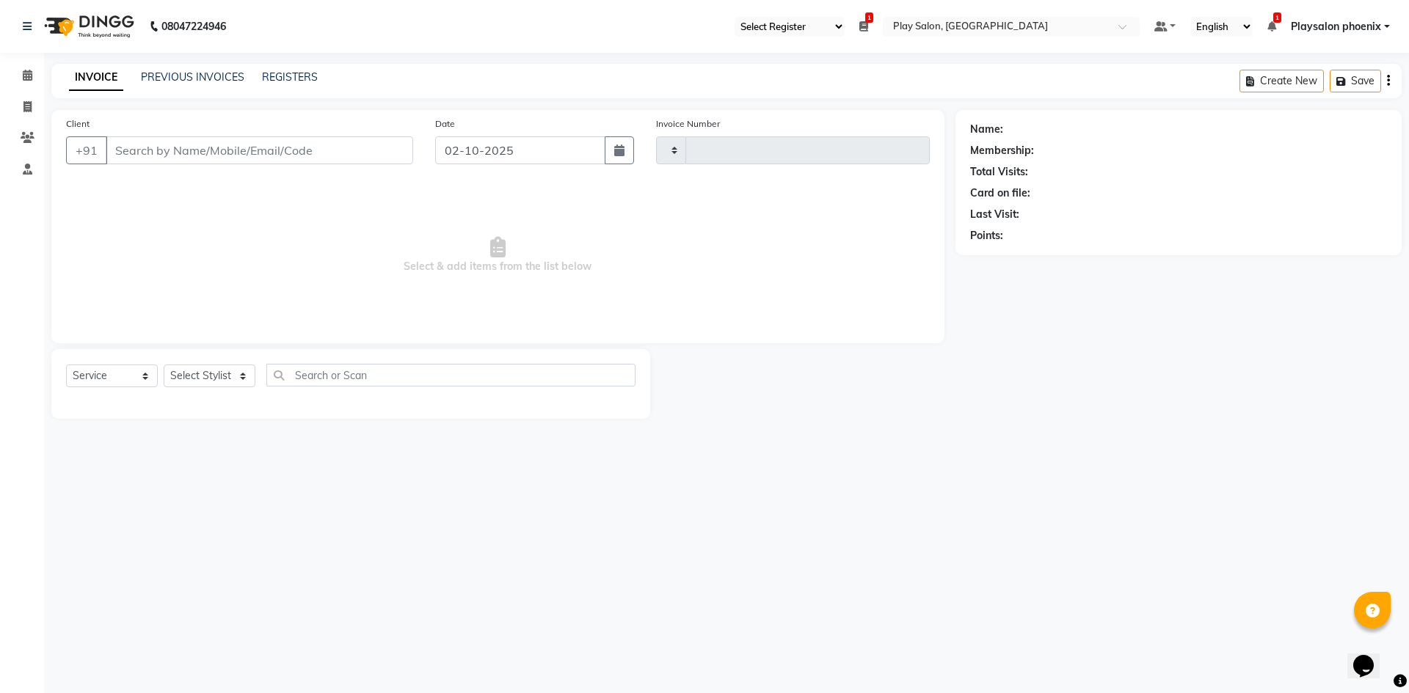
type input "3369"
select select "8350"
type input "81******22"
select select "81417"
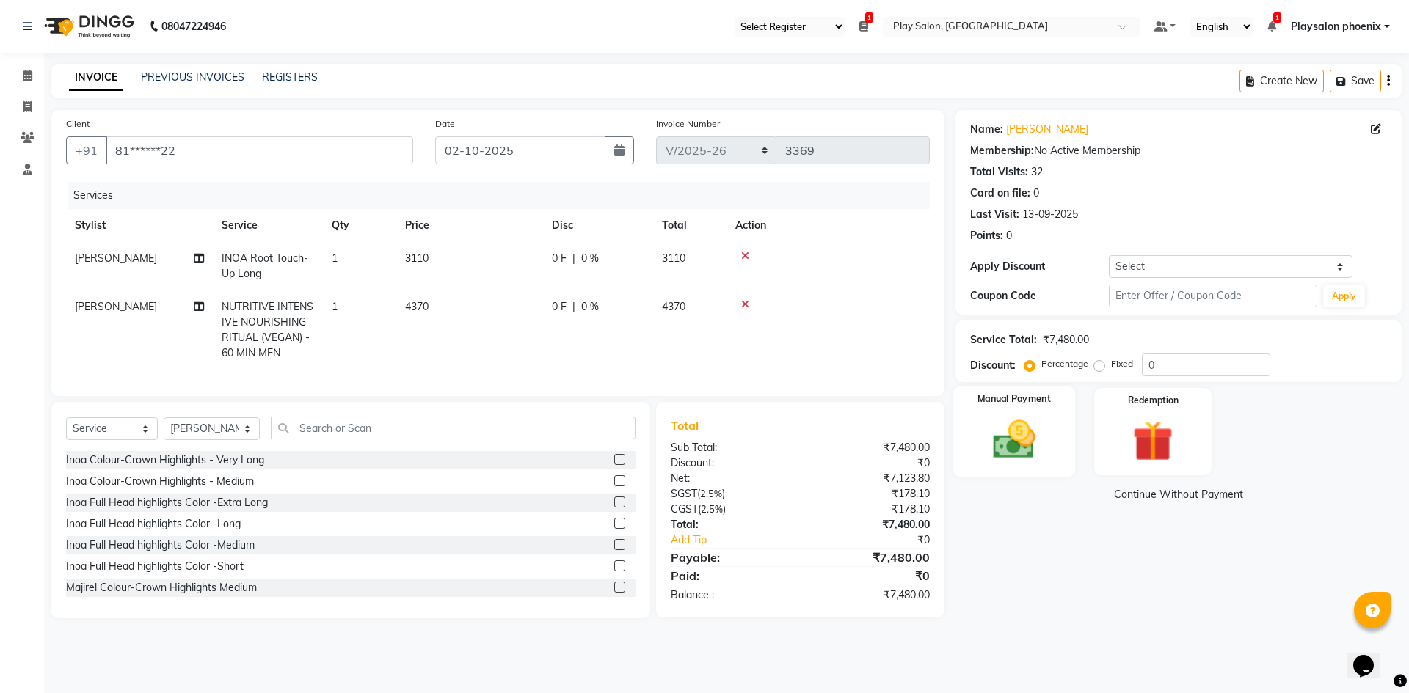
click at [1026, 431] on img at bounding box center [1013, 439] width 68 height 48
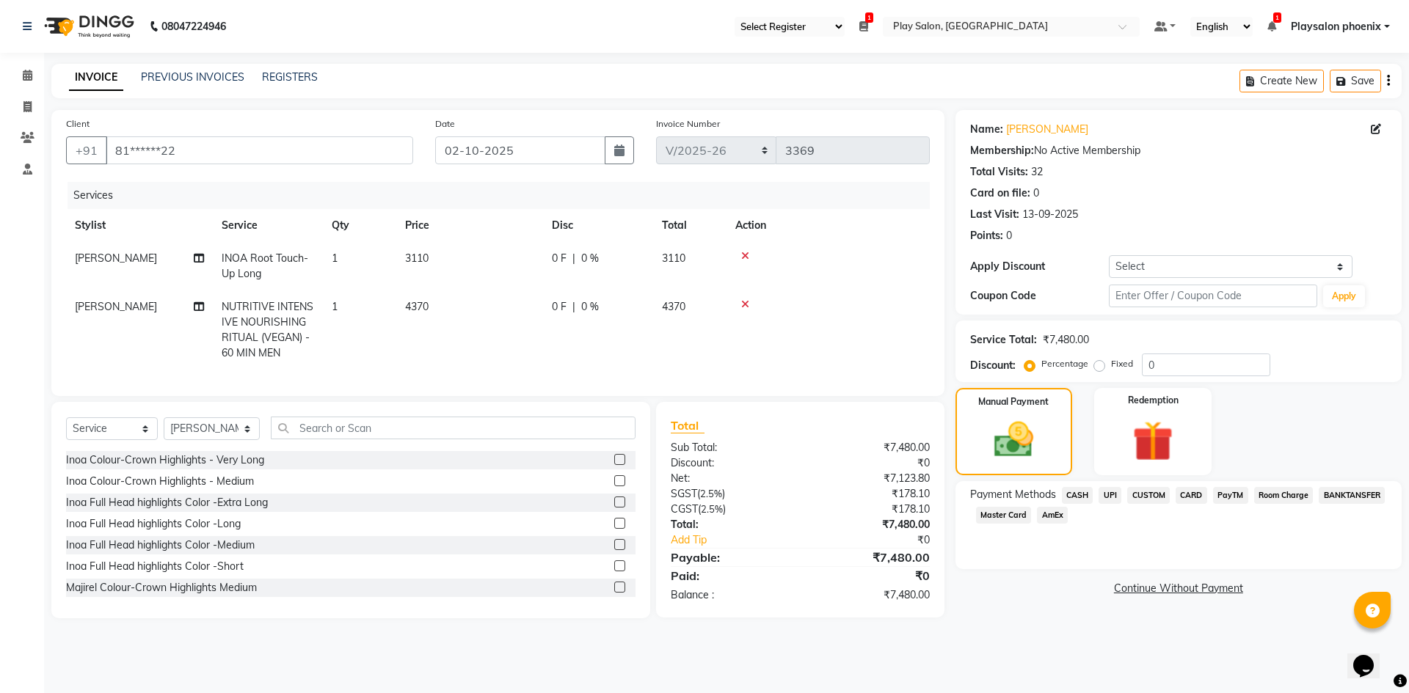
click at [1192, 497] on span "CARD" at bounding box center [1191, 495] width 32 height 17
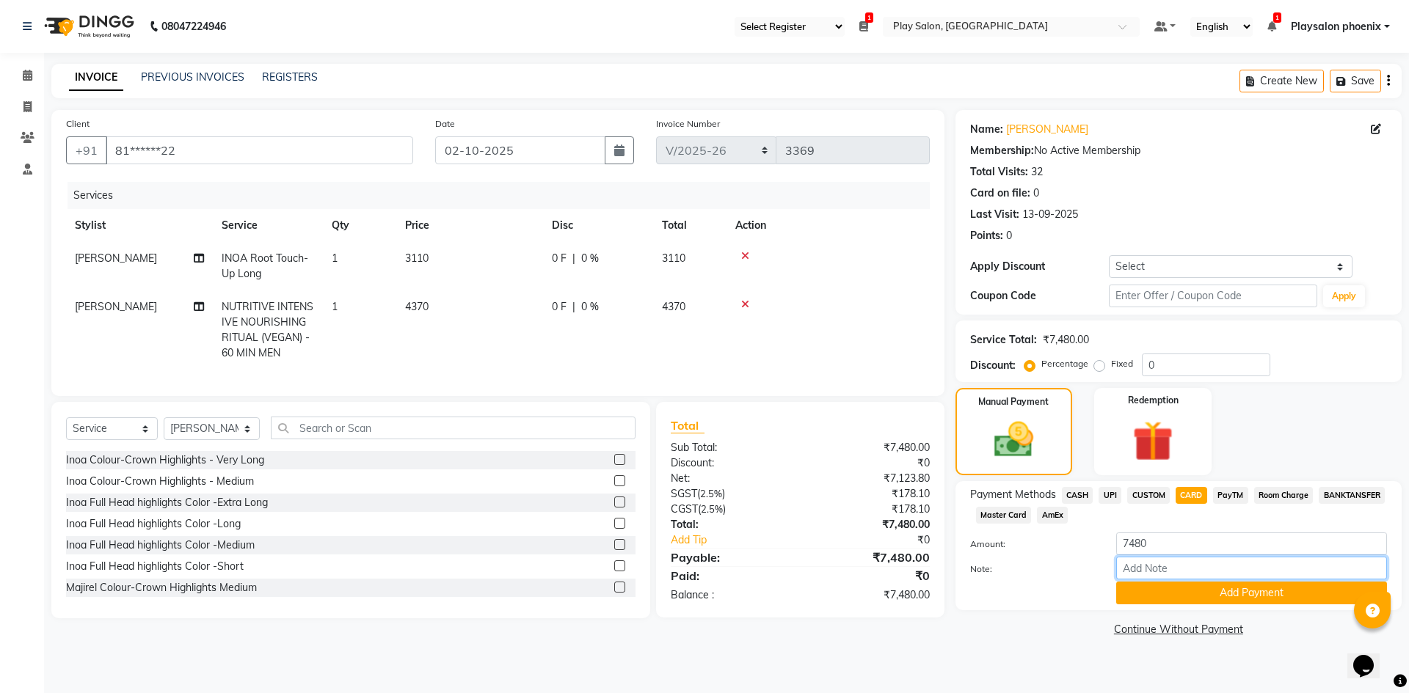
click at [1128, 569] on input "Note:" at bounding box center [1251, 568] width 271 height 23
type input "master 0167"
click at [1221, 597] on button "Add Payment" at bounding box center [1251, 593] width 271 height 23
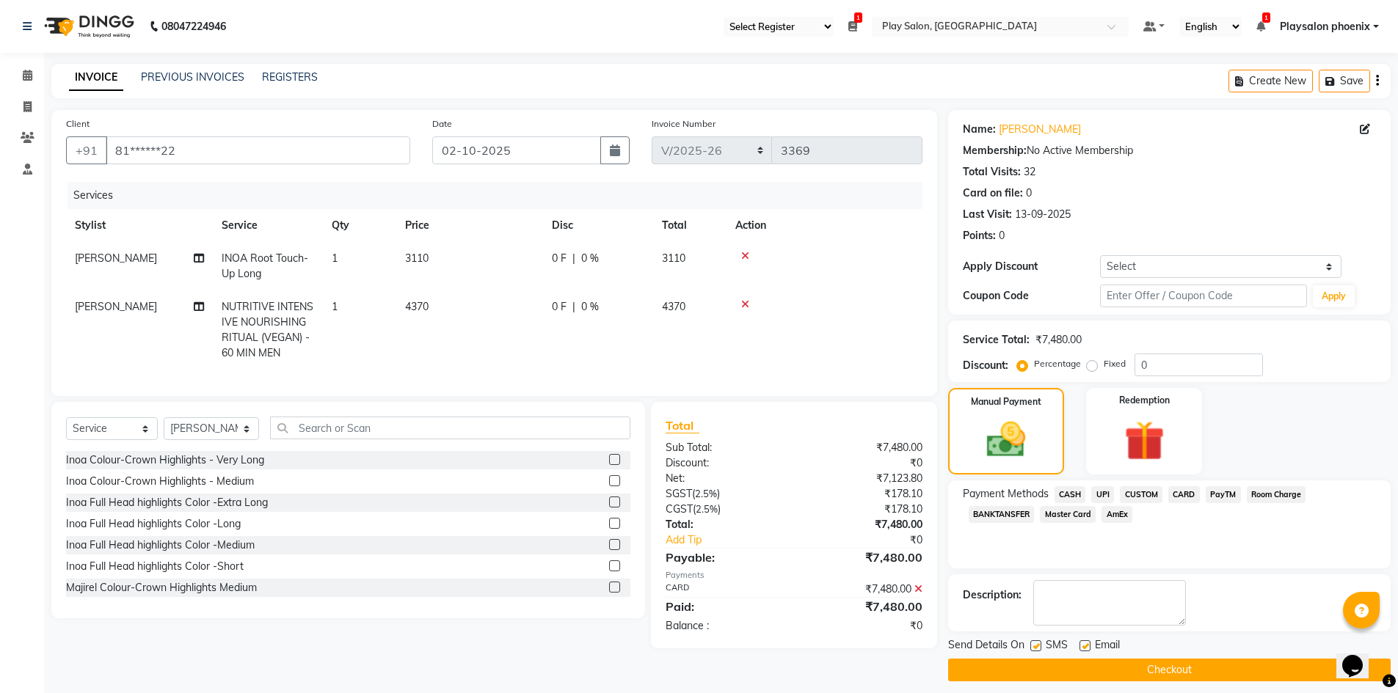
scroll to position [10, 0]
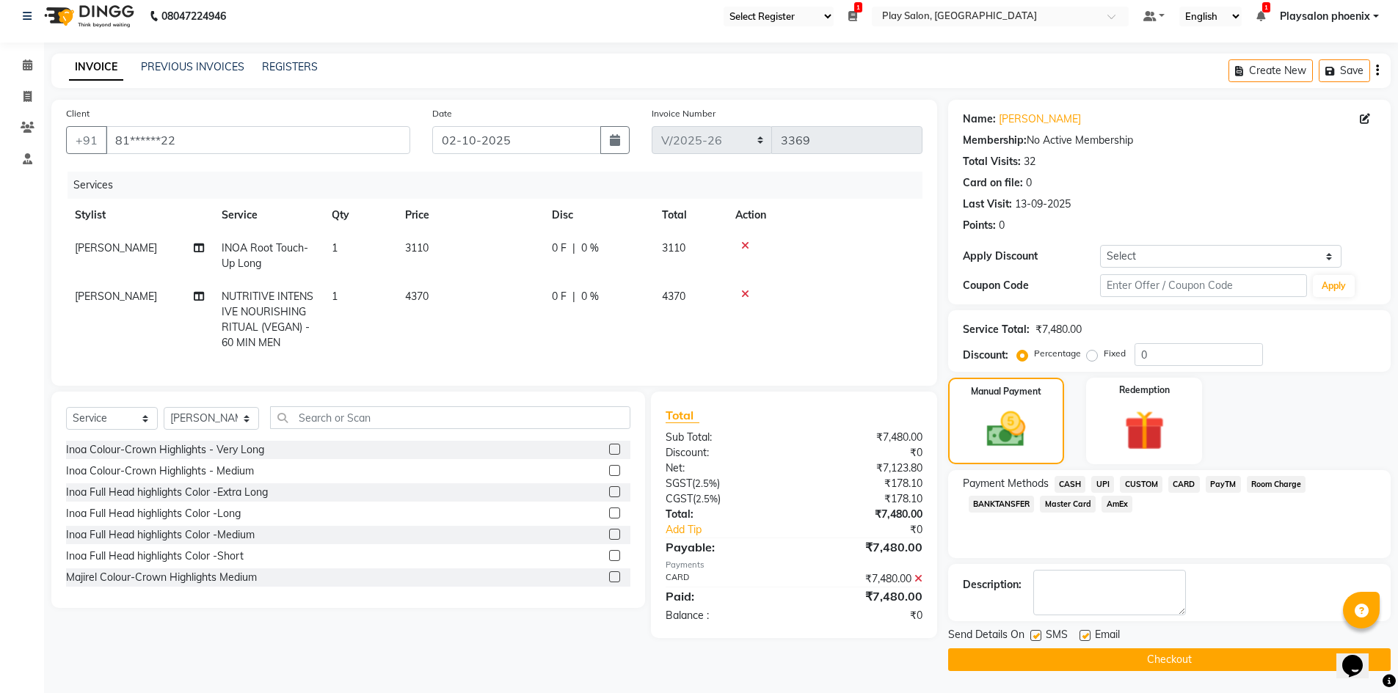
click at [1118, 657] on button "Checkout" at bounding box center [1169, 660] width 442 height 23
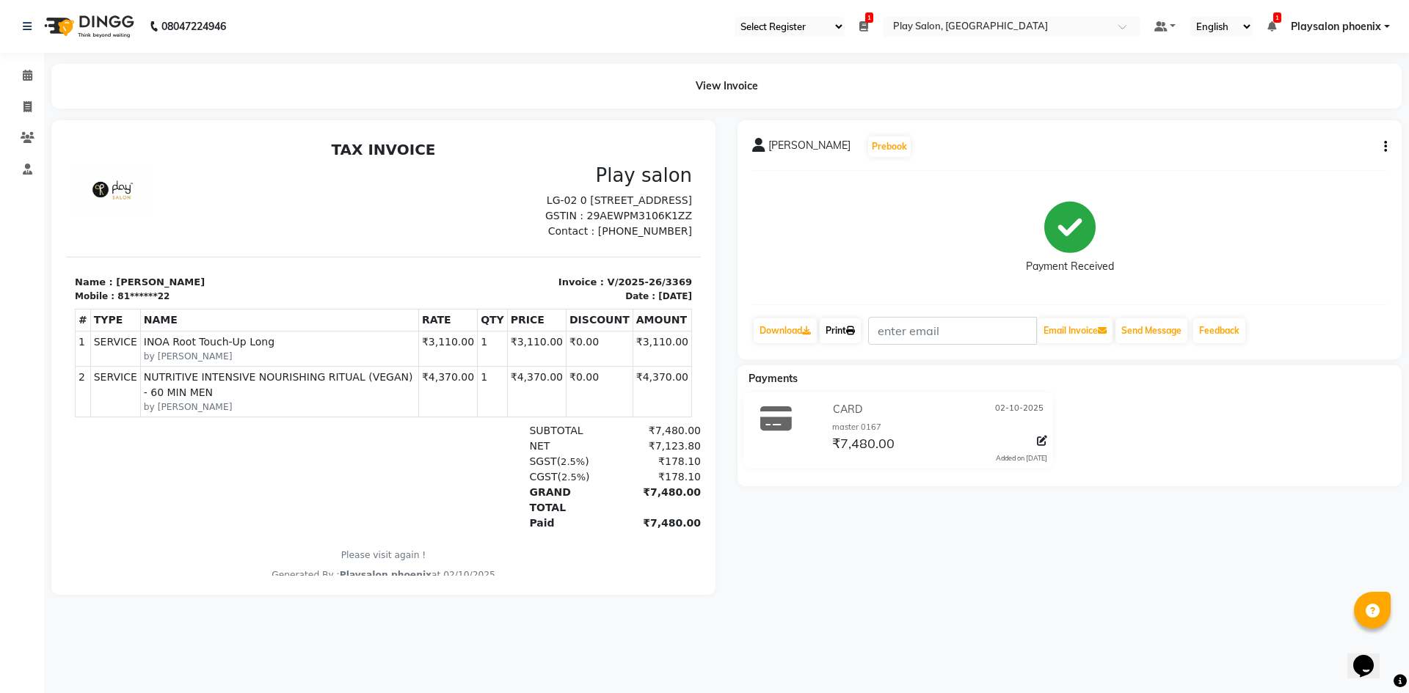
click at [842, 330] on link "Print" at bounding box center [840, 330] width 41 height 25
click at [28, 27] on icon at bounding box center [27, 26] width 9 height 10
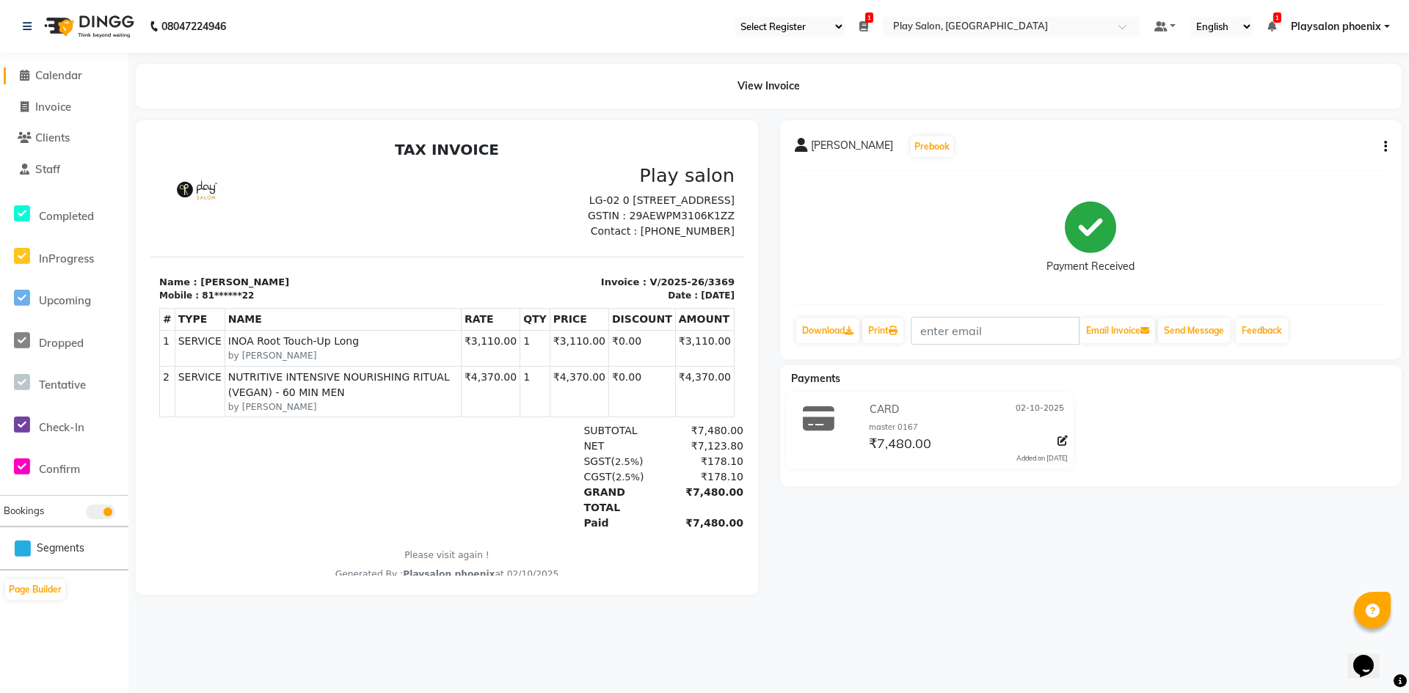
click at [58, 78] on span "Calendar" at bounding box center [58, 75] width 47 height 14
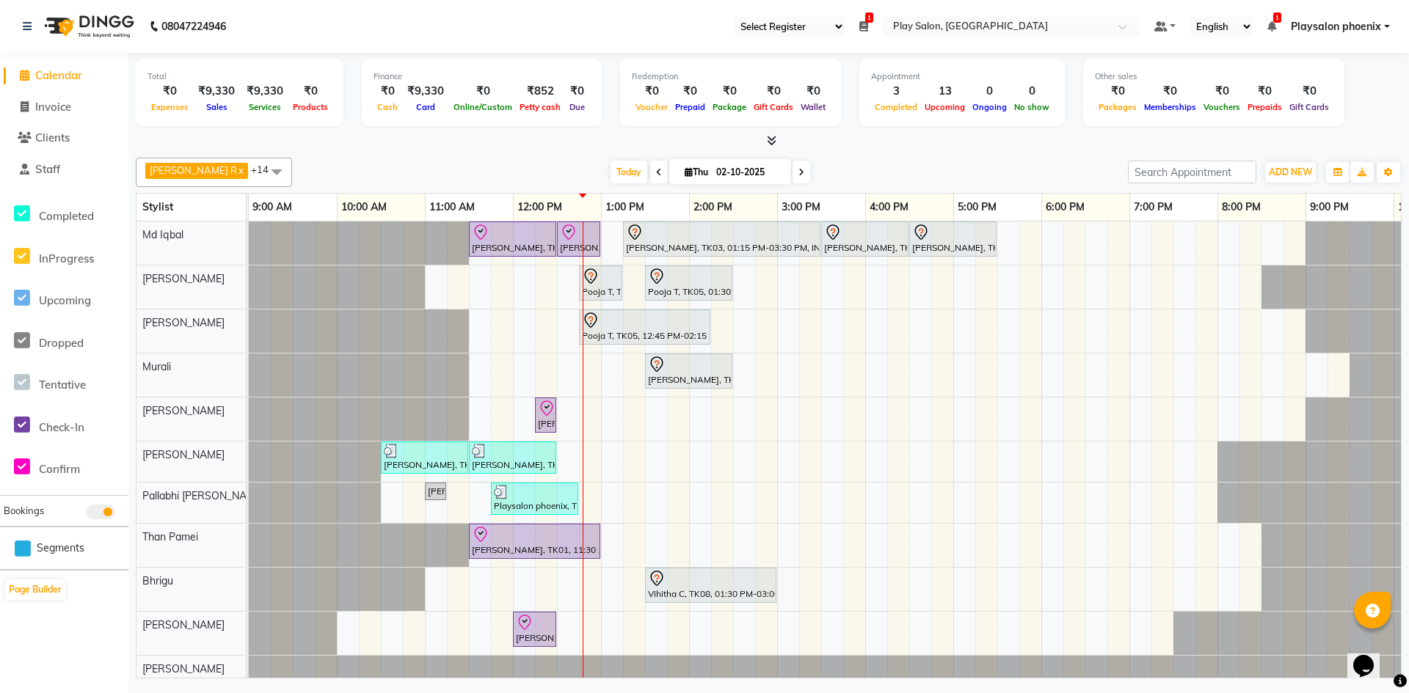
click at [664, 432] on div "[PERSON_NAME], TK01, 11:30 AM-12:30 PM, INOA Root Touch-Up Long [PERSON_NAME], …" at bounding box center [865, 508] width 1233 height 573
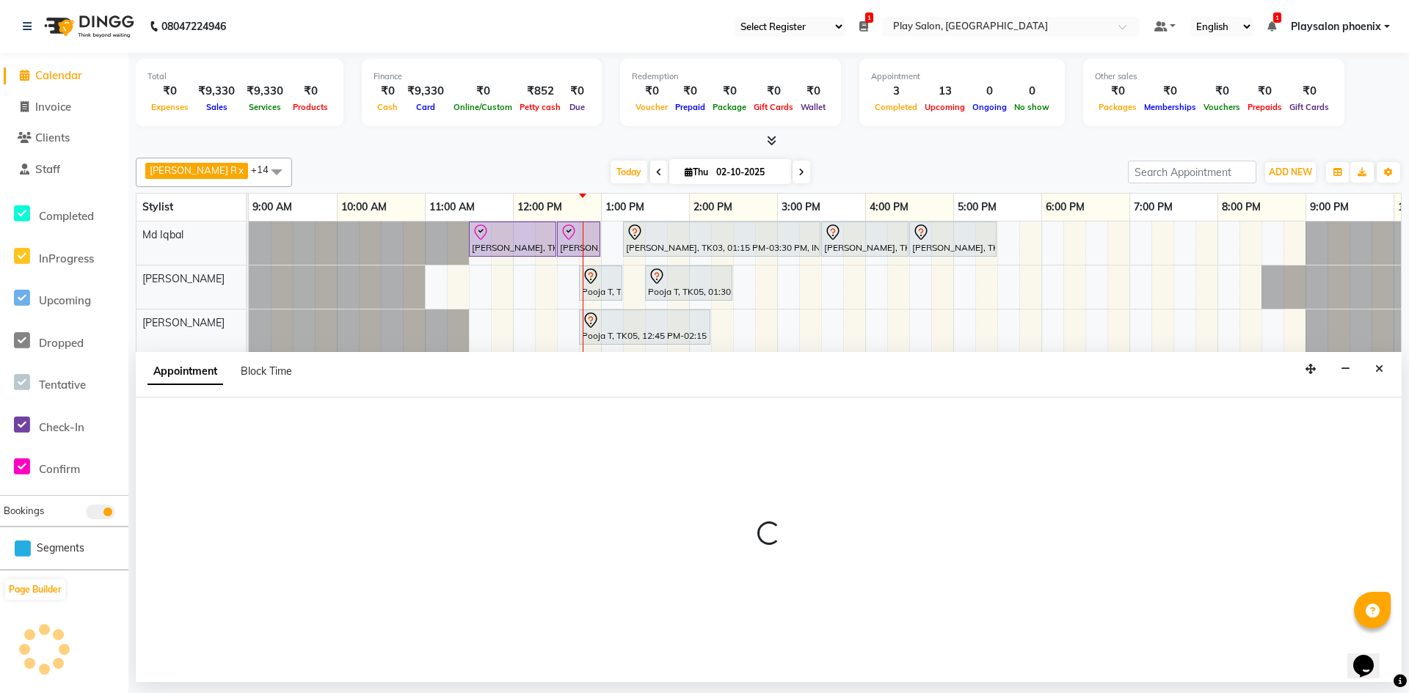
select select "81420"
select select "810"
select select "tentative"
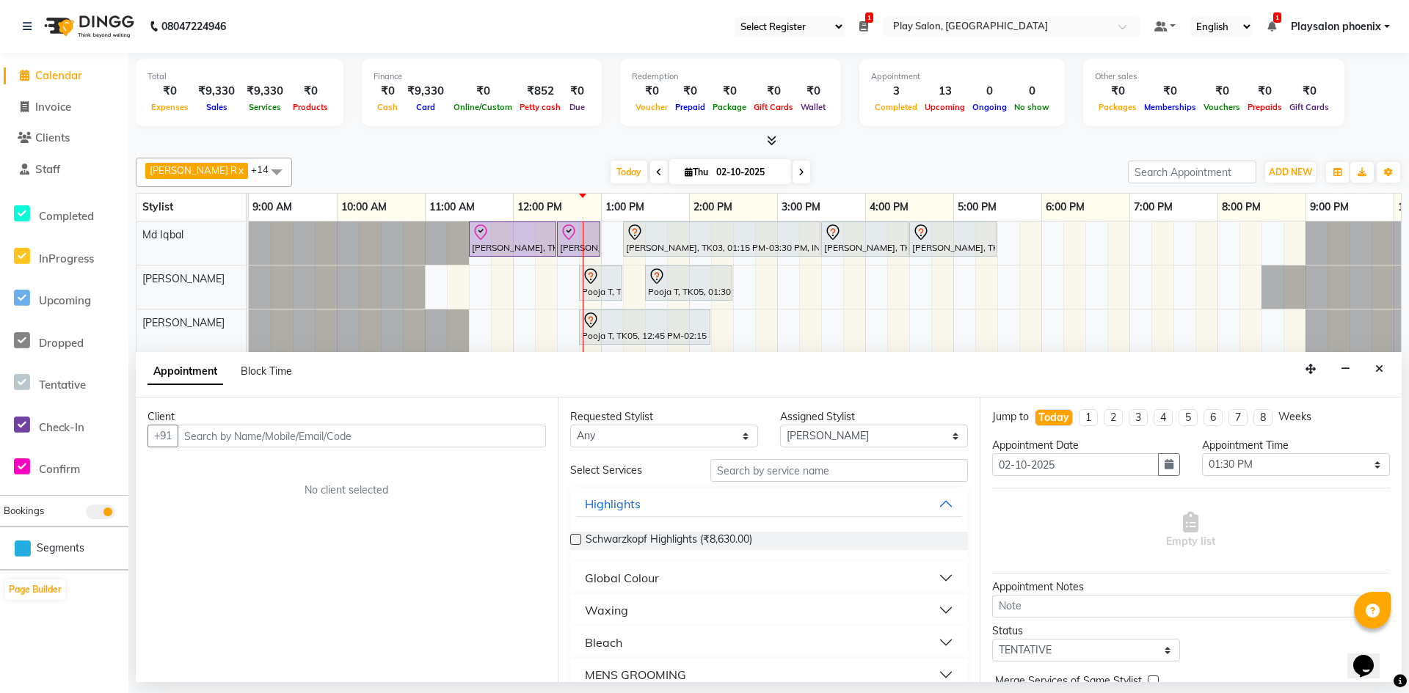
click at [189, 438] on input "text" at bounding box center [362, 436] width 368 height 23
type input "7600915212"
click at [515, 442] on button "Add Client" at bounding box center [515, 436] width 61 height 23
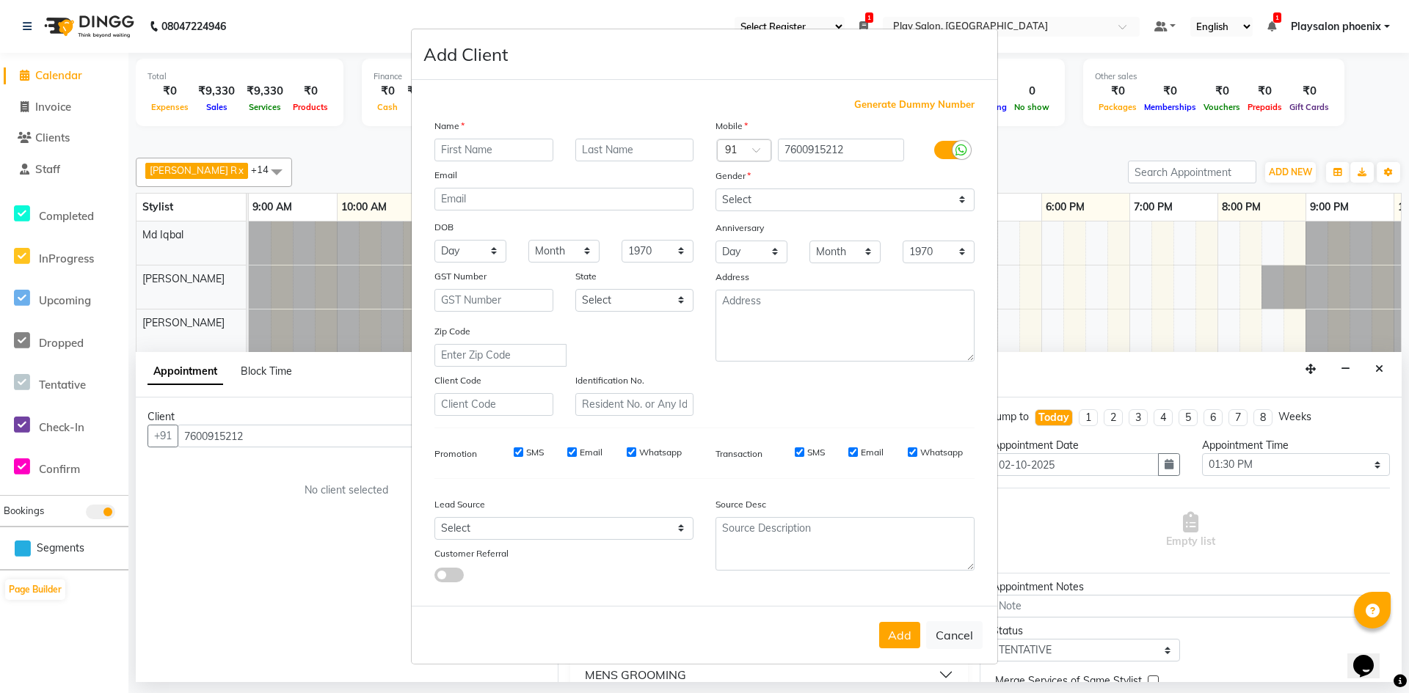
click at [459, 147] on input "text" at bounding box center [493, 150] width 119 height 23
type input "[PERSON_NAME]"
click at [599, 150] on input "text" at bounding box center [634, 150] width 119 height 23
type input "M"
click at [792, 201] on select "Select [DEMOGRAPHIC_DATA] [DEMOGRAPHIC_DATA] Other Prefer Not To Say" at bounding box center [844, 200] width 259 height 23
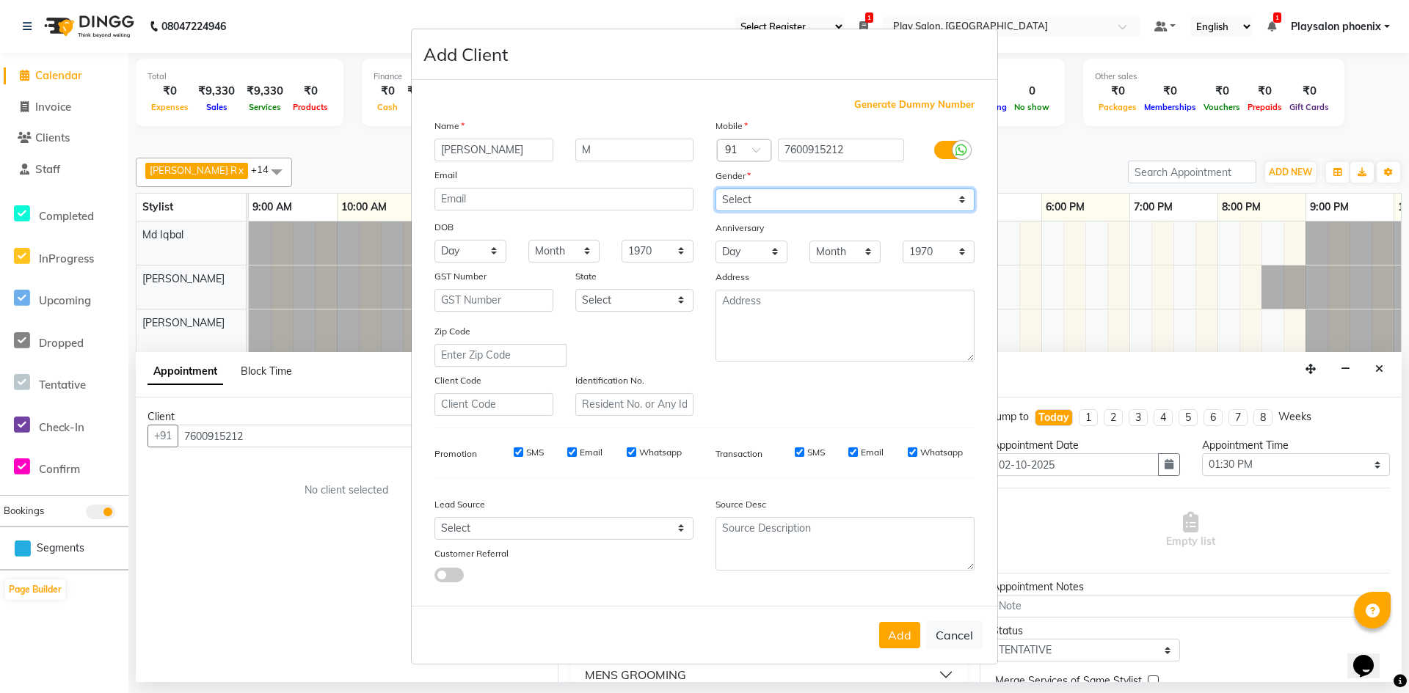
select select "[DEMOGRAPHIC_DATA]"
click at [715, 189] on select "Select [DEMOGRAPHIC_DATA] [DEMOGRAPHIC_DATA] Other Prefer Not To Say" at bounding box center [844, 200] width 259 height 23
click at [661, 299] on select "Select [GEOGRAPHIC_DATA] [GEOGRAPHIC_DATA] [GEOGRAPHIC_DATA] [GEOGRAPHIC_DATA] …" at bounding box center [634, 300] width 119 height 23
select select "17"
click at [575, 289] on select "Select [GEOGRAPHIC_DATA] [GEOGRAPHIC_DATA] [GEOGRAPHIC_DATA] [GEOGRAPHIC_DATA] …" at bounding box center [634, 300] width 119 height 23
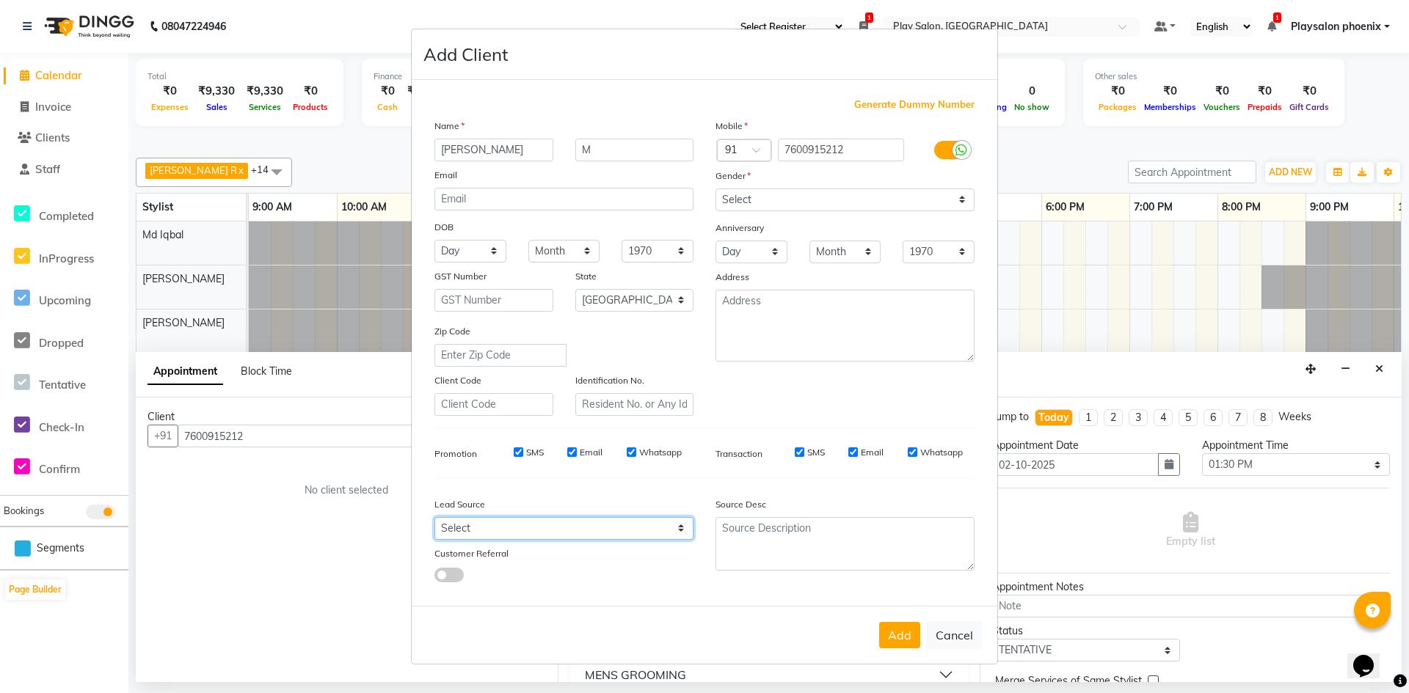
click at [544, 535] on select "Select Walk-in Internet Friend Word of Mouth Advertisement Facebook JustDial Go…" at bounding box center [563, 528] width 259 height 23
select select "54882"
click at [434, 517] on select "Select Walk-in Internet Friend Word of Mouth Advertisement Facebook JustDial Go…" at bounding box center [563, 528] width 259 height 23
click at [888, 635] on button "Add" at bounding box center [899, 635] width 41 height 26
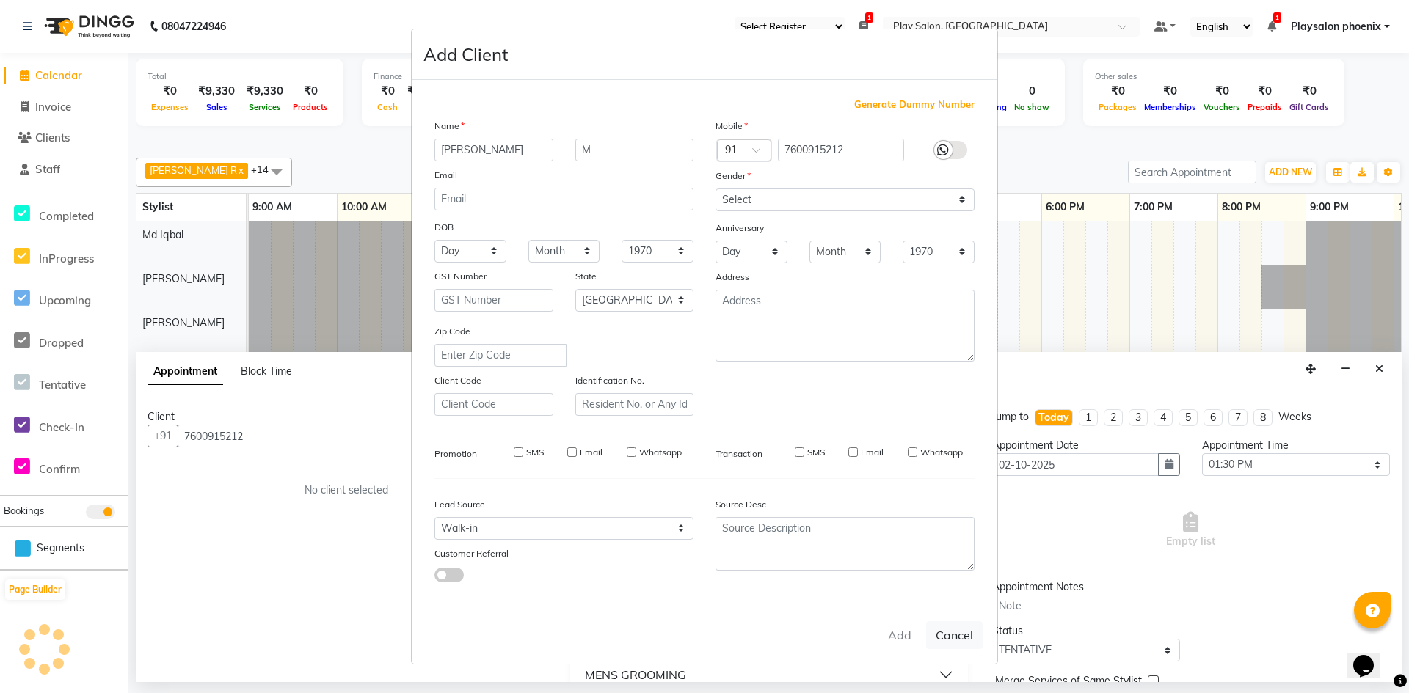
type input "76******12"
select select
select select "null"
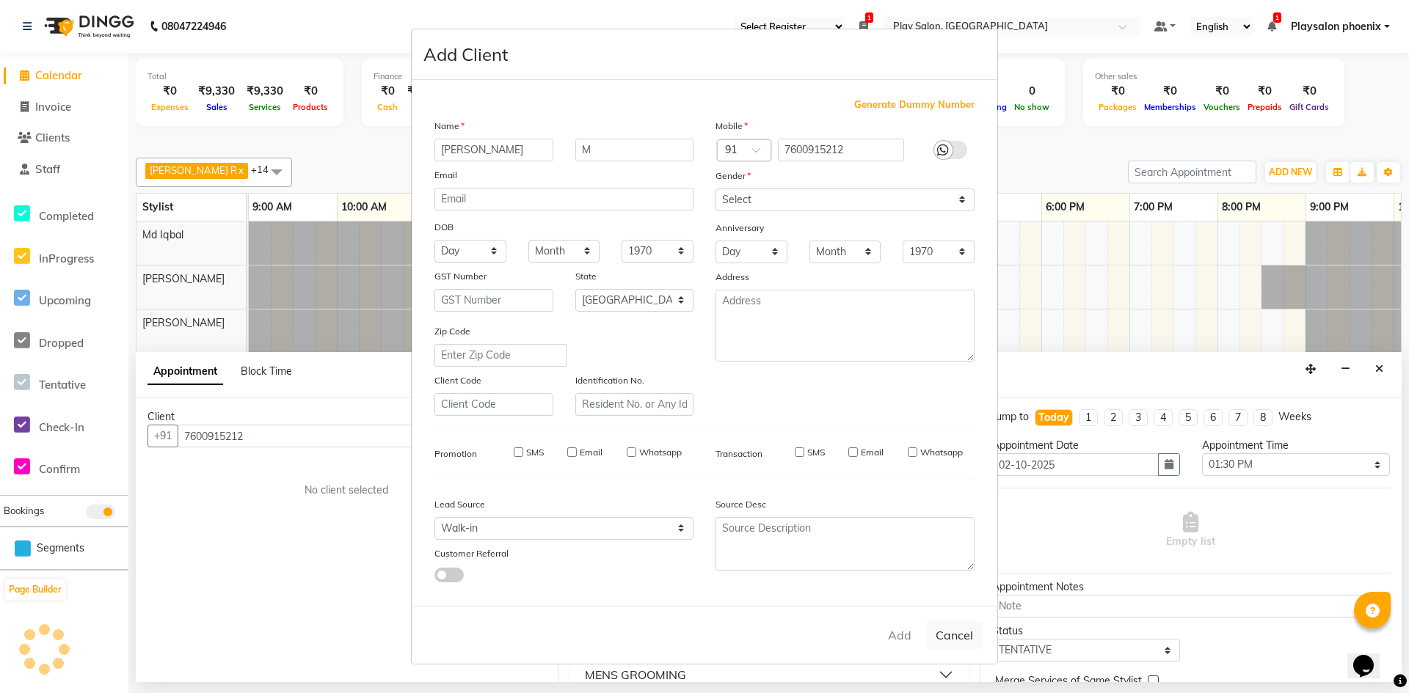
select select
checkbox input "false"
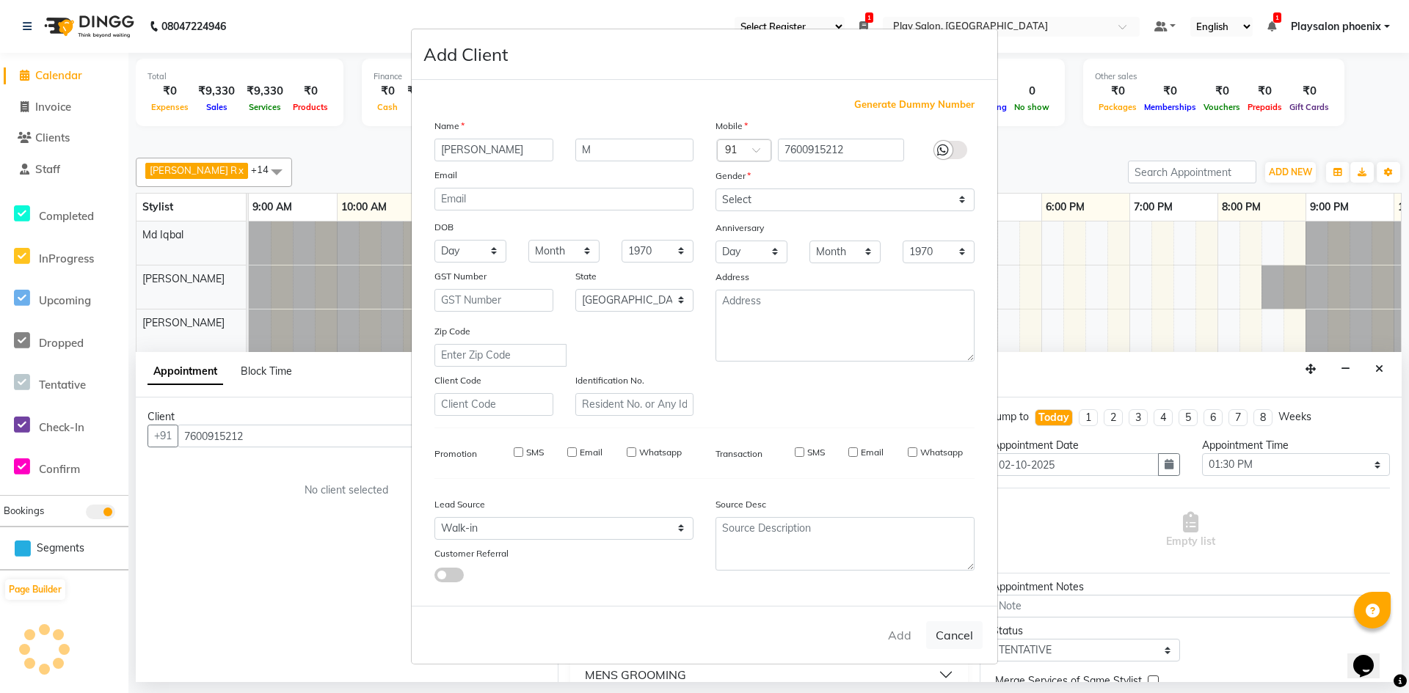
checkbox input "false"
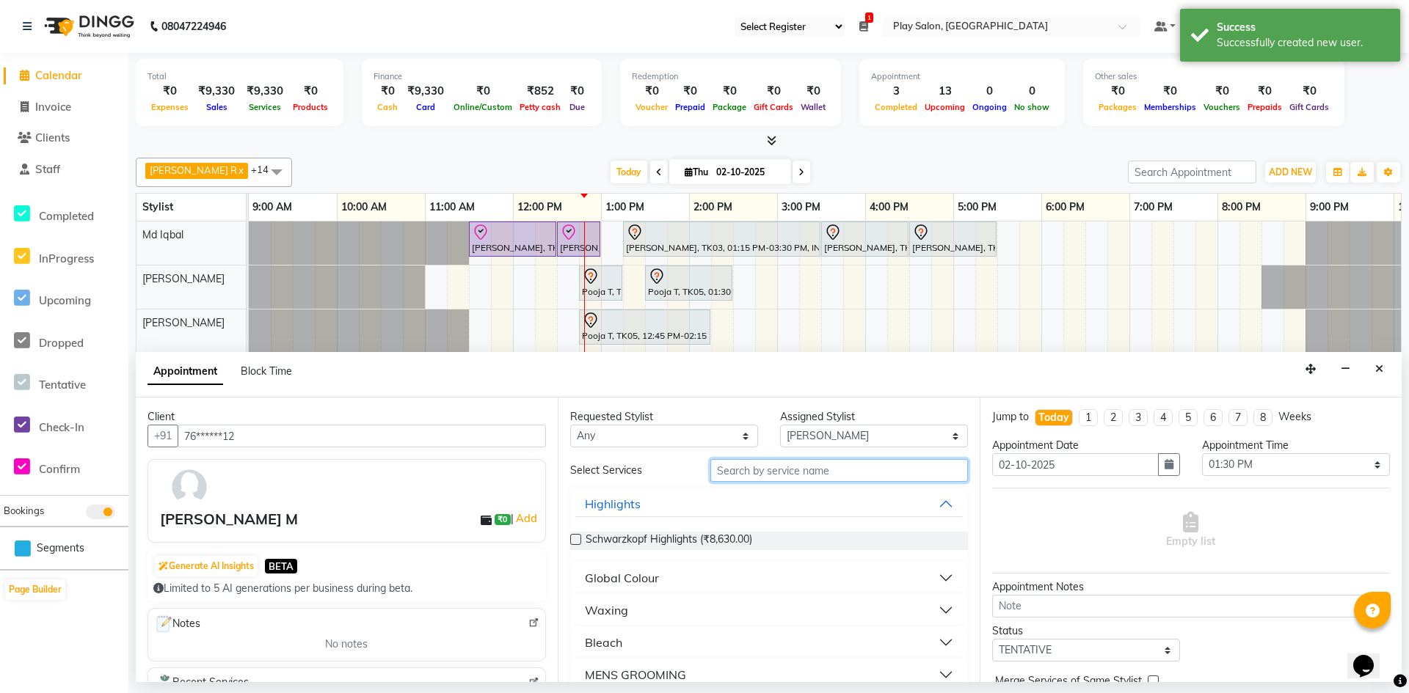
click at [741, 472] on input "text" at bounding box center [839, 470] width 258 height 23
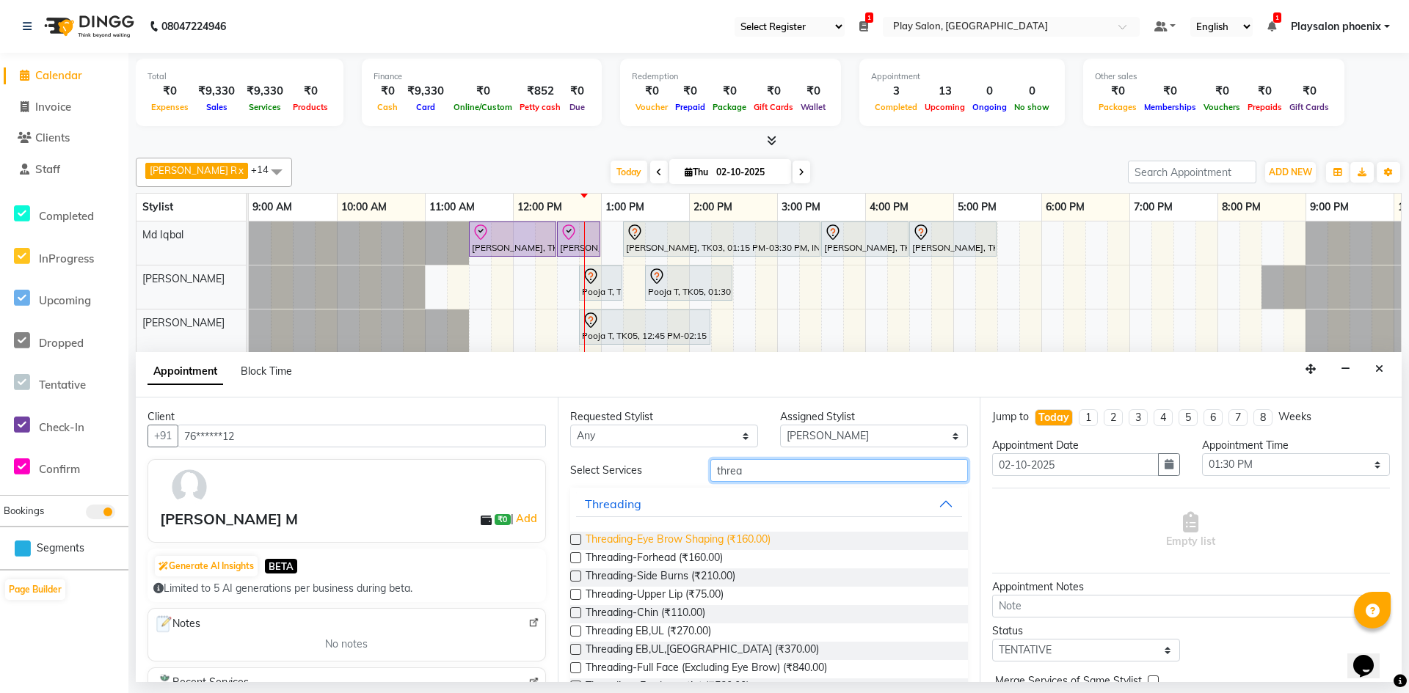
type input "threa"
click at [701, 542] on span "Threading-Eye Brow Shaping (₹160.00)" at bounding box center [677, 541] width 185 height 18
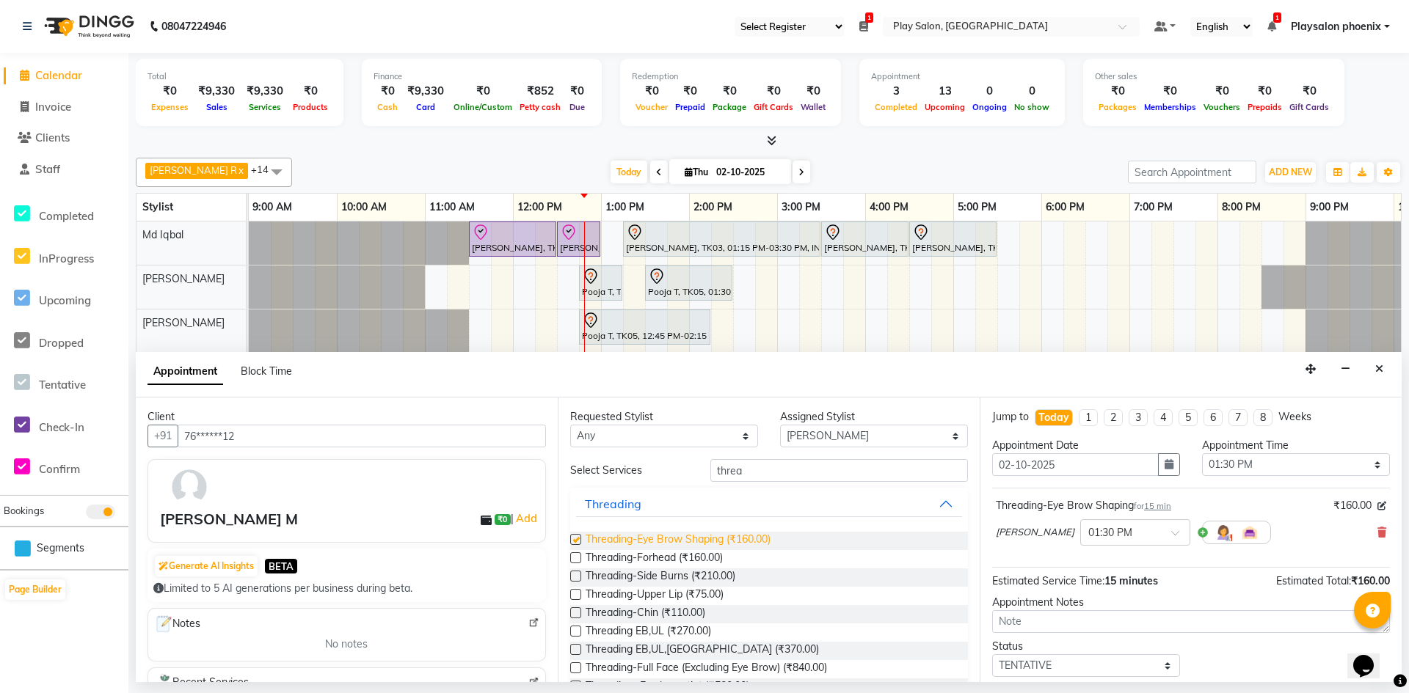
checkbox input "false"
drag, startPoint x: 756, startPoint y: 467, endPoint x: 700, endPoint y: 467, distance: 55.8
click at [700, 467] on div "threa" at bounding box center [839, 470] width 280 height 23
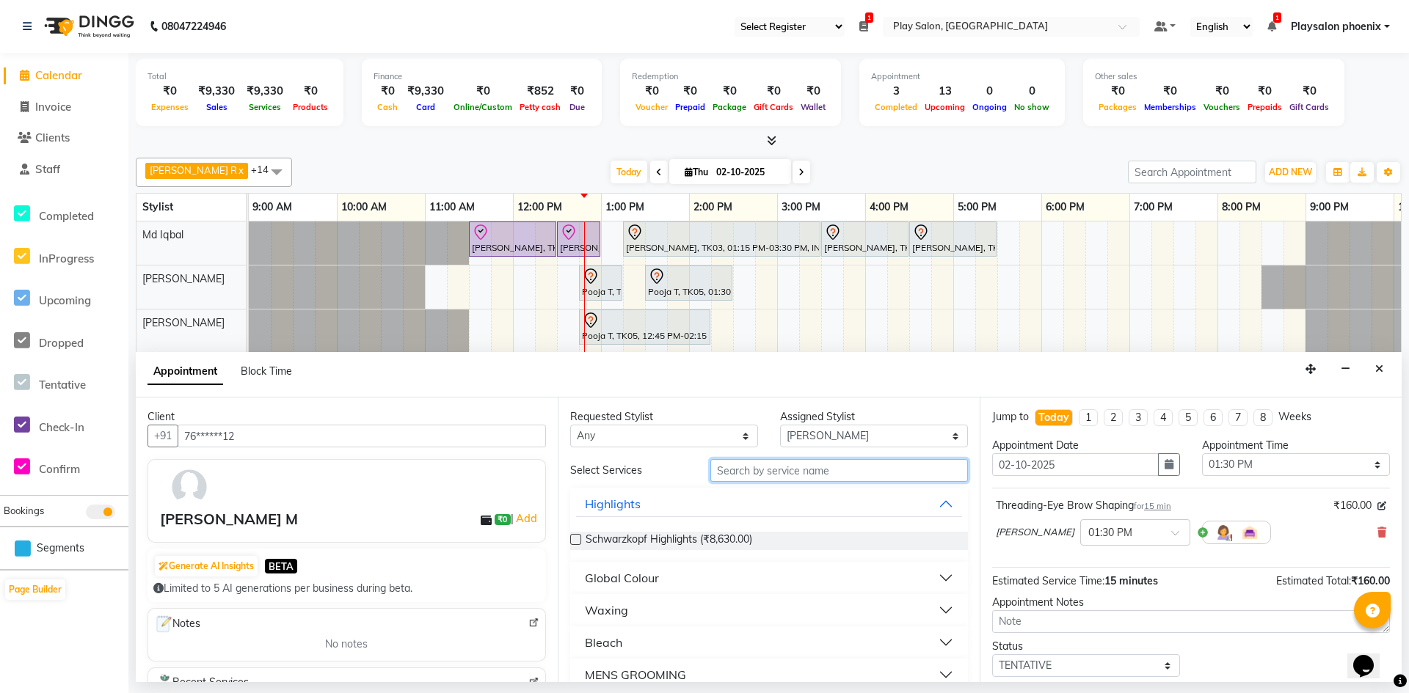
click at [758, 470] on input "text" at bounding box center [839, 470] width 258 height 23
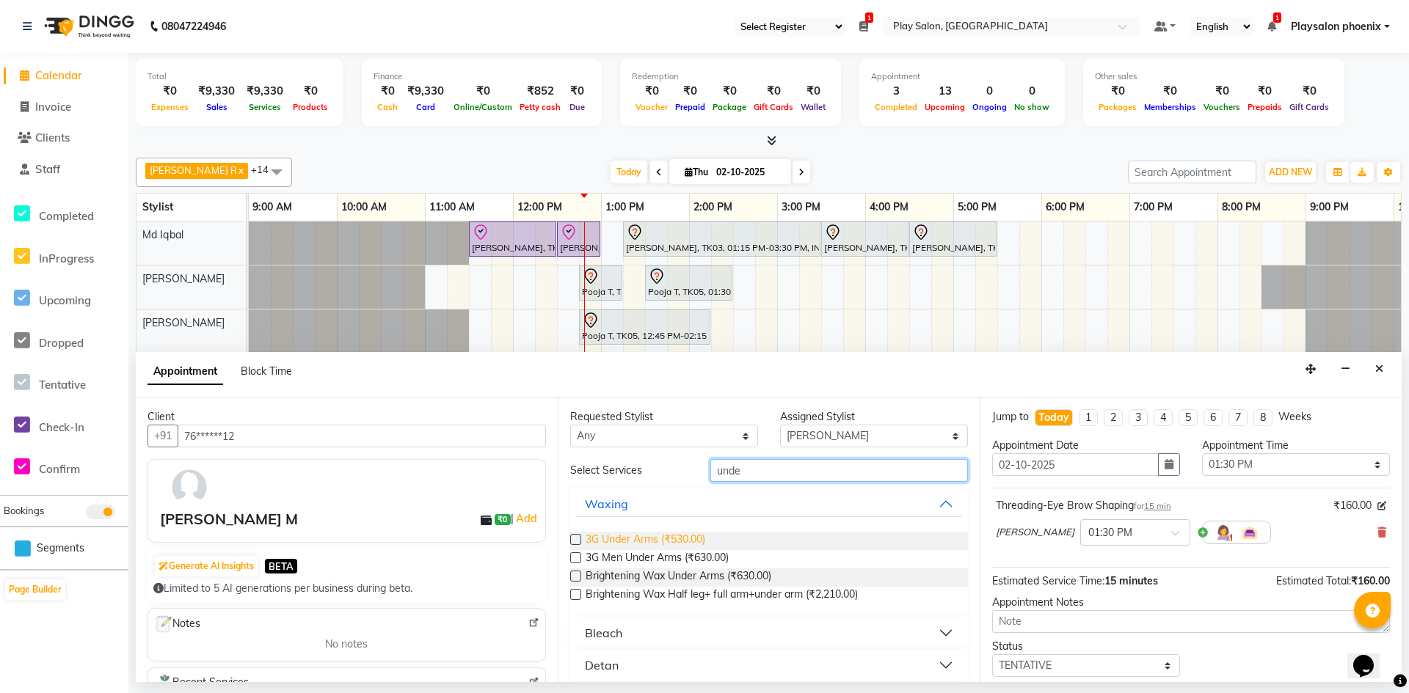
type input "unde"
click at [654, 541] on span "3G Under Arms (₹530.00)" at bounding box center [645, 541] width 120 height 18
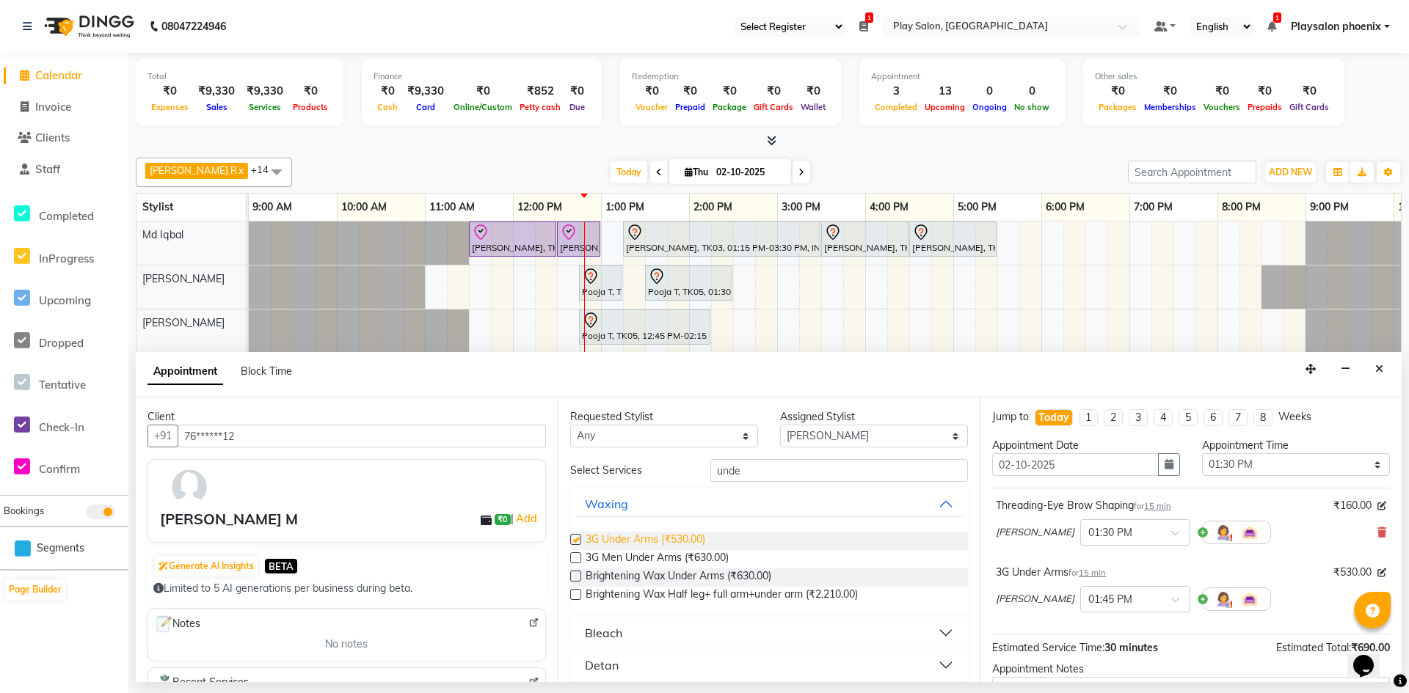
checkbox input "false"
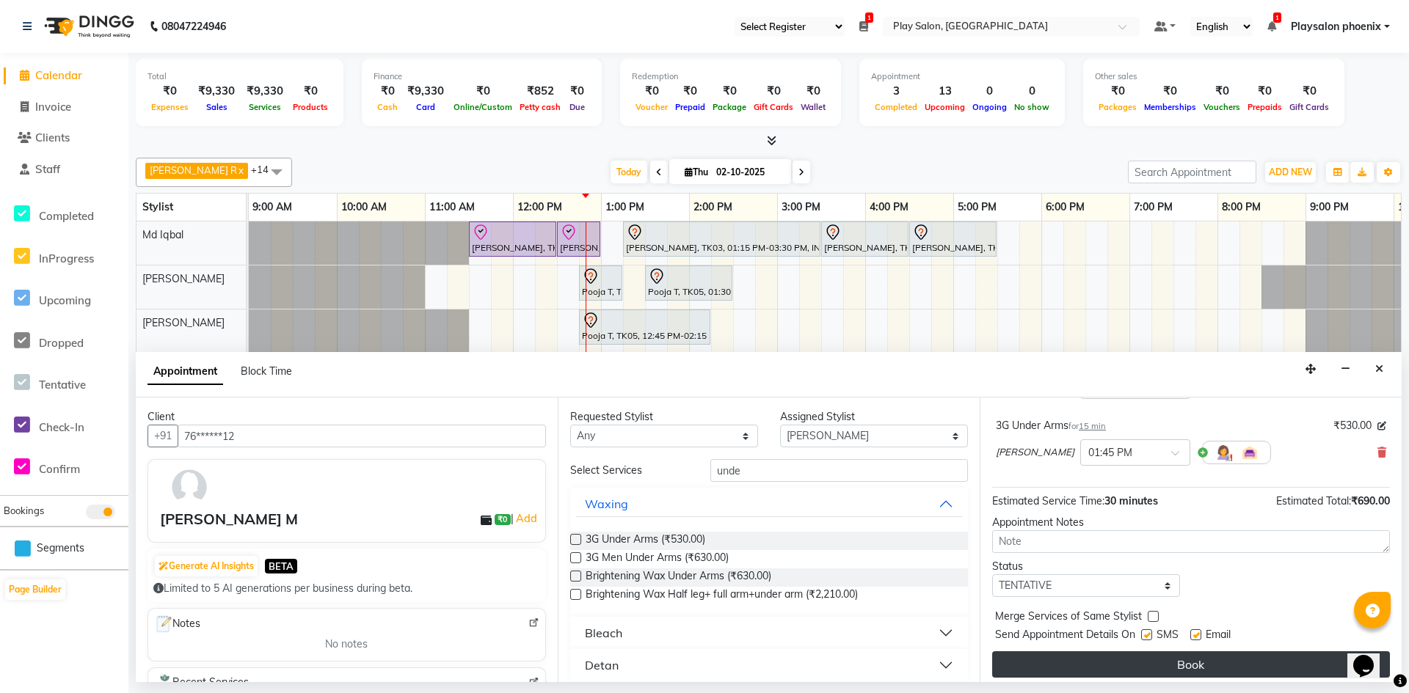
click at [1200, 663] on button "Book" at bounding box center [1191, 665] width 398 height 26
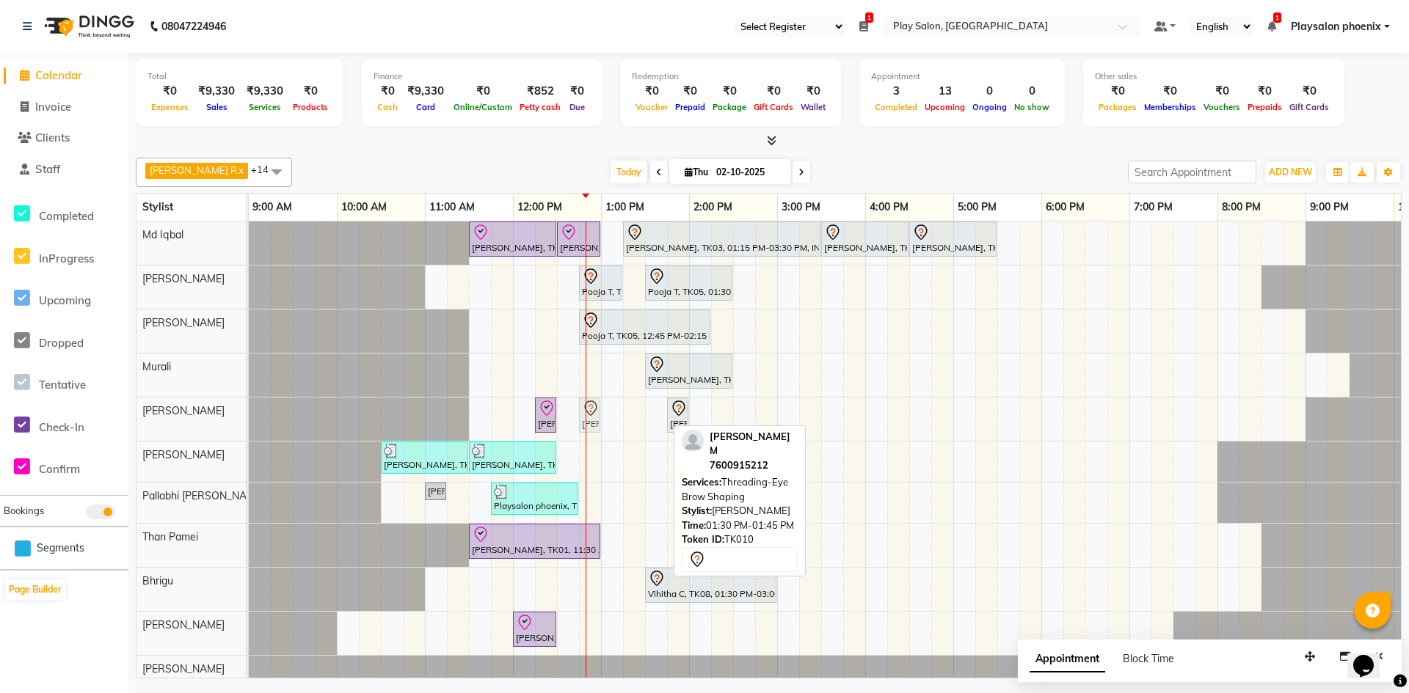
drag, startPoint x: 654, startPoint y: 412, endPoint x: 581, endPoint y: 406, distance: 72.8
click at [249, 406] on div "[PERSON_NAME], TK01, 12:15 PM-12:30 PM, Cut & file [PERSON_NAME] M, TK10, 01:30…" at bounding box center [249, 419] width 0 height 43
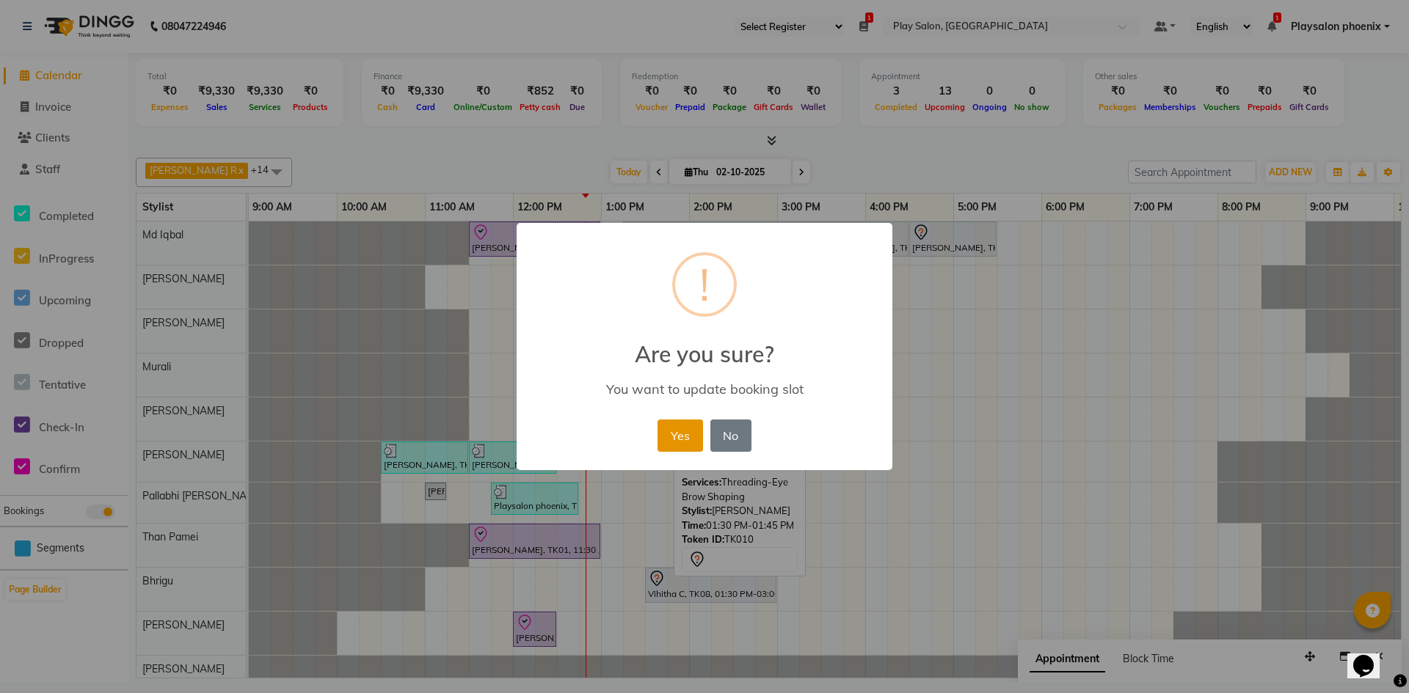
click at [681, 434] on button "Yes" at bounding box center [679, 436] width 45 height 32
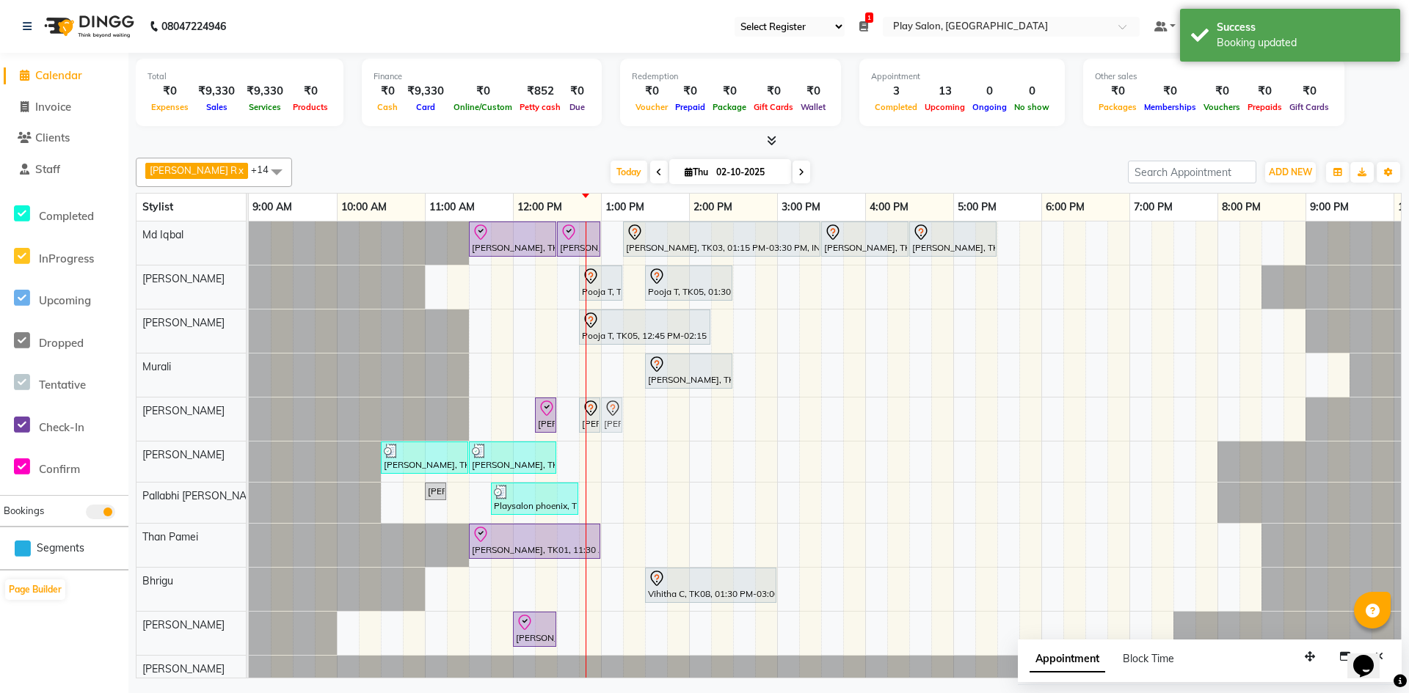
drag, startPoint x: 674, startPoint y: 415, endPoint x: 602, endPoint y: 406, distance: 73.1
click at [249, 406] on div "[PERSON_NAME], TK01, 12:15 PM-12:30 PM, Cut & file [PERSON_NAME] M, TK10, 12:45…" at bounding box center [249, 419] width 0 height 43
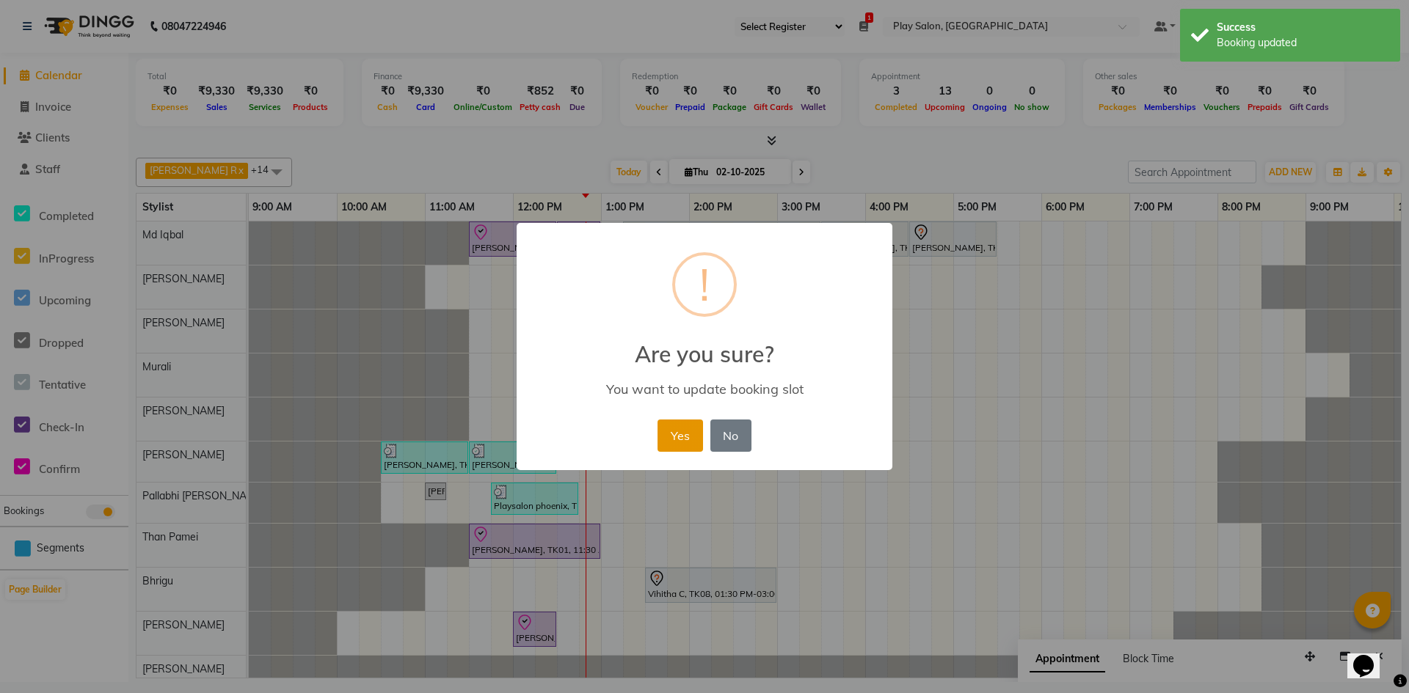
click at [682, 438] on button "Yes" at bounding box center [679, 436] width 45 height 32
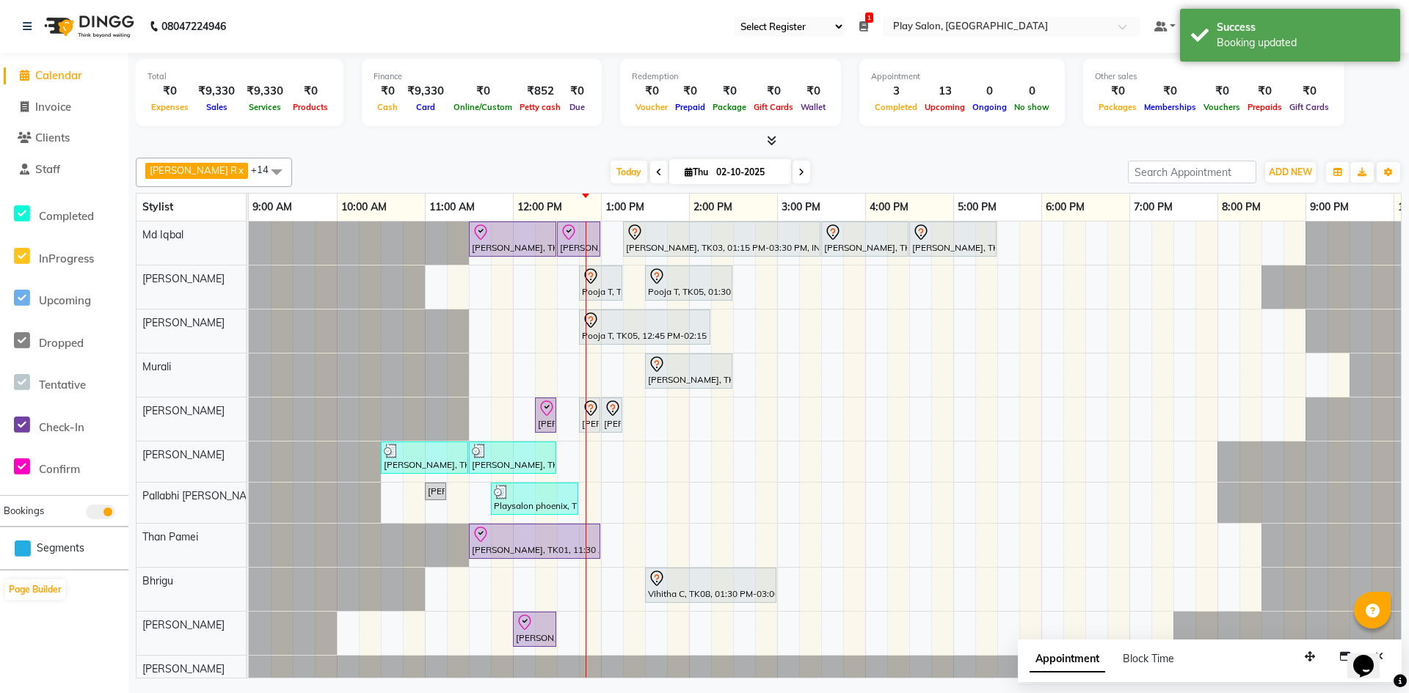
click at [1051, 658] on span "Appointment" at bounding box center [1067, 659] width 76 height 26
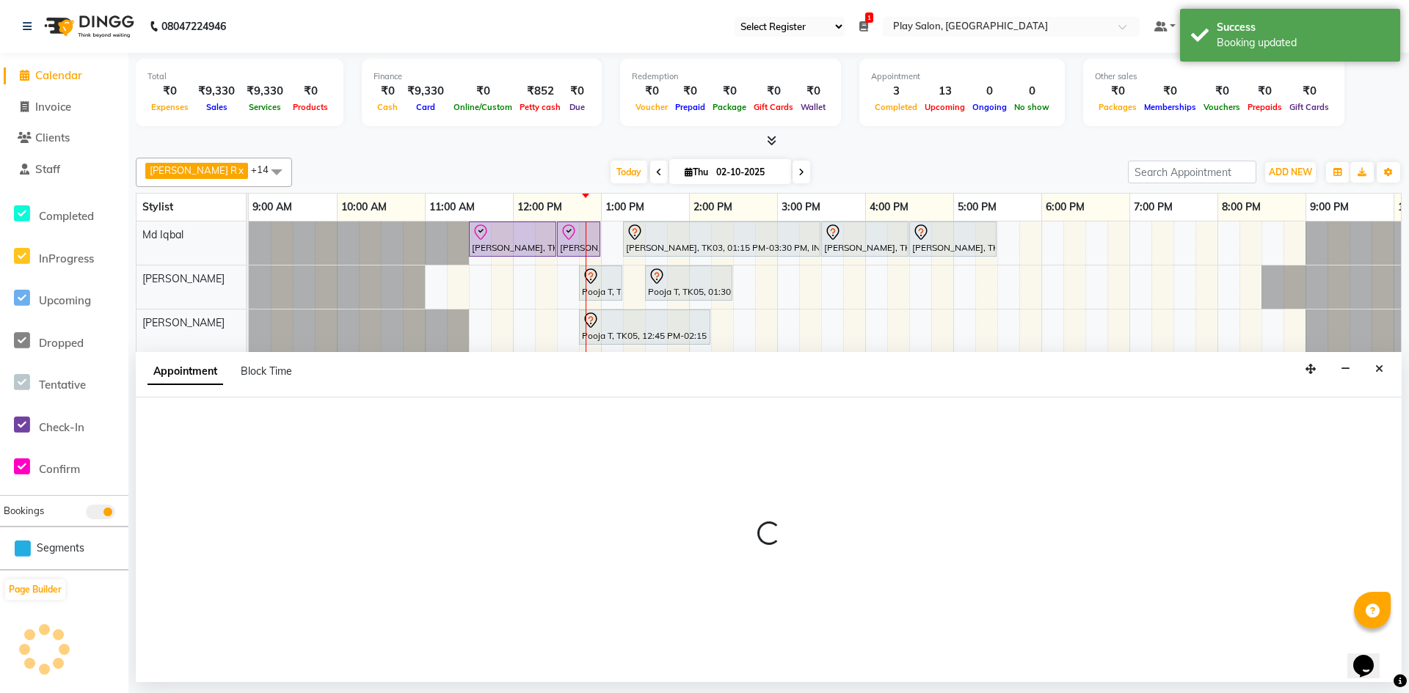
select select "tentative"
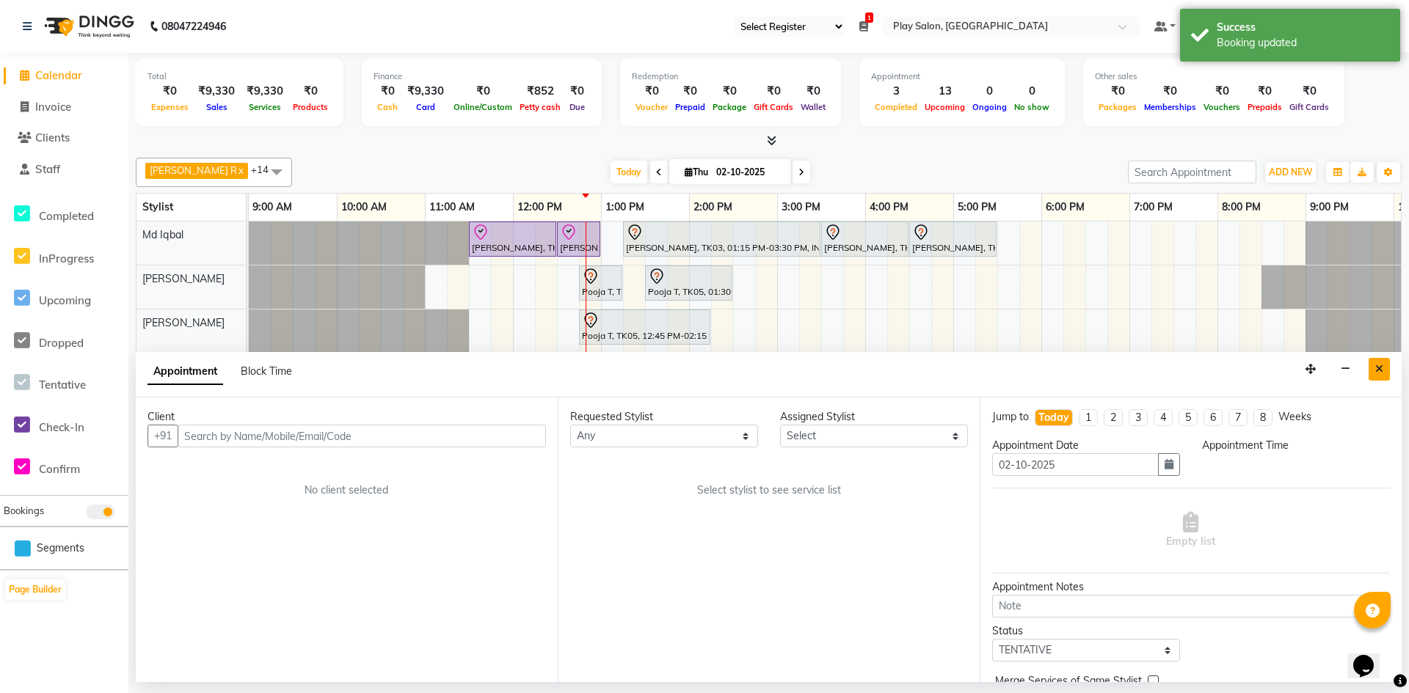
click at [1378, 366] on icon "Close" at bounding box center [1379, 369] width 8 height 10
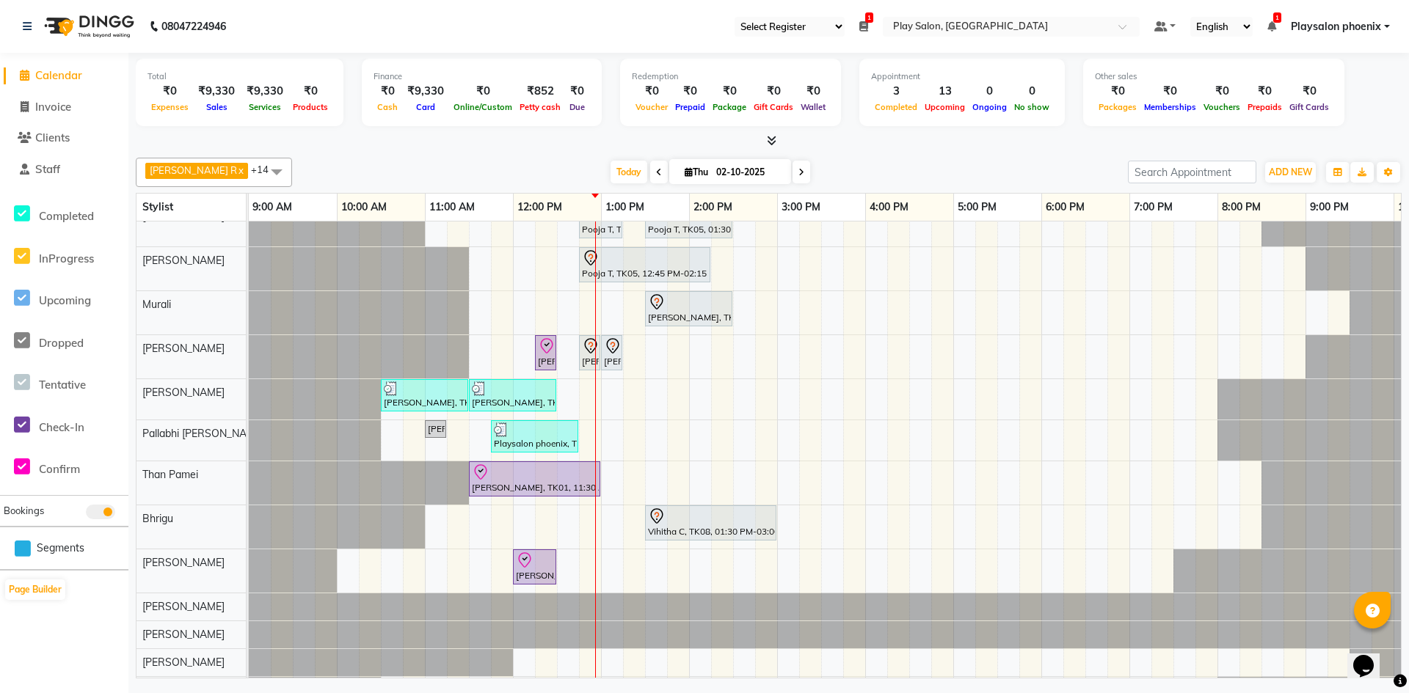
scroll to position [0, 0]
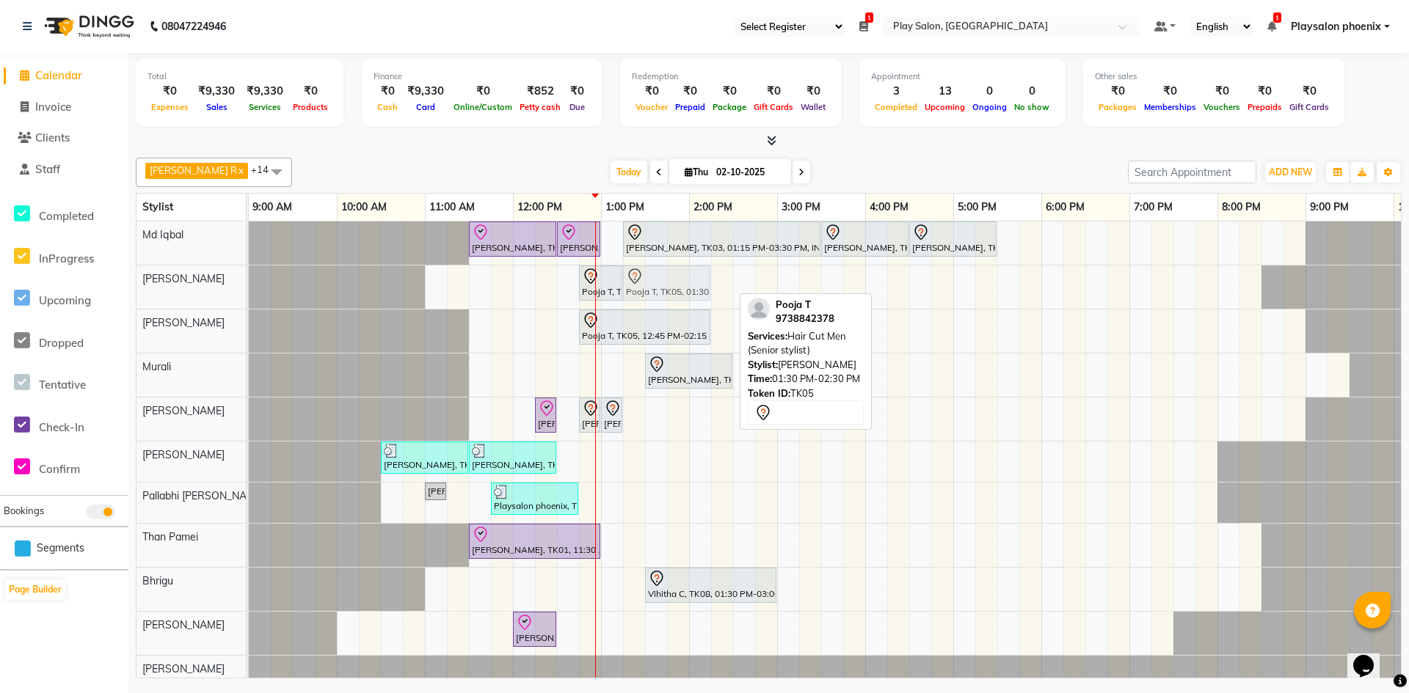
drag, startPoint x: 689, startPoint y: 283, endPoint x: 670, endPoint y: 283, distance: 19.1
click at [249, 283] on div "Pooja T, TK05, 12:45 PM-01:15 PM, [PERSON_NAME] Shaping Pooja T, TK05, 01:30 PM…" at bounding box center [249, 287] width 0 height 43
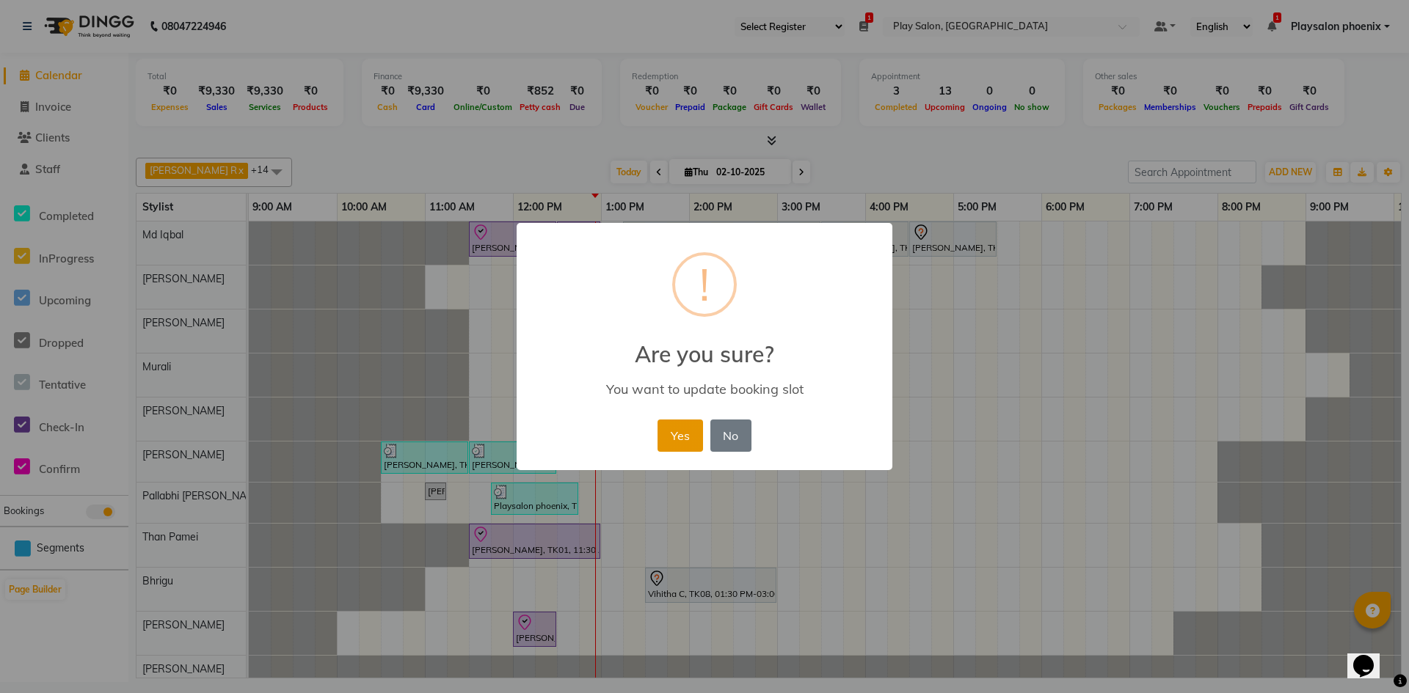
click at [678, 436] on button "Yes" at bounding box center [679, 436] width 45 height 32
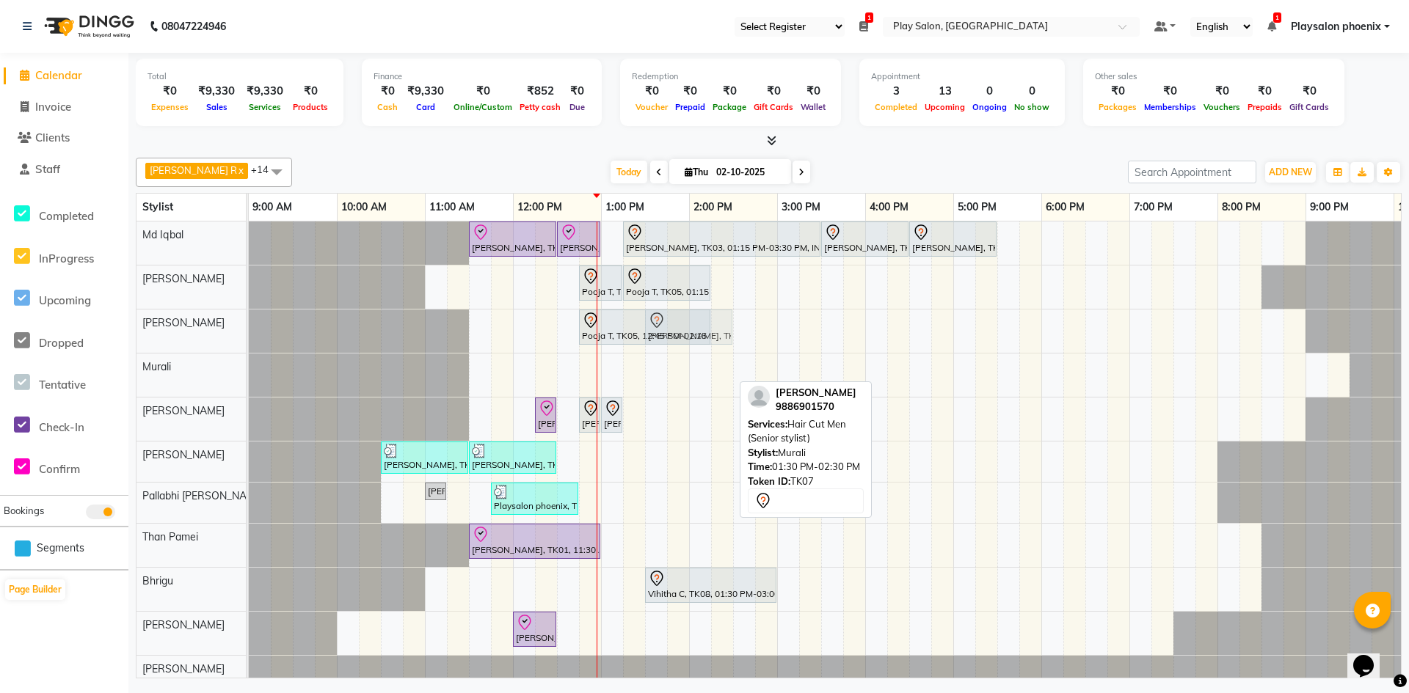
drag, startPoint x: 672, startPoint y: 375, endPoint x: 665, endPoint y: 333, distance: 42.3
click at [665, 333] on tbody "[PERSON_NAME], TK01, 11:30 AM-12:30 PM, INOA Root Touch-Up Long [PERSON_NAME], …" at bounding box center [865, 508] width 1233 height 573
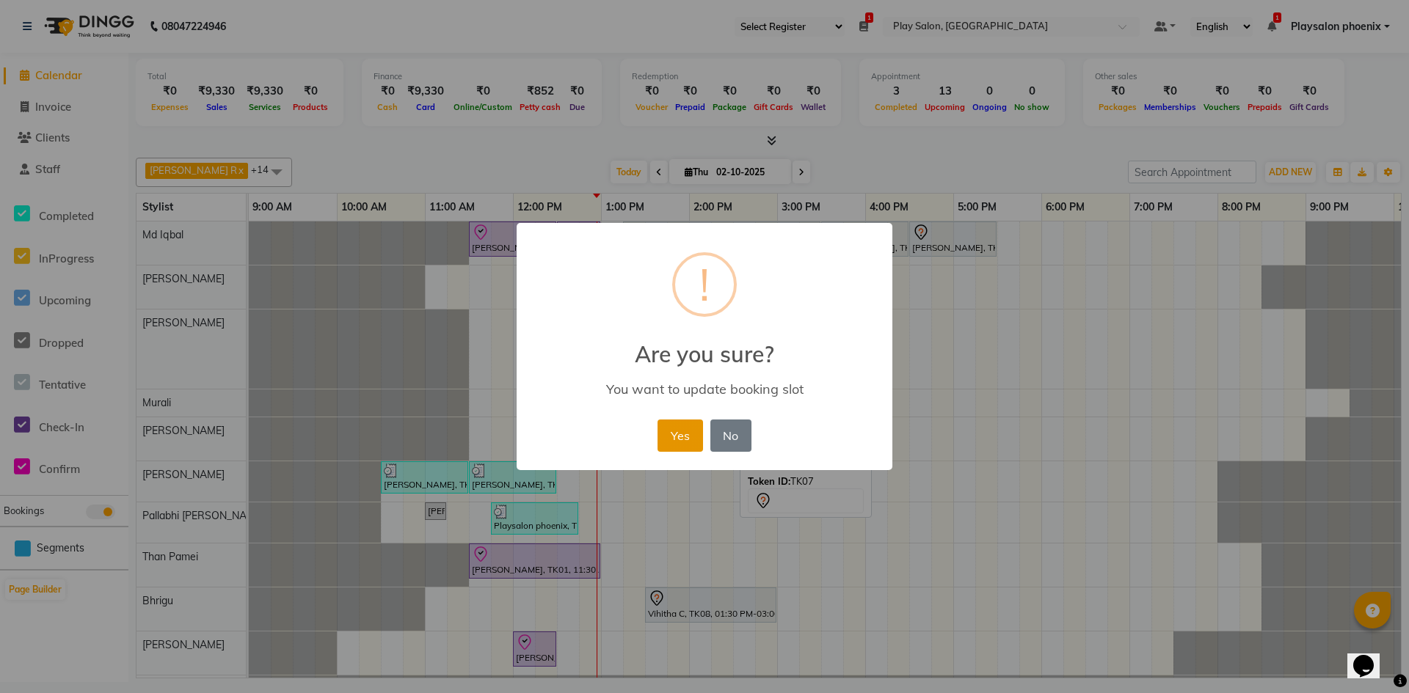
click at [692, 436] on button "Yes" at bounding box center [679, 436] width 45 height 32
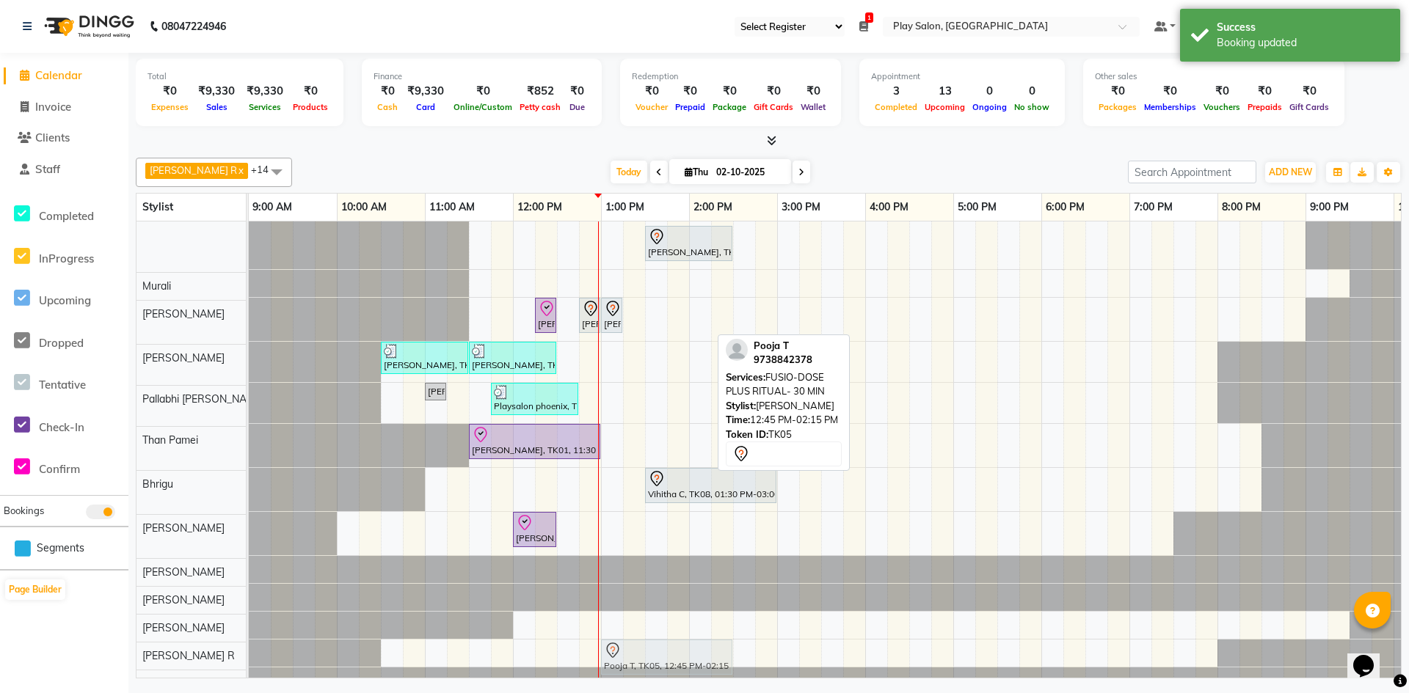
scroll to position [134, 0]
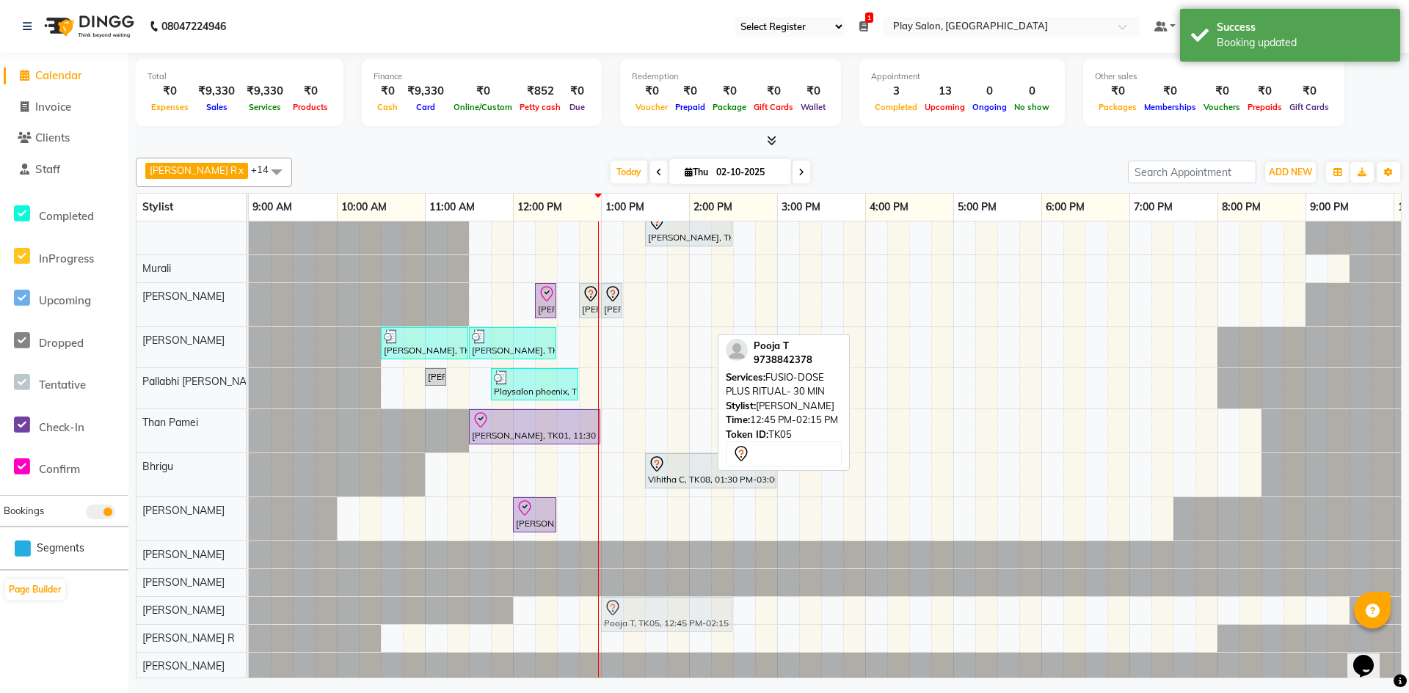
drag, startPoint x: 615, startPoint y: 326, endPoint x: 626, endPoint y: 602, distance: 276.1
click at [626, 602] on tbody "[PERSON_NAME], TK01, 11:30 AM-12:30 PM, INOA Root Touch-Up Long [PERSON_NAME], …" at bounding box center [865, 383] width 1233 height 593
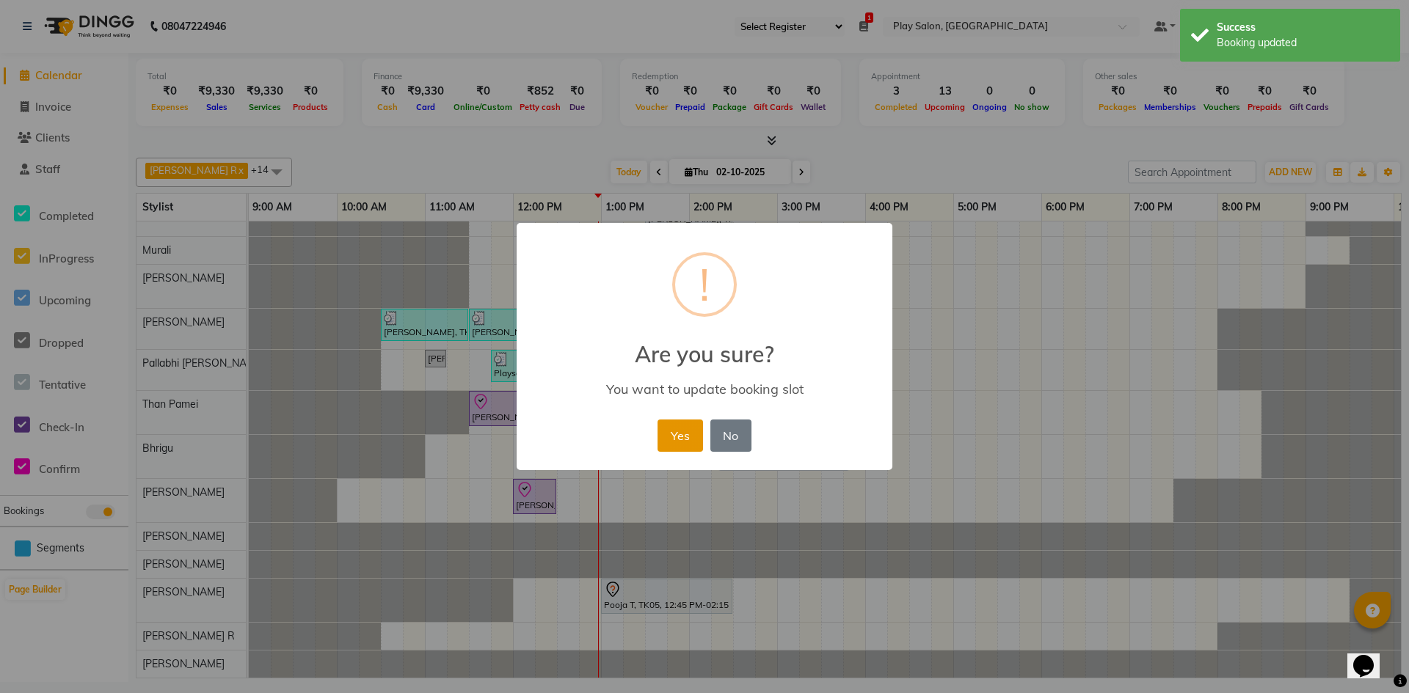
click at [670, 428] on button "Yes" at bounding box center [679, 436] width 45 height 32
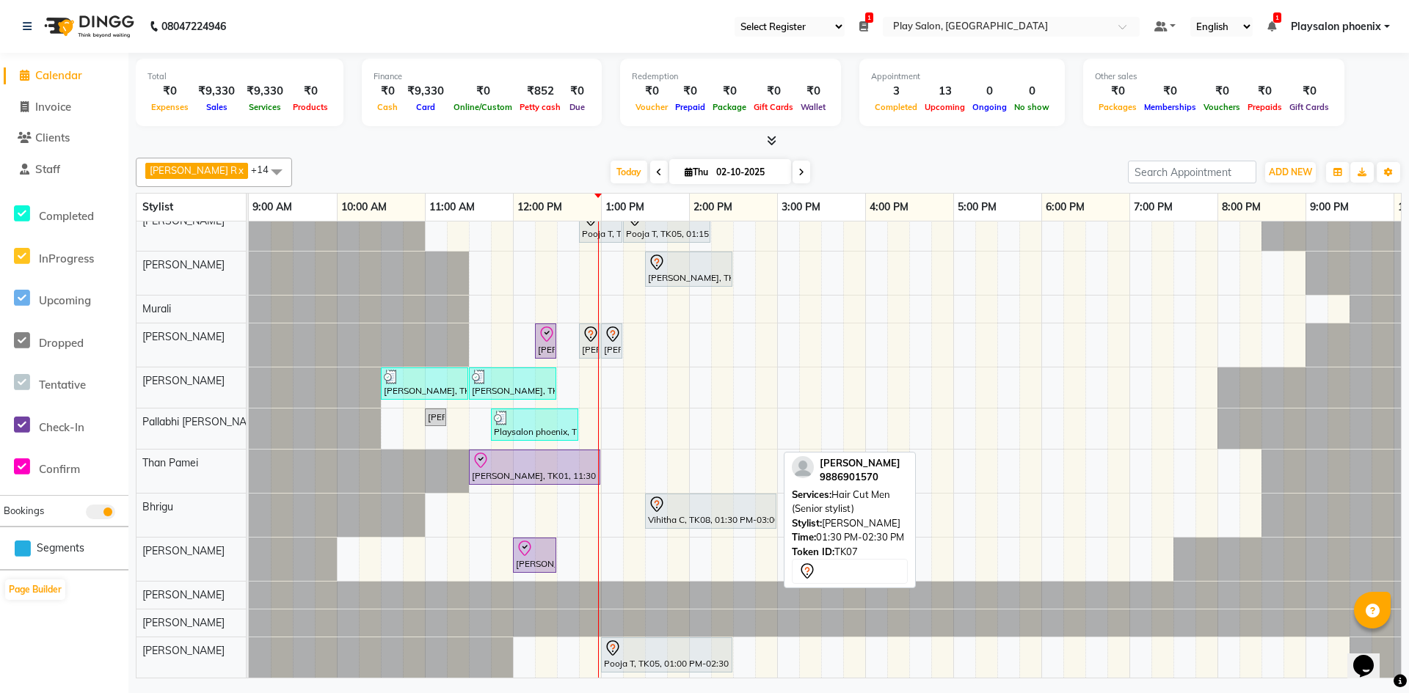
scroll to position [0, 0]
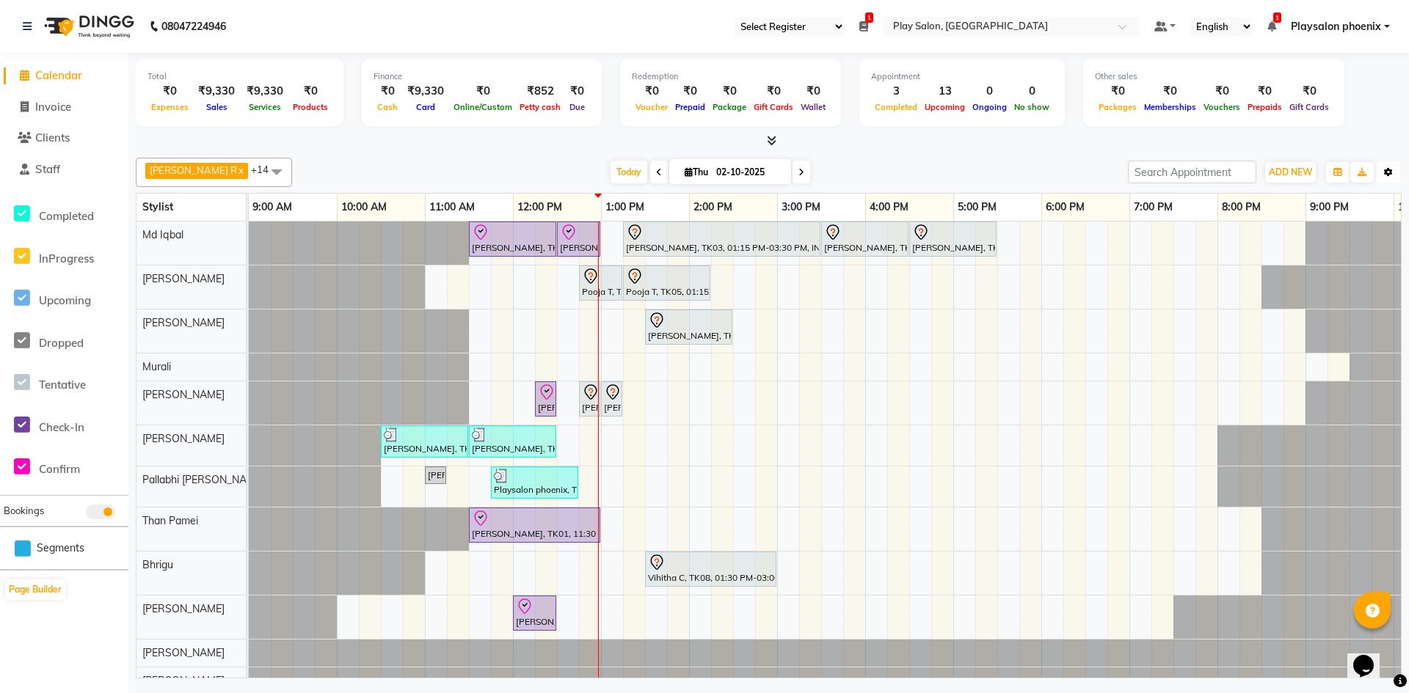
click at [1391, 171] on icon "button" at bounding box center [1388, 172] width 9 height 9
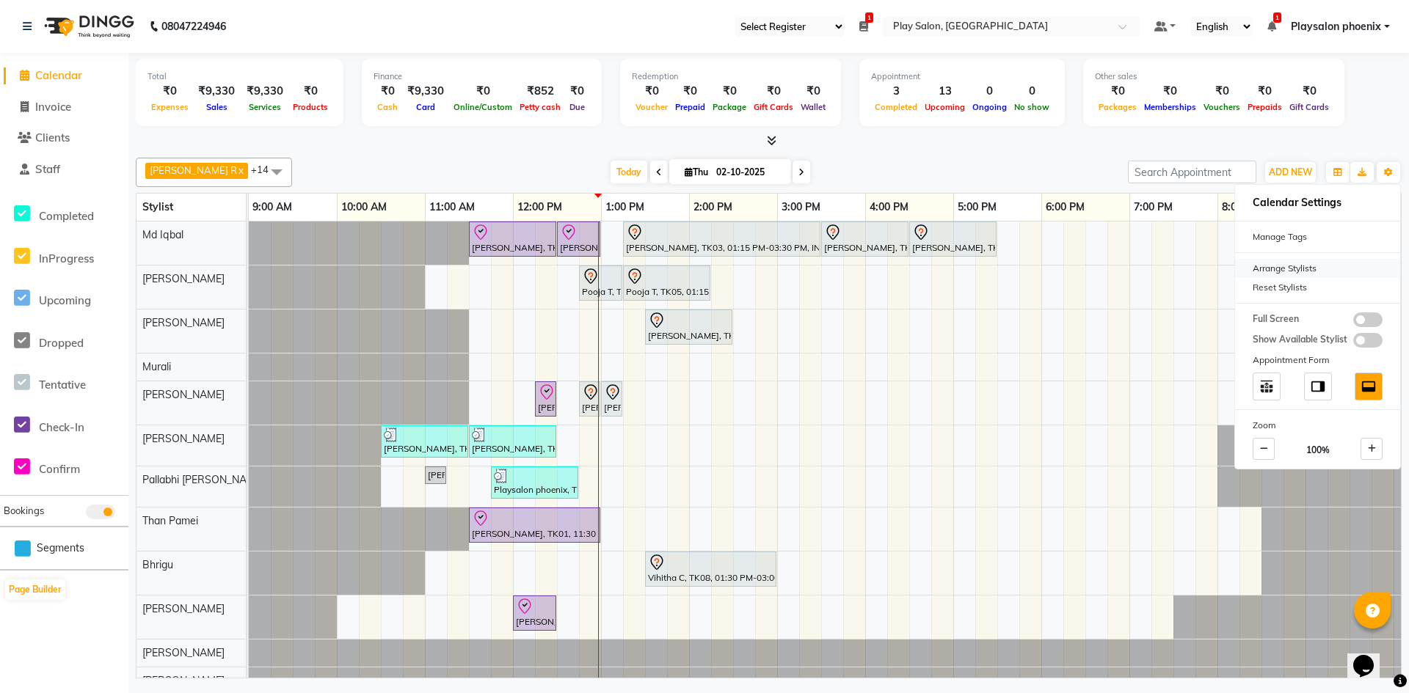
click at [1282, 267] on div "Arrange Stylists" at bounding box center [1317, 268] width 165 height 19
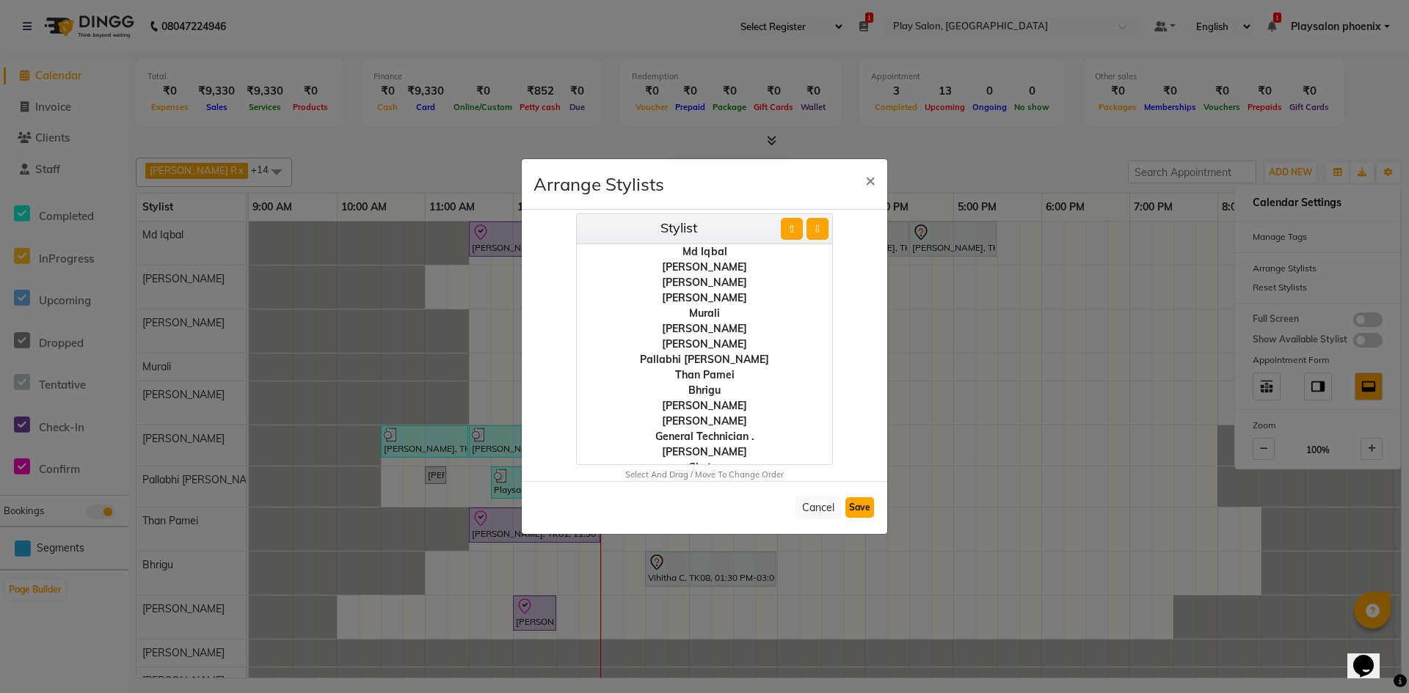
click at [864, 510] on button "Save" at bounding box center [859, 507] width 29 height 21
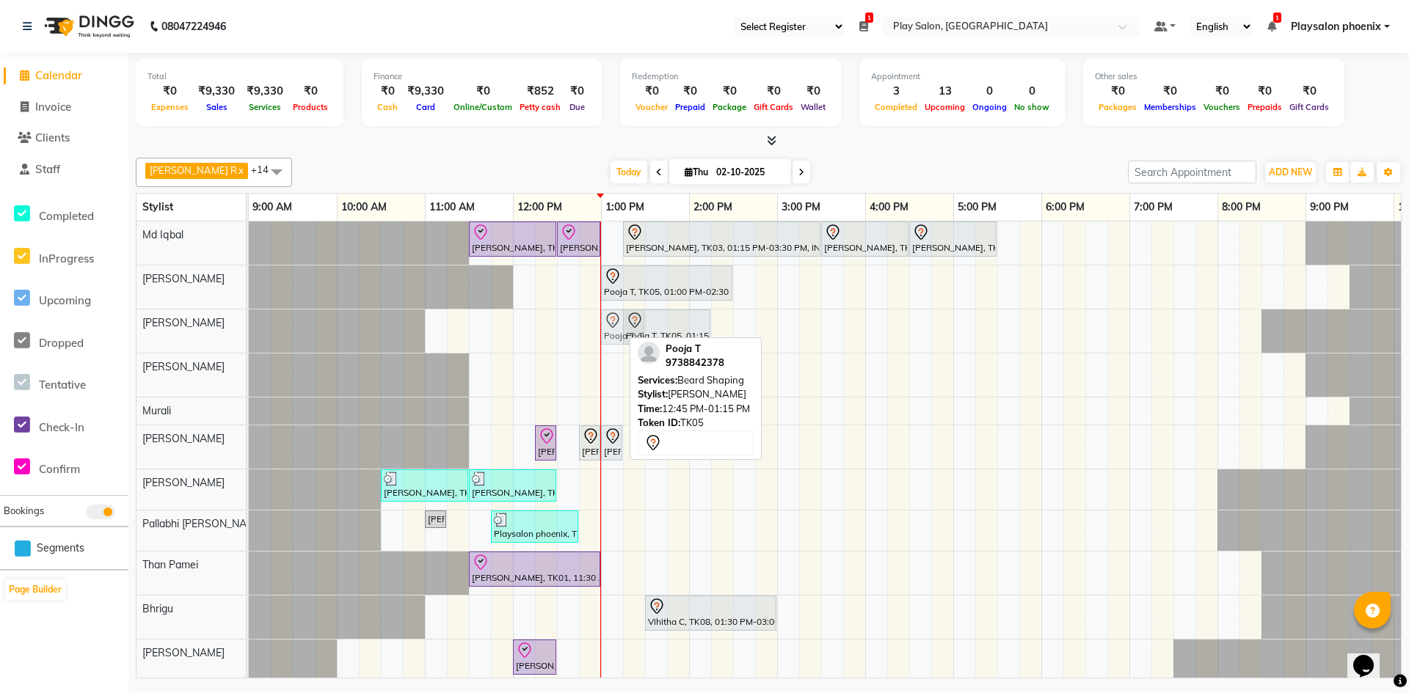
drag, startPoint x: 602, startPoint y: 323, endPoint x: 617, endPoint y: 323, distance: 14.7
click at [249, 323] on div "Pooja T, TK05, 12:45 PM-01:15 PM, [PERSON_NAME] Shaping Pooja T, TK05, 01:15 PM…" at bounding box center [249, 331] width 0 height 43
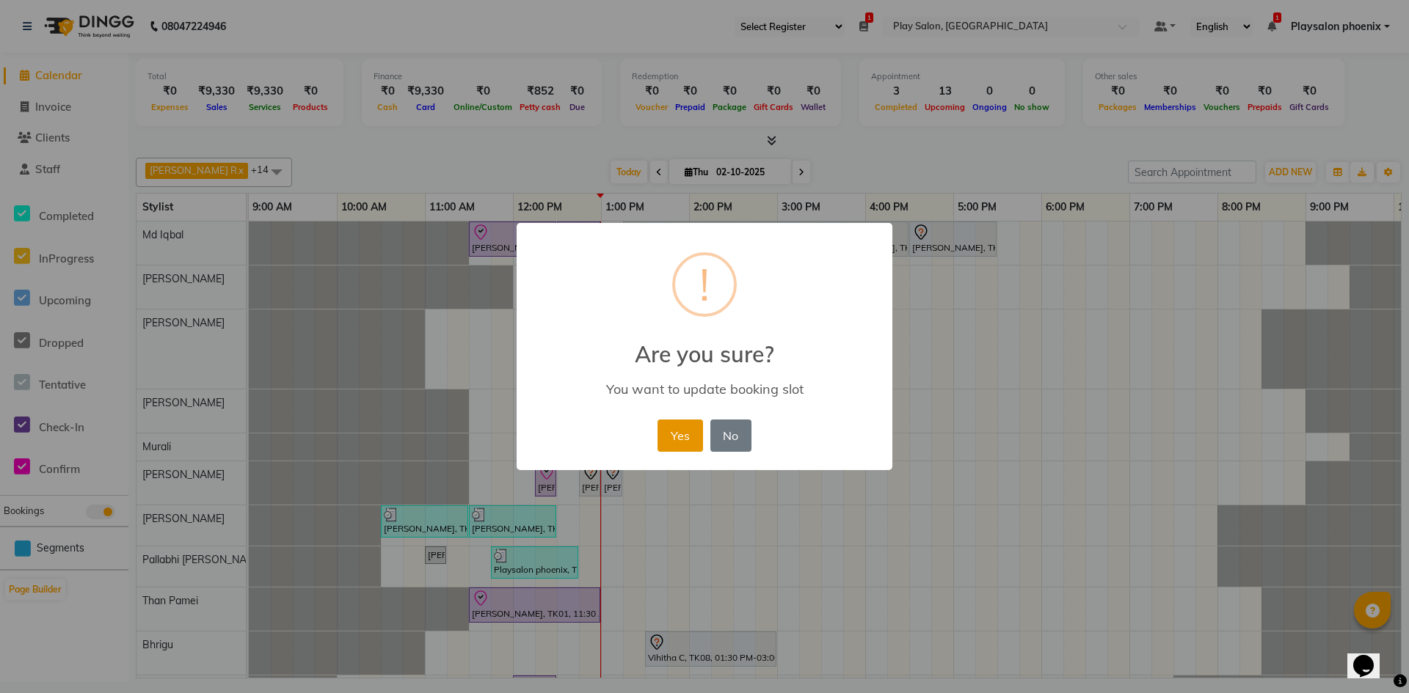
click at [670, 434] on button "Yes" at bounding box center [679, 436] width 45 height 32
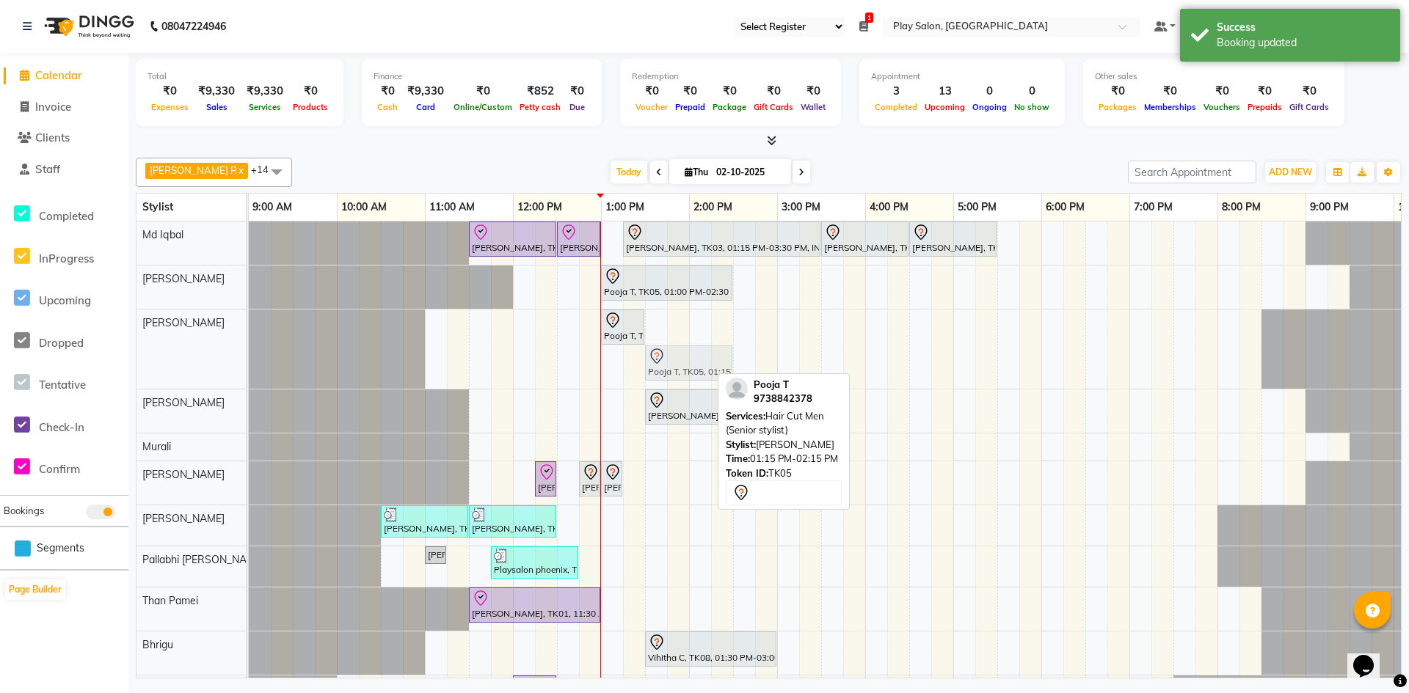
drag, startPoint x: 639, startPoint y: 369, endPoint x: 657, endPoint y: 326, distance: 46.3
click at [657, 326] on div "[PERSON_NAME], TK01, 11:30 AM-12:30 PM, INOA Root Touch-Up Long [PERSON_NAME], …" at bounding box center [865, 526] width 1233 height 609
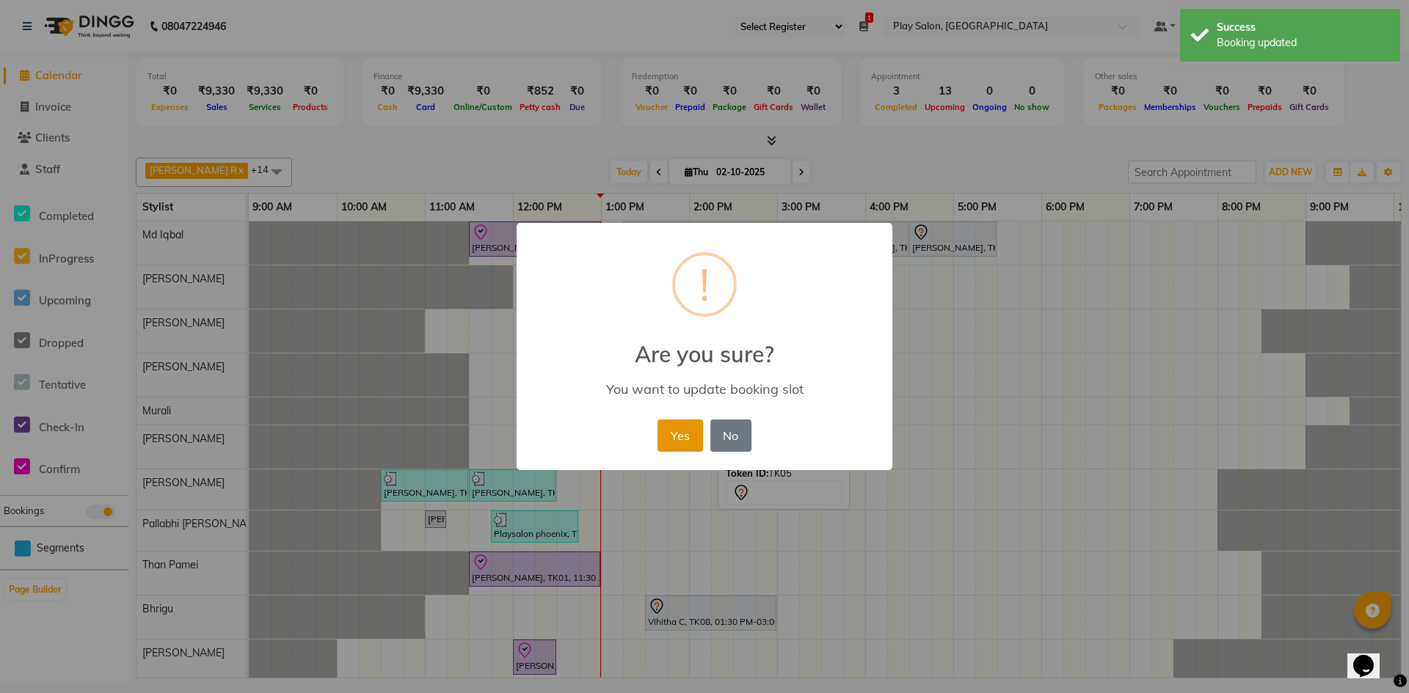
click at [683, 431] on button "Yes" at bounding box center [679, 436] width 45 height 32
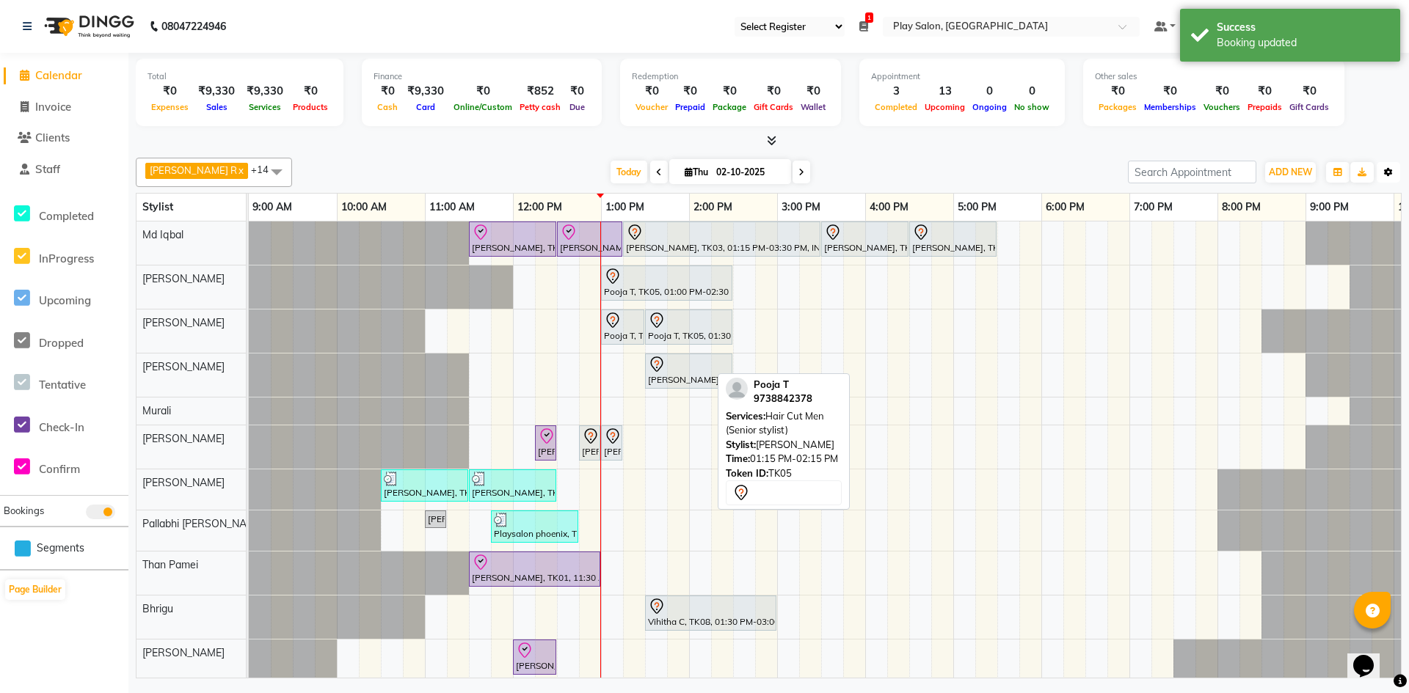
click at [1394, 172] on button "Toggle Dropdown" at bounding box center [1387, 172] width 23 height 21
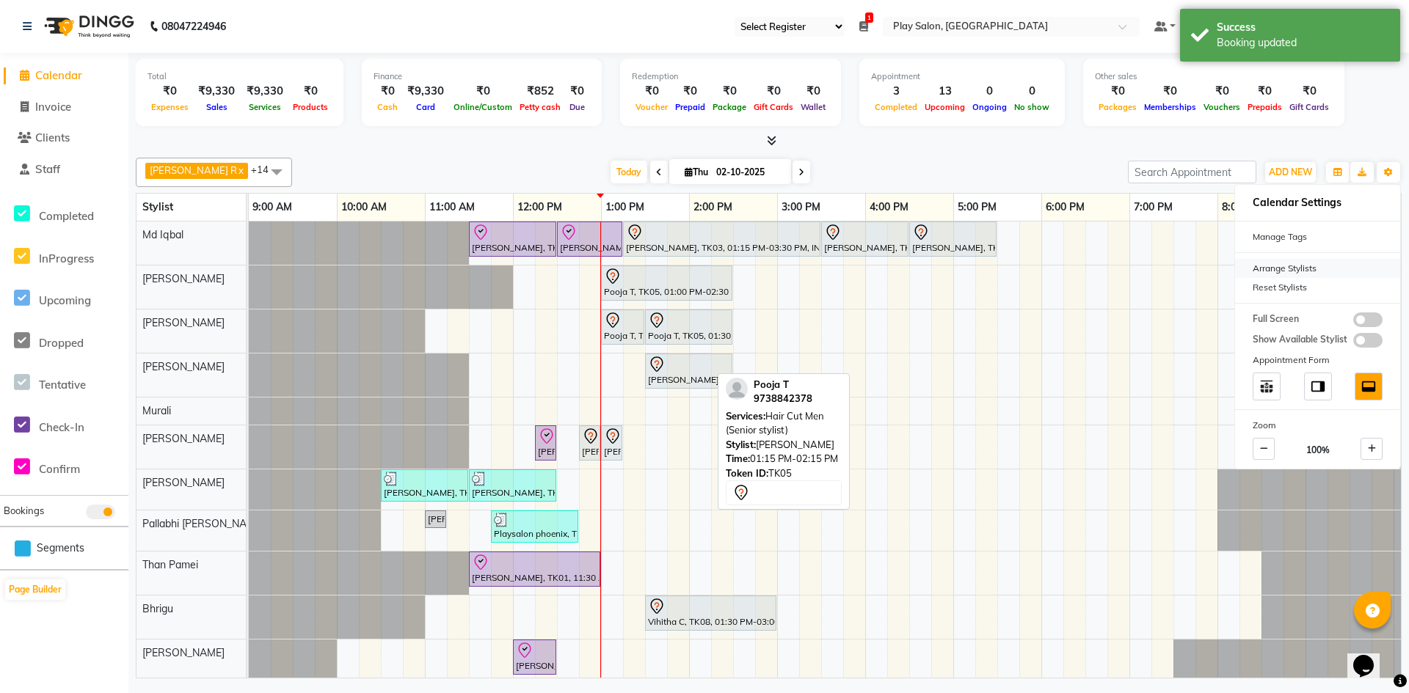
click at [1291, 267] on div "Arrange Stylists" at bounding box center [1317, 268] width 165 height 19
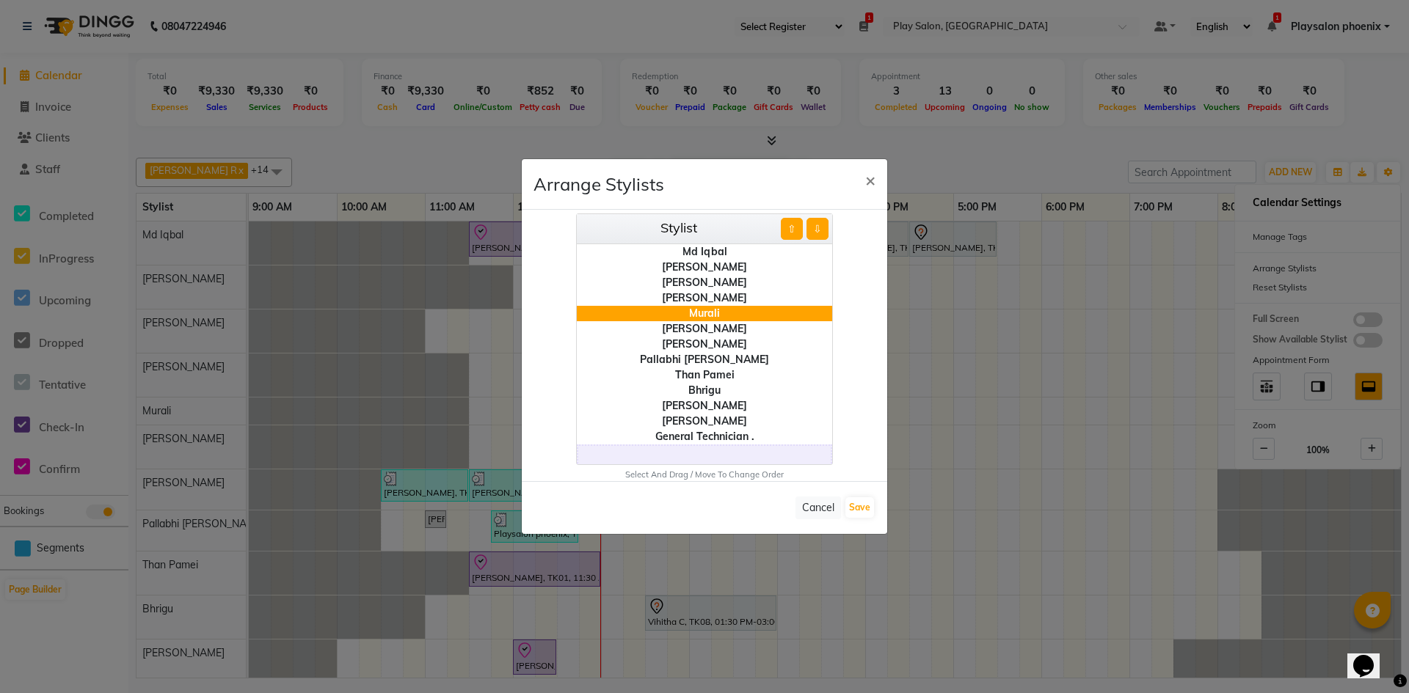
scroll to position [51, 0]
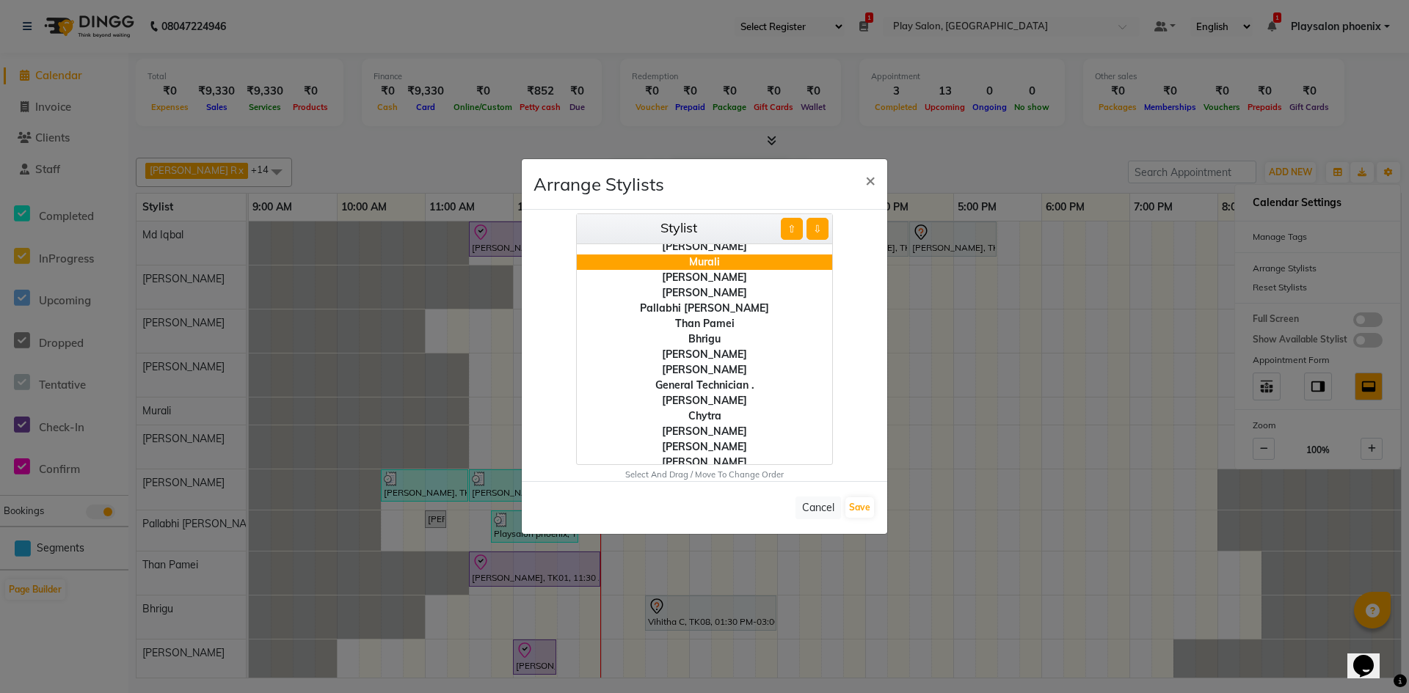
click at [712, 264] on div "Murali" at bounding box center [704, 262] width 255 height 15
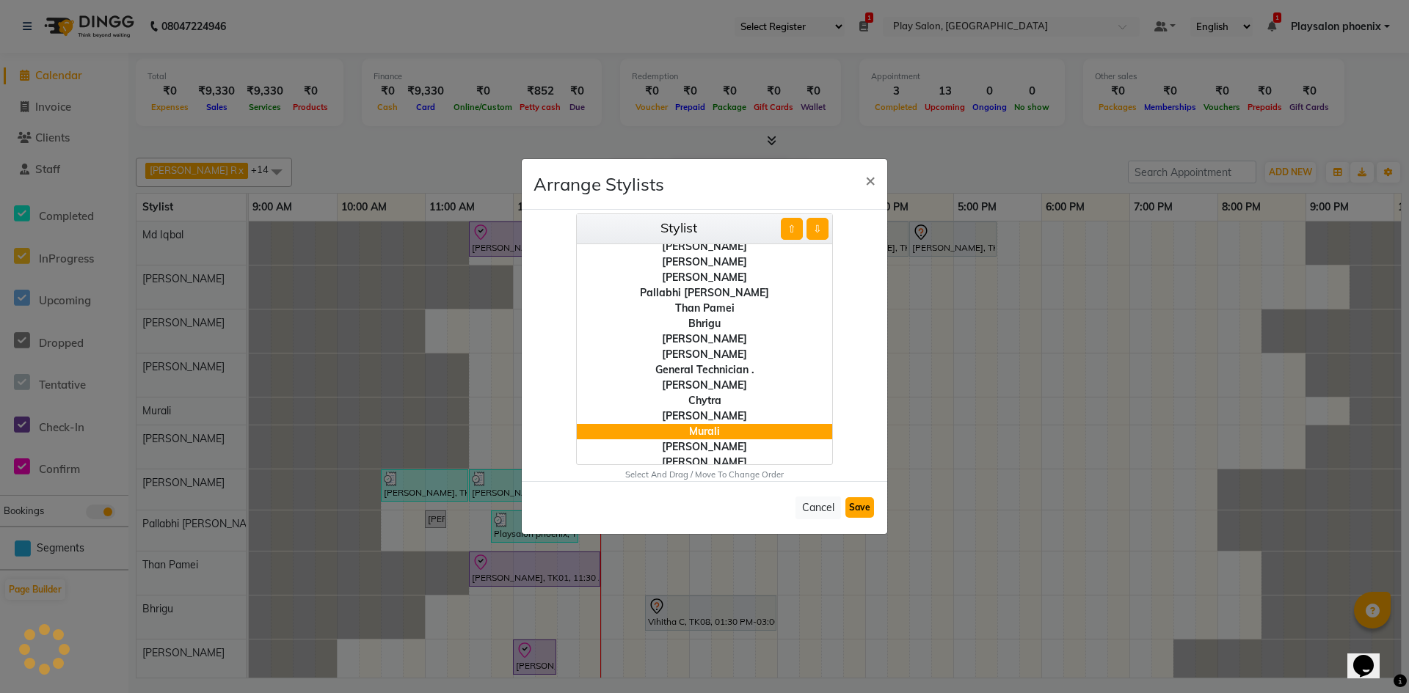
click at [855, 503] on button "Save" at bounding box center [859, 507] width 29 height 21
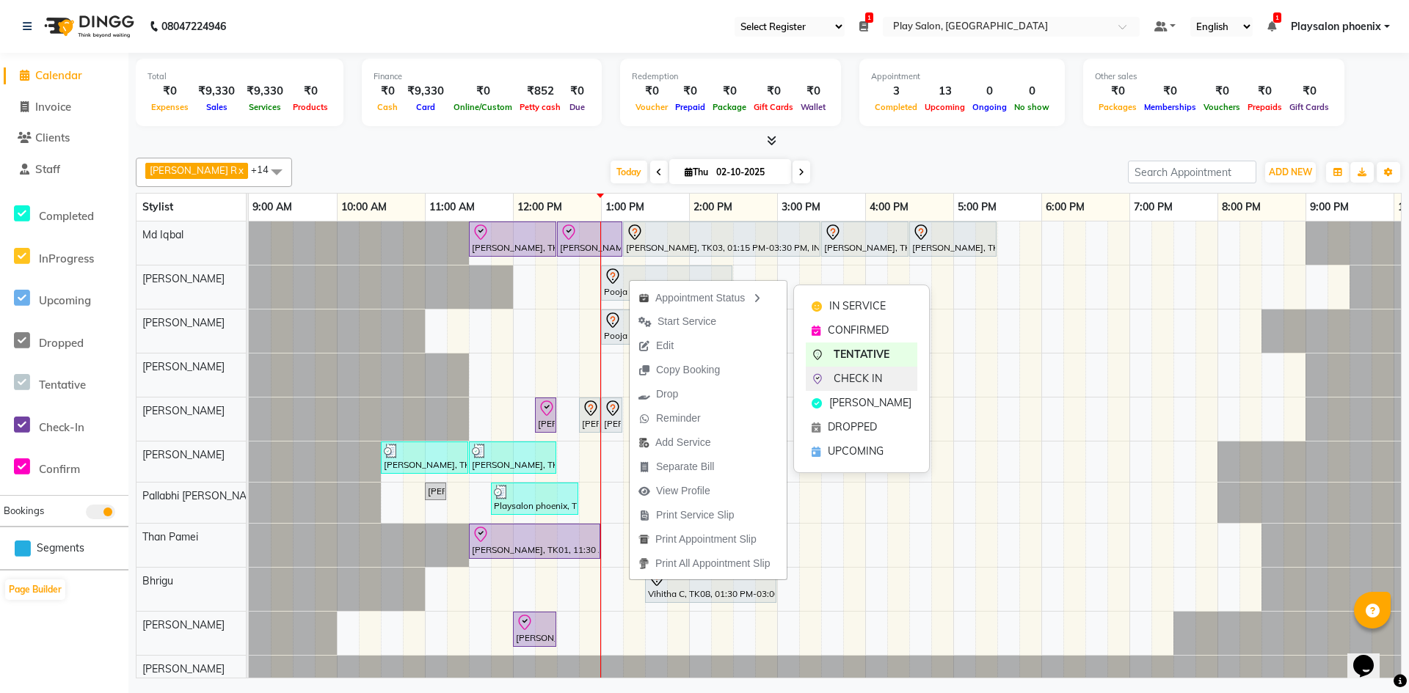
click at [859, 378] on span "CHECK IN" at bounding box center [857, 378] width 48 height 15
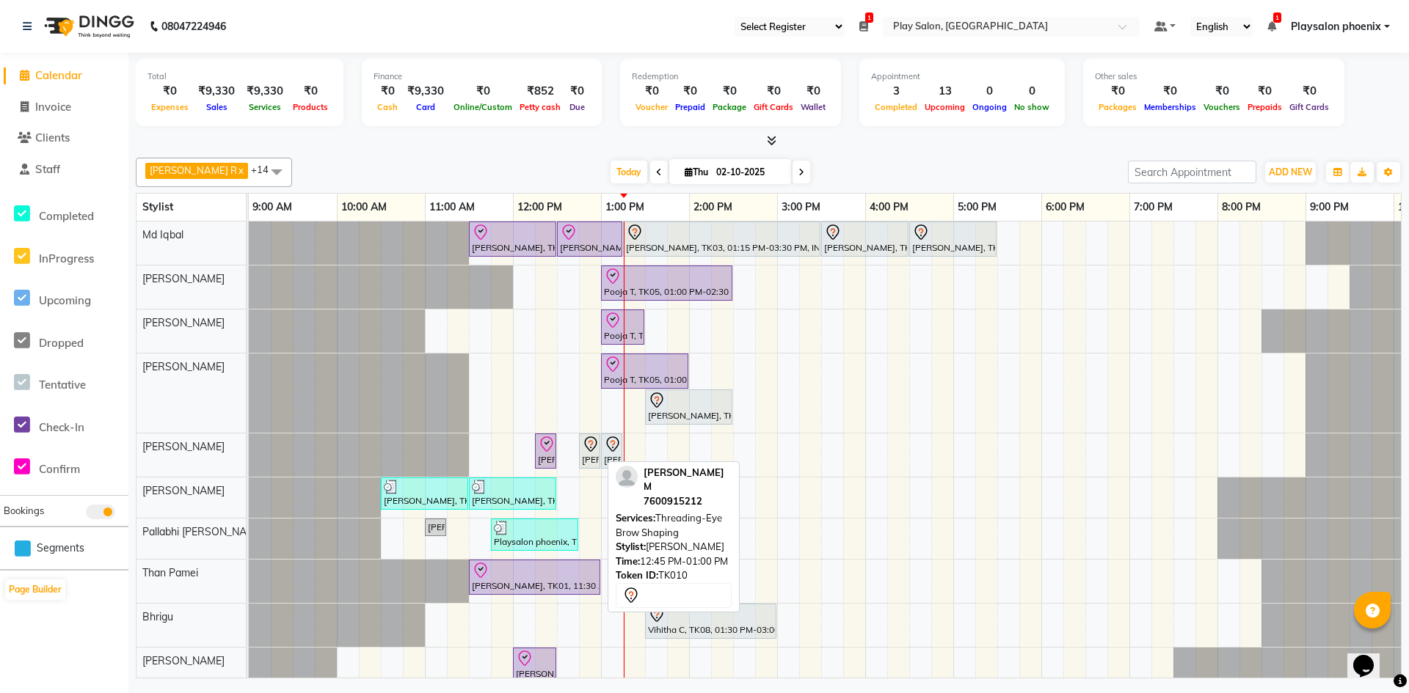
click at [591, 453] on div "[PERSON_NAME] M, TK10, 12:45 PM-01:00 PM, Threading-Eye Brow Shaping" at bounding box center [589, 451] width 18 height 31
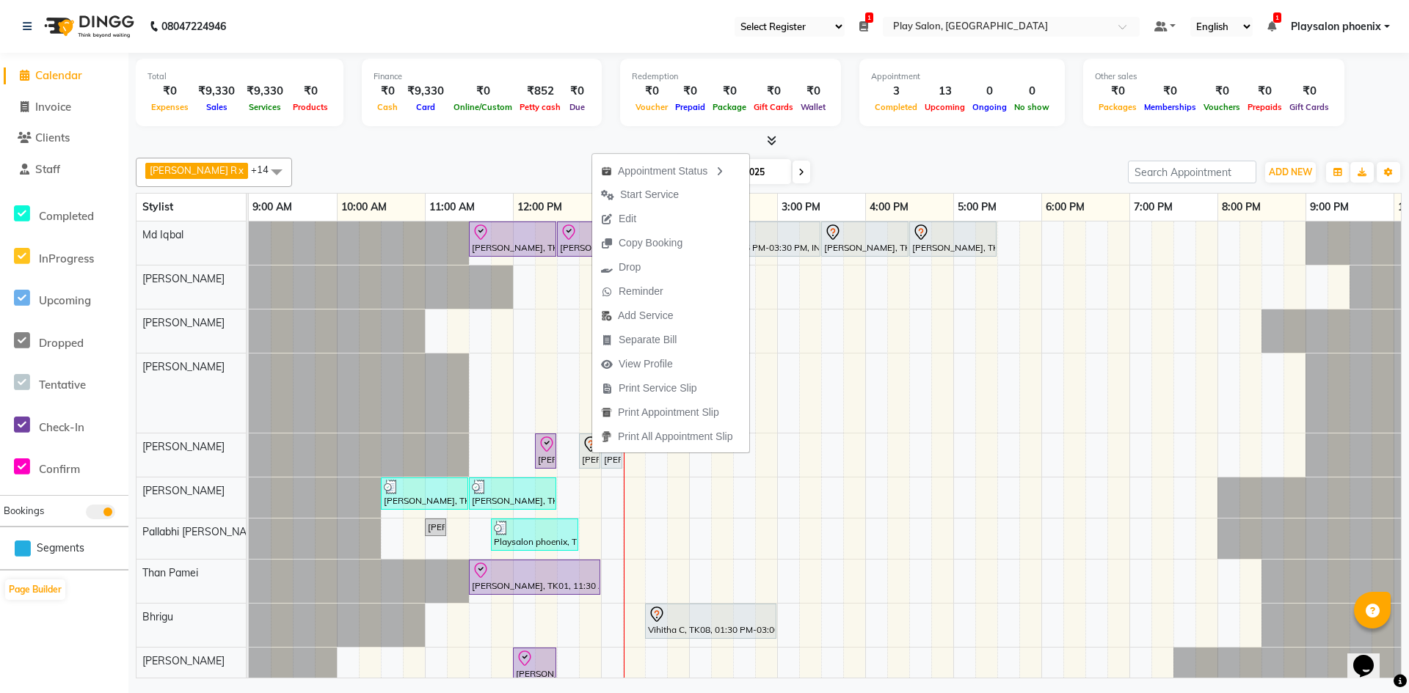
click at [593, 451] on ul "Appointment Status Start Service Edit Copy Booking Drop Reminder Add Service Se…" at bounding box center [670, 303] width 158 height 300
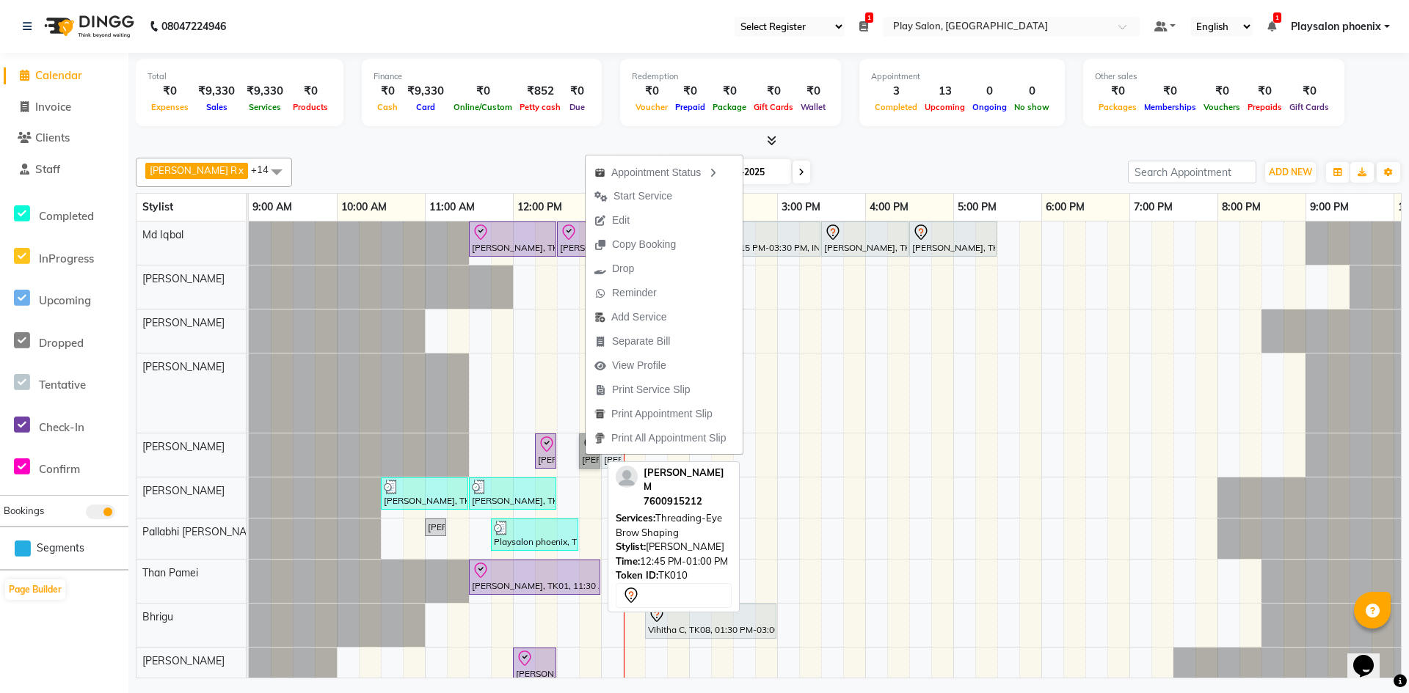
click at [587, 456] on link "[PERSON_NAME] M, TK10, 12:45 PM-01:00 PM, Threading-Eye Brow Shaping" at bounding box center [589, 451] width 21 height 35
select select "7"
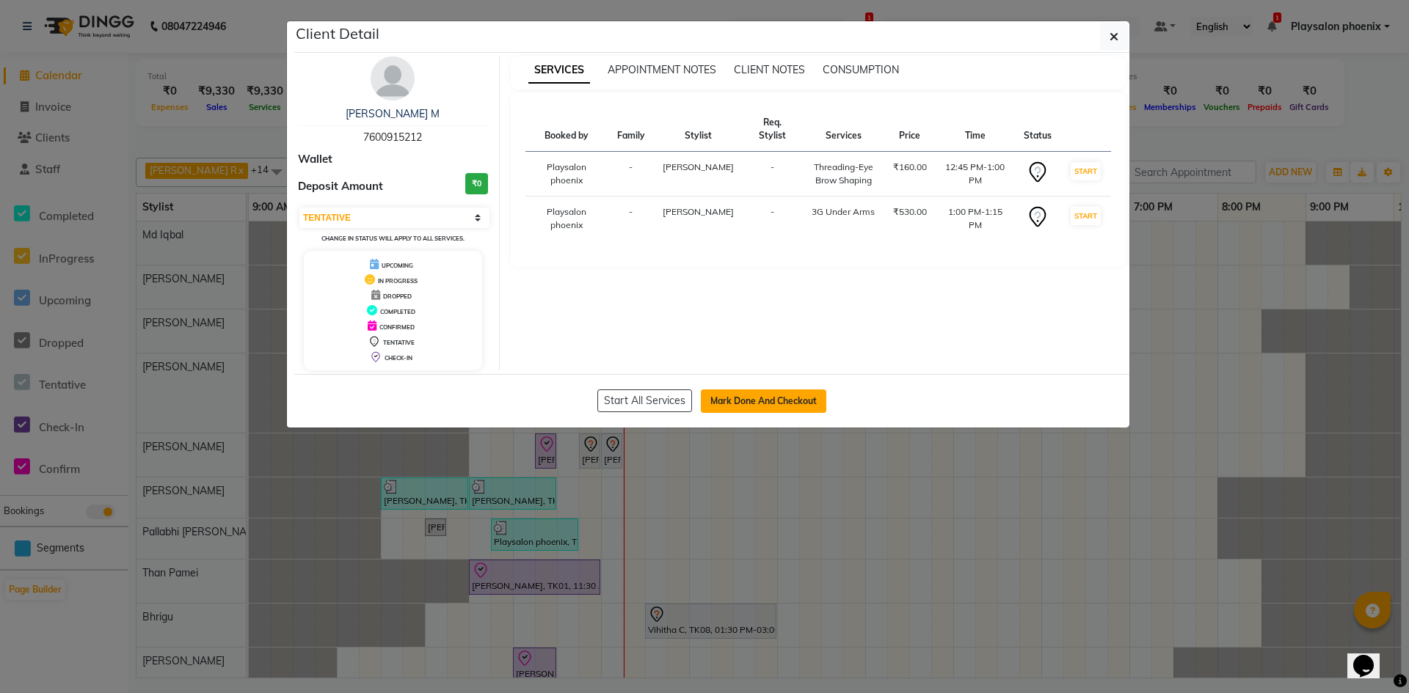
click at [754, 401] on button "Mark Done And Checkout" at bounding box center [763, 401] width 125 height 23
select select "8350"
select select "service"
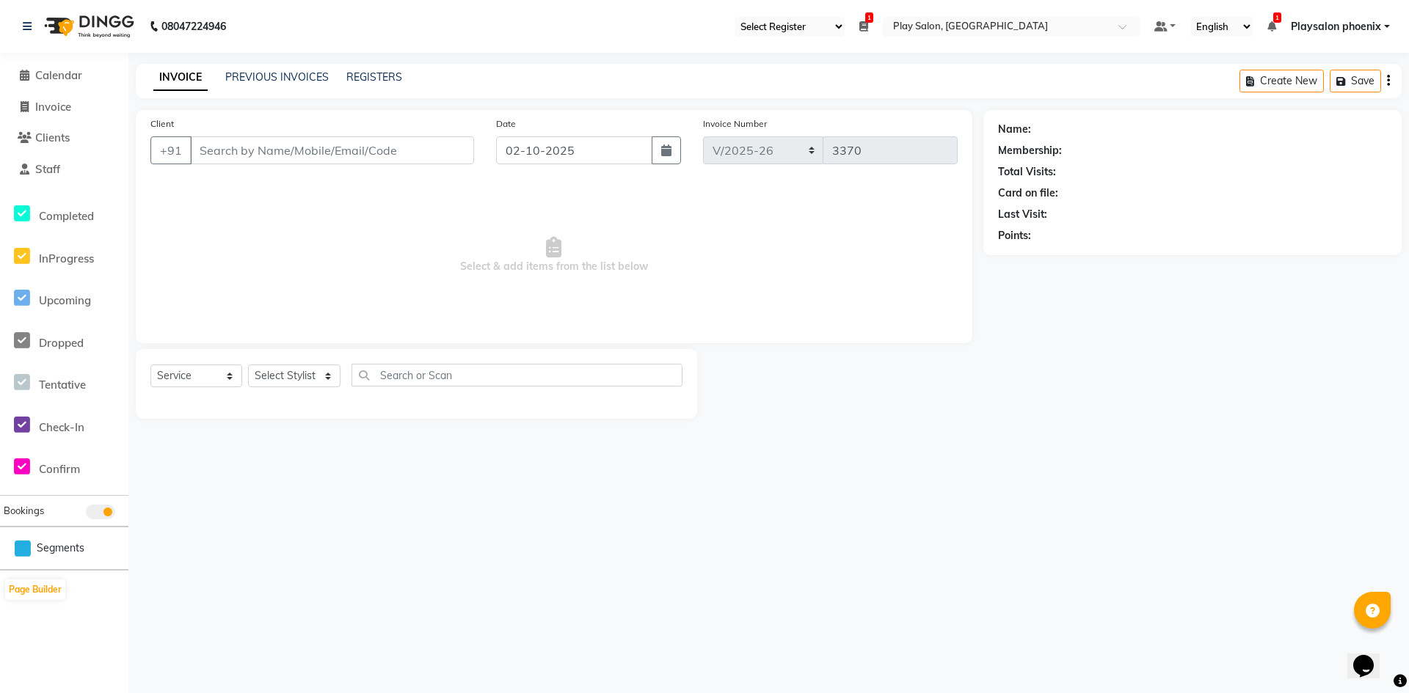
type input "76******12"
select select "81420"
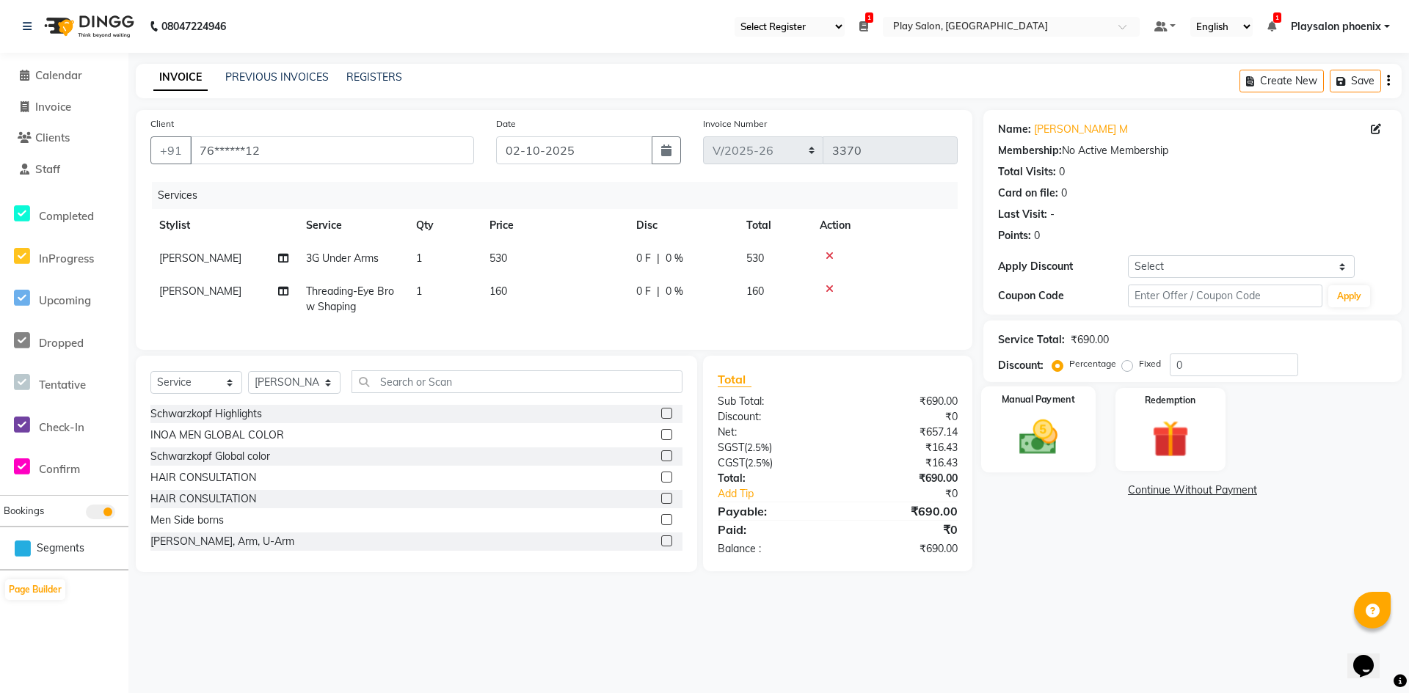
click at [1044, 423] on img at bounding box center [1038, 437] width 63 height 45
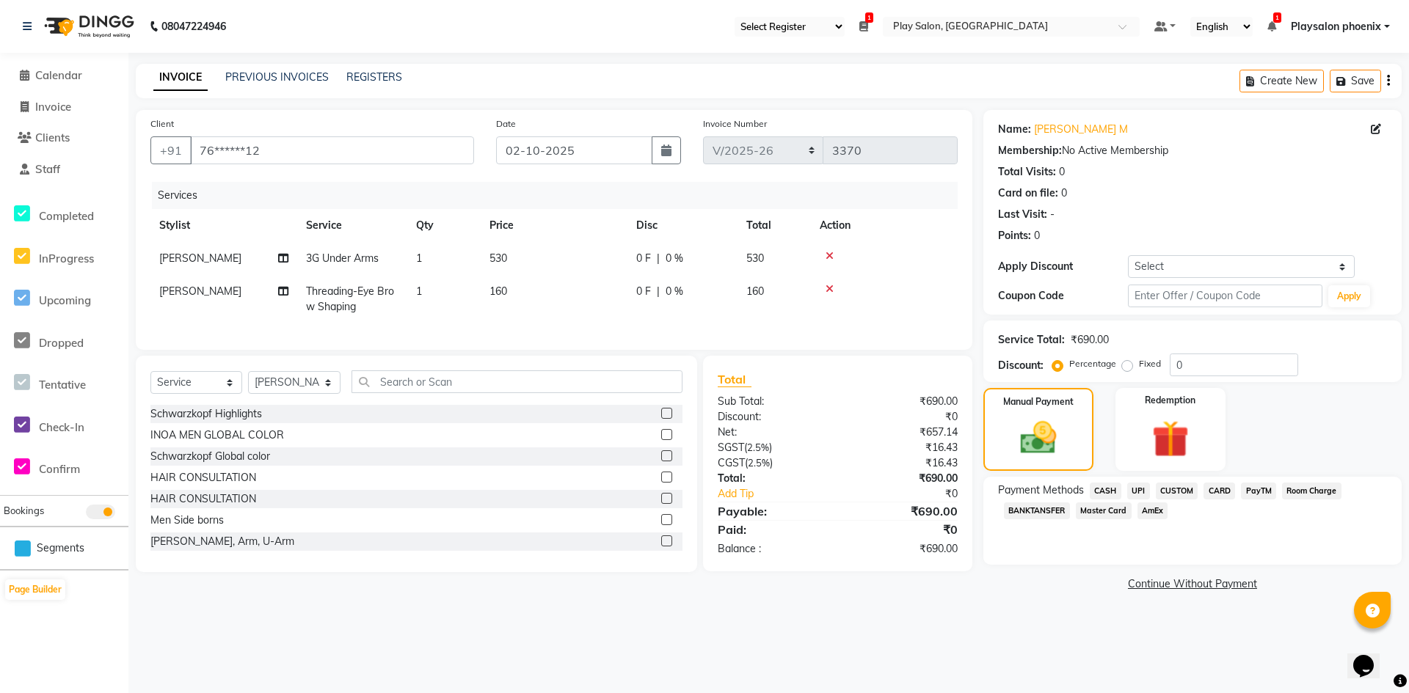
click at [1173, 492] on span "CUSTOM" at bounding box center [1177, 491] width 43 height 17
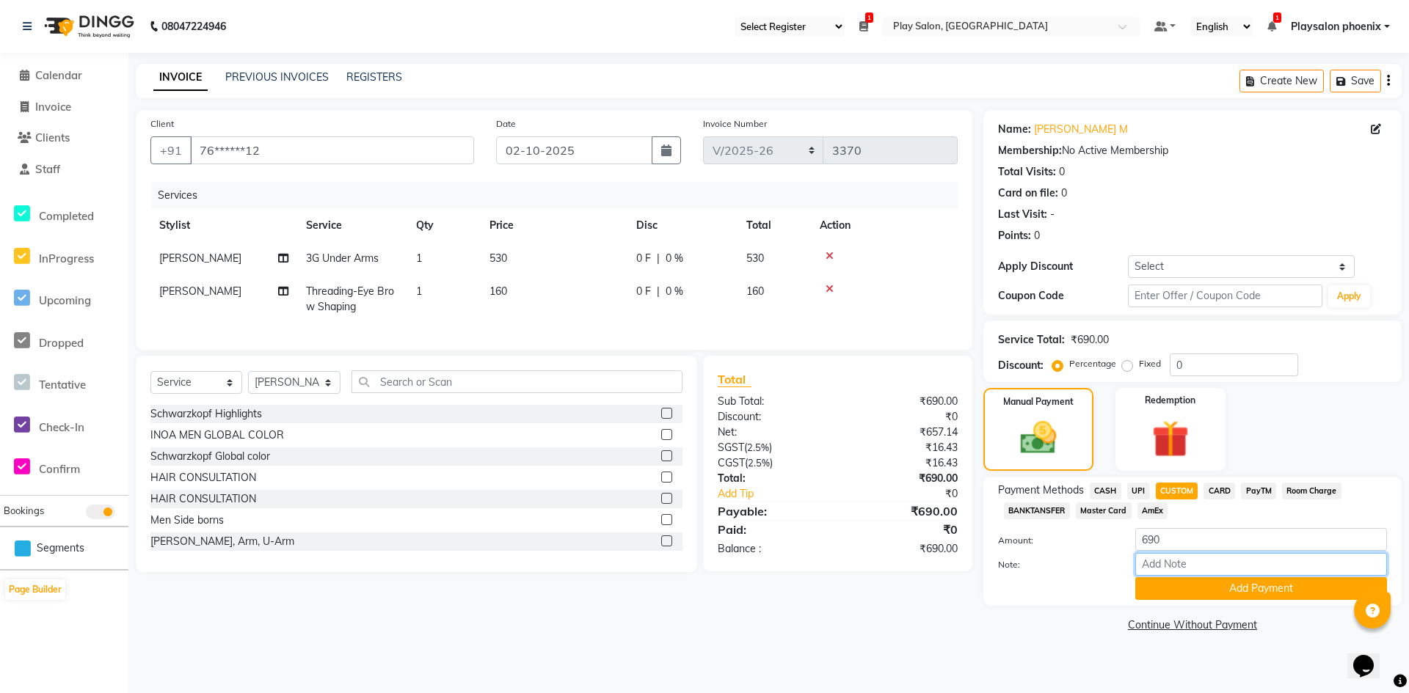
click at [1164, 564] on input "Note:" at bounding box center [1261, 564] width 252 height 23
type input "UPI"
click at [1222, 586] on button "Add Payment" at bounding box center [1261, 588] width 252 height 23
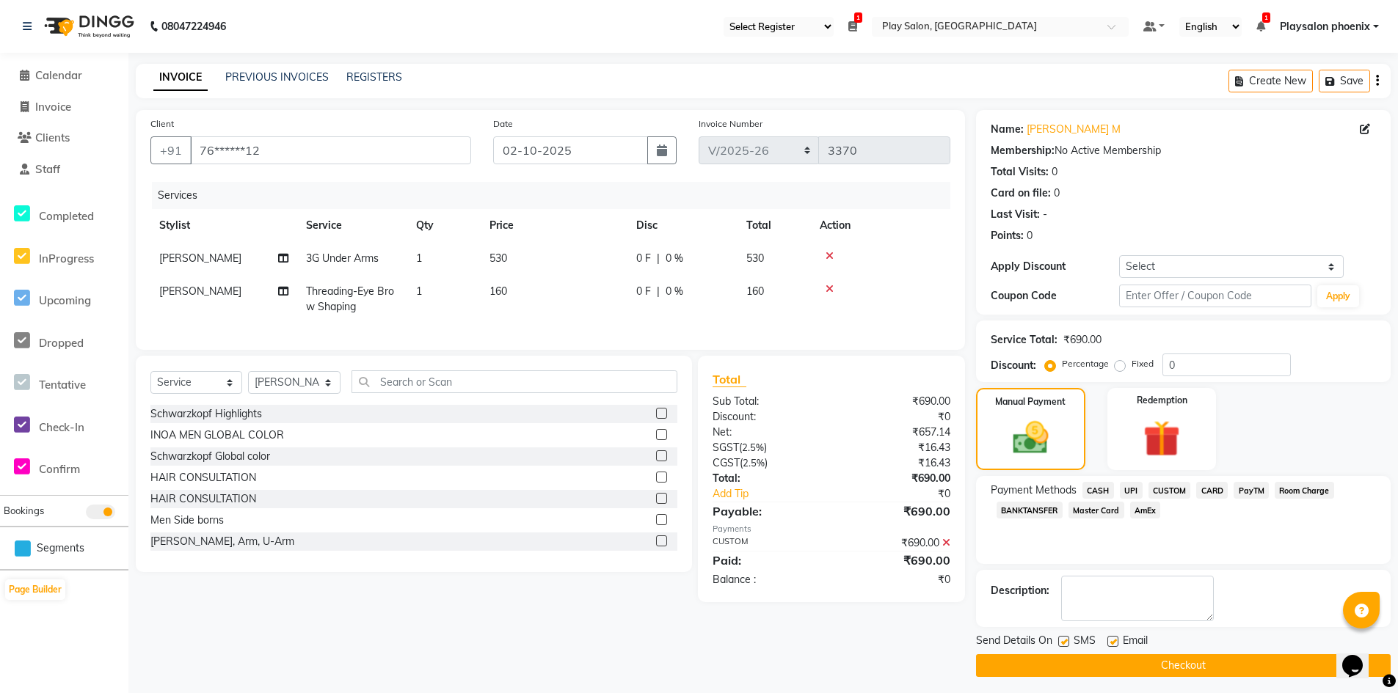
click at [1153, 665] on button "Checkout" at bounding box center [1183, 665] width 415 height 23
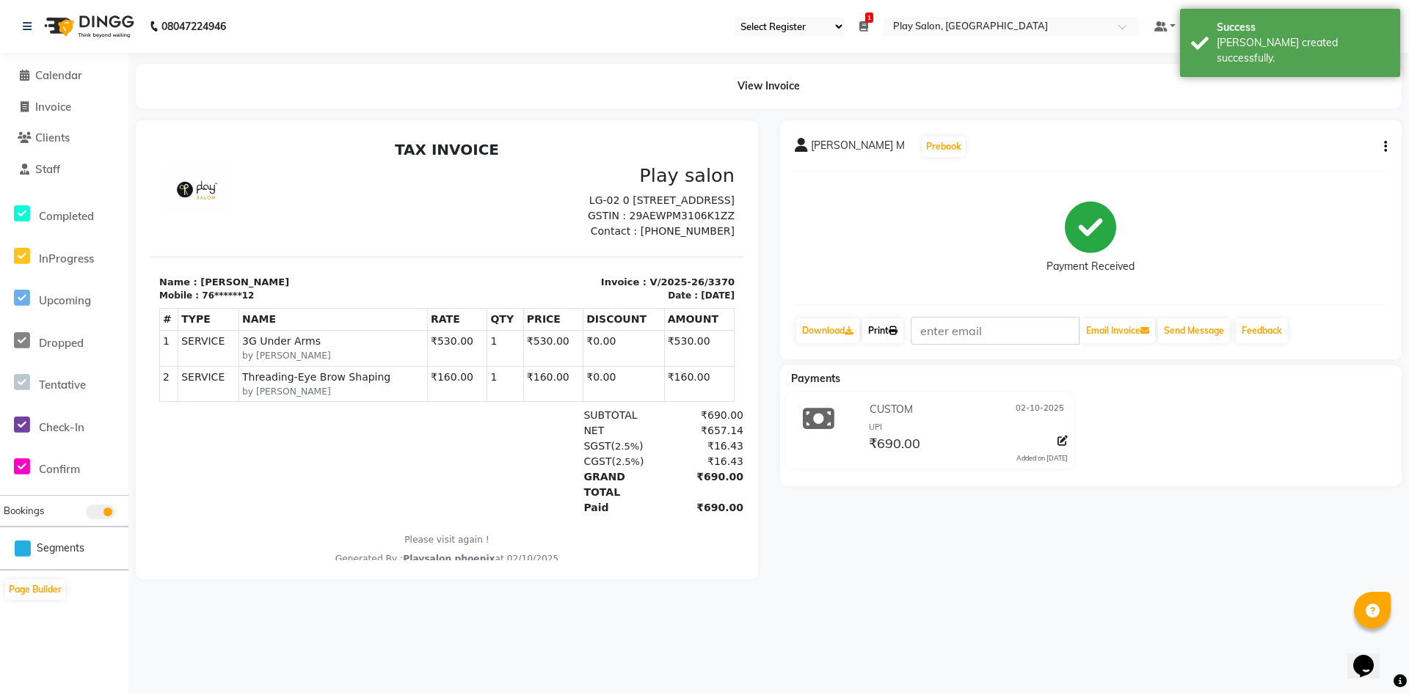
click at [878, 333] on link "Print" at bounding box center [882, 330] width 41 height 25
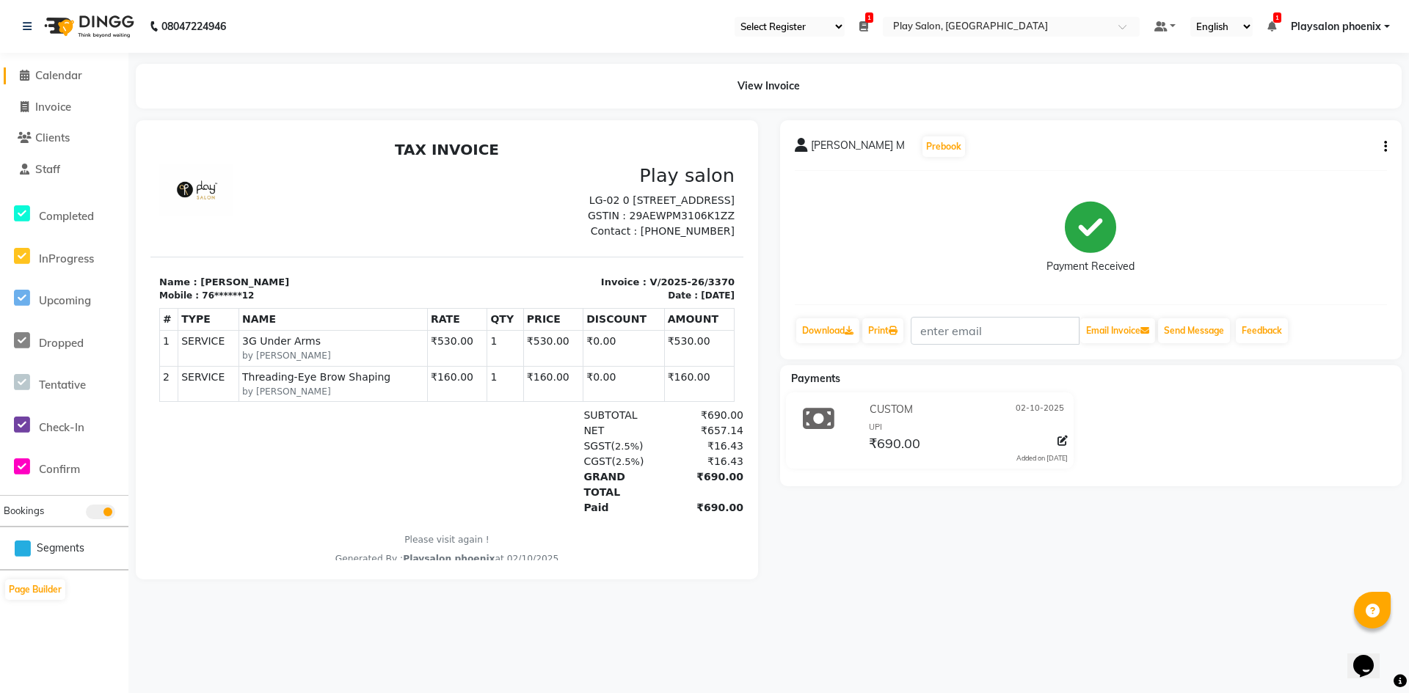
click at [31, 75] on span at bounding box center [24, 75] width 22 height 17
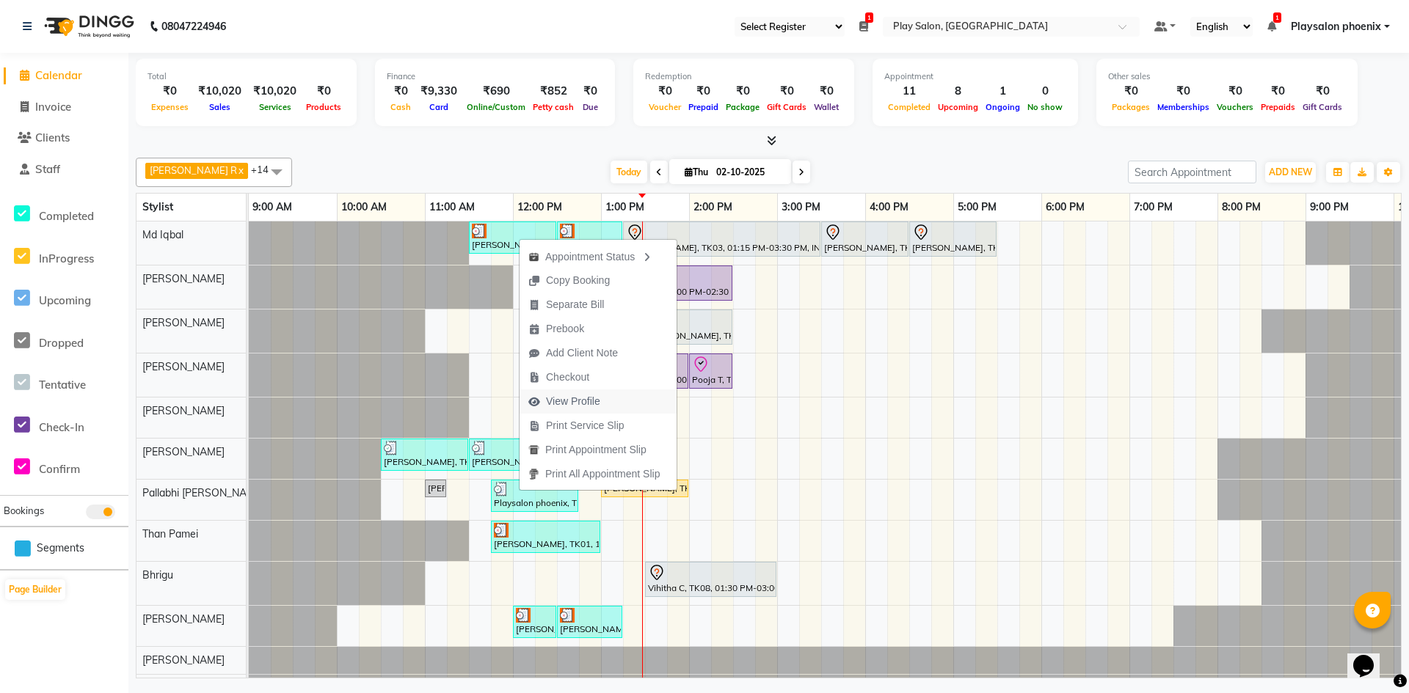
click at [583, 401] on span "View Profile" at bounding box center [573, 401] width 54 height 15
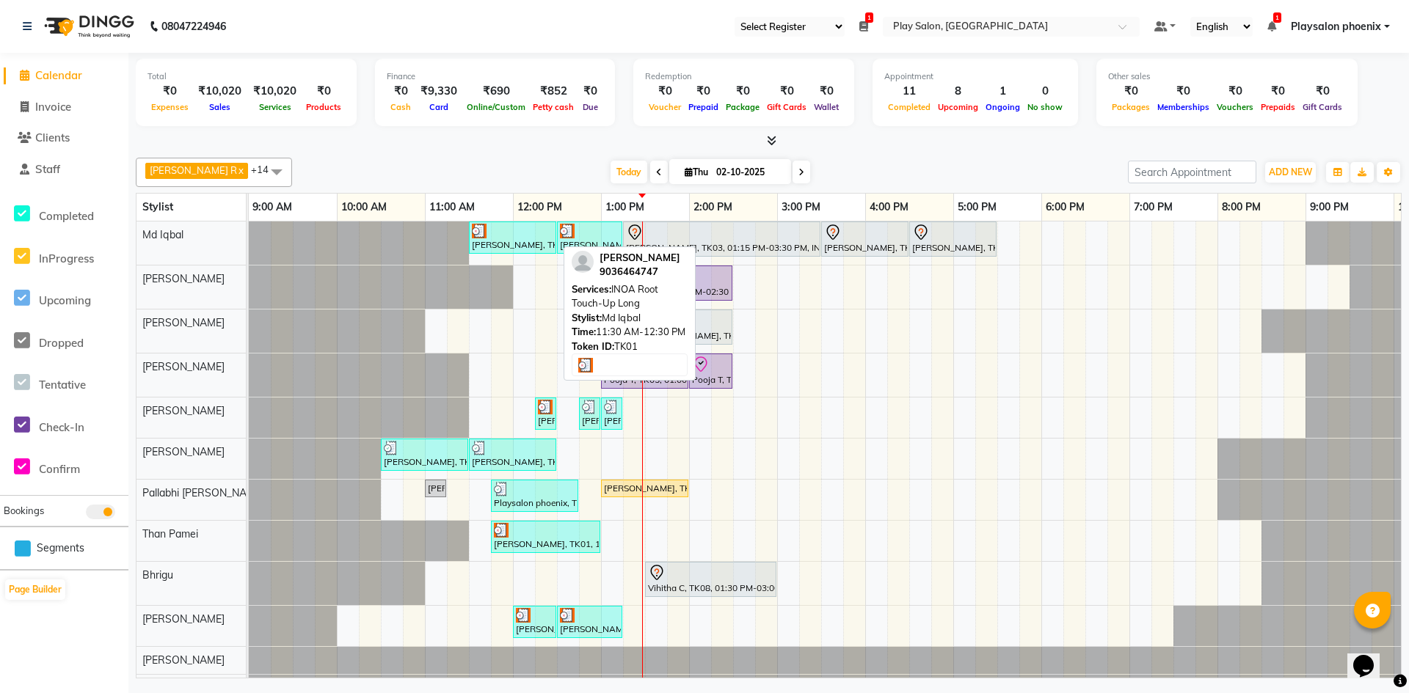
click at [500, 234] on div at bounding box center [512, 231] width 81 height 15
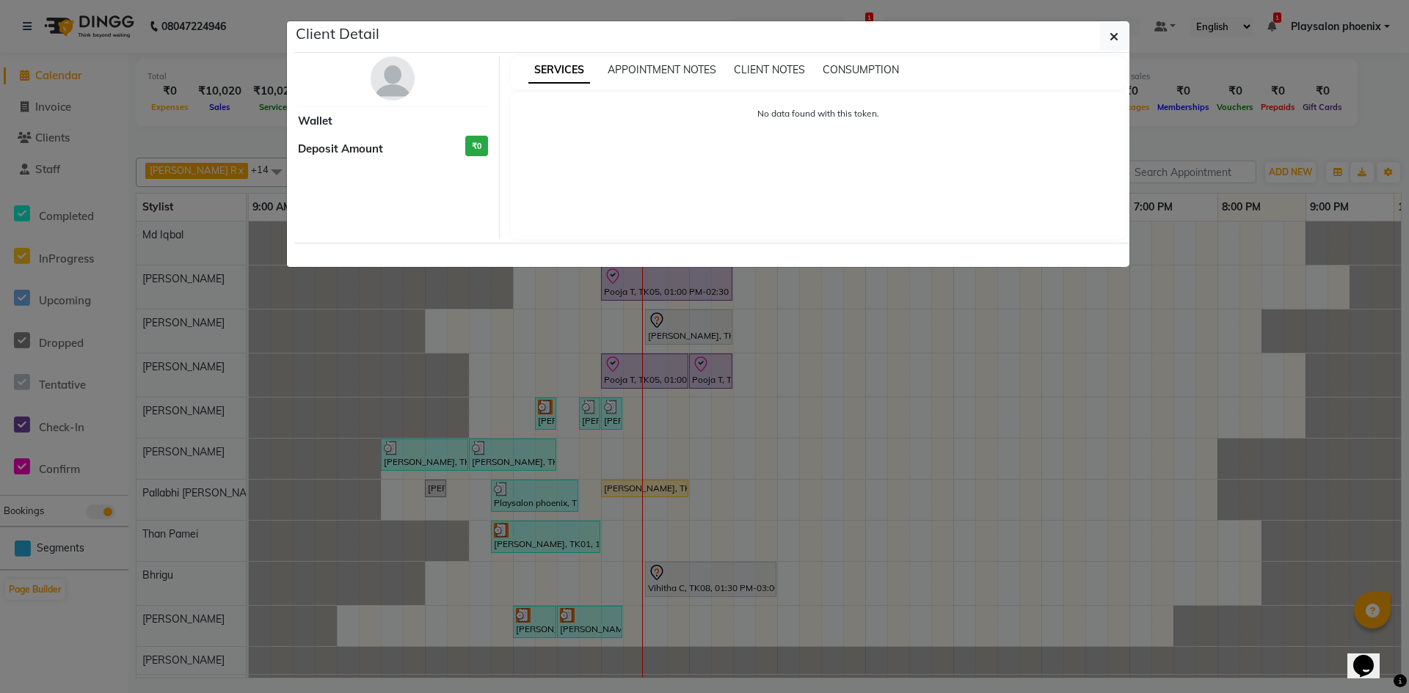
select select "3"
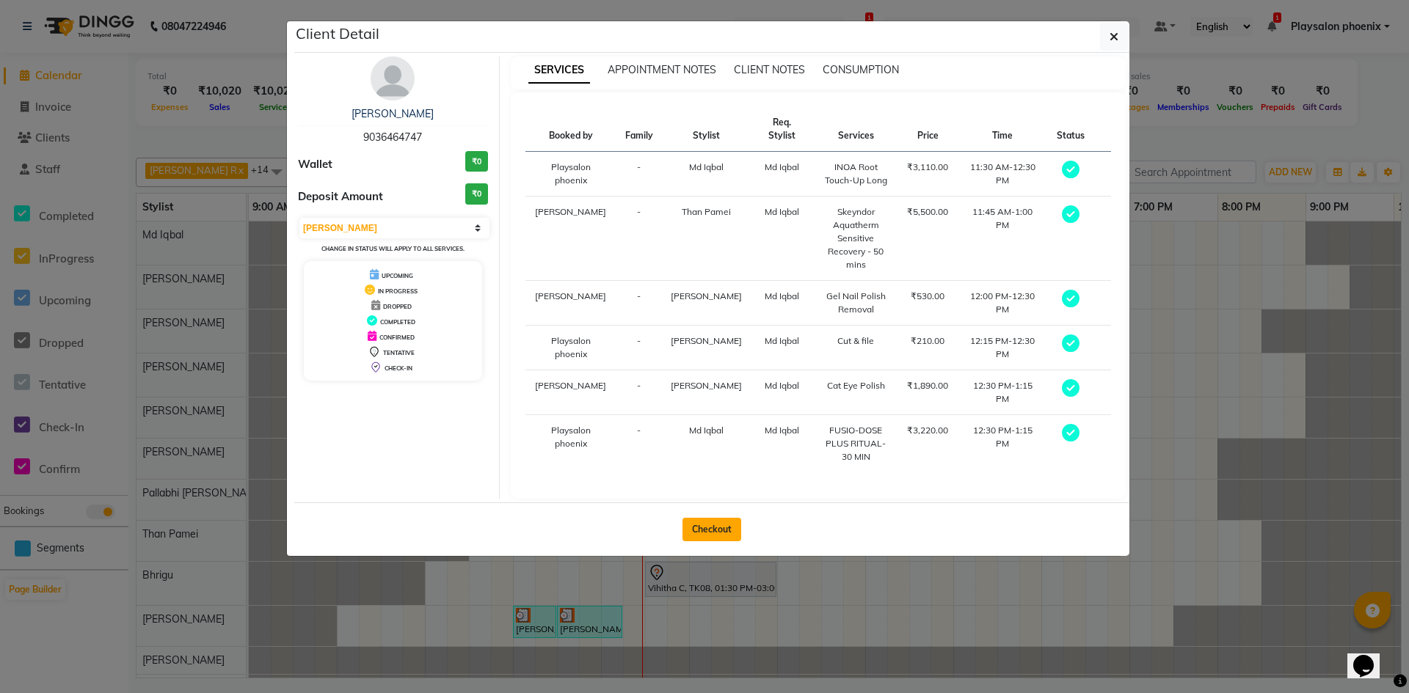
click at [719, 518] on button "Checkout" at bounding box center [711, 529] width 59 height 23
select select "8350"
select select "service"
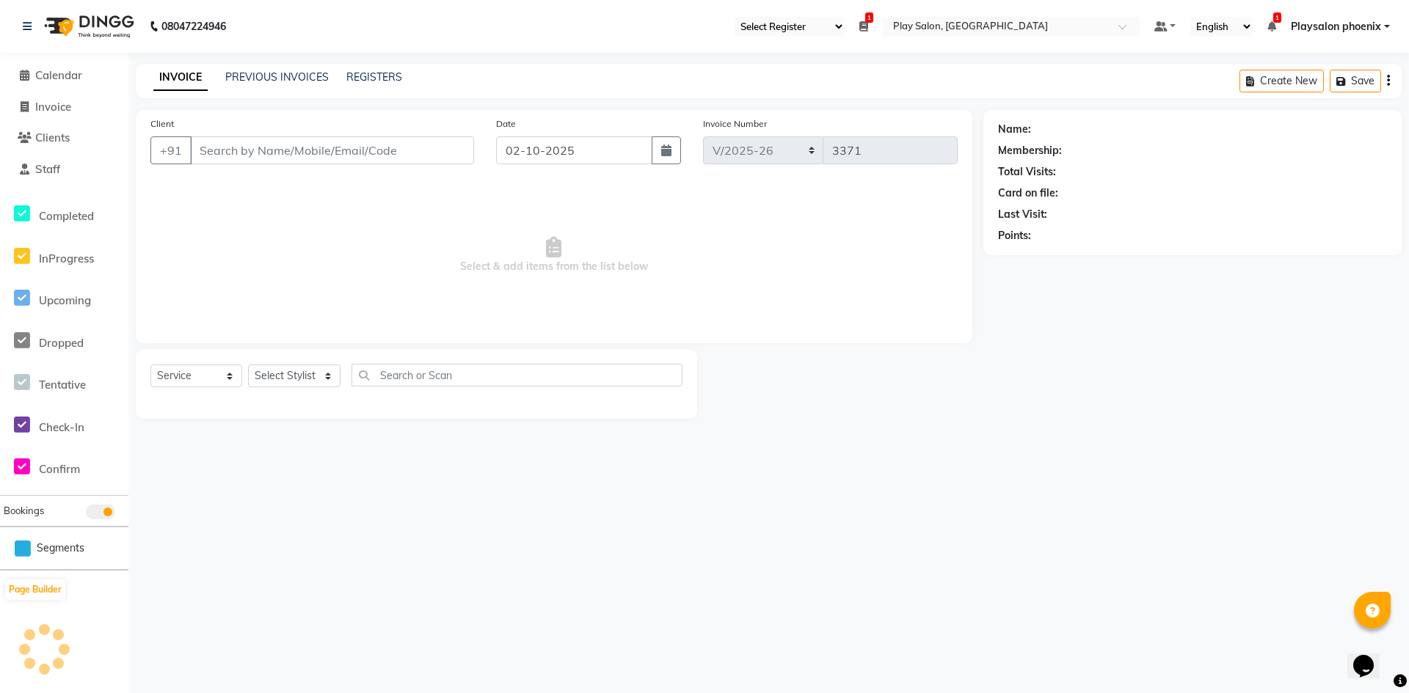
type input "90******47"
select select "87444"
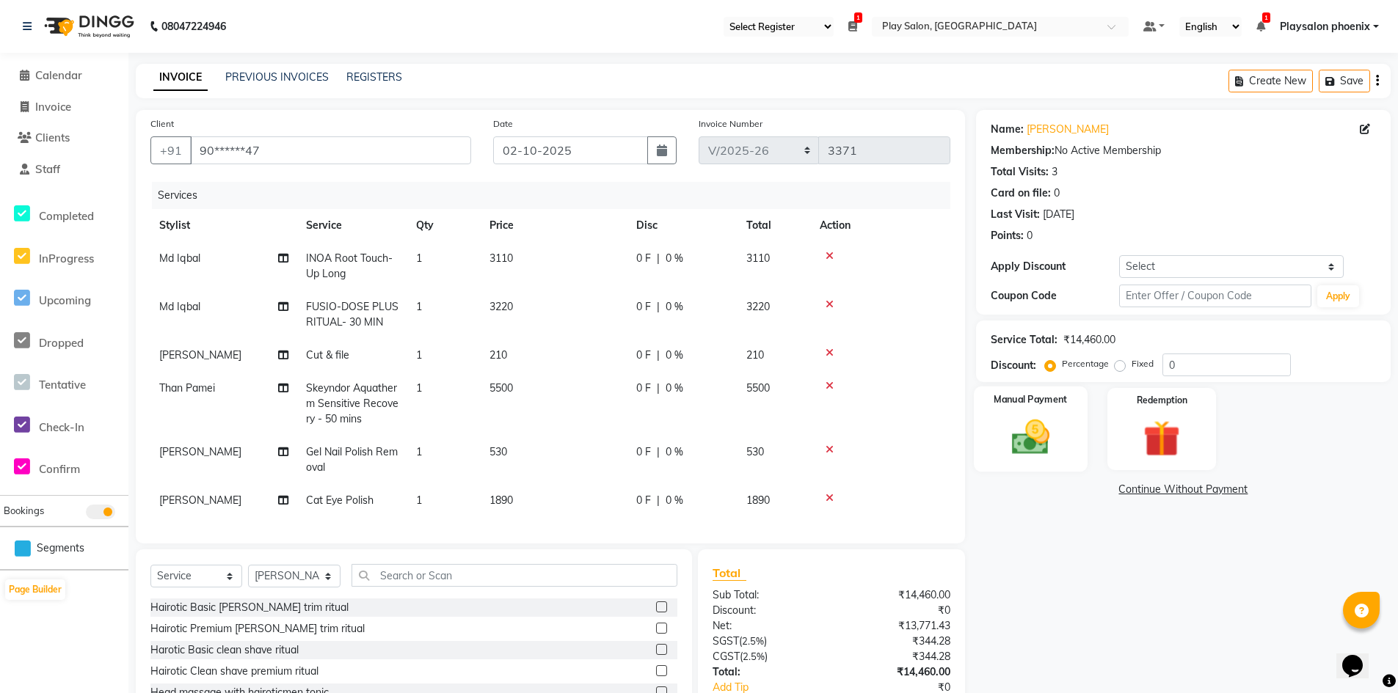
click at [1036, 434] on img at bounding box center [1030, 437] width 62 height 44
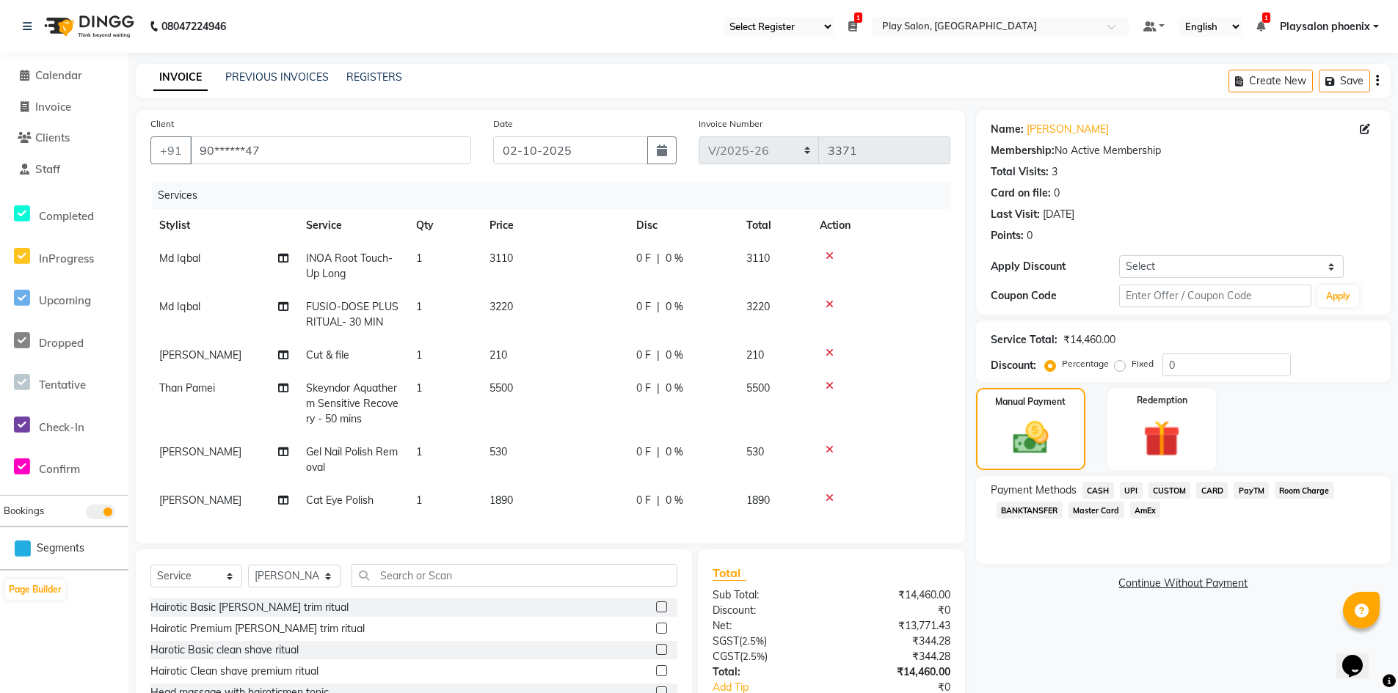
click at [1094, 491] on span "CASH" at bounding box center [1098, 490] width 32 height 17
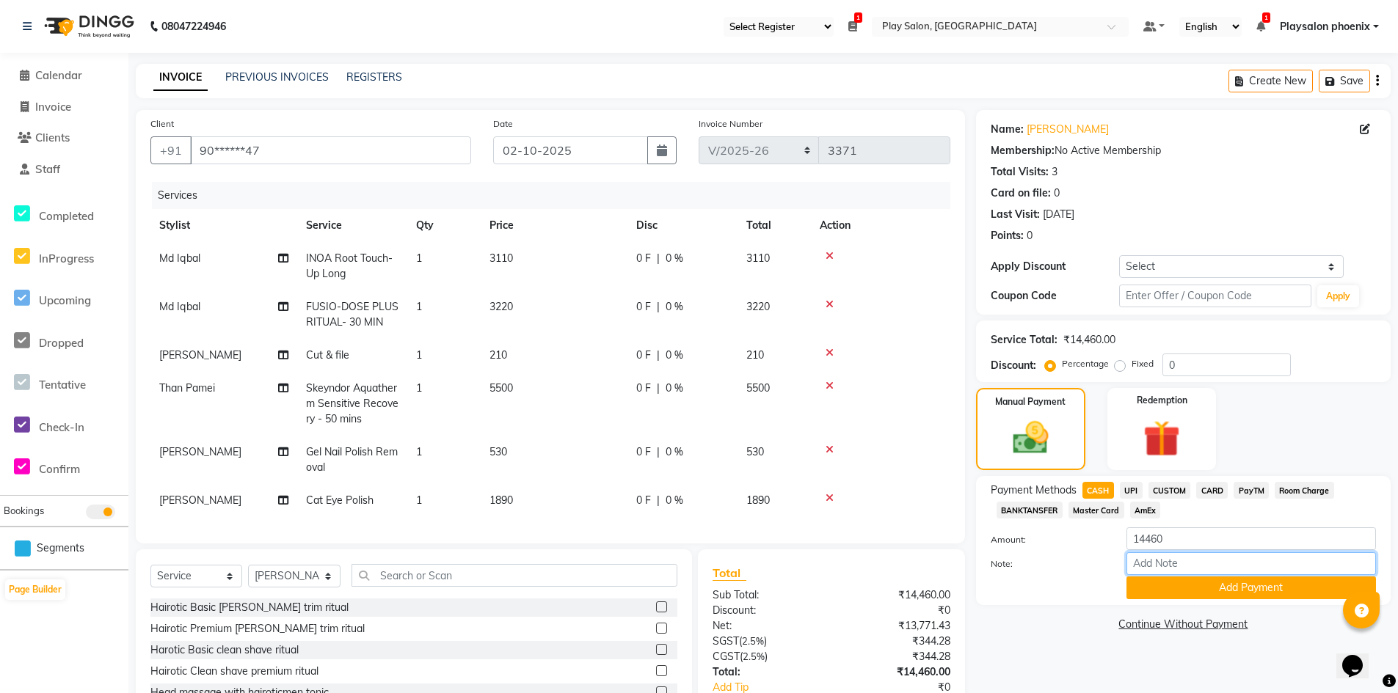
click at [1142, 563] on input "Note:" at bounding box center [1250, 563] width 249 height 23
click at [1200, 590] on button "Add Payment" at bounding box center [1250, 588] width 249 height 23
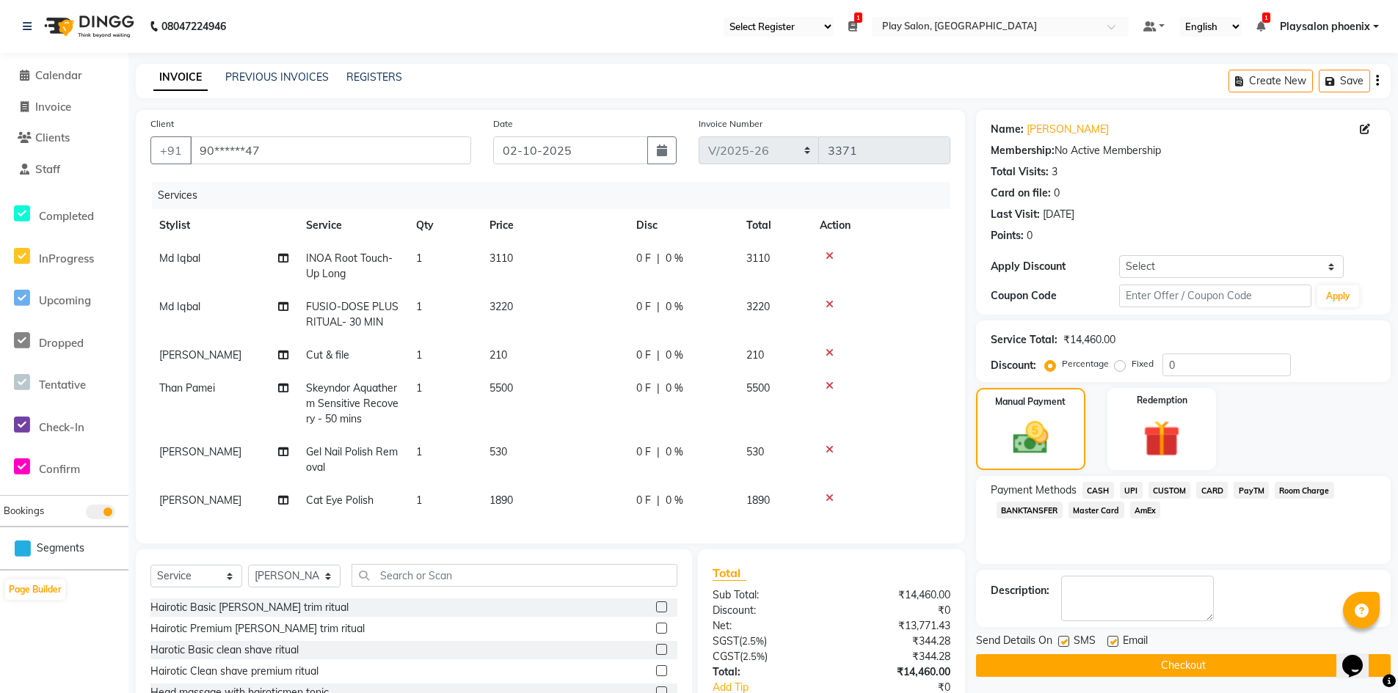
click at [1180, 664] on button "Checkout" at bounding box center [1183, 665] width 415 height 23
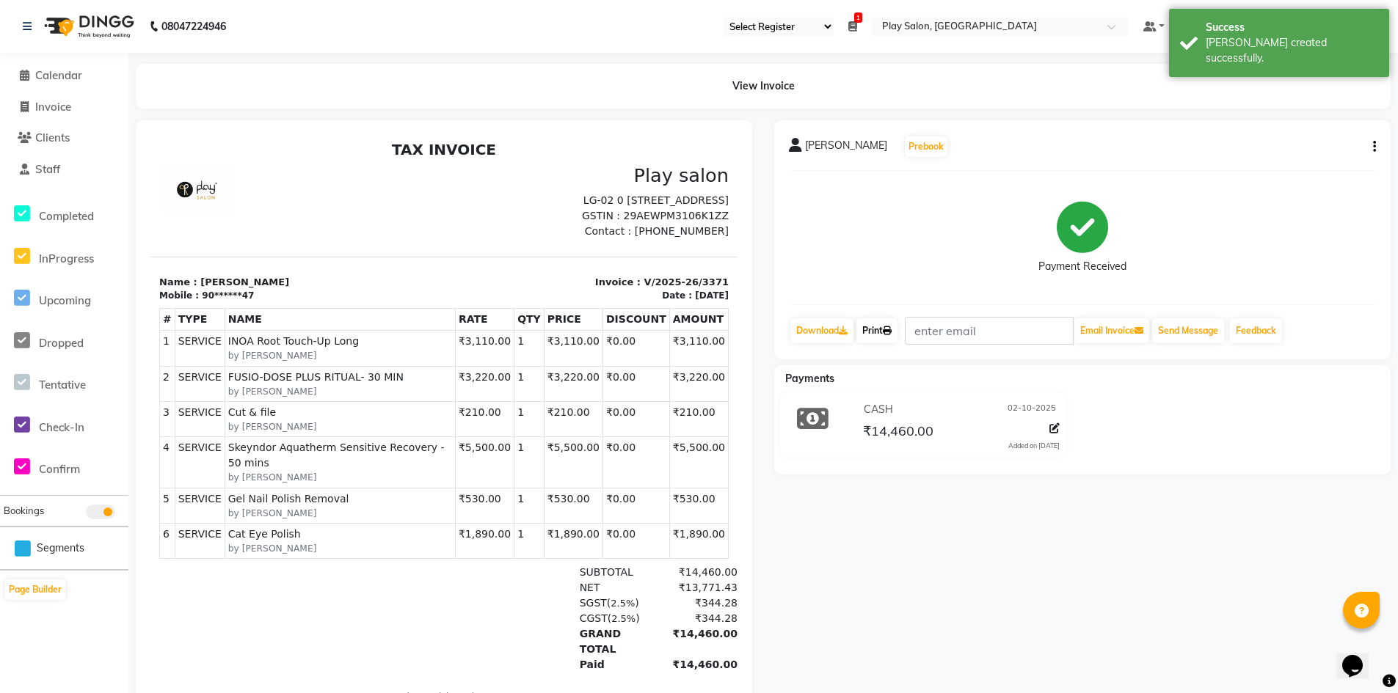
click at [887, 329] on link "Print" at bounding box center [876, 330] width 41 height 25
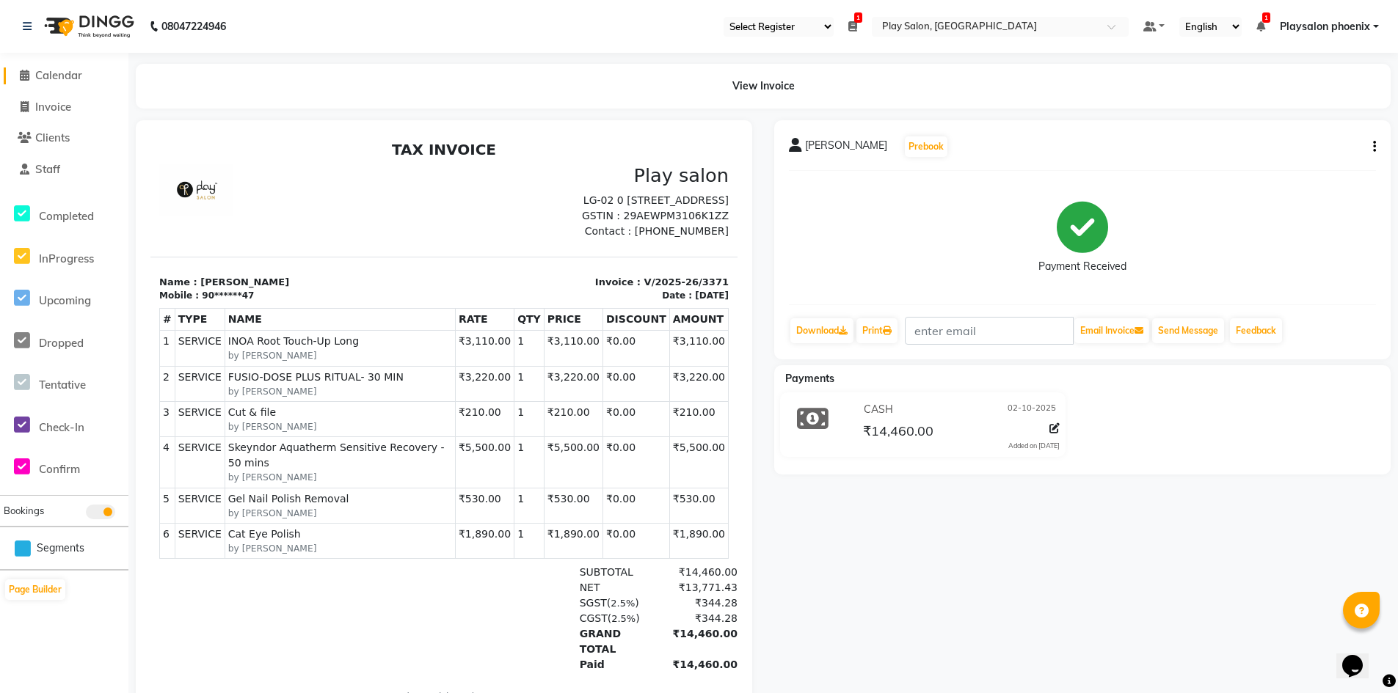
click at [65, 78] on span "Calendar" at bounding box center [58, 75] width 47 height 14
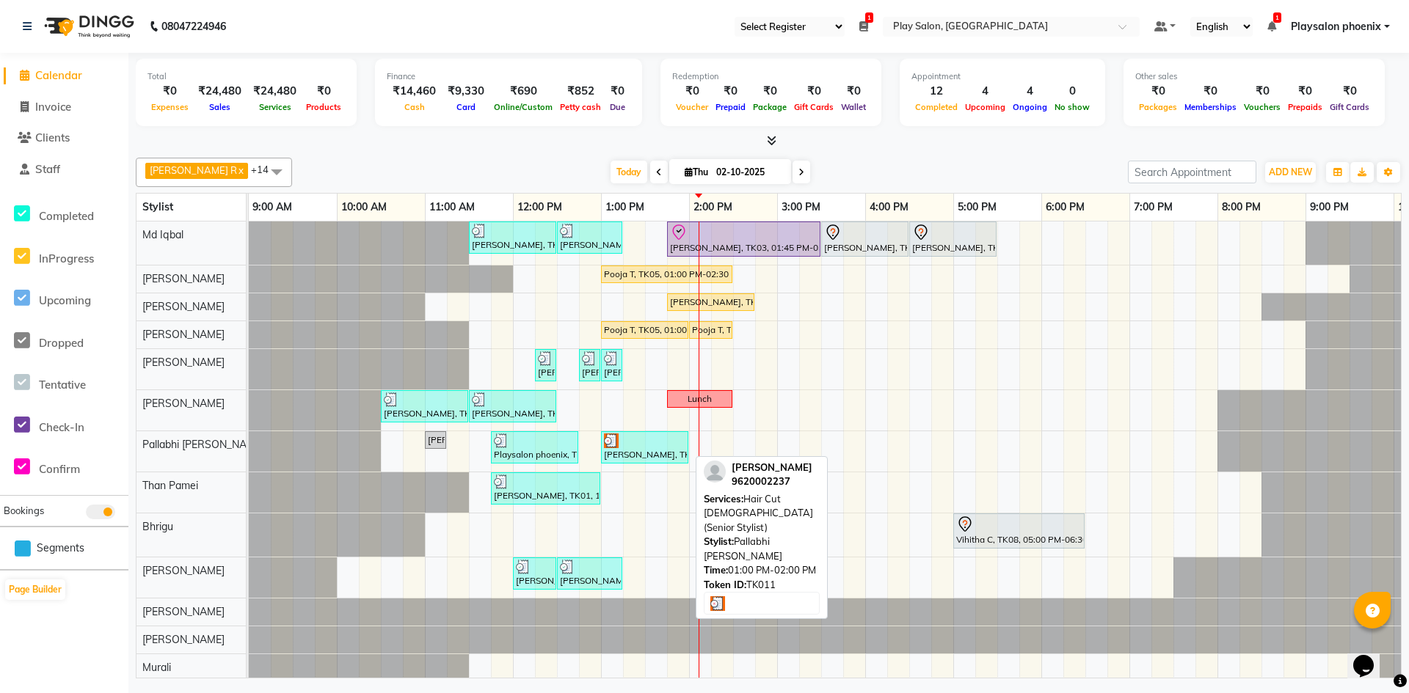
click at [638, 442] on div at bounding box center [644, 441] width 81 height 15
select select "3"
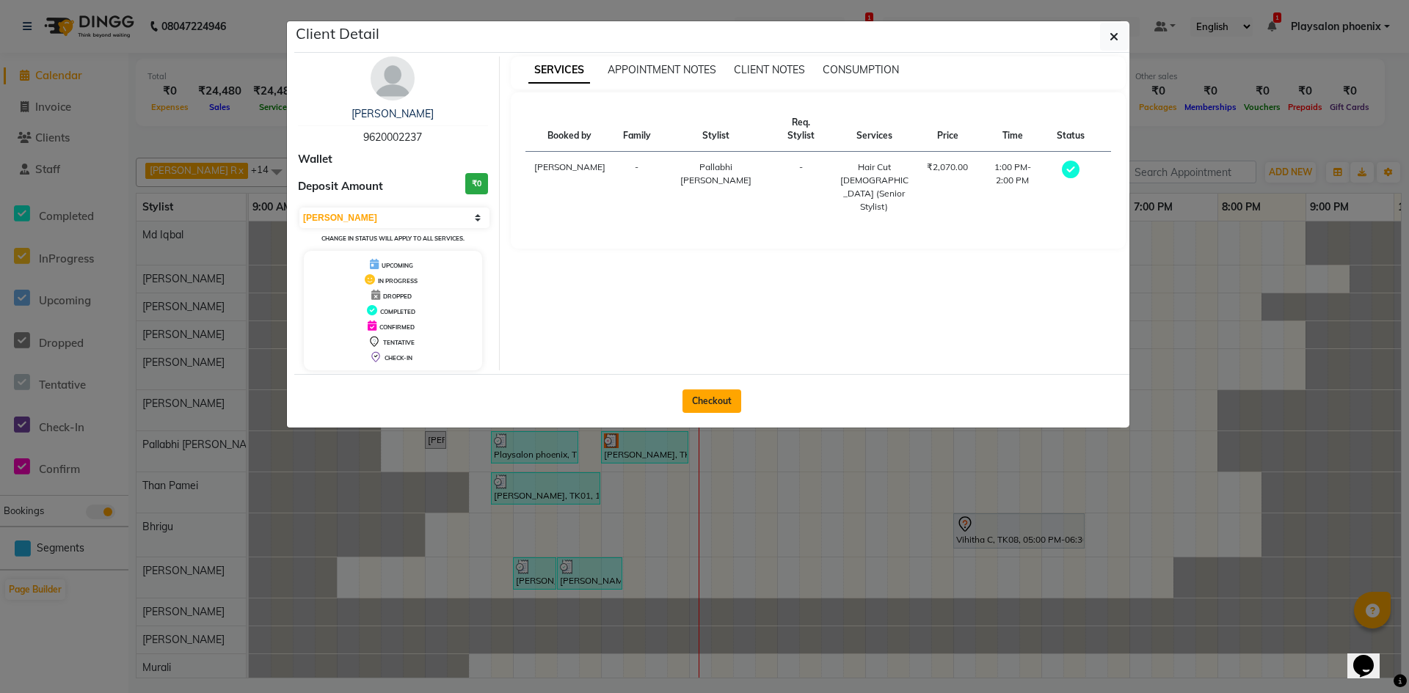
click at [710, 401] on button "Checkout" at bounding box center [711, 401] width 59 height 23
select select "service"
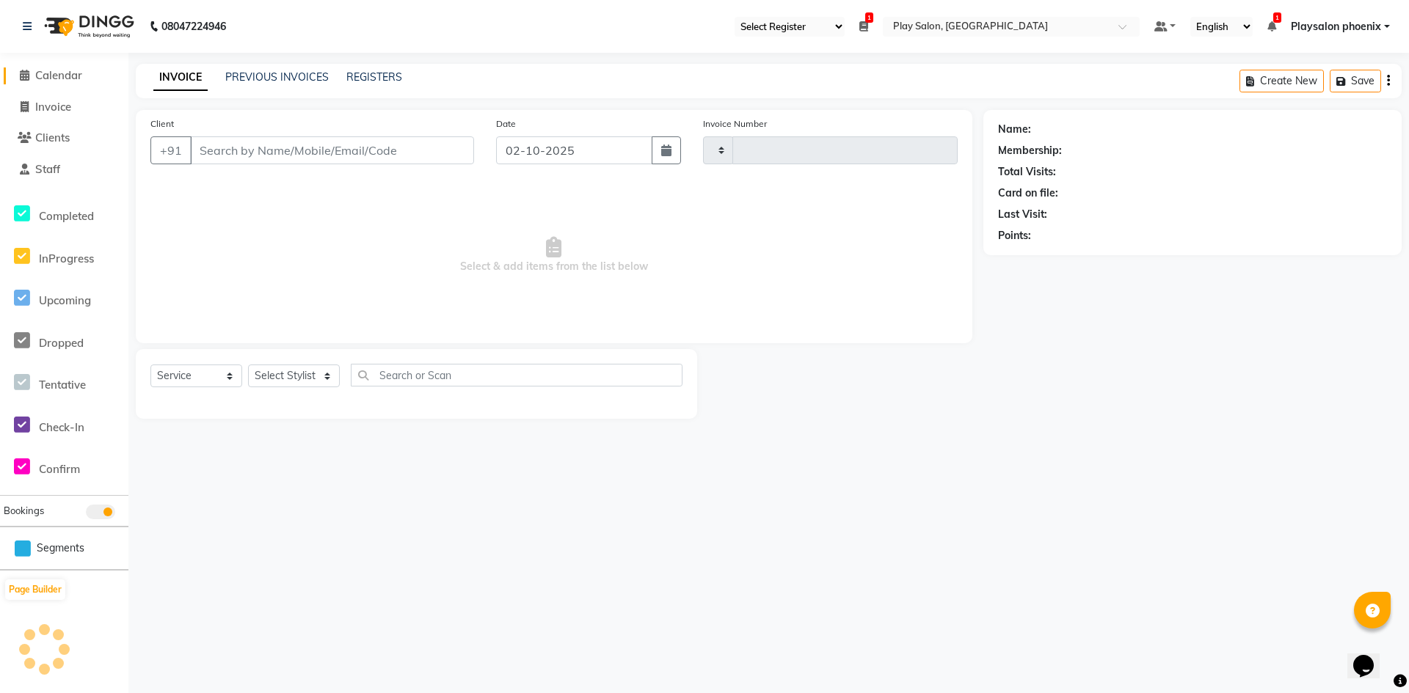
type input "3372"
select select "8350"
type input "96******37"
select select "92102"
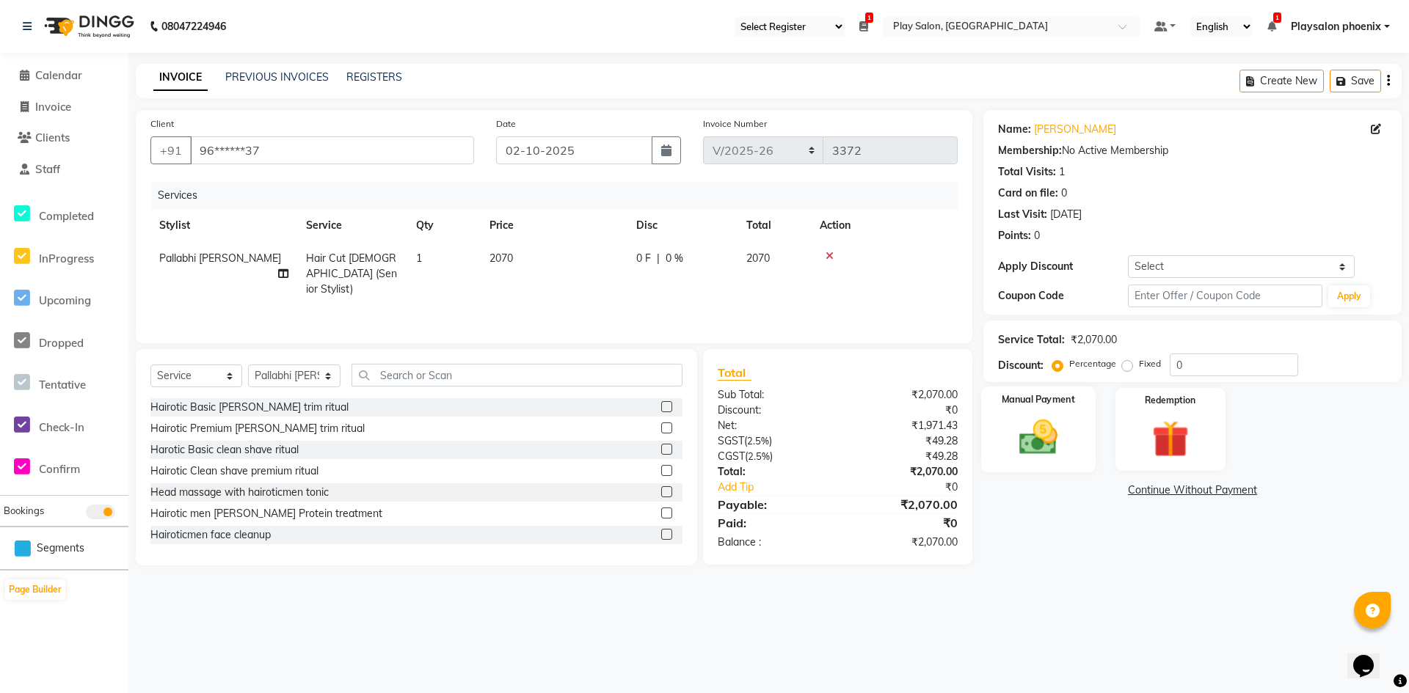
click at [1049, 438] on img at bounding box center [1038, 437] width 63 height 45
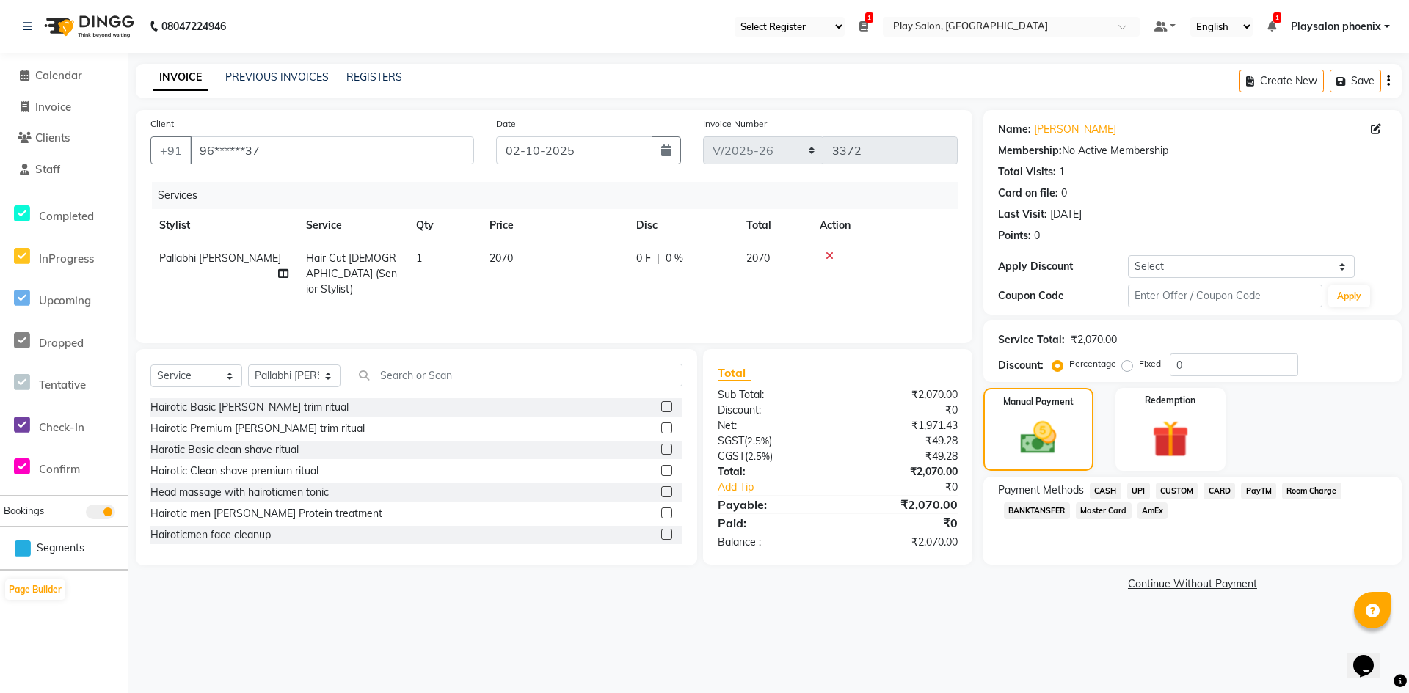
click at [1172, 489] on span "CUSTOM" at bounding box center [1177, 491] width 43 height 17
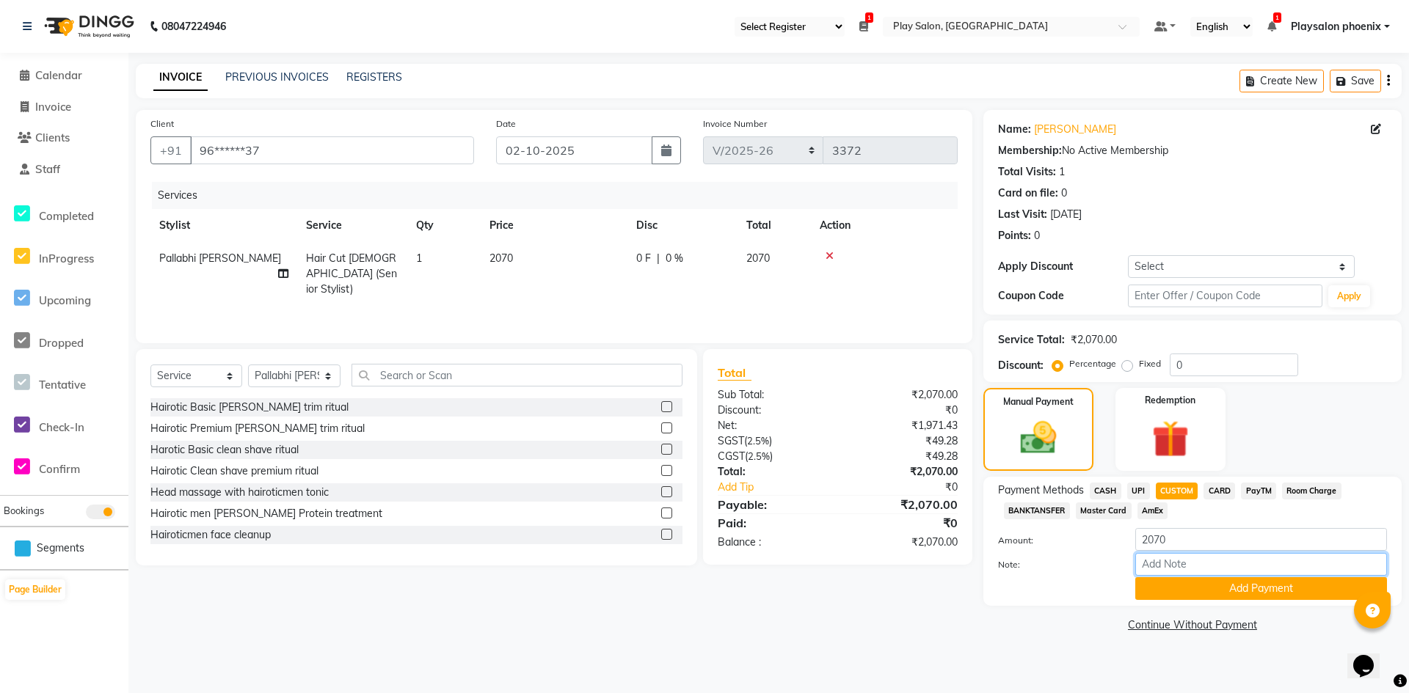
click at [1167, 560] on input "Note:" at bounding box center [1261, 564] width 252 height 23
type input "UPI"
click at [1245, 590] on button "Add Payment" at bounding box center [1261, 588] width 252 height 23
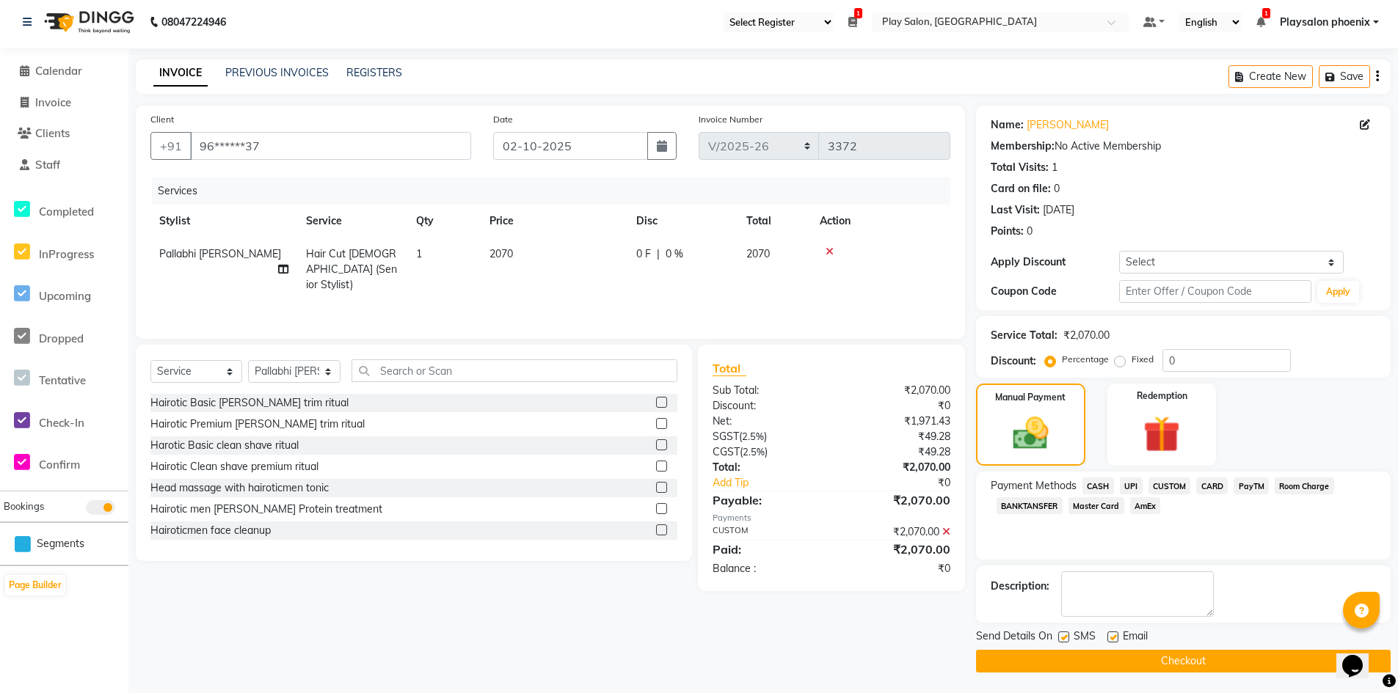
scroll to position [6, 0]
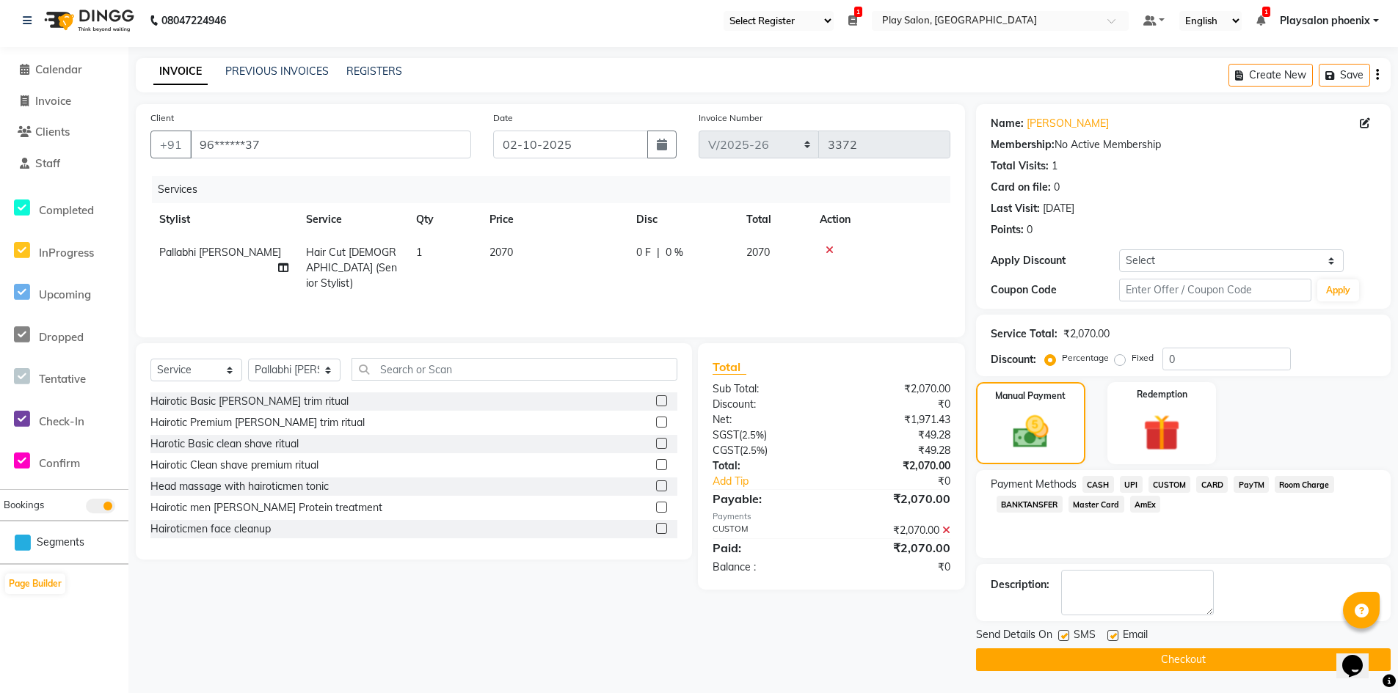
click at [1161, 659] on button "Checkout" at bounding box center [1183, 660] width 415 height 23
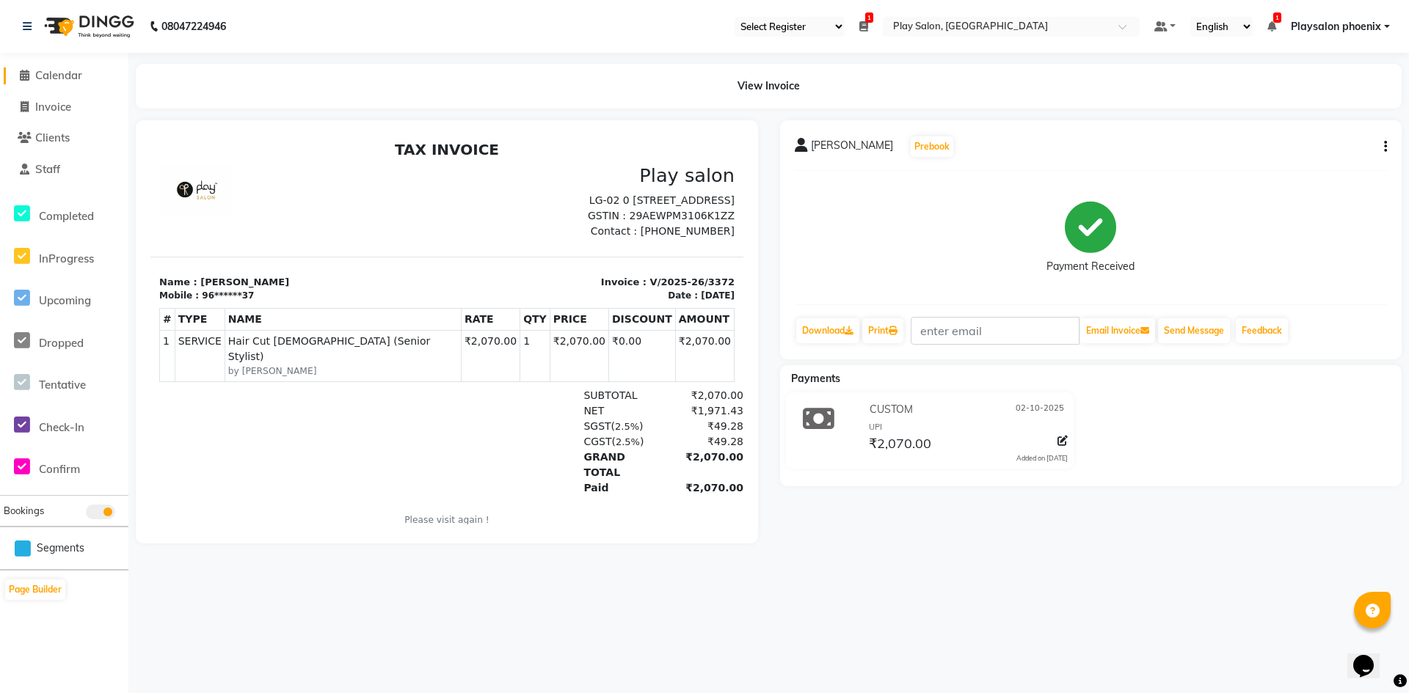
click at [50, 76] on span "Calendar" at bounding box center [58, 75] width 47 height 14
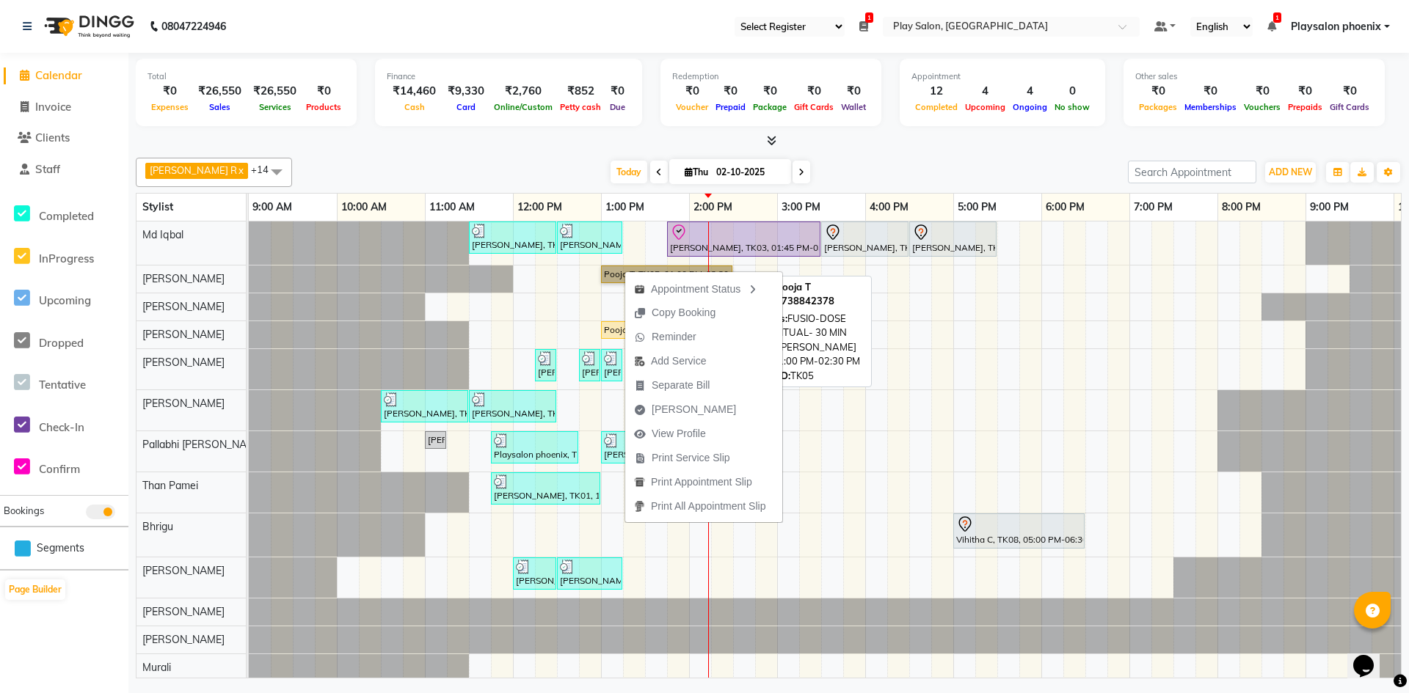
click at [610, 271] on link "Pooja T, TK05, 01:00 PM-02:30 PM, FUSIO-DOSE PLUS RITUAL- 30 MIN" at bounding box center [666, 275] width 131 height 18
select select "1"
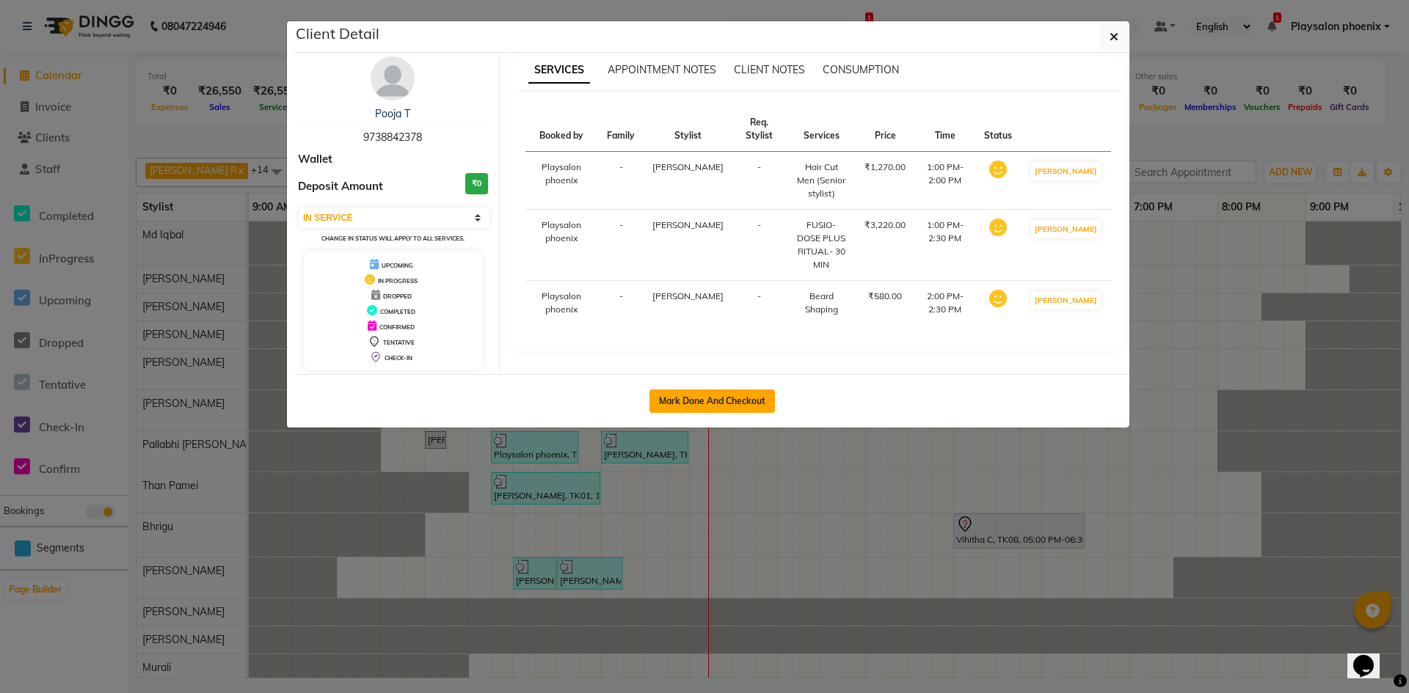
click at [701, 398] on button "Mark Done And Checkout" at bounding box center [711, 401] width 125 height 23
select select "service"
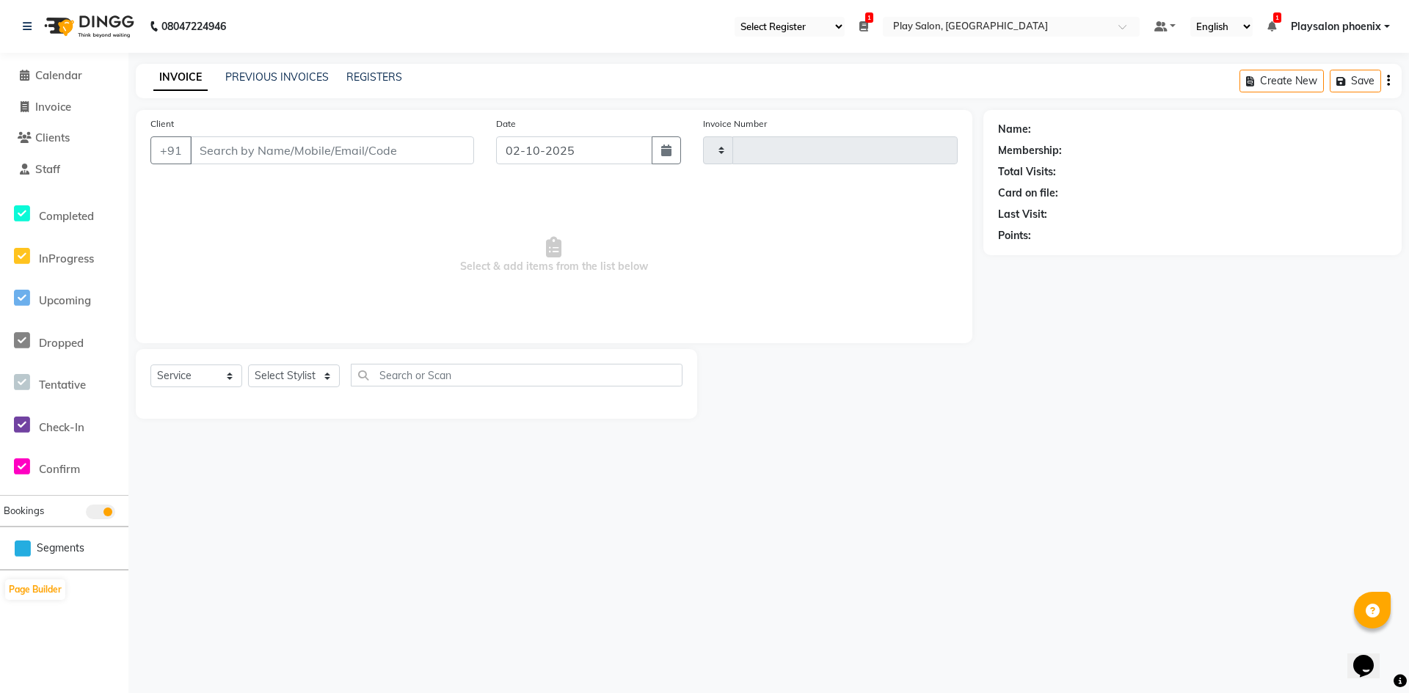
type input "3373"
select select "8350"
type input "97******78"
select select "81425"
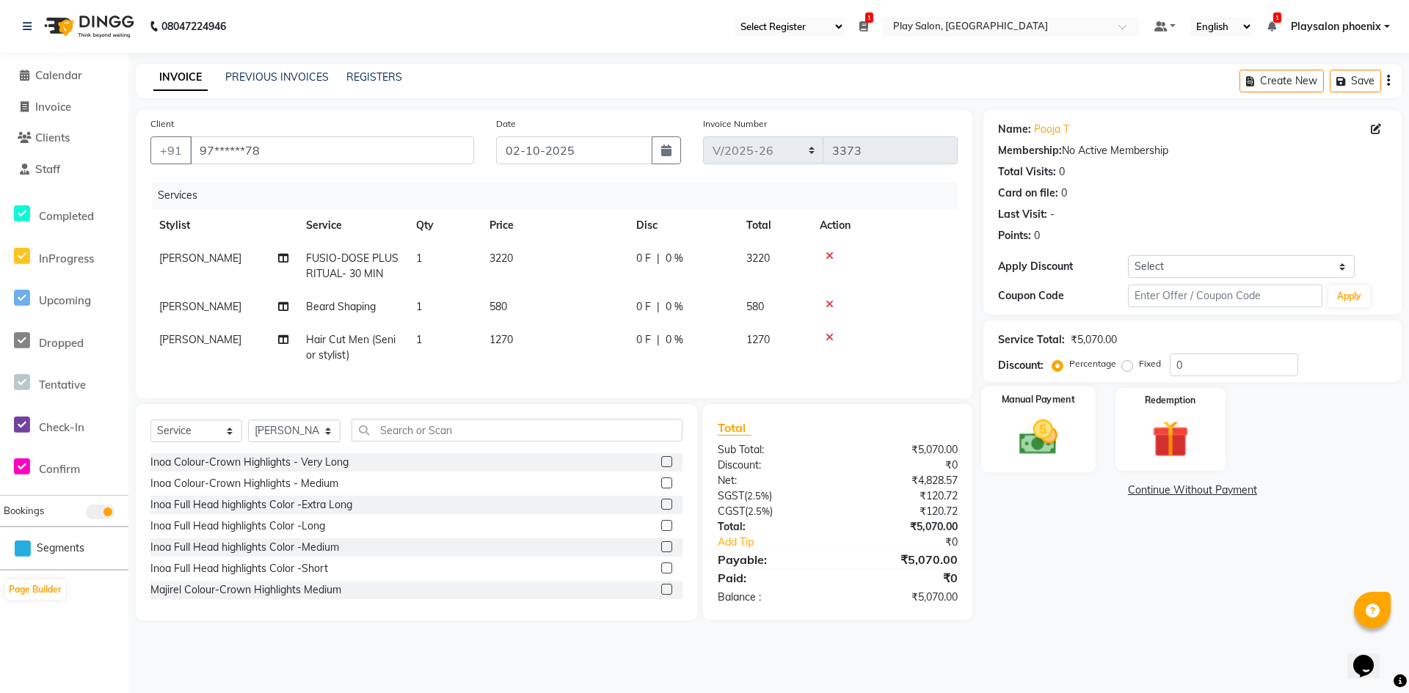
click at [1068, 430] on img at bounding box center [1038, 437] width 63 height 45
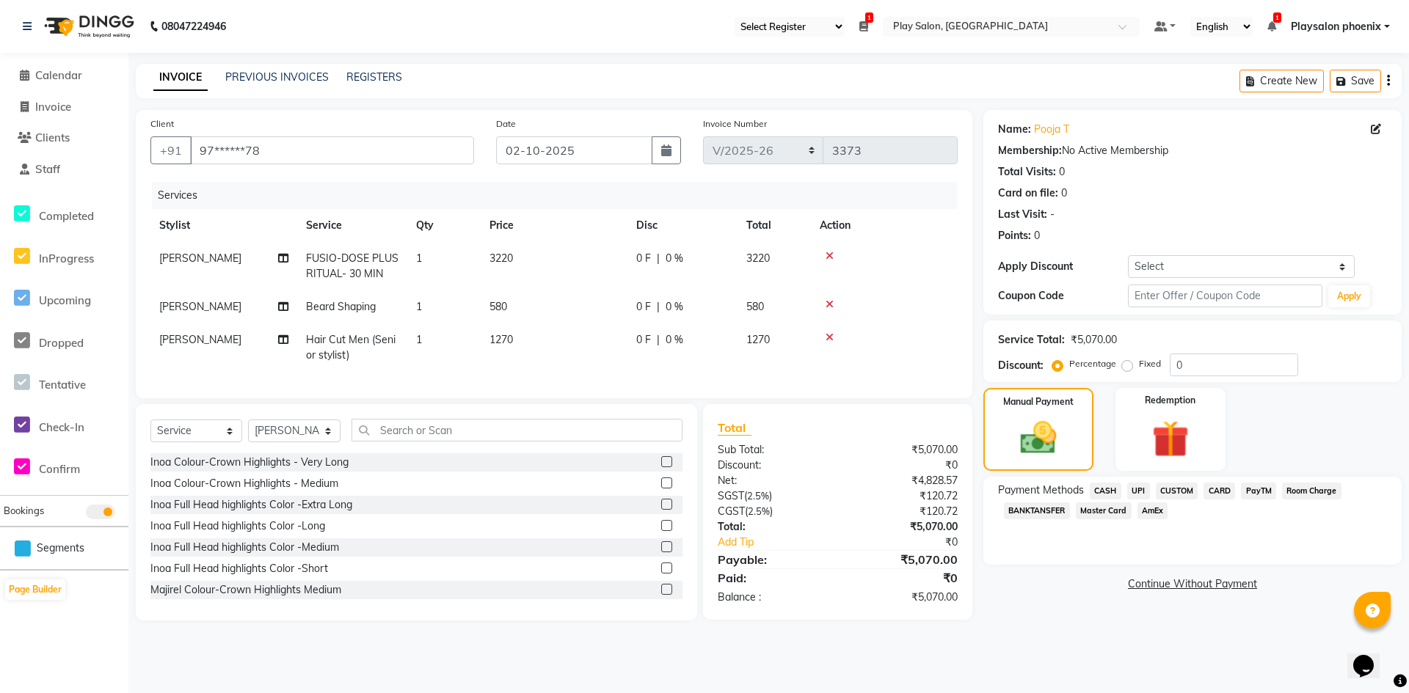
click at [1211, 490] on span "CARD" at bounding box center [1219, 491] width 32 height 17
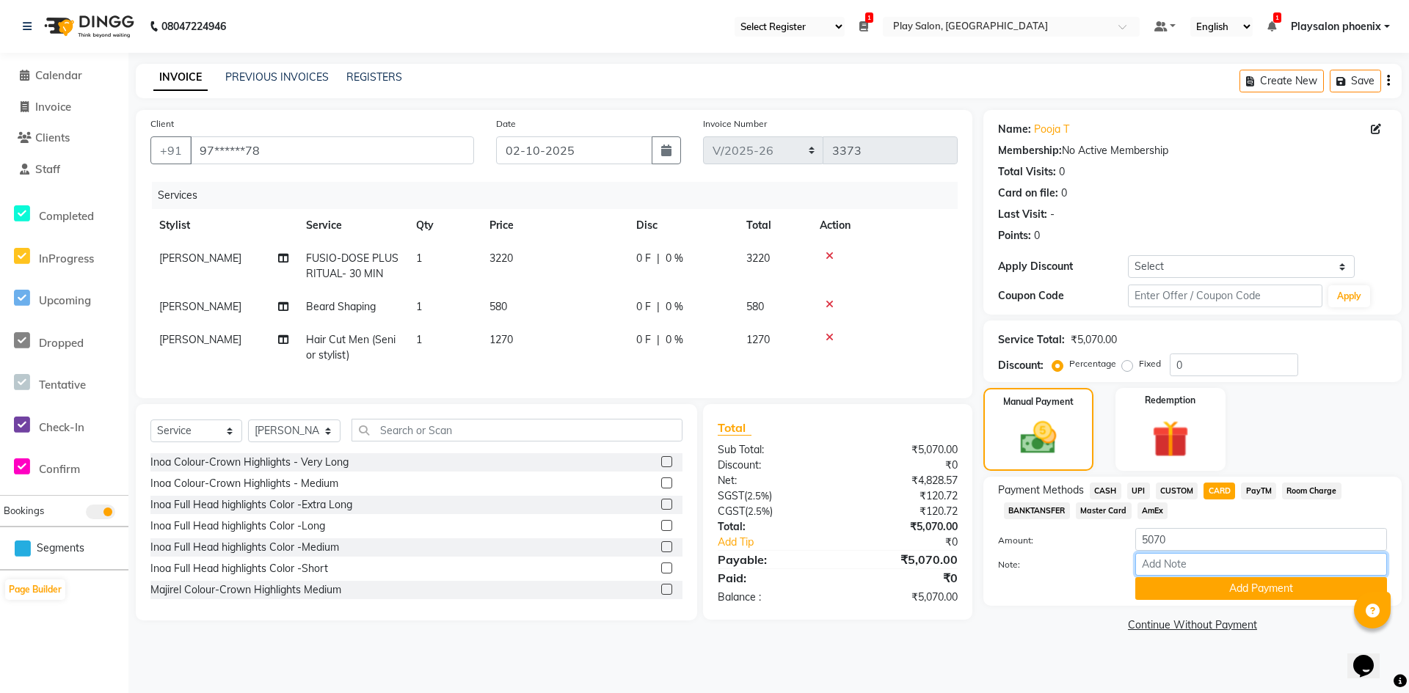
click at [1157, 564] on input "Note:" at bounding box center [1261, 564] width 252 height 23
click at [1092, 507] on span "Master Card" at bounding box center [1104, 511] width 56 height 17
click at [1155, 565] on input "Note:" at bounding box center [1261, 564] width 252 height 23
type input "2326"
click at [1210, 586] on button "Add Payment" at bounding box center [1261, 588] width 252 height 23
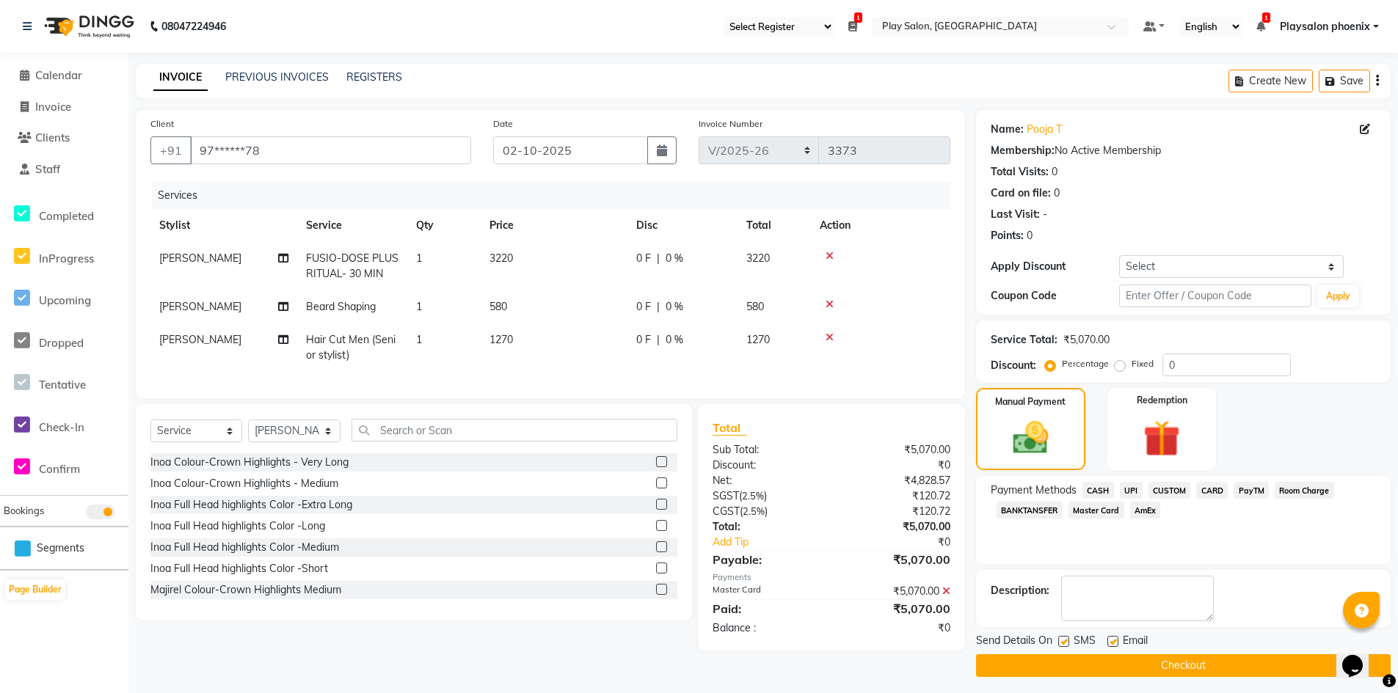
scroll to position [6, 0]
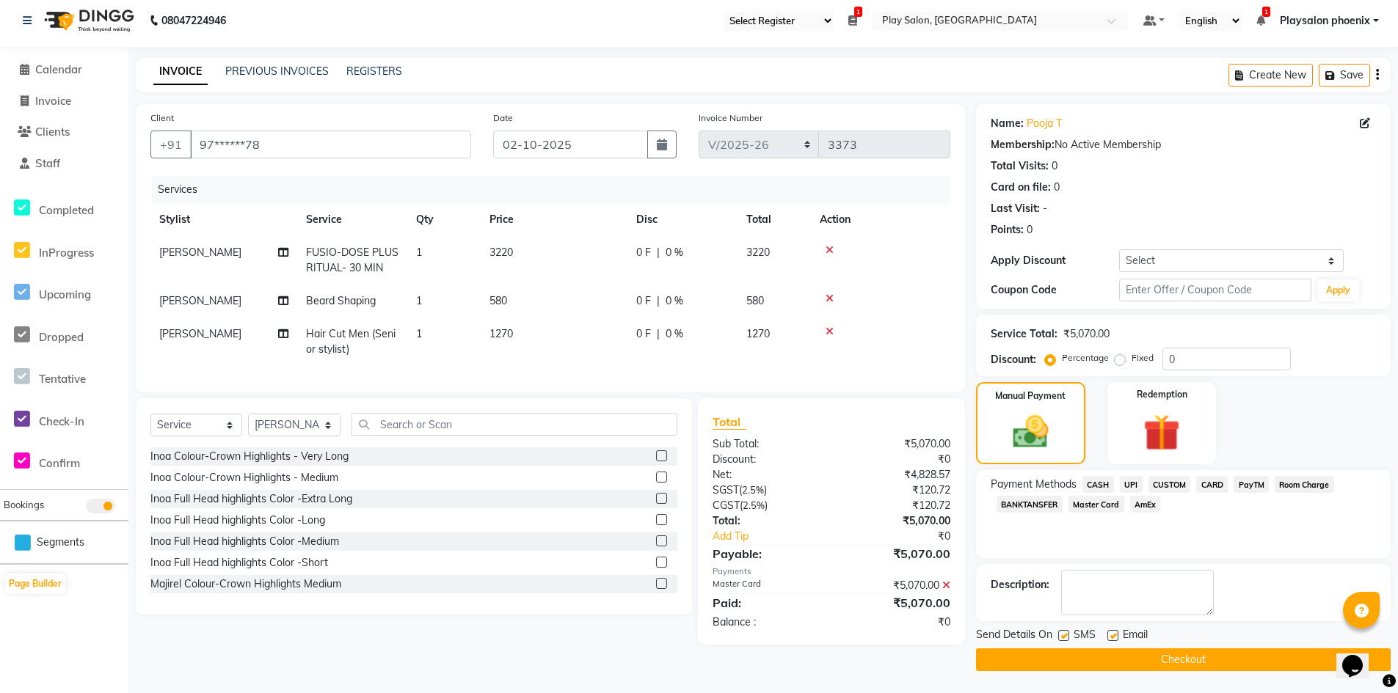
click at [1174, 652] on button "Checkout" at bounding box center [1183, 660] width 415 height 23
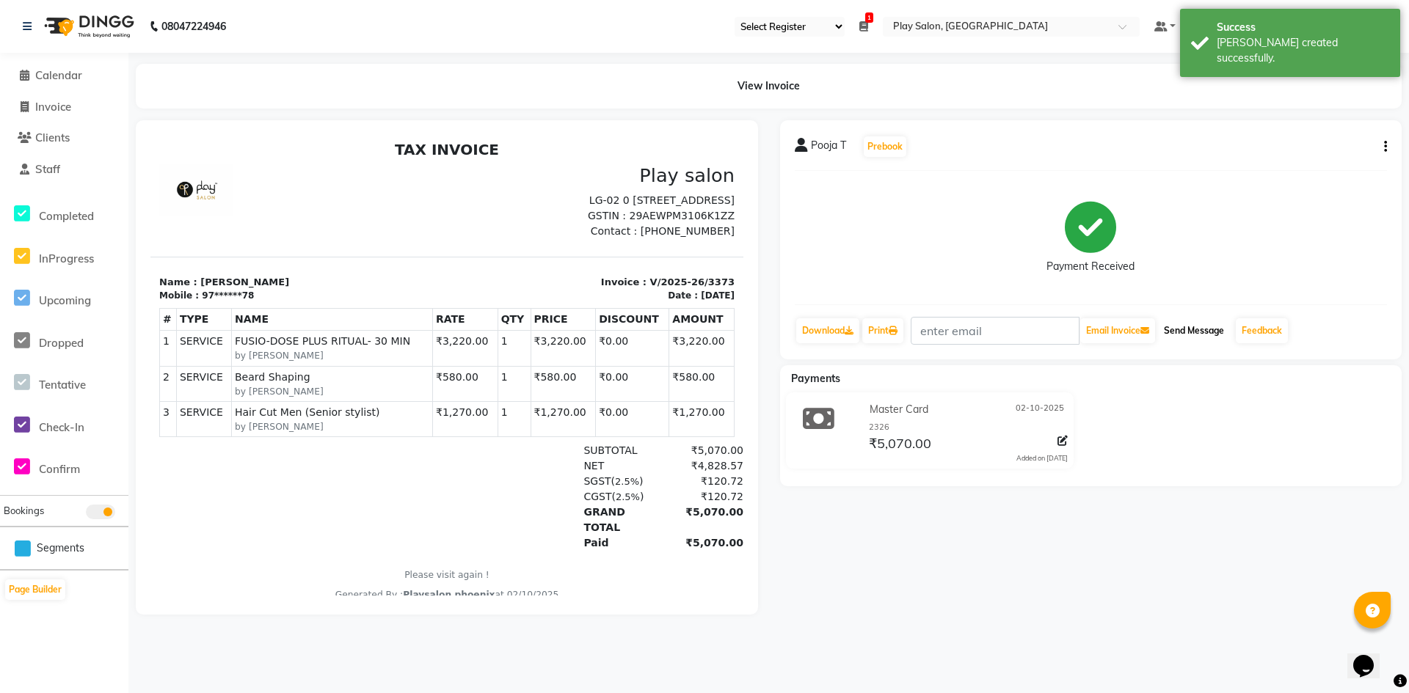
click at [1195, 334] on button "Send Message" at bounding box center [1194, 330] width 72 height 25
click at [895, 335] on icon at bounding box center [892, 330] width 9 height 9
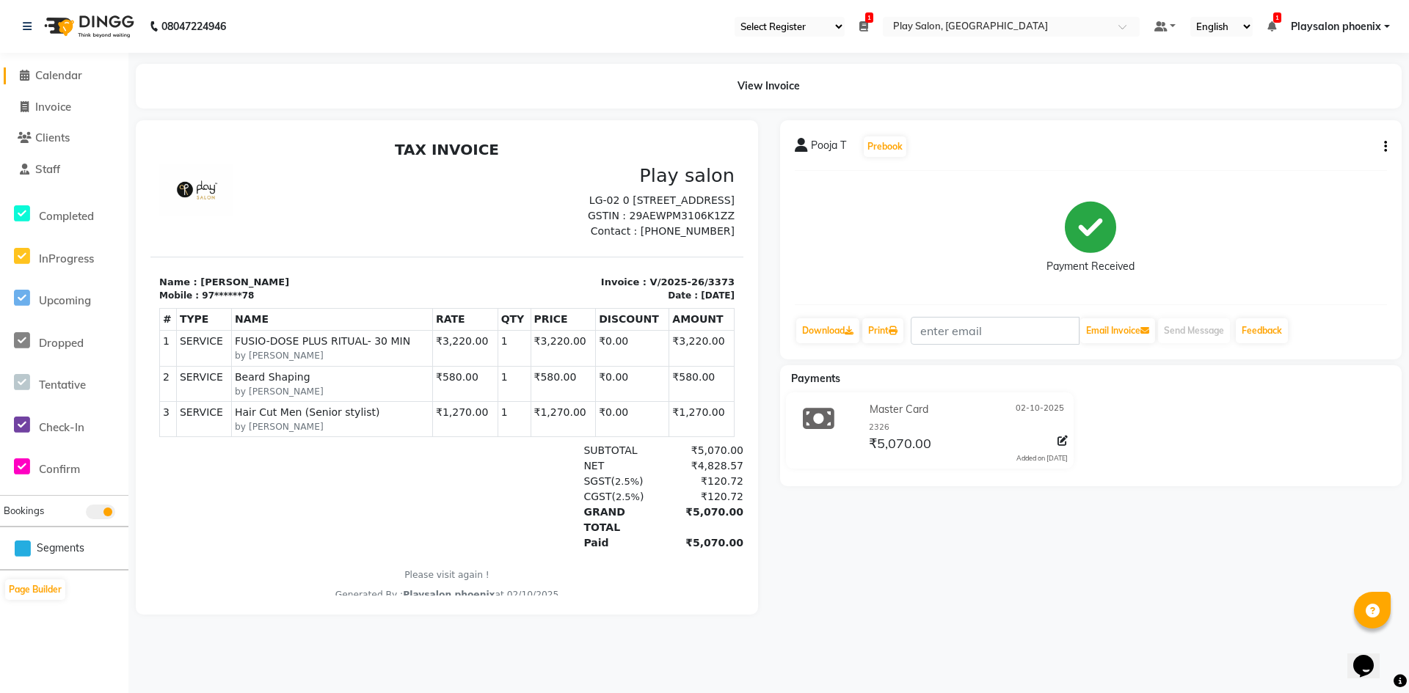
click at [64, 81] on span "Calendar" at bounding box center [58, 75] width 47 height 14
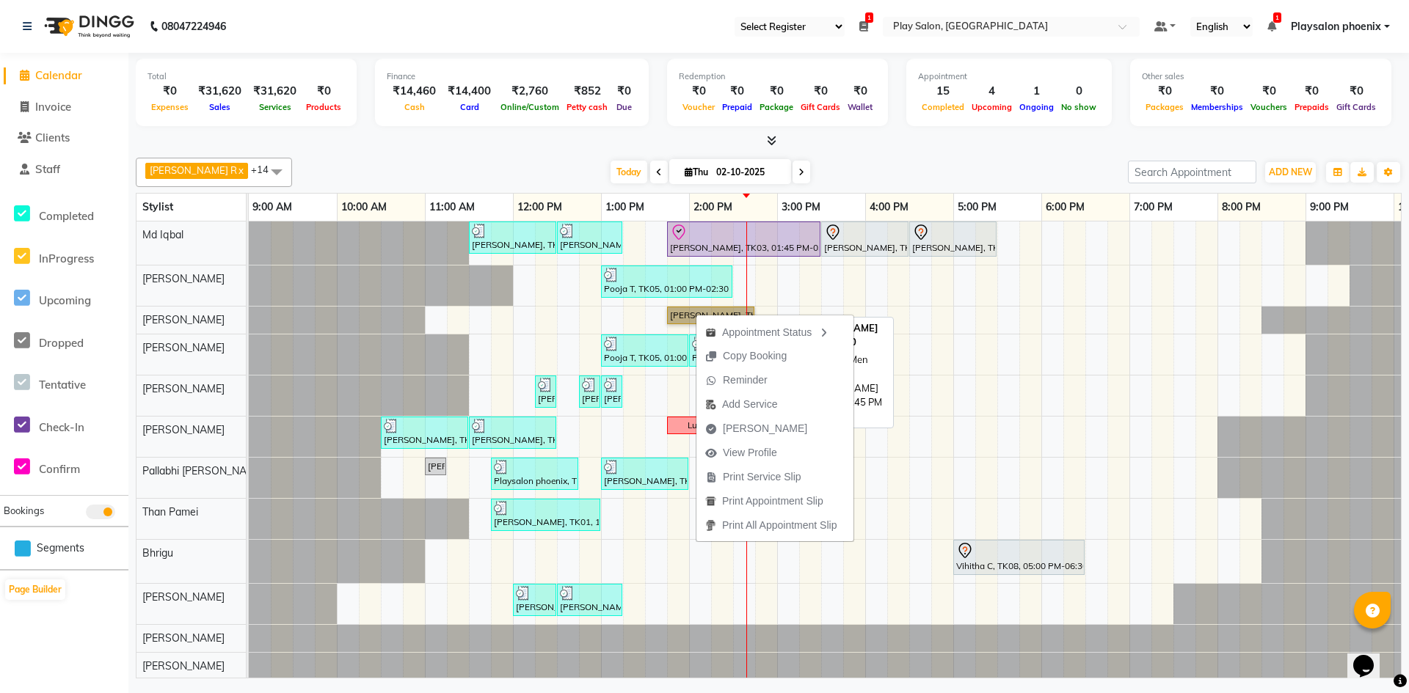
click at [683, 315] on link "[PERSON_NAME], TK07, 01:45 PM-02:45 PM, Hair Cut Men (Senior stylist)" at bounding box center [710, 316] width 87 height 18
select select "1"
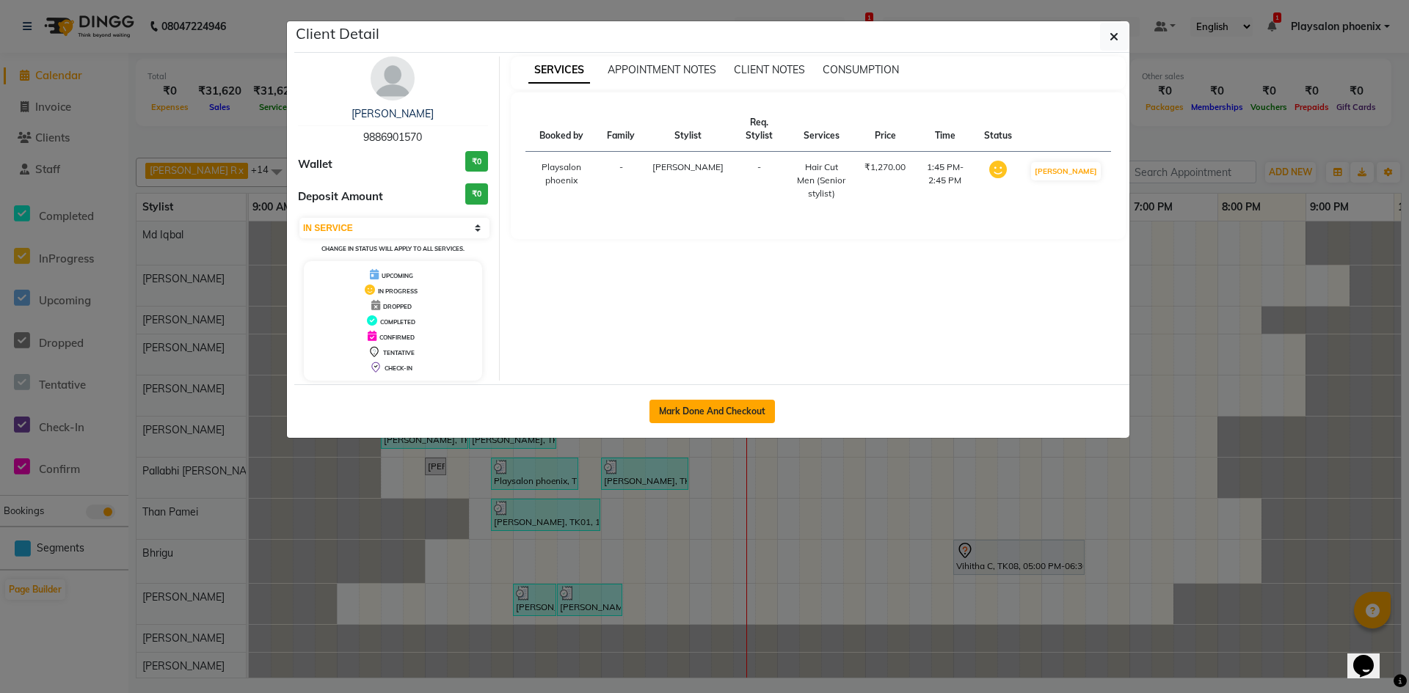
click at [698, 405] on button "Mark Done And Checkout" at bounding box center [711, 411] width 125 height 23
select select "service"
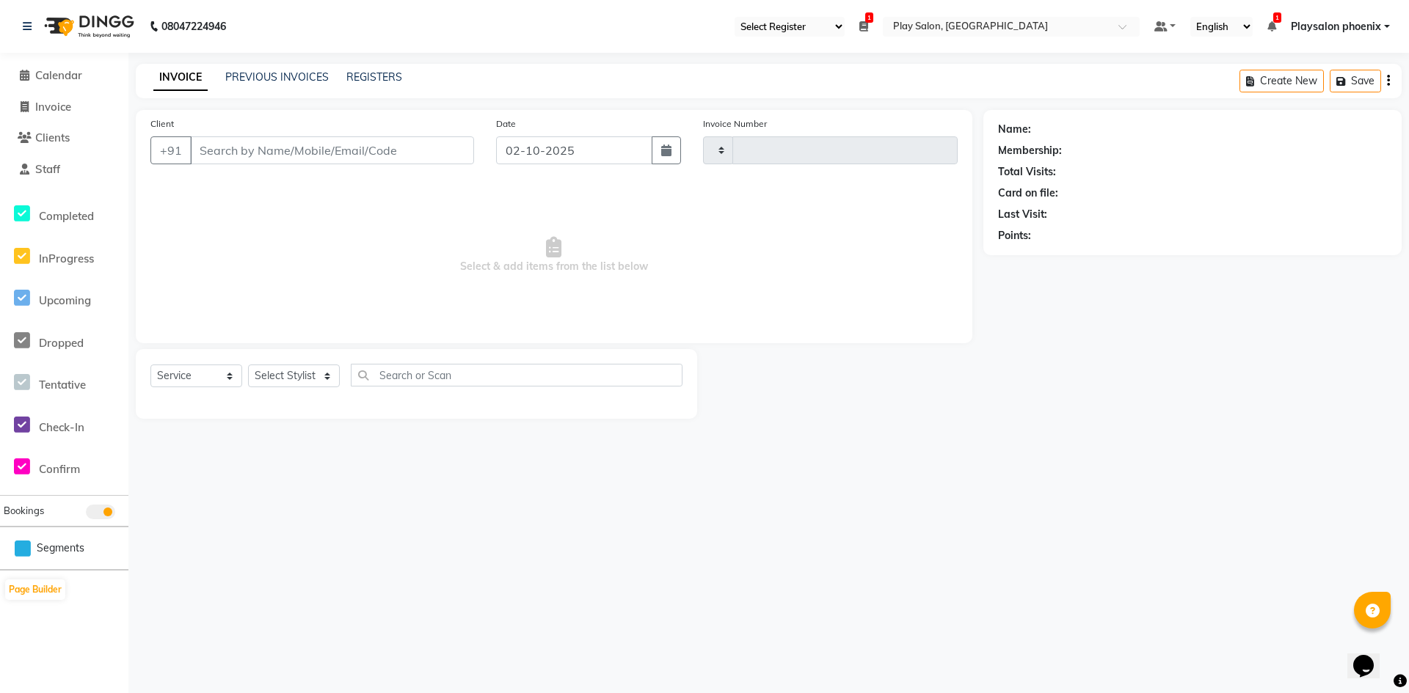
type input "3374"
select select "8350"
type input "98******70"
select select "91895"
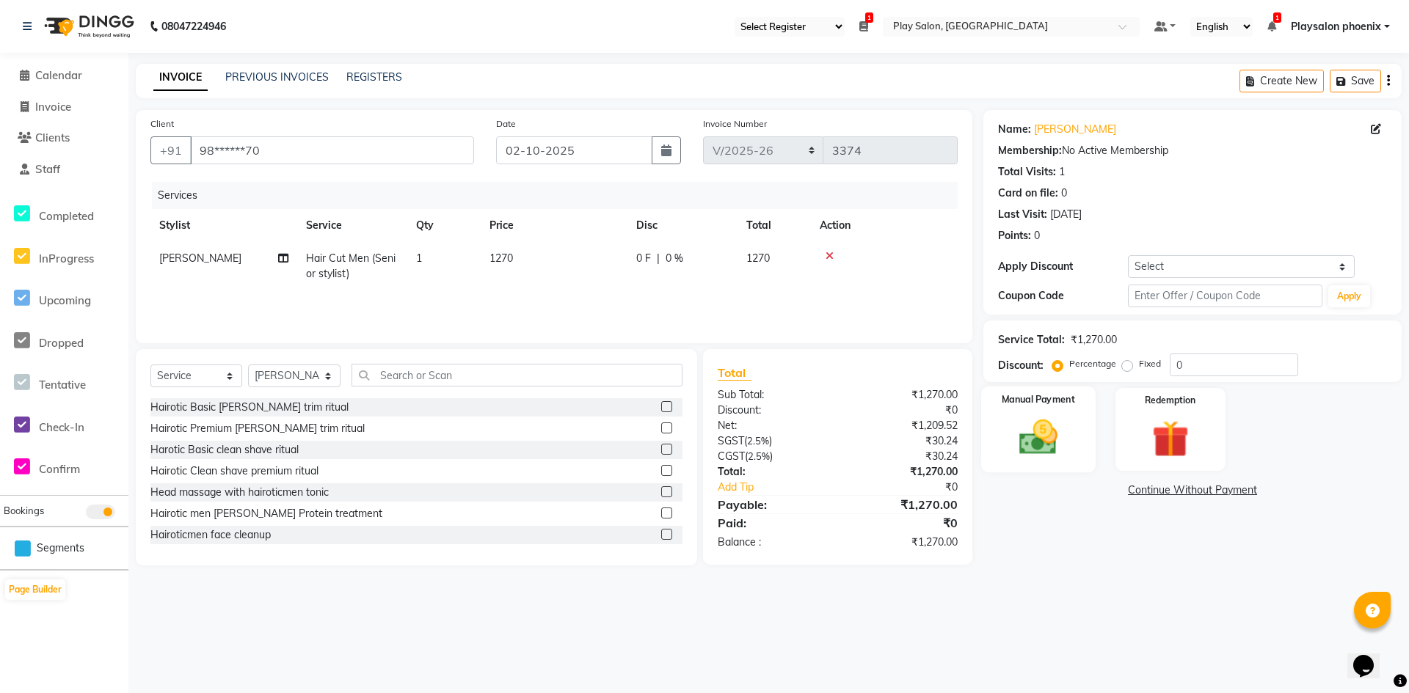
click at [1042, 442] on img at bounding box center [1038, 437] width 63 height 45
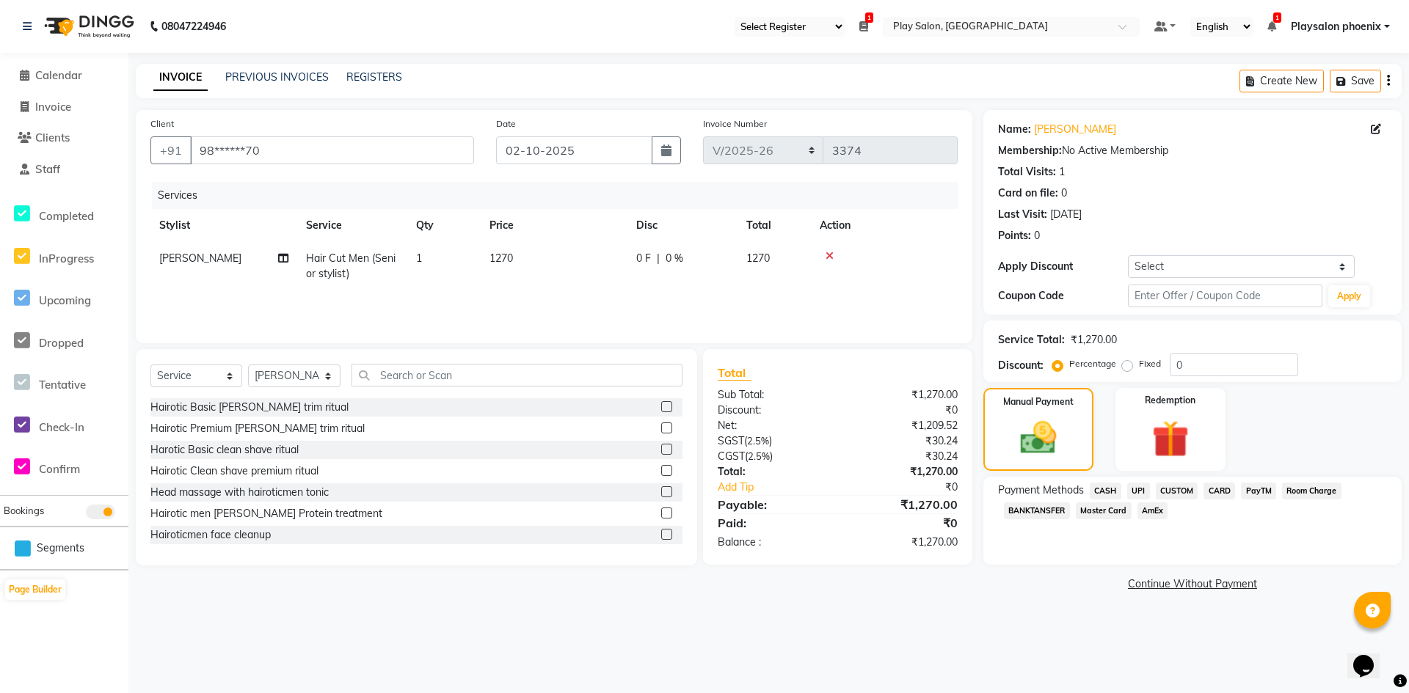
click at [1181, 486] on span "CUSTOM" at bounding box center [1177, 491] width 43 height 17
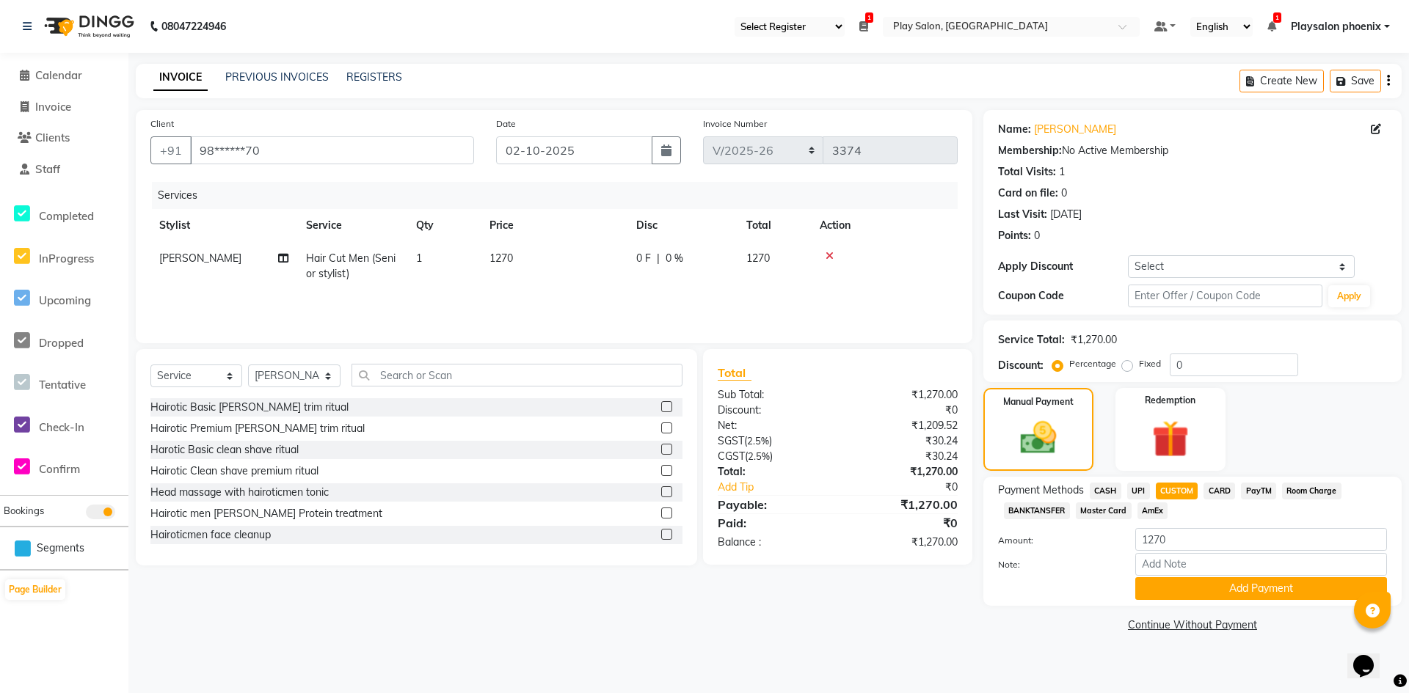
click at [1220, 492] on span "CARD" at bounding box center [1219, 491] width 32 height 17
click at [1156, 562] on input "Note:" at bounding box center [1261, 564] width 252 height 23
type input "visa 0179"
click at [1235, 587] on button "Add Payment" at bounding box center [1261, 588] width 252 height 23
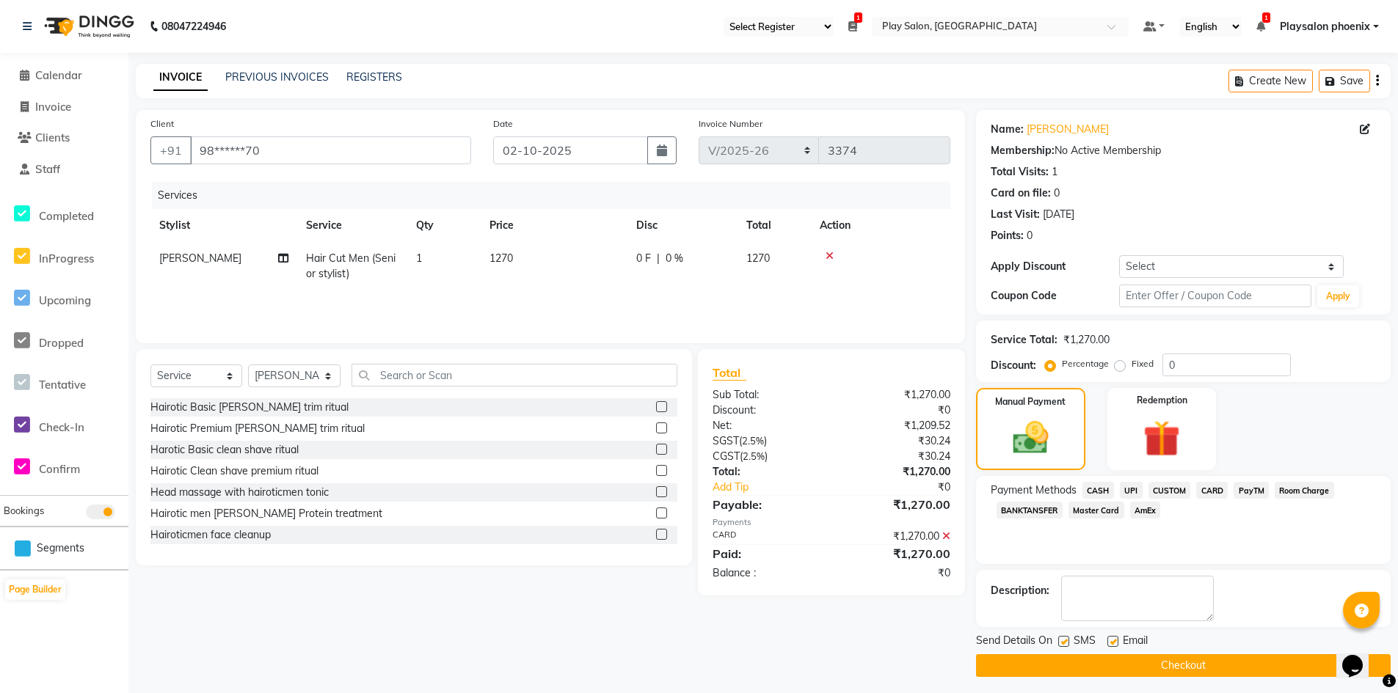
click at [1174, 661] on button "Checkout" at bounding box center [1183, 665] width 415 height 23
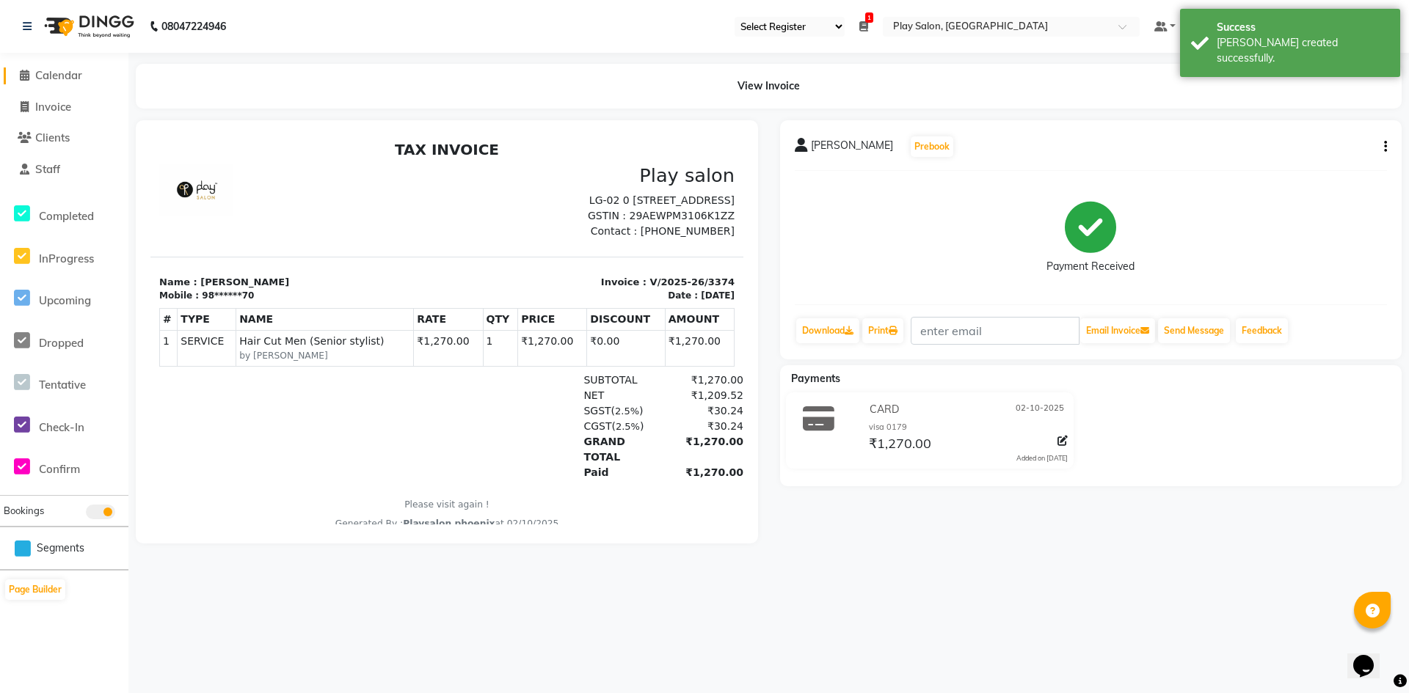
click at [81, 71] on span "Calendar" at bounding box center [58, 75] width 47 height 14
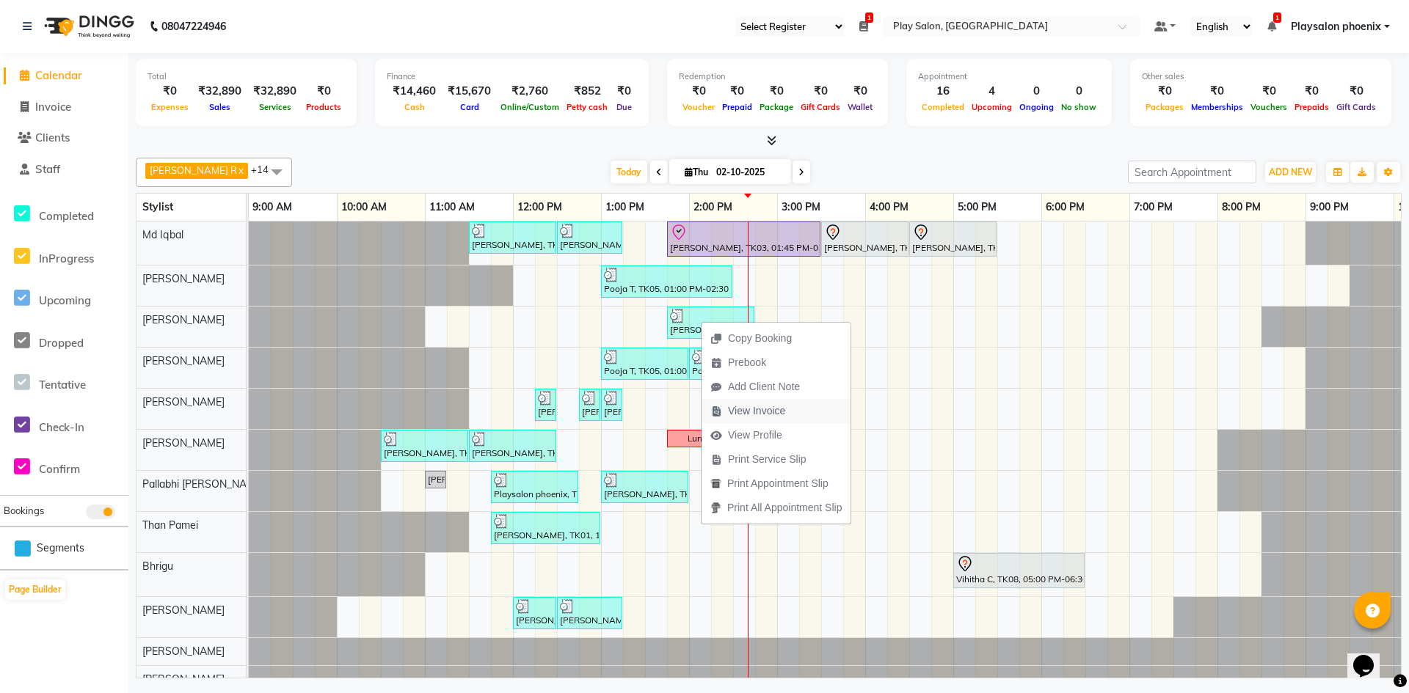
click at [770, 413] on span "View Invoice" at bounding box center [756, 411] width 57 height 15
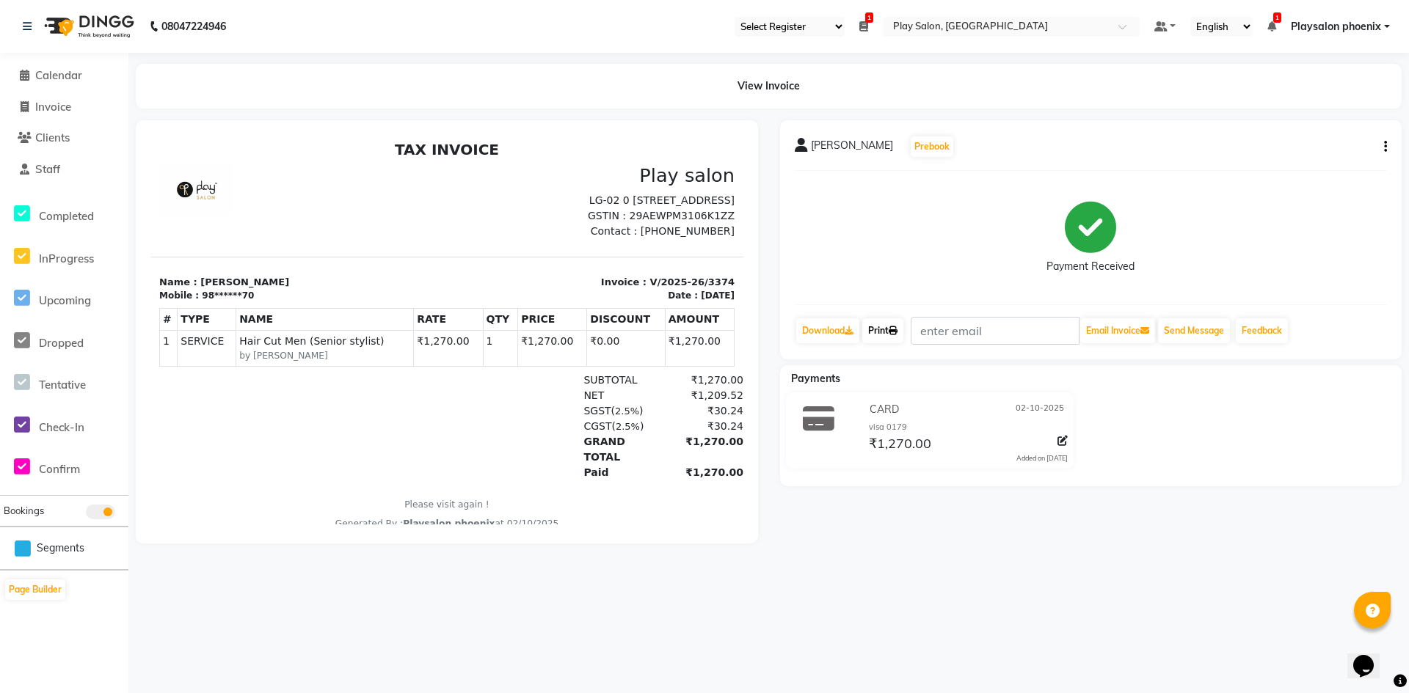
click at [895, 328] on icon at bounding box center [892, 330] width 9 height 9
click at [23, 70] on icon at bounding box center [25, 75] width 10 height 11
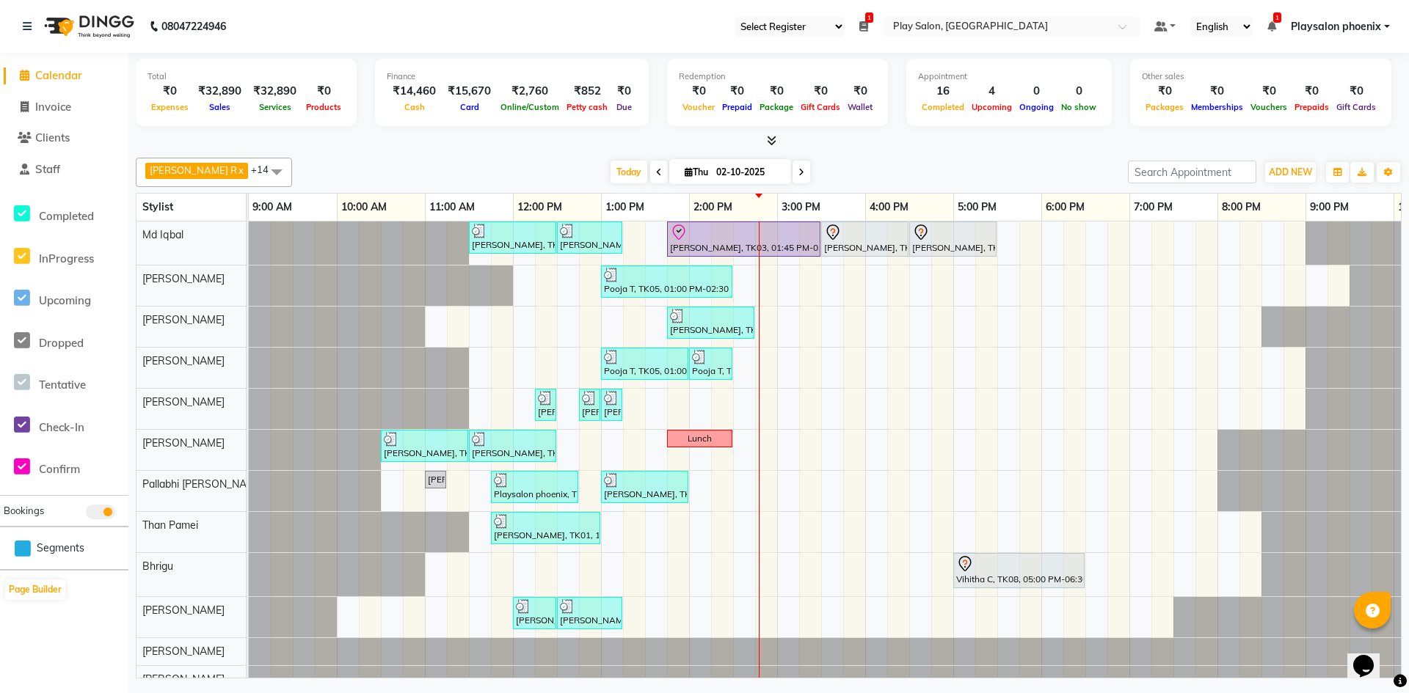
click at [712, 172] on input "02-10-2025" at bounding box center [748, 172] width 73 height 22
select select "10"
select select "2025"
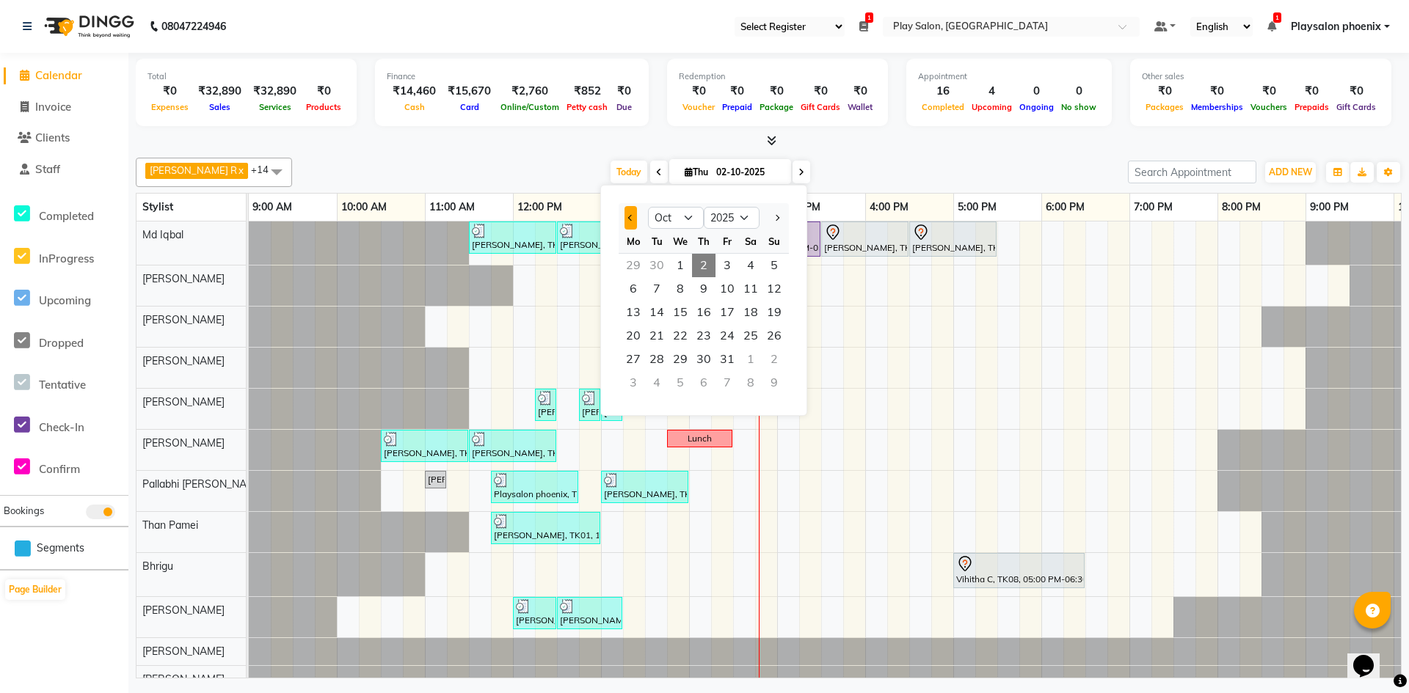
click at [630, 216] on span "Previous month" at bounding box center [631, 218] width 6 height 6
select select "9"
click at [731, 338] on span "26" at bounding box center [726, 335] width 23 height 23
type input "26-09-2025"
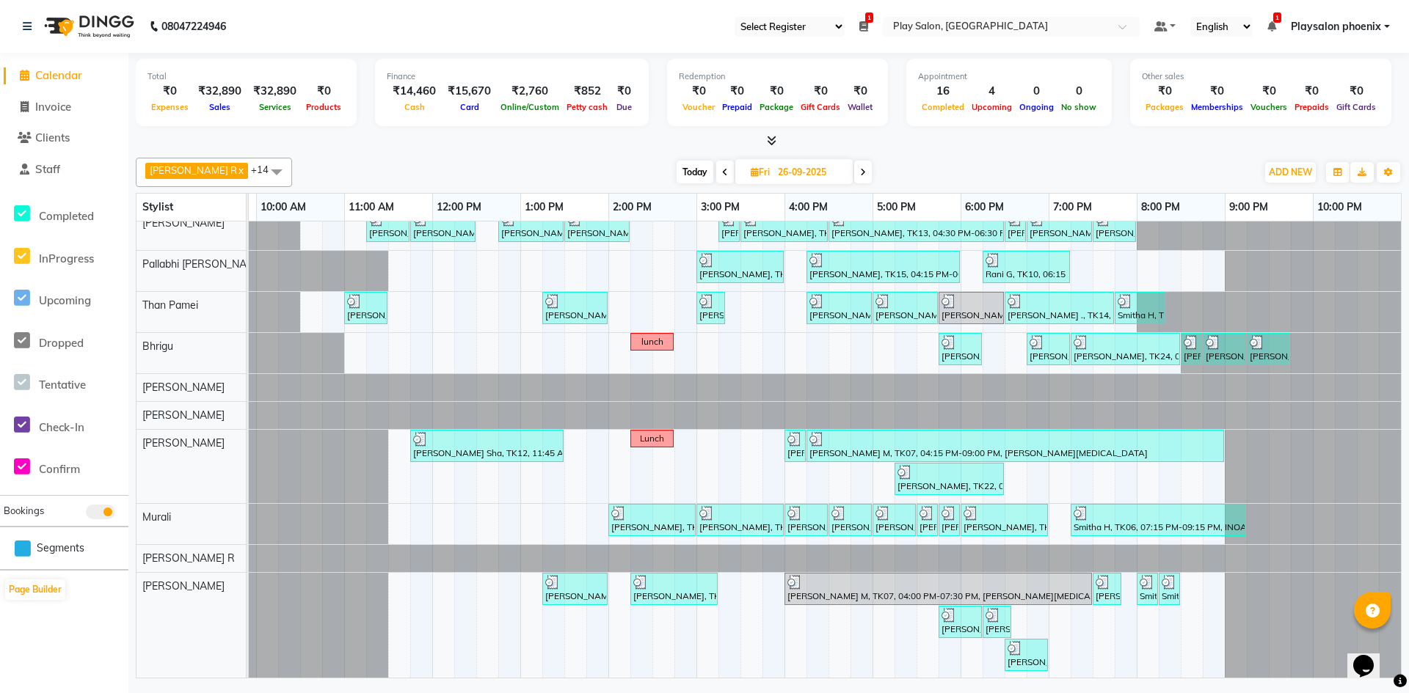
scroll to position [190, 0]
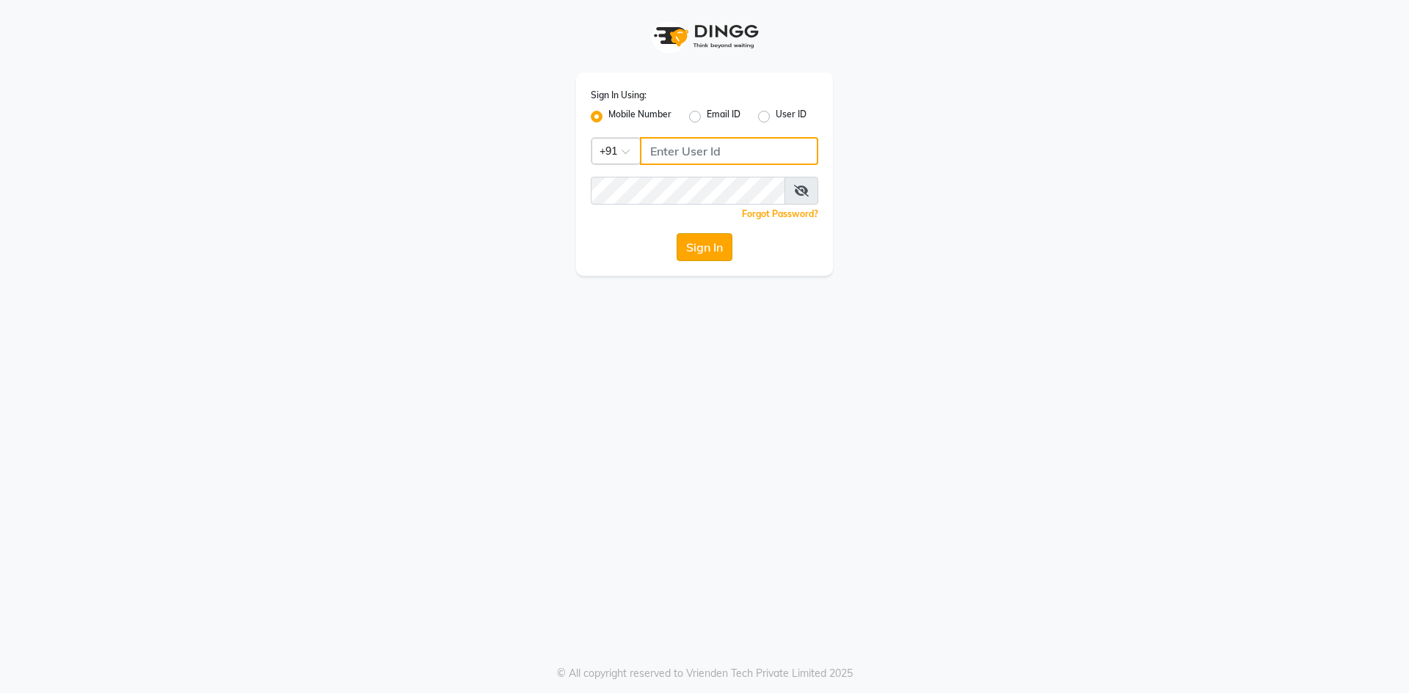
type input "9606078825"
click at [706, 245] on button "Sign In" at bounding box center [704, 247] width 56 height 28
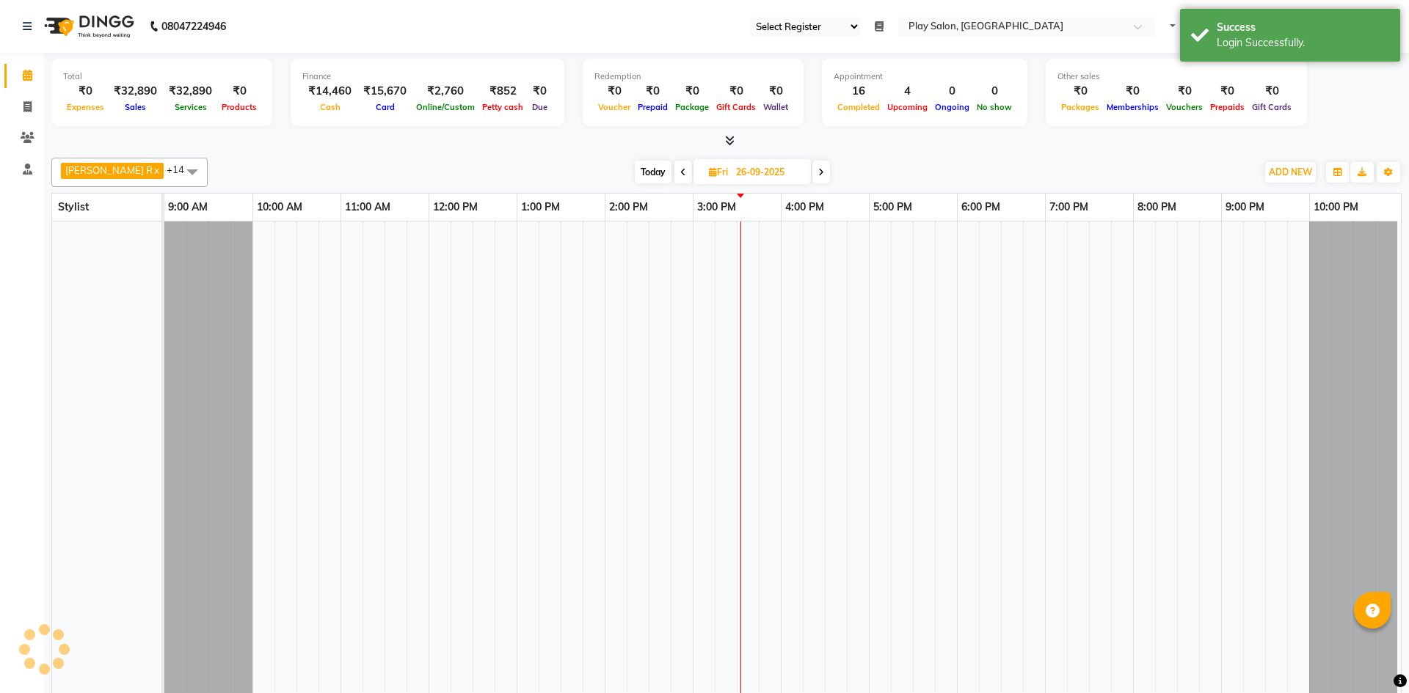
select select "en"
select select "90"
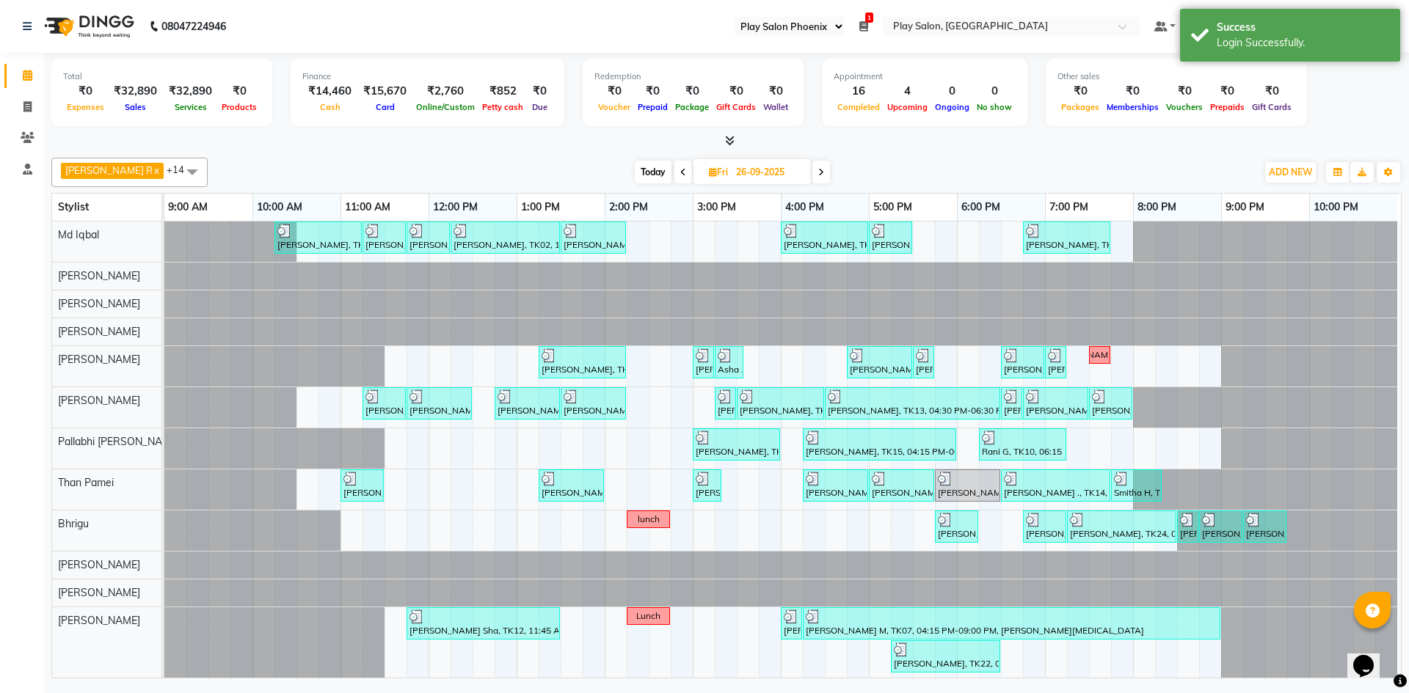
click at [638, 173] on span "Today" at bounding box center [653, 172] width 37 height 23
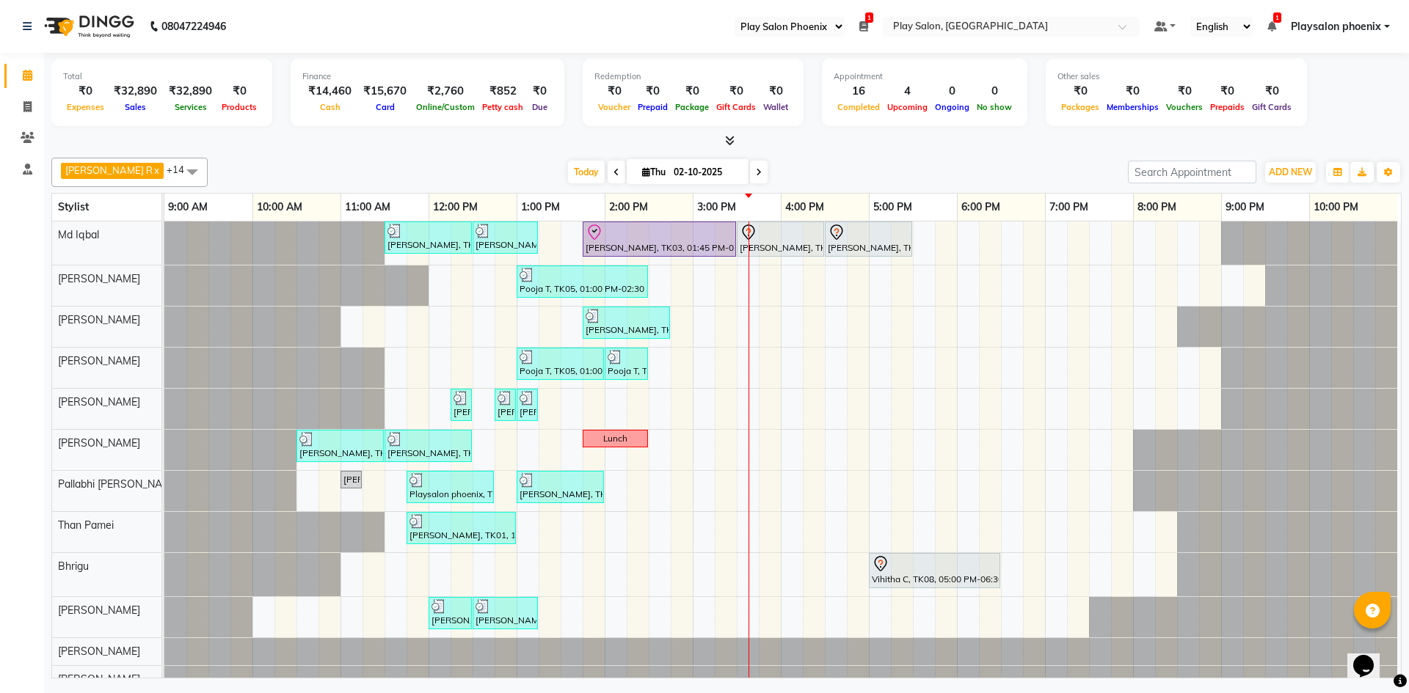
click at [613, 172] on icon at bounding box center [616, 172] width 6 height 9
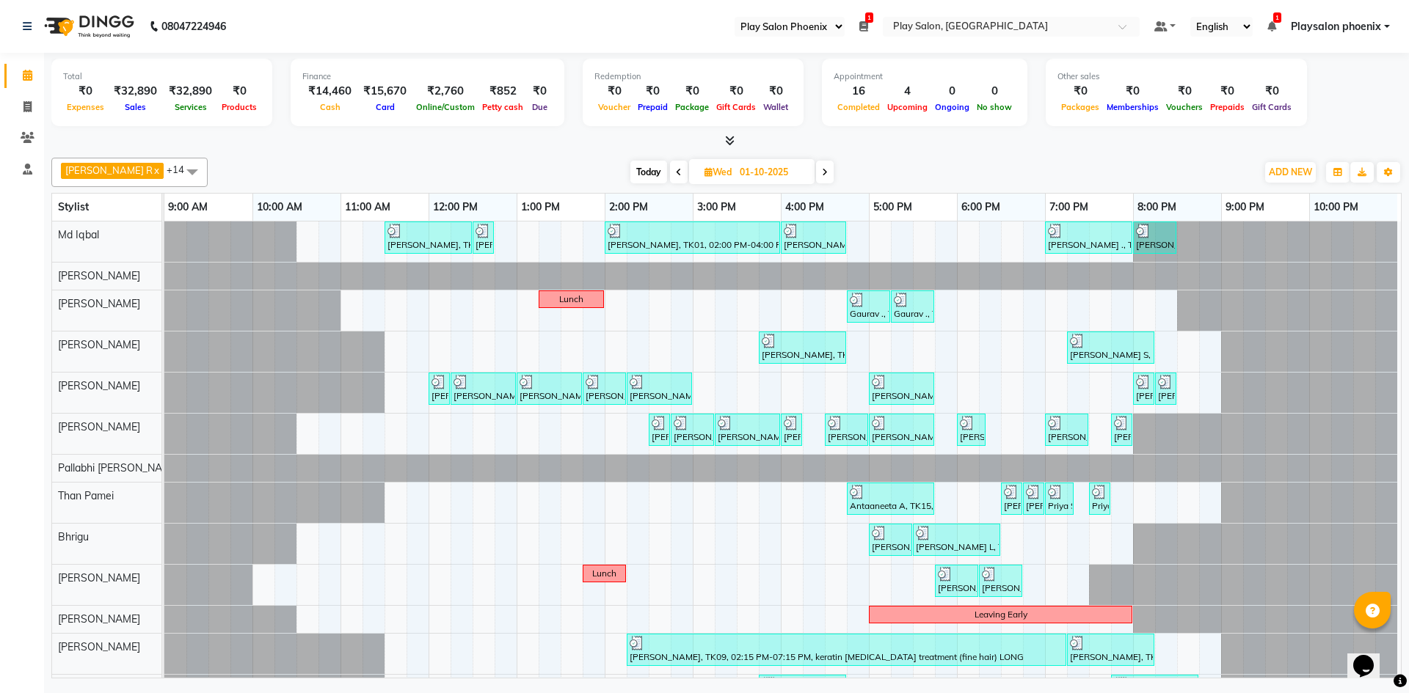
click at [653, 166] on div "Today Wed 01-10-2025" at bounding box center [732, 172] width 206 height 22
click at [670, 171] on span at bounding box center [679, 172] width 18 height 23
type input "[DATE]"
